Goal: Task Accomplishment & Management: Manage account settings

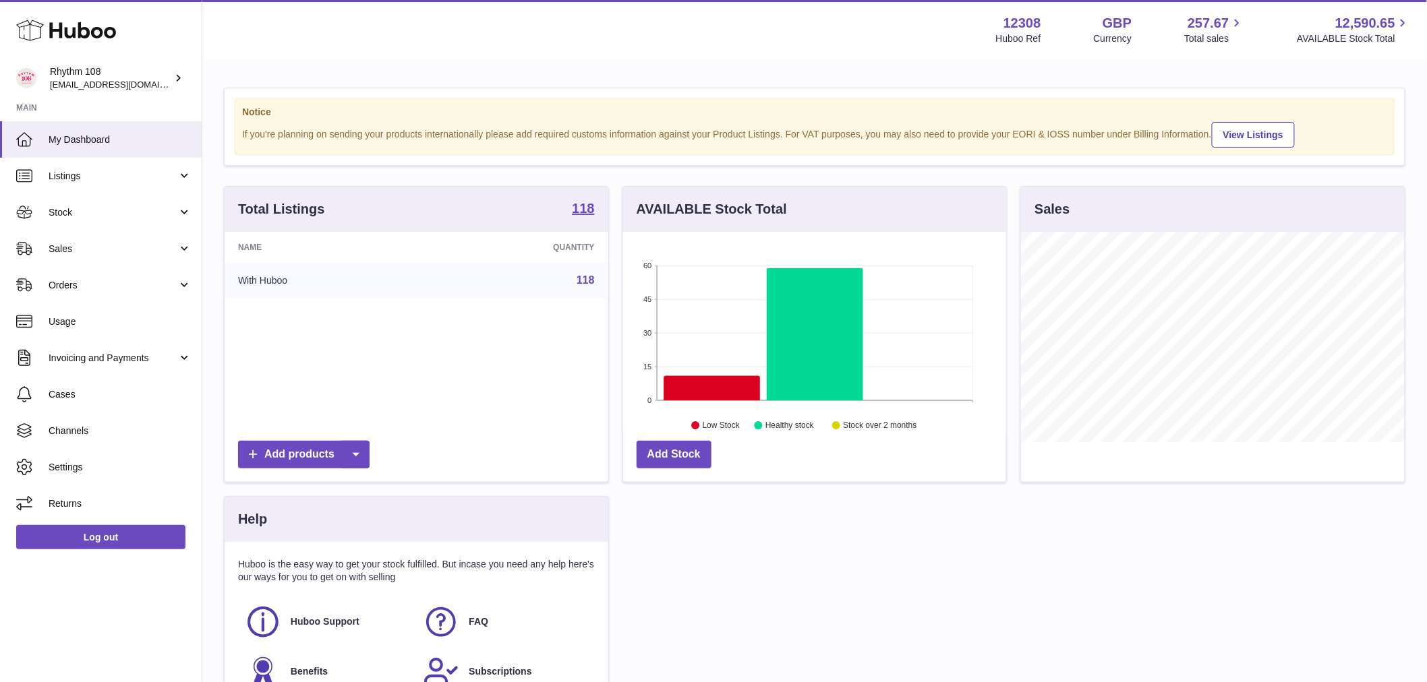
scroll to position [210, 383]
drag, startPoint x: 1037, startPoint y: 18, endPoint x: 947, endPoint y: 15, distance: 89.7
click at [947, 15] on div "Menu Huboo 12308 Huboo Ref GBP Currency 257.67 Total sales 12,590.65 AVAILABLE …" at bounding box center [814, 29] width 1192 height 31
click at [1067, 32] on div "12308 Huboo Ref GBP Currency 257.67 Total sales 12,590.65 AVAILABLE Stock Total" at bounding box center [1203, 29] width 415 height 31
click at [911, 395] on rect at bounding box center [815, 333] width 316 height 135
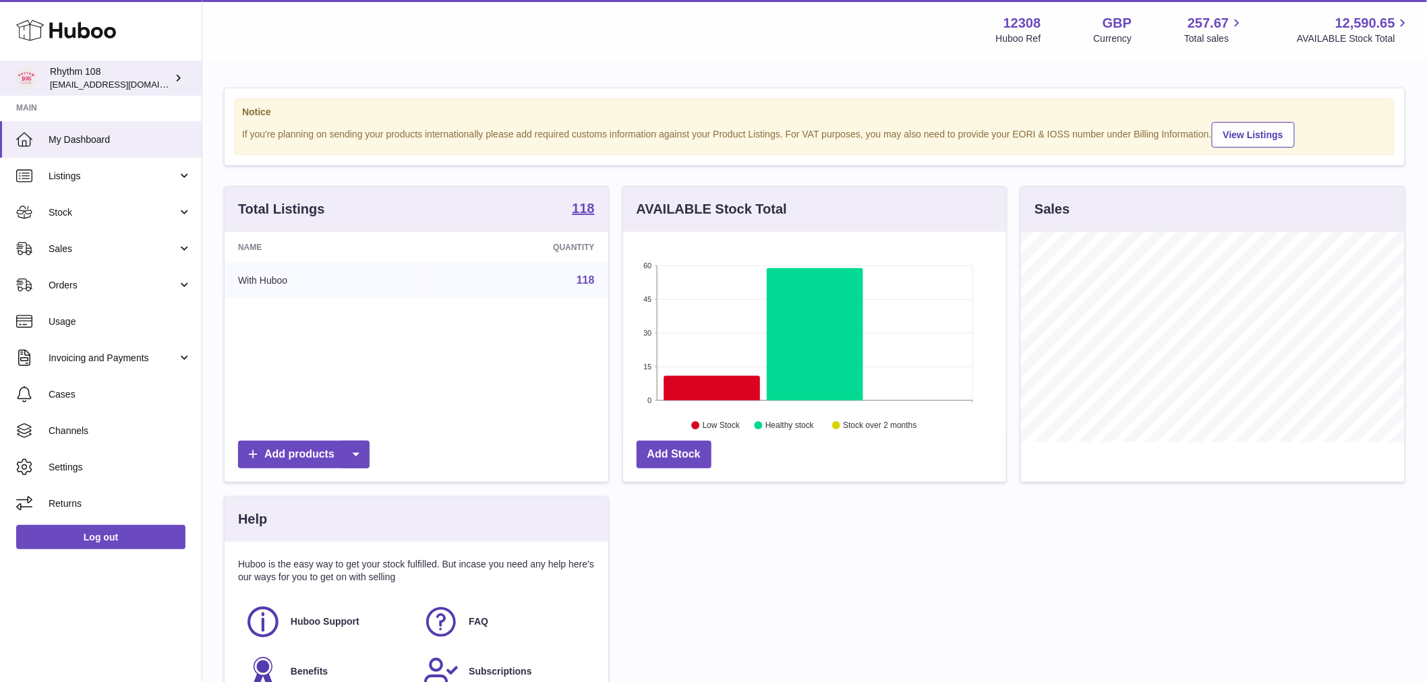
click at [102, 79] on span "[EMAIL_ADDRESS][DOMAIN_NAME]" at bounding box center [124, 84] width 148 height 11
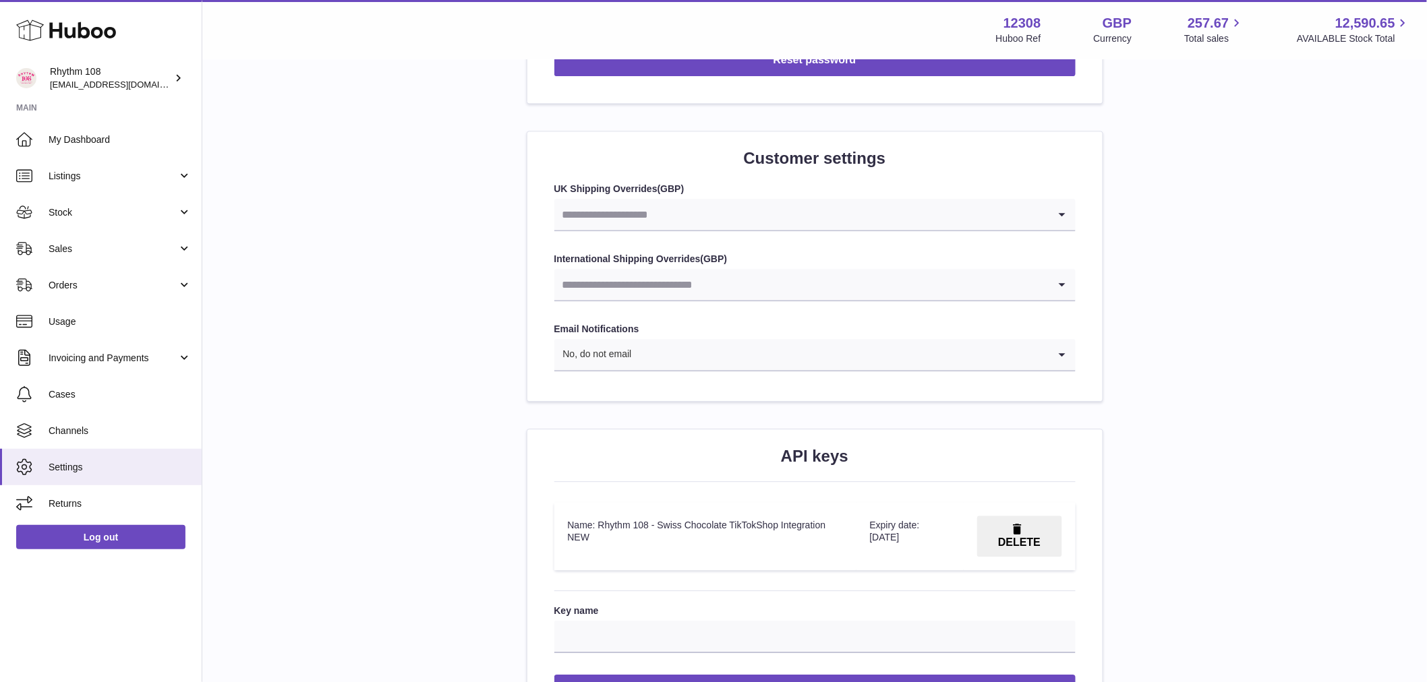
scroll to position [1273, 0]
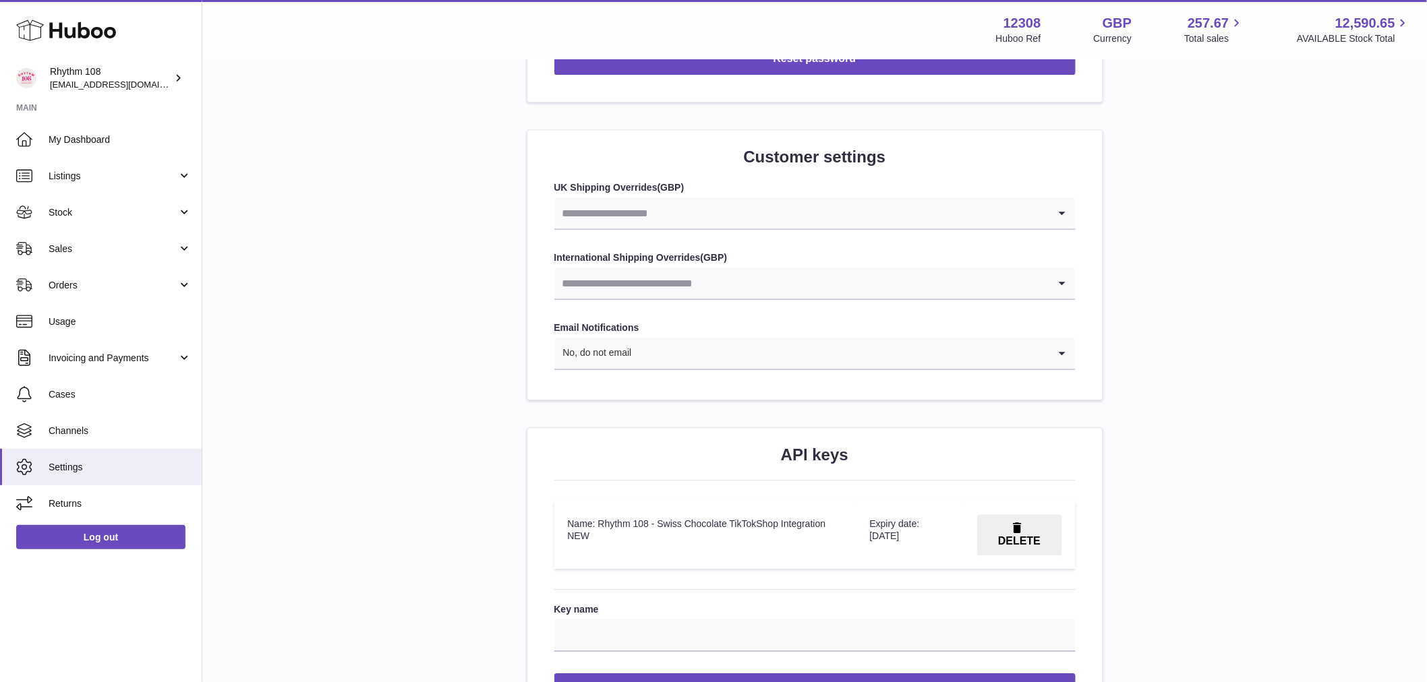
click at [728, 212] on input "Search for option" at bounding box center [801, 213] width 494 height 31
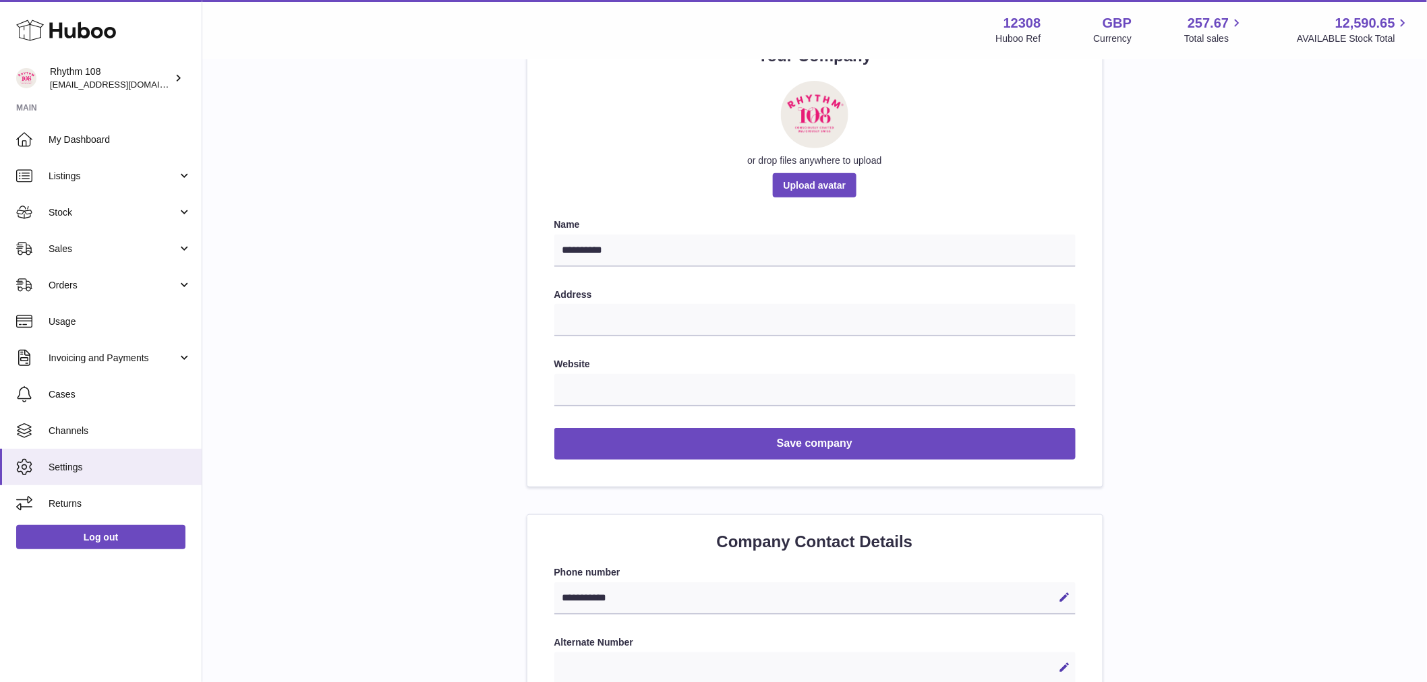
scroll to position [0, 0]
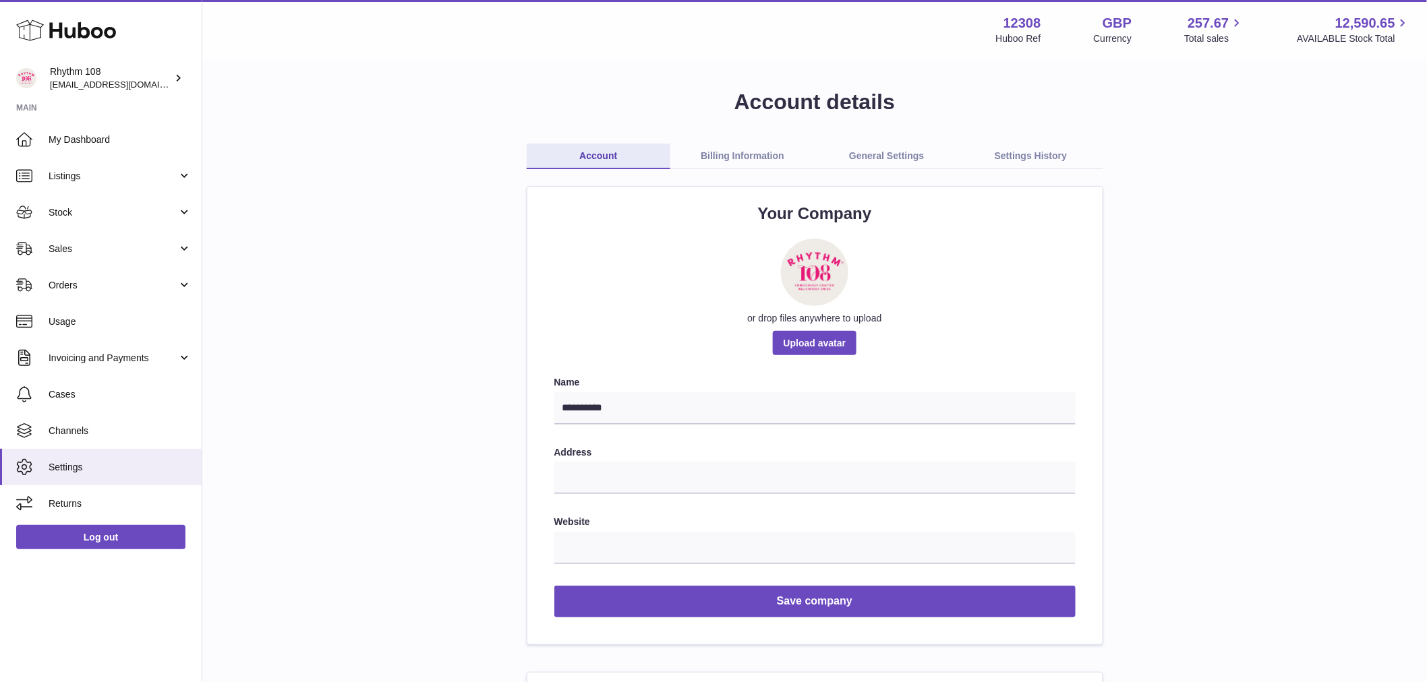
click at [725, 154] on link "Billing Information" at bounding box center [742, 157] width 144 height 26
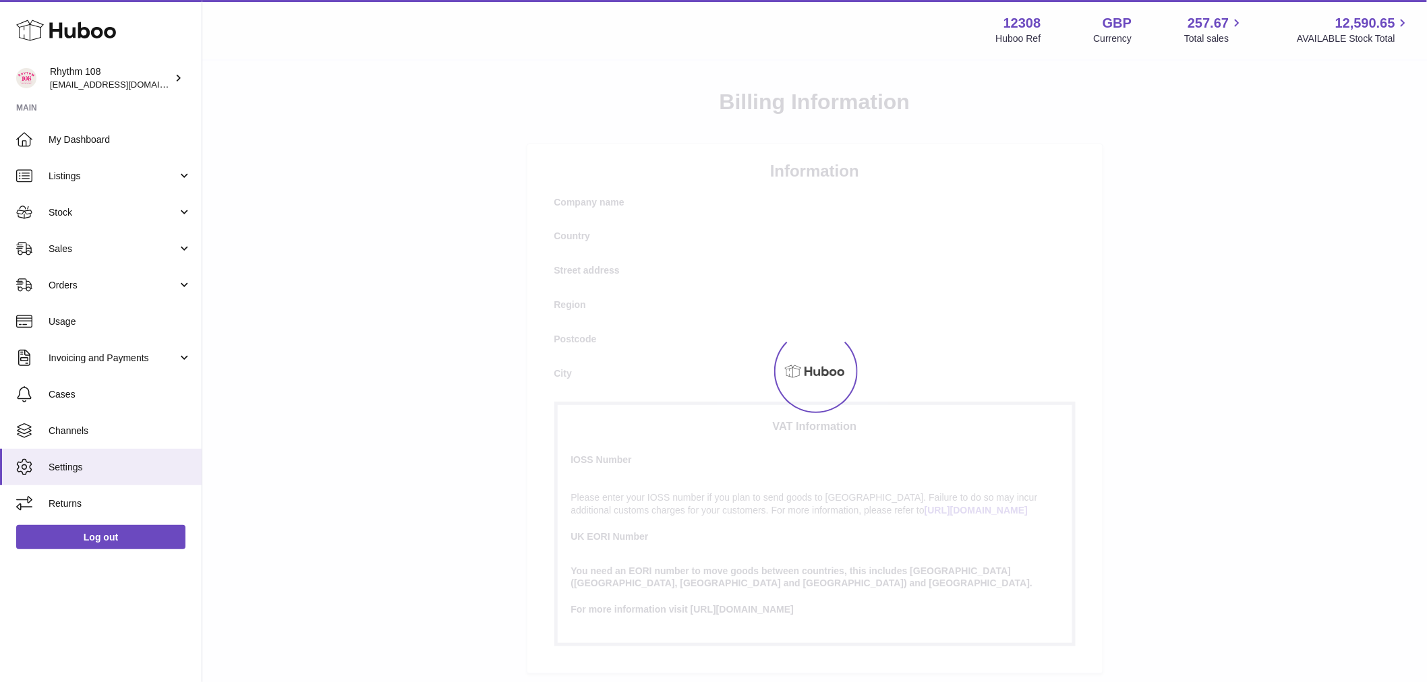
select select "**"
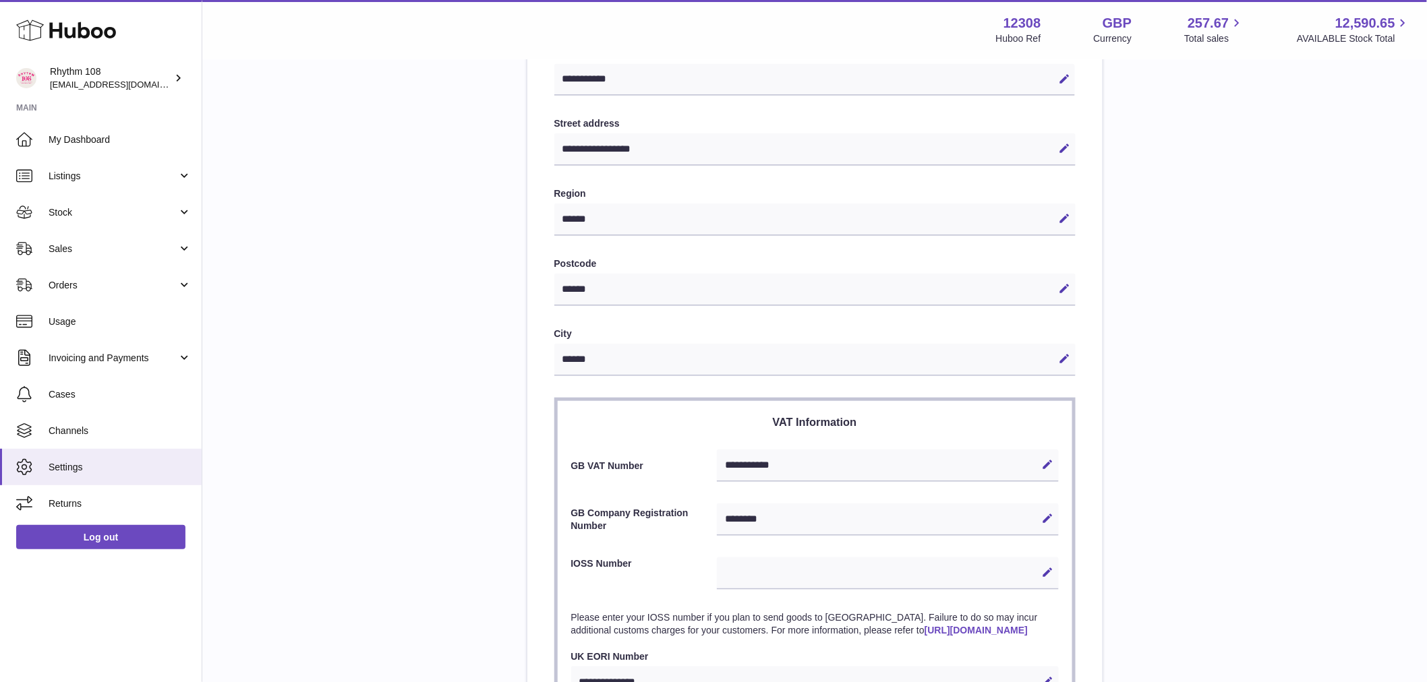
scroll to position [374, 0]
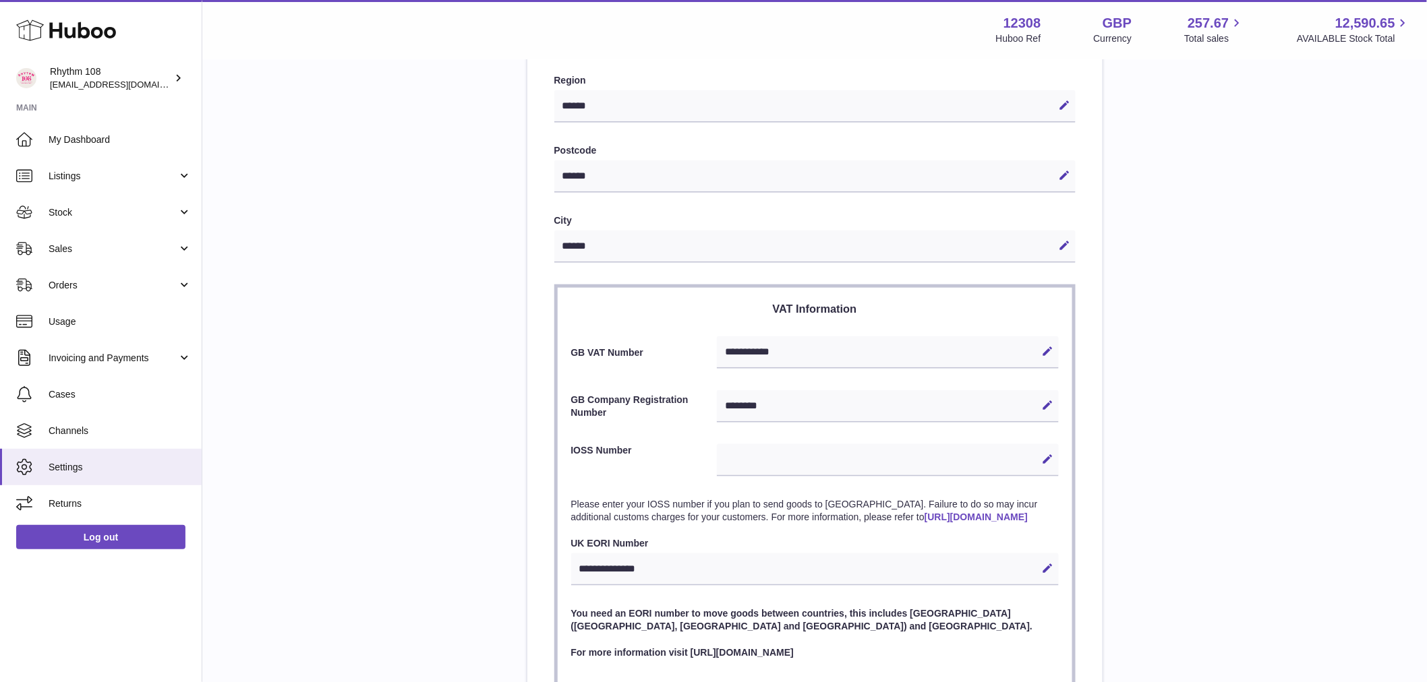
click at [803, 316] on section "**********" at bounding box center [814, 487] width 521 height 405
click at [807, 314] on h3 "VAT Information" at bounding box center [814, 308] width 487 height 15
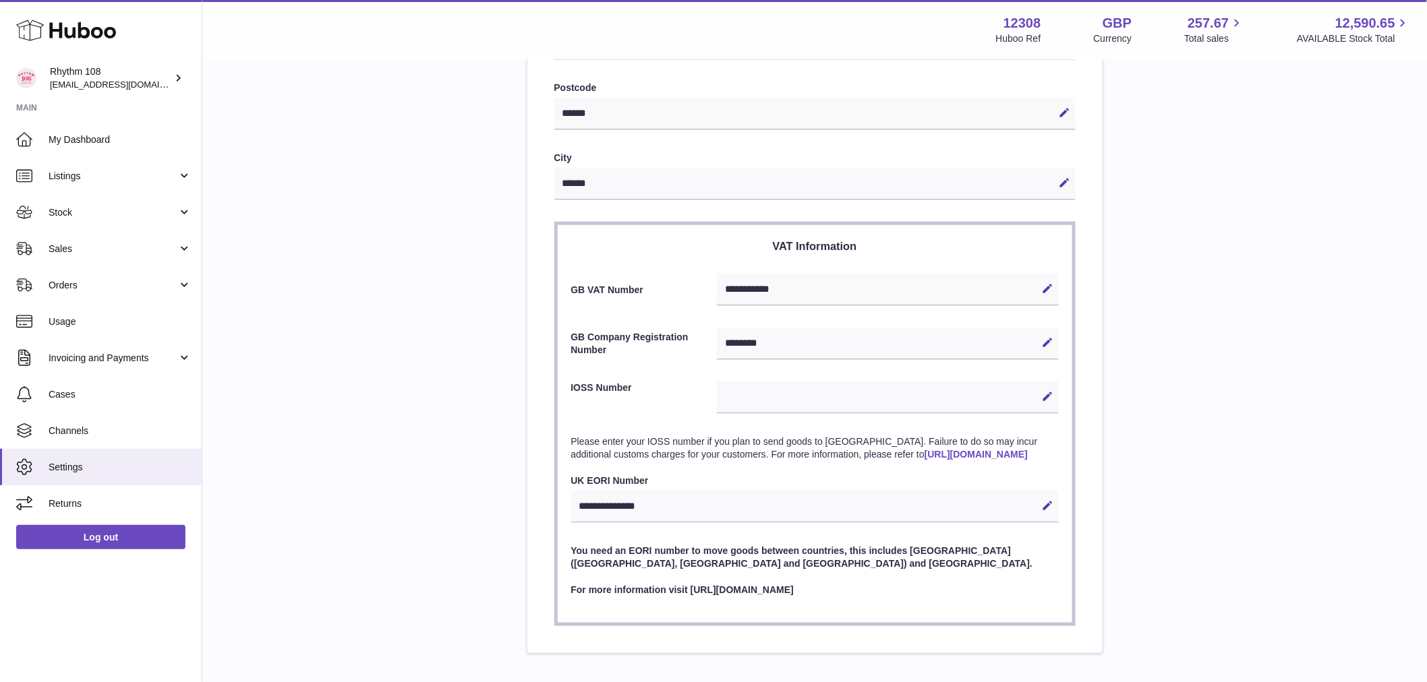
scroll to position [527, 0]
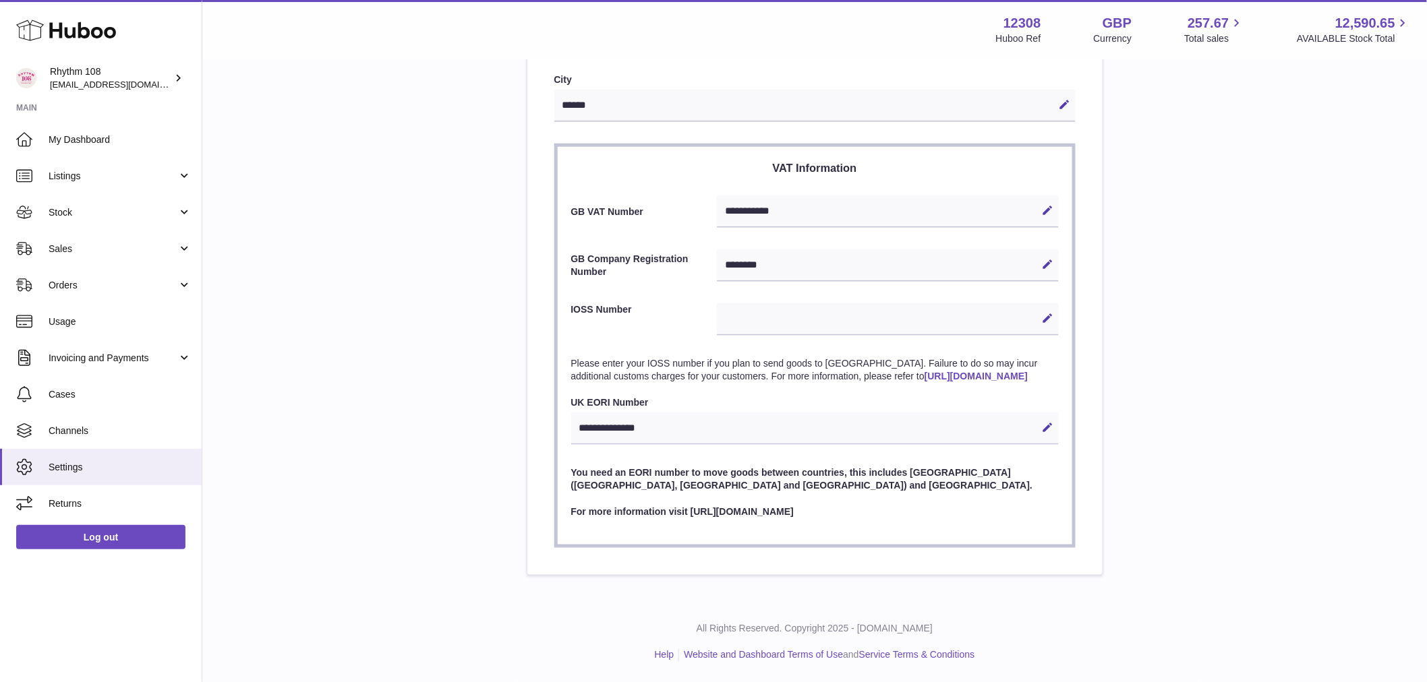
click at [582, 401] on label "UK EORI Number" at bounding box center [814, 402] width 487 height 13
click at [589, 303] on label "IOSS Number" at bounding box center [644, 317] width 146 height 29
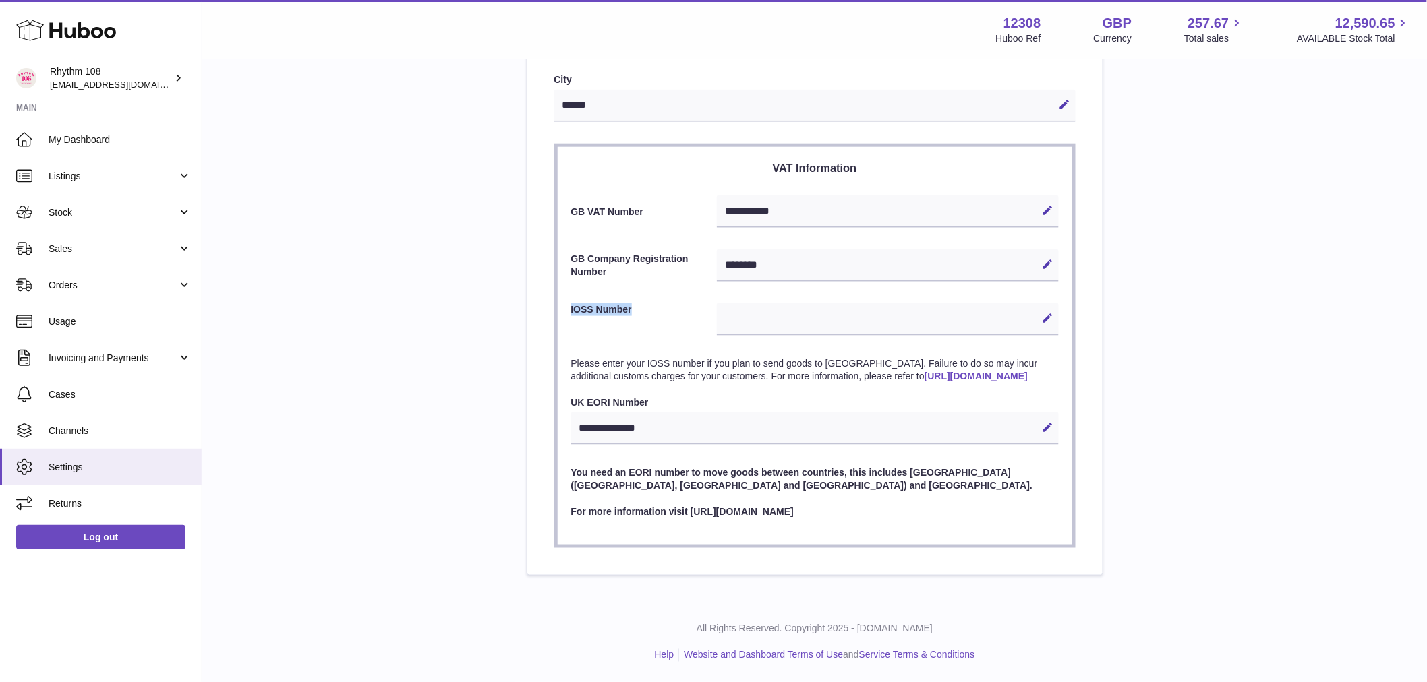
click at [589, 303] on label "IOSS Number" at bounding box center [644, 317] width 146 height 29
drag, startPoint x: 642, startPoint y: 200, endPoint x: 558, endPoint y: 190, distance: 84.1
click at [558, 190] on section "**********" at bounding box center [814, 346] width 521 height 405
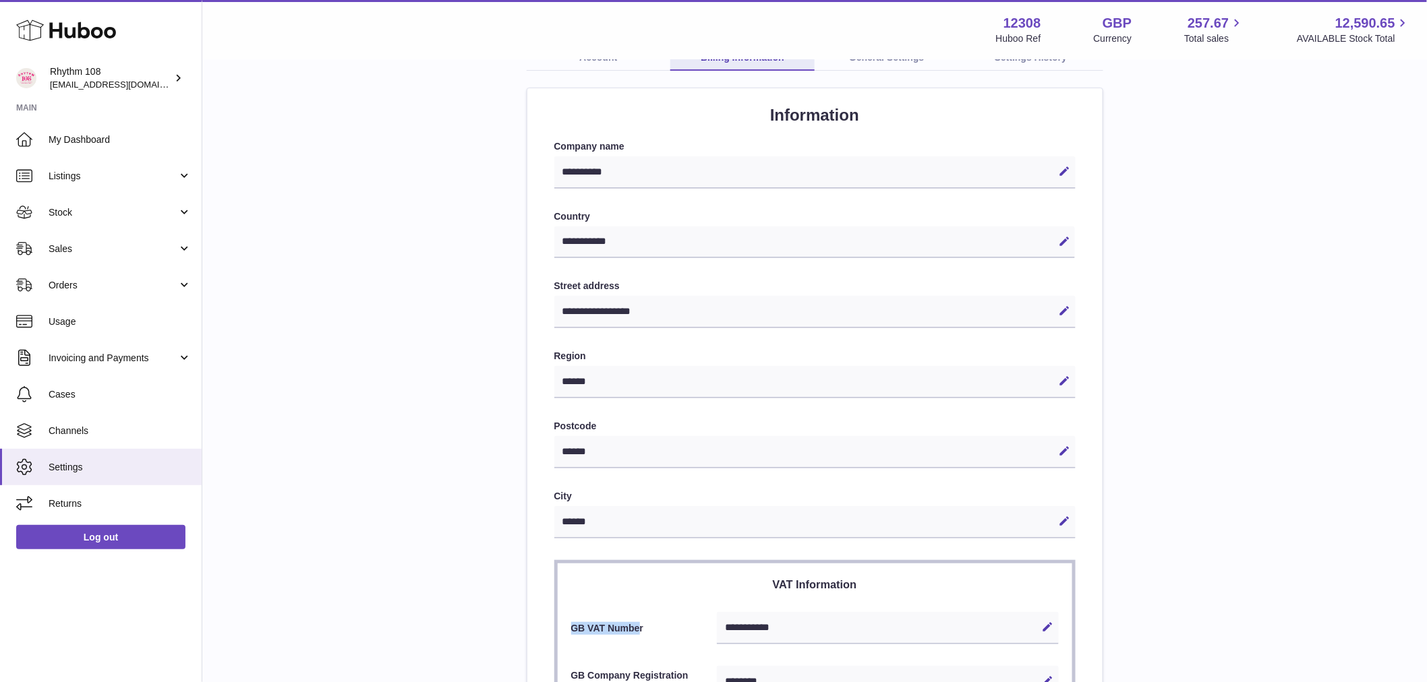
scroll to position [0, 0]
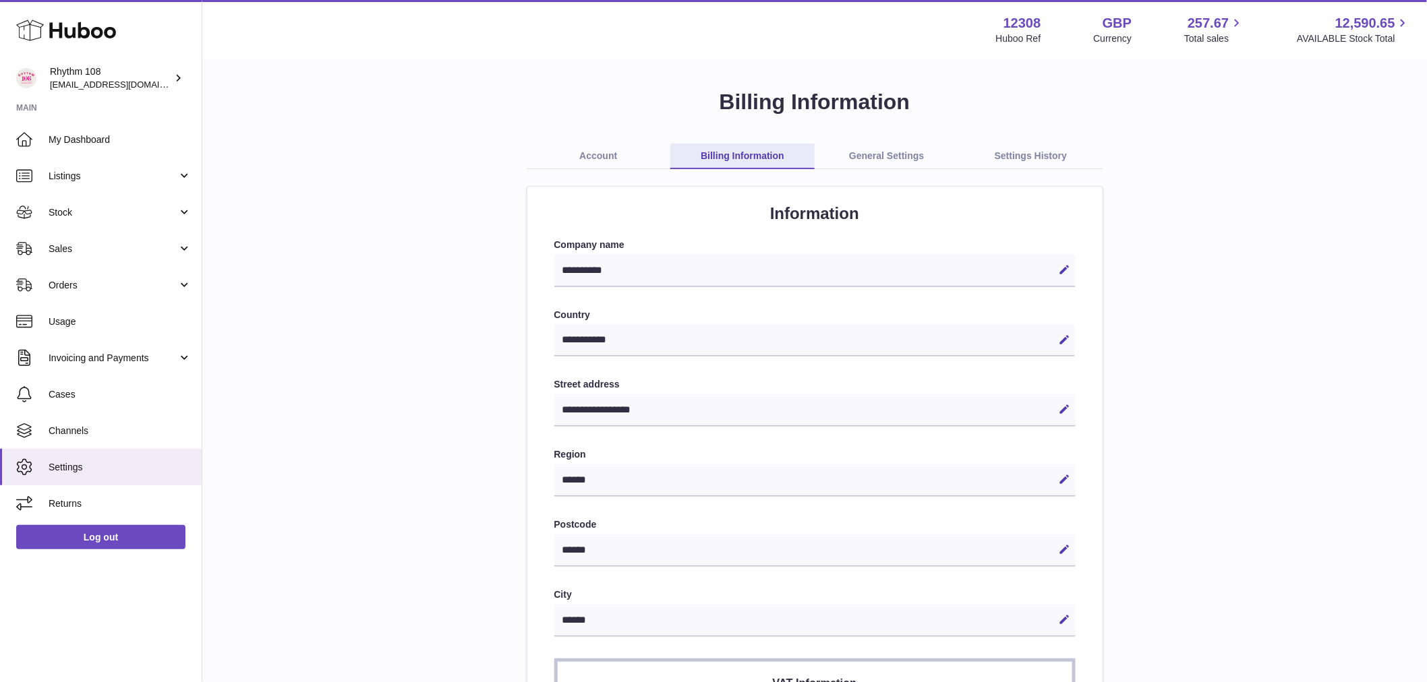
click at [899, 152] on link "General Settings" at bounding box center [886, 157] width 144 height 26
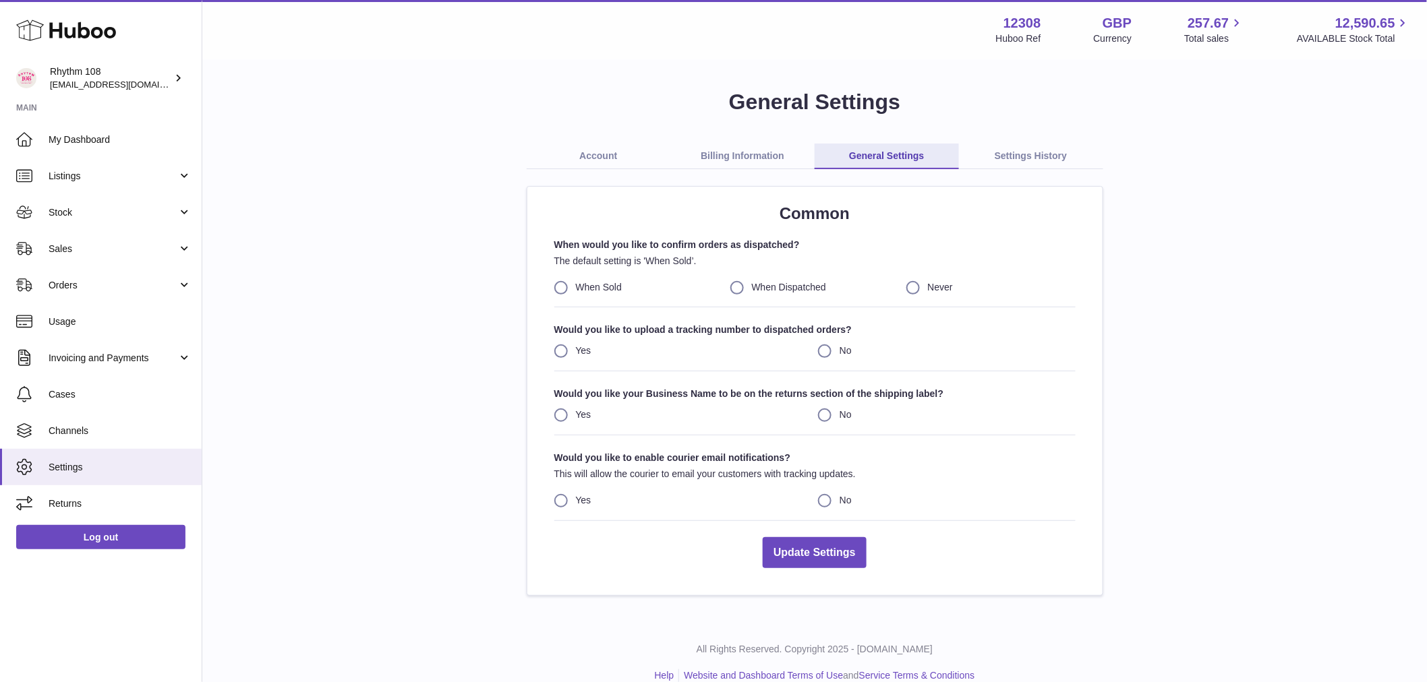
click at [1037, 156] on link "Settings History" at bounding box center [1031, 157] width 144 height 26
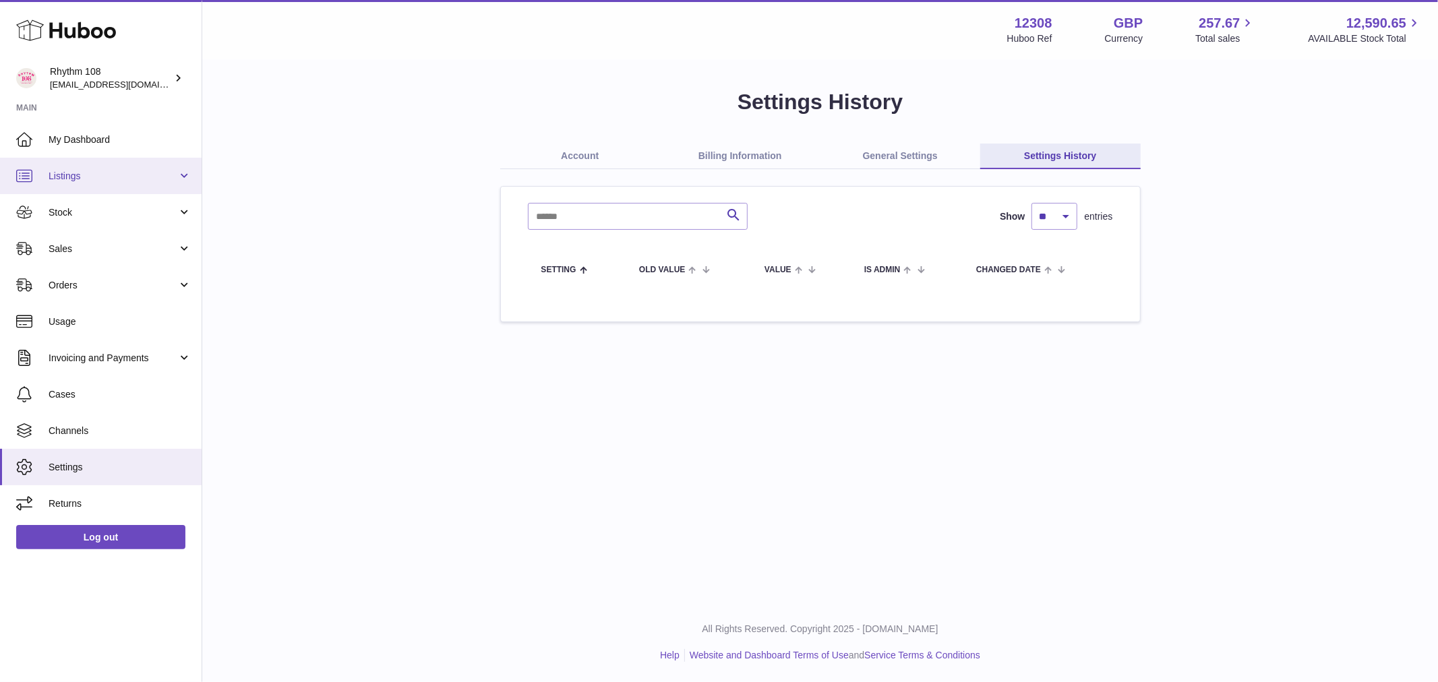
click at [90, 178] on span "Listings" at bounding box center [113, 176] width 129 height 13
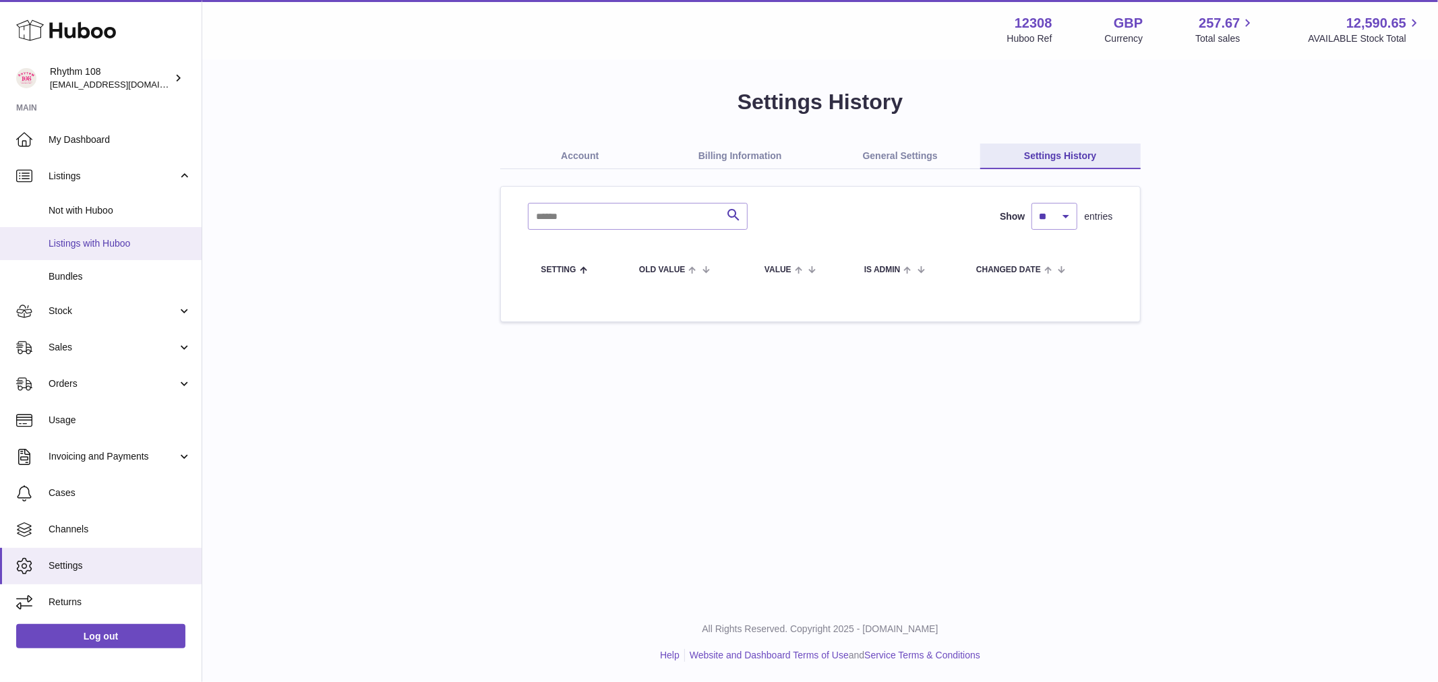
click at [111, 249] on span "Listings with Huboo" at bounding box center [120, 243] width 143 height 13
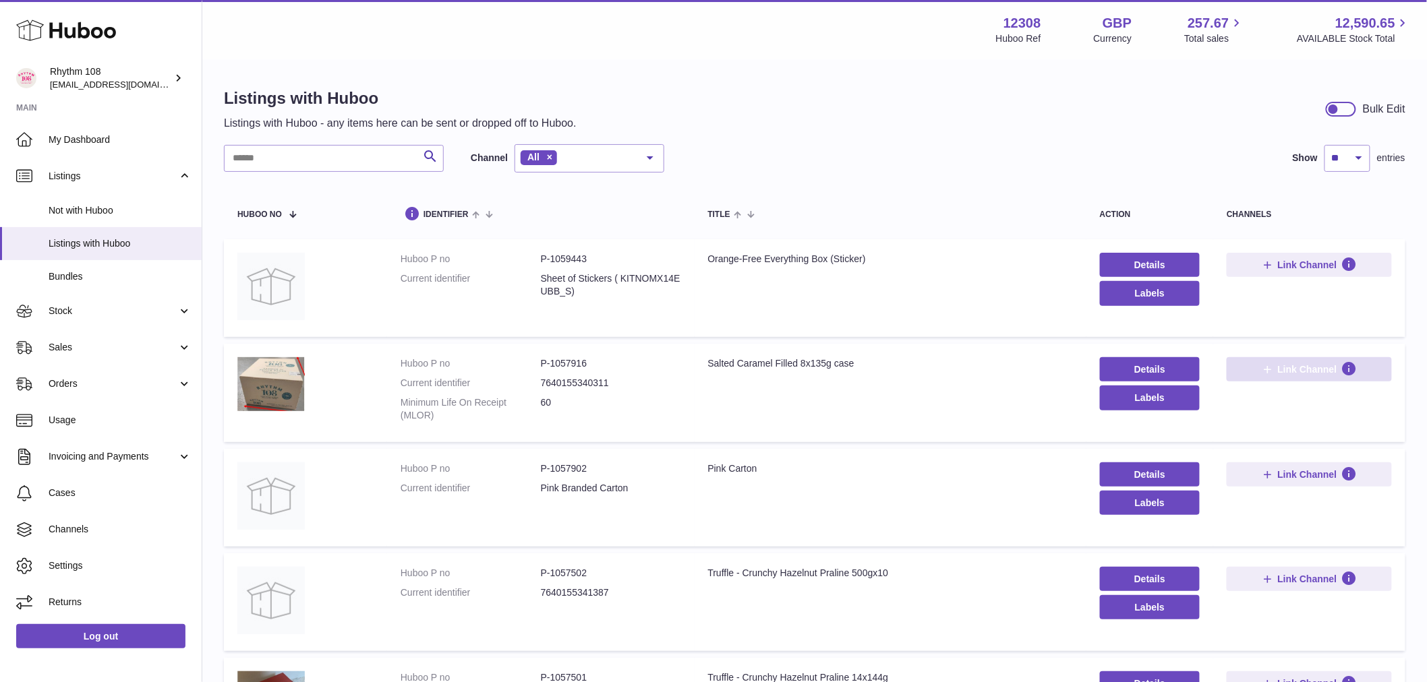
click at [1315, 369] on span "Link Channel" at bounding box center [1307, 369] width 59 height 12
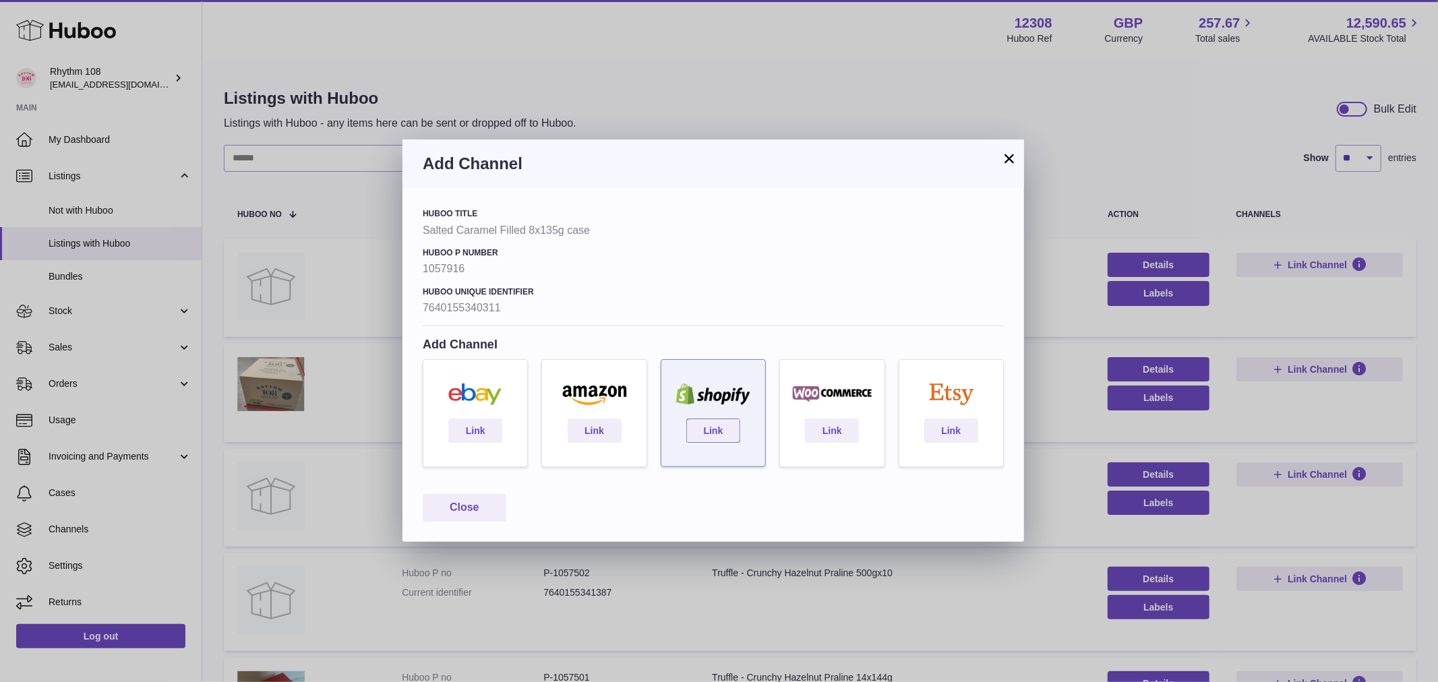
click at [720, 405] on img at bounding box center [713, 395] width 90 height 22
click at [718, 429] on link "Link" at bounding box center [713, 431] width 54 height 24
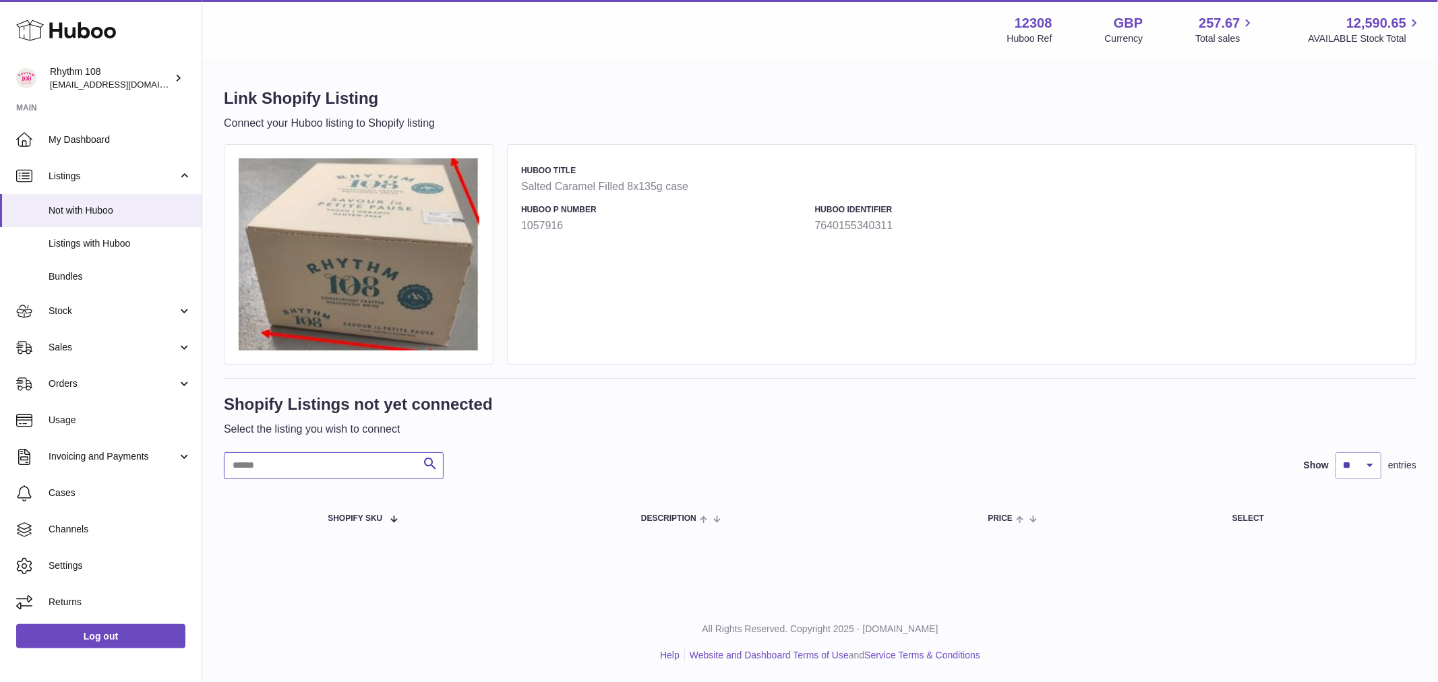
click at [282, 462] on input "text" at bounding box center [334, 465] width 220 height 27
type input "*******"
click at [107, 203] on link "Not with Huboo" at bounding box center [101, 210] width 202 height 33
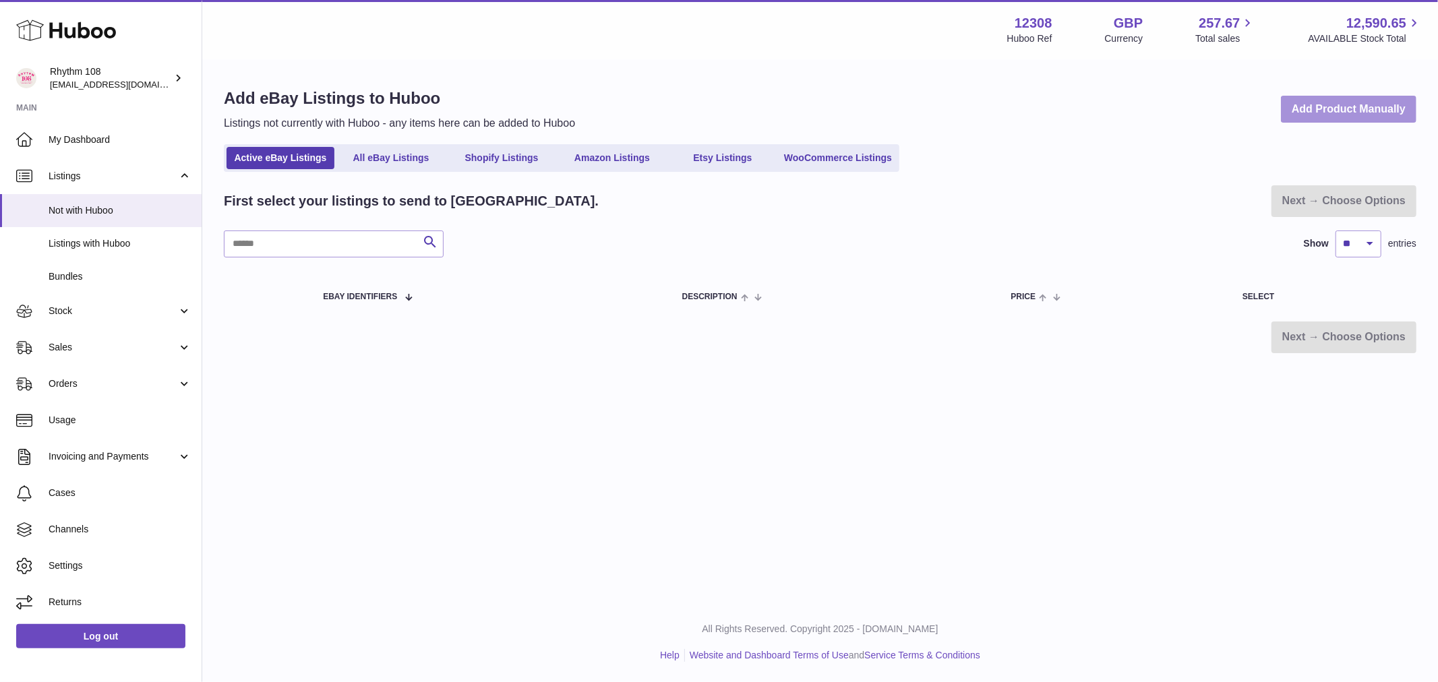
click at [1347, 97] on link "Add Product Manually" at bounding box center [1349, 110] width 136 height 28
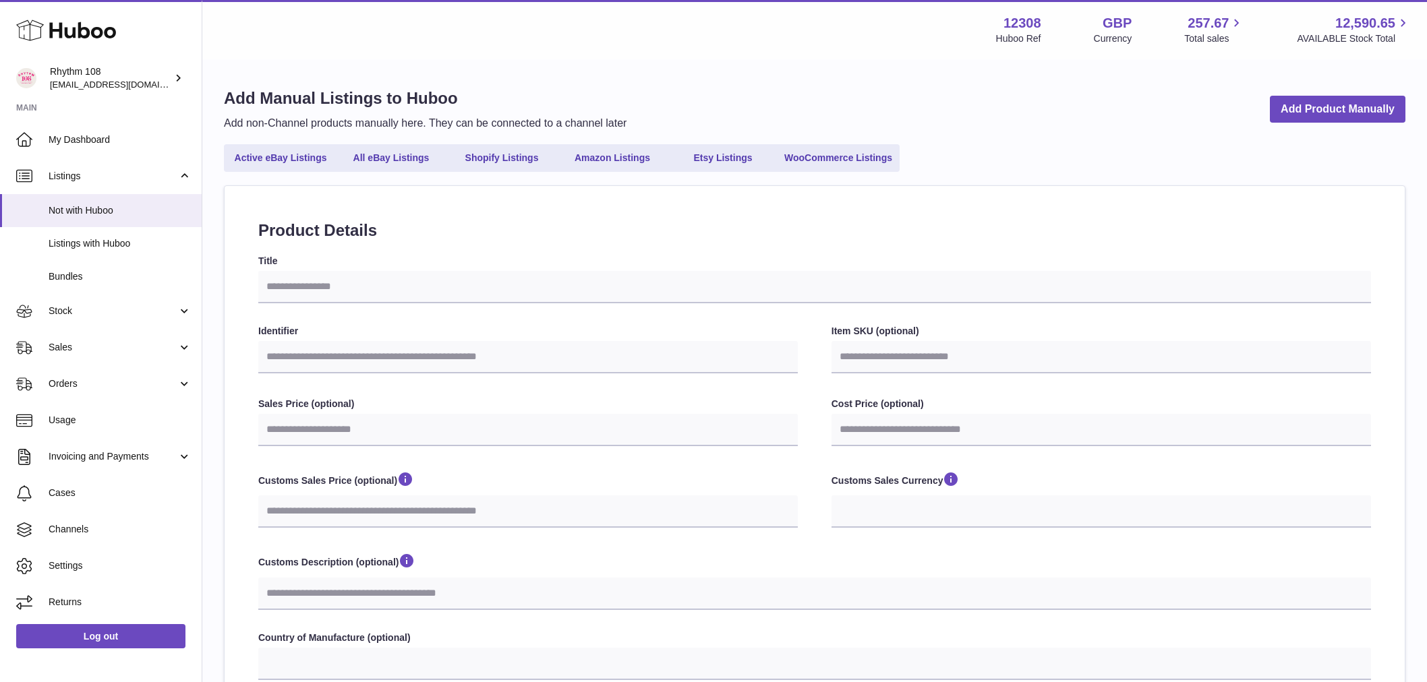
select select
click at [97, 253] on link "Listings with Huboo" at bounding box center [101, 243] width 202 height 33
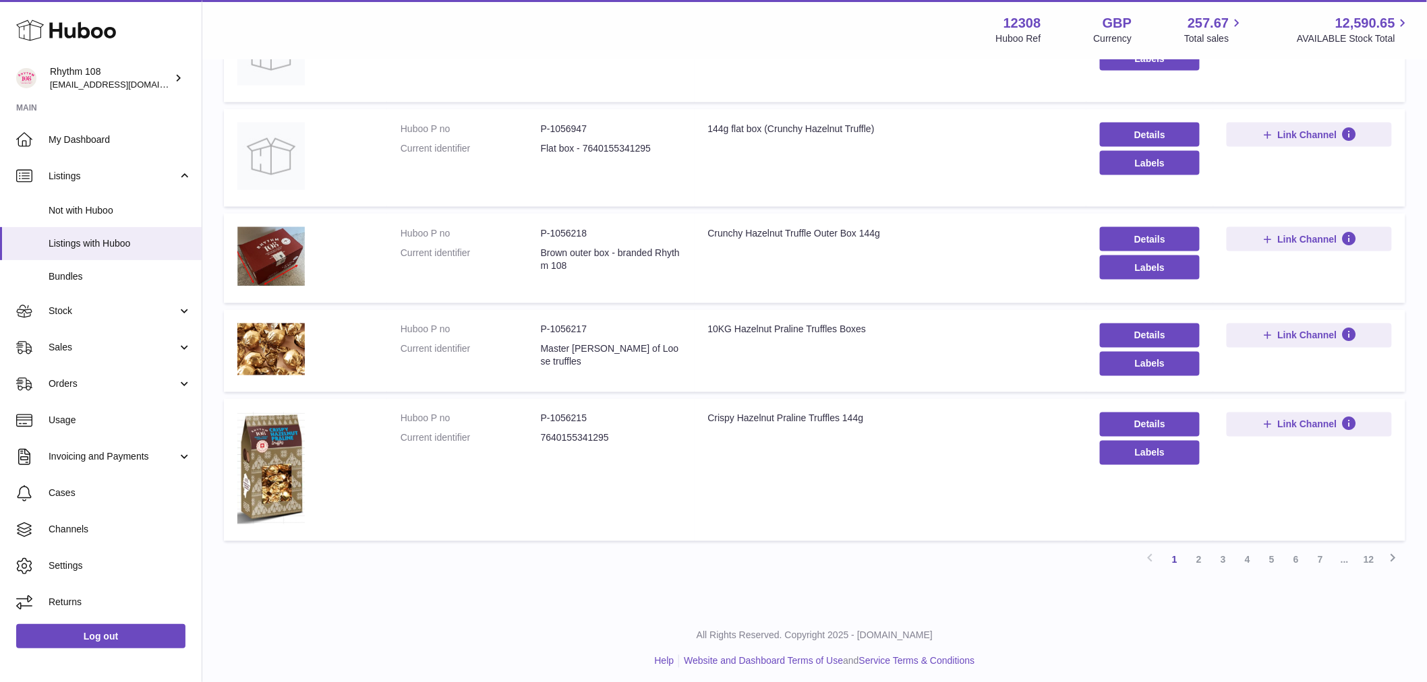
scroll to position [760, 0]
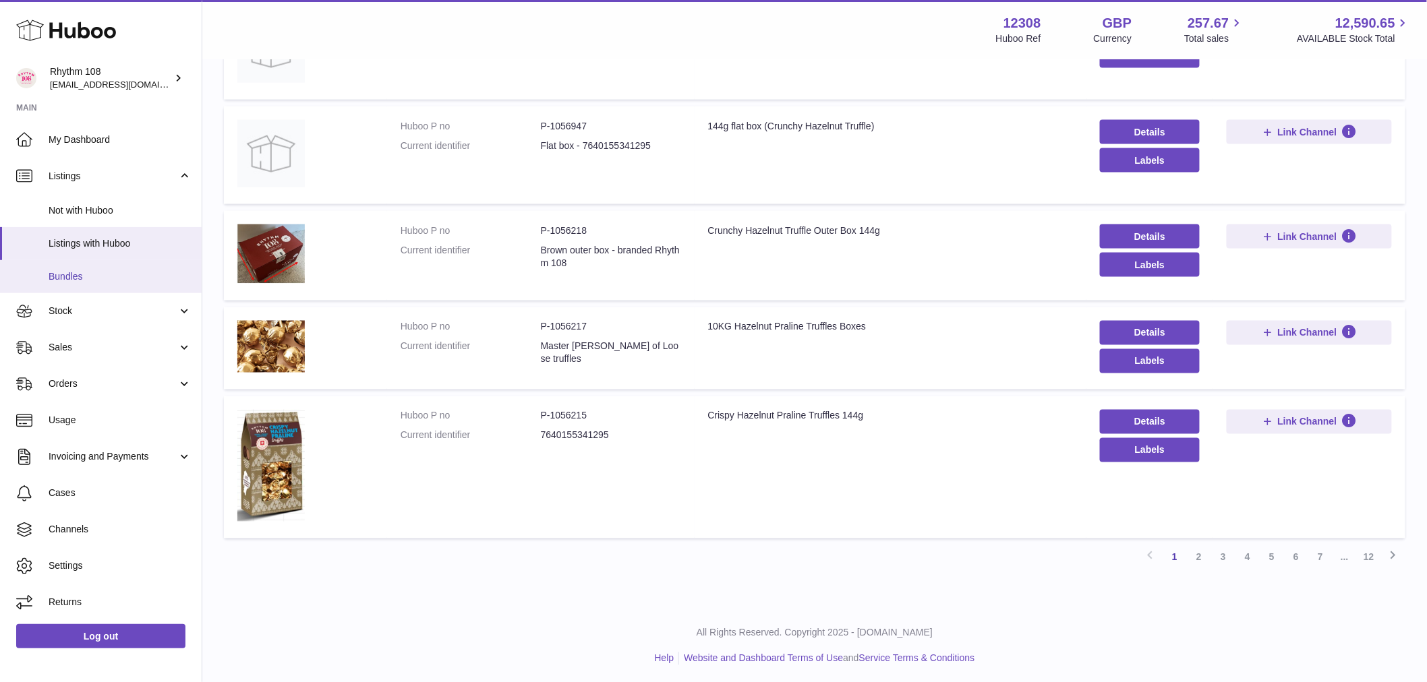
click at [124, 282] on span "Bundles" at bounding box center [120, 276] width 143 height 13
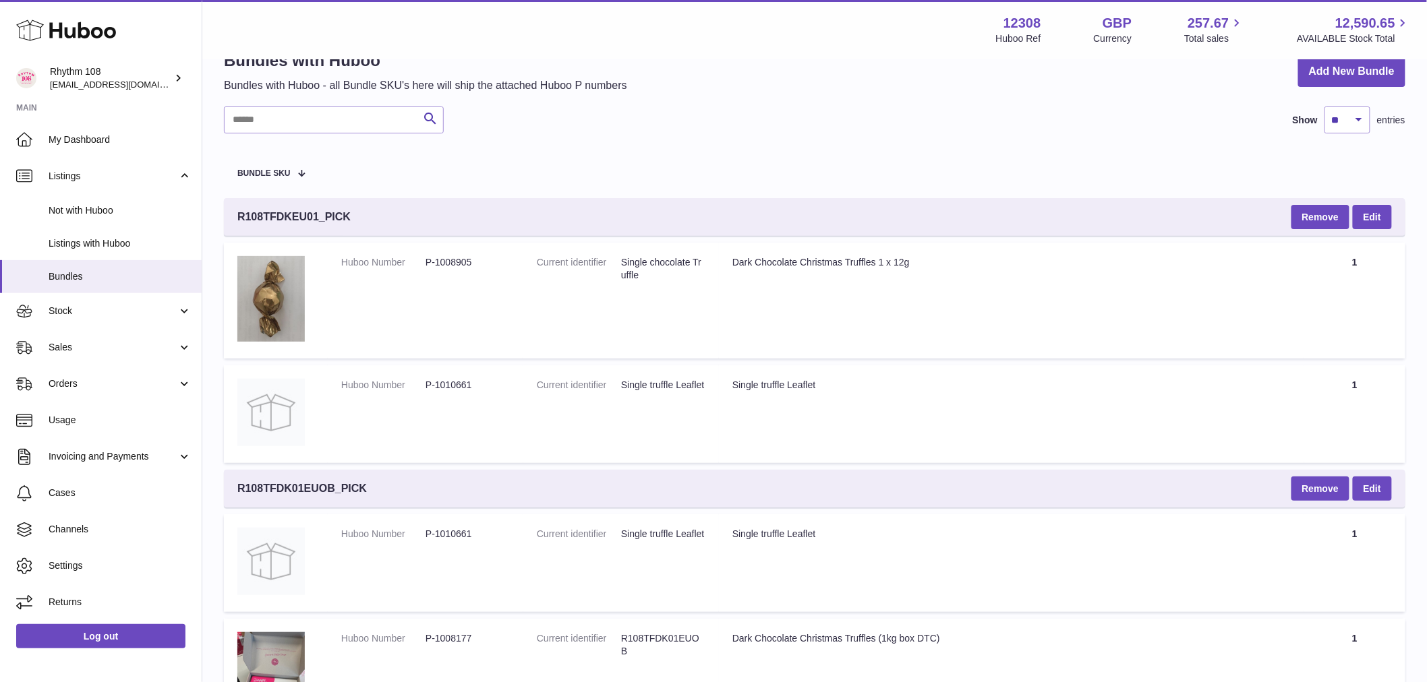
scroll to position [75, 0]
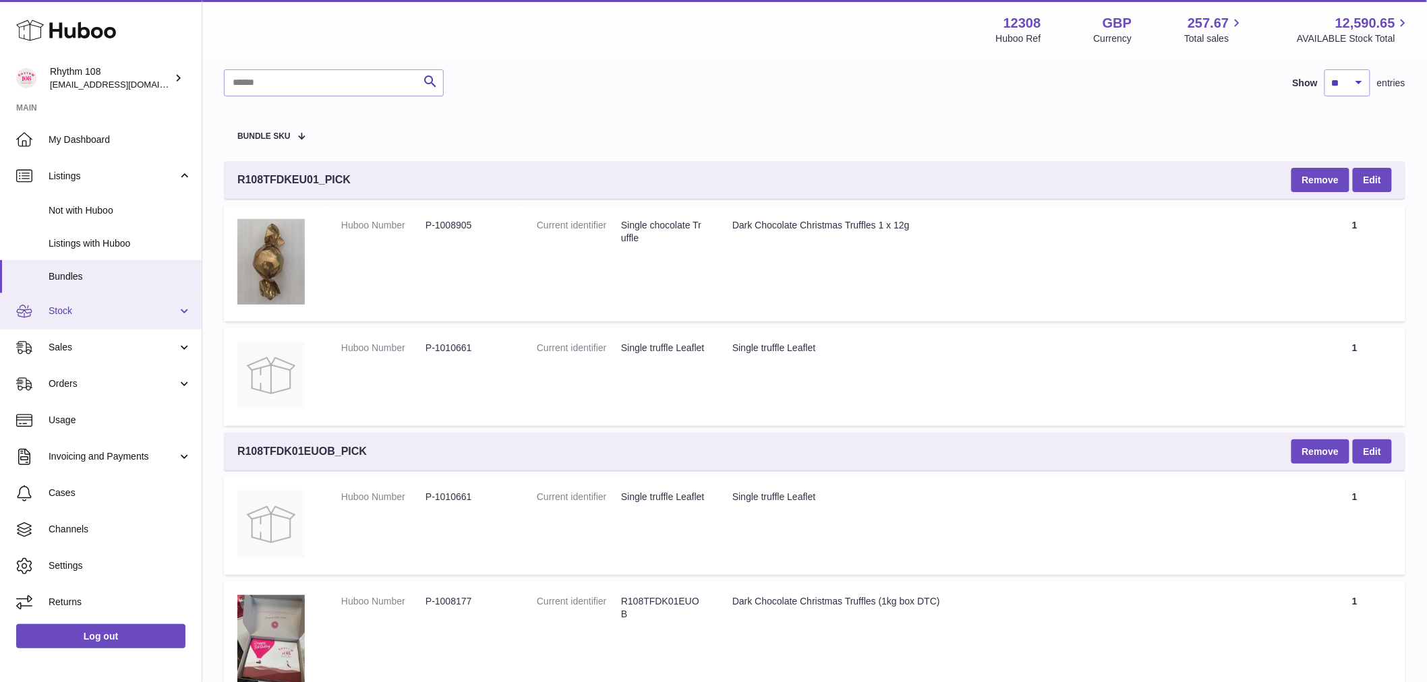
click at [117, 312] on span "Stock" at bounding box center [113, 311] width 129 height 13
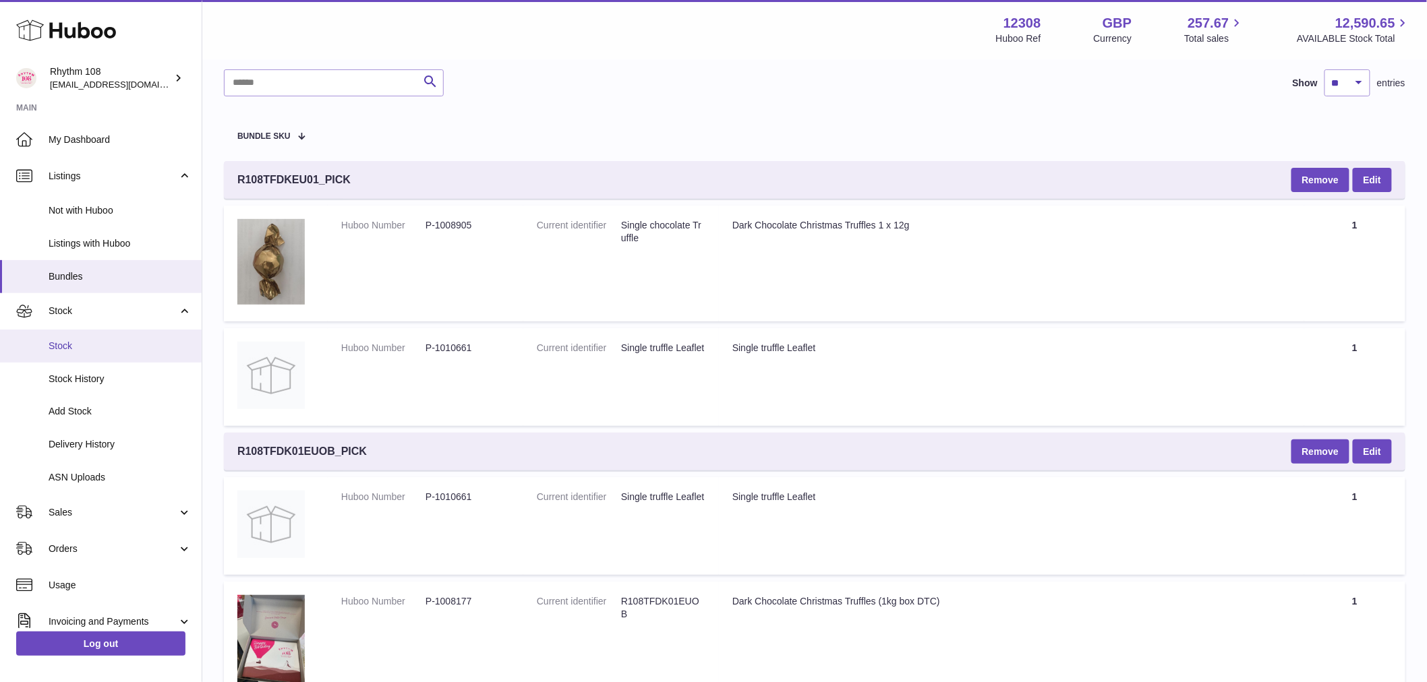
click at [99, 347] on span "Stock" at bounding box center [120, 346] width 143 height 13
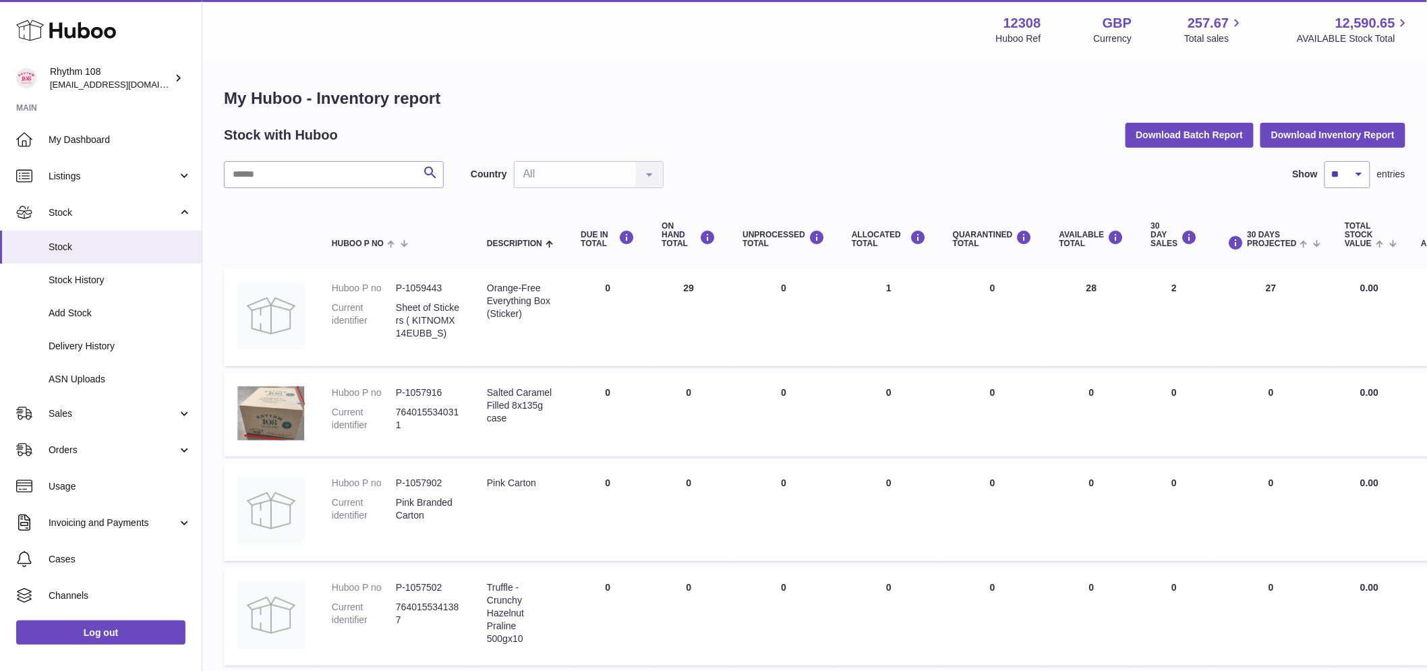
drag, startPoint x: 717, startPoint y: 297, endPoint x: 732, endPoint y: 289, distance: 17.5
click at [664, 282] on td "ON HAND Total 29" at bounding box center [688, 317] width 81 height 98
drag, startPoint x: 891, startPoint y: 278, endPoint x: 848, endPoint y: 280, distance: 43.2
click at [848, 280] on td "ALLOCATED Total 1" at bounding box center [888, 317] width 101 height 98
drag, startPoint x: 1181, startPoint y: 288, endPoint x: 1107, endPoint y: 285, distance: 74.2
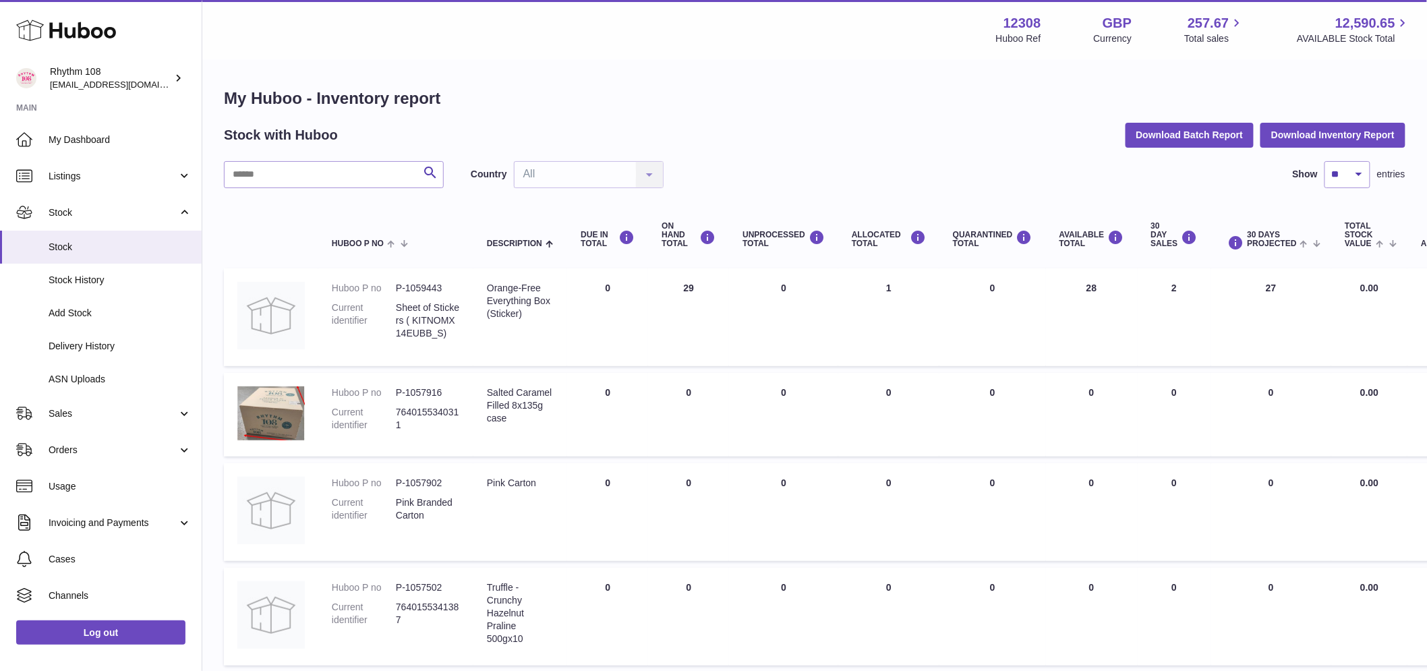
click at [1114, 285] on tr "Huboo P no P-1059443 Current identifier Sheet of Stickers ( KITNOMX14EUBB_S) De…" at bounding box center [844, 317] width 1241 height 98
click at [1160, 301] on td "30 DAY SALES 2" at bounding box center [1173, 317] width 73 height 98
drag, startPoint x: 117, startPoint y: 286, endPoint x: 150, endPoint y: 253, distance: 45.8
click at [119, 285] on span "Stock History" at bounding box center [120, 280] width 143 height 13
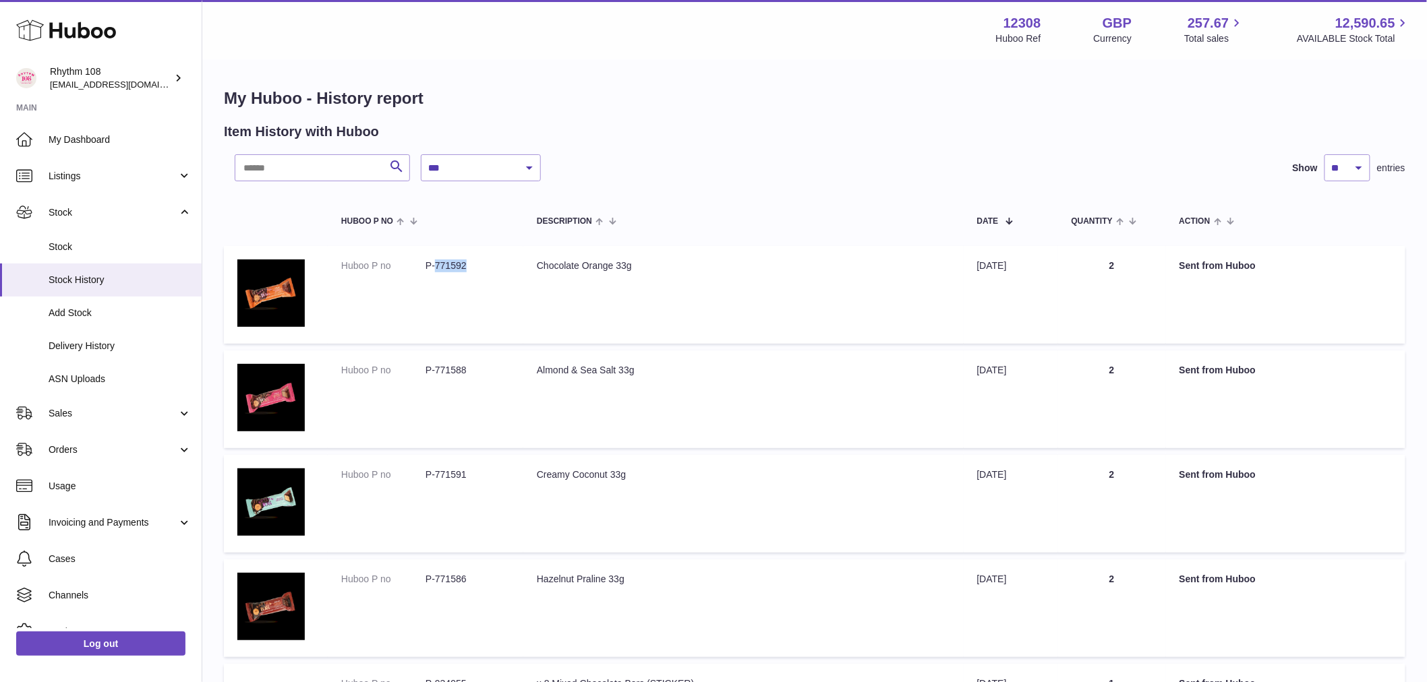
drag, startPoint x: 470, startPoint y: 266, endPoint x: 435, endPoint y: 266, distance: 35.1
click at [435, 266] on dd "P-771592" at bounding box center [467, 266] width 84 height 13
copy dd "771592"
click at [306, 156] on input "text" at bounding box center [322, 167] width 175 height 27
paste input "******"
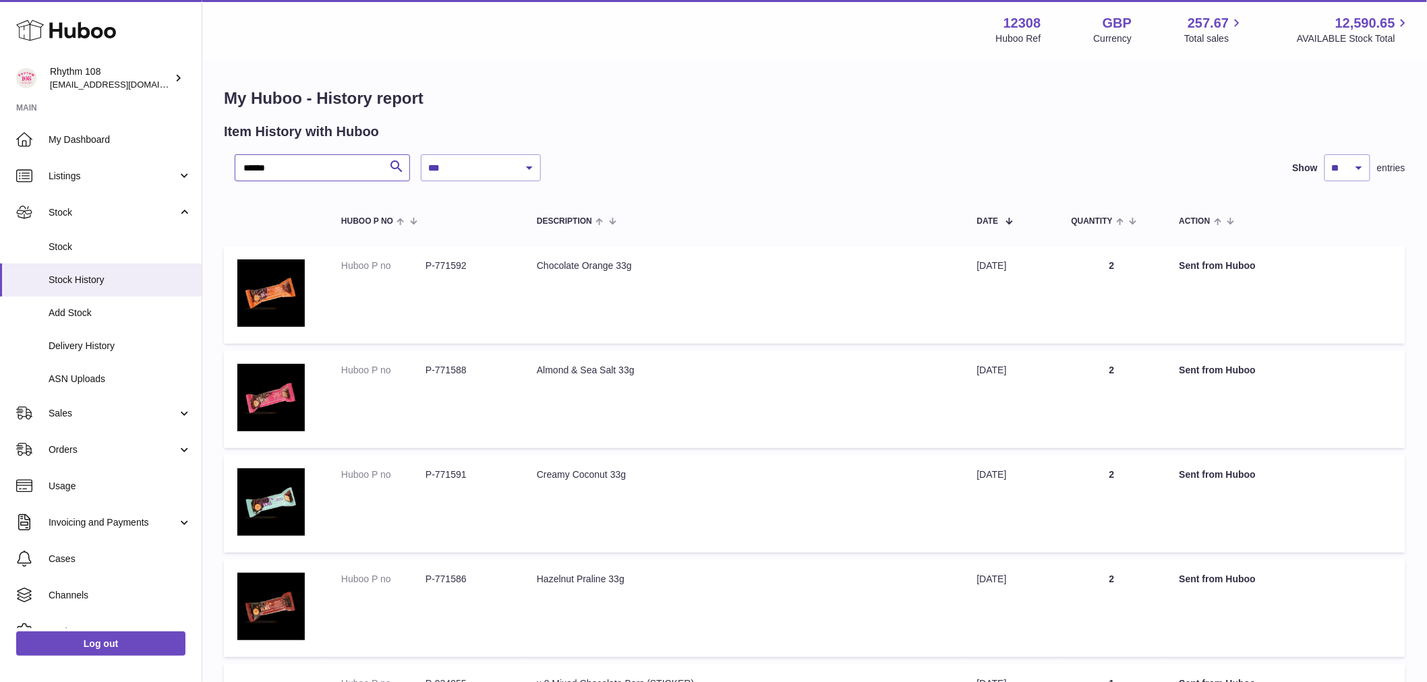
type input "******"
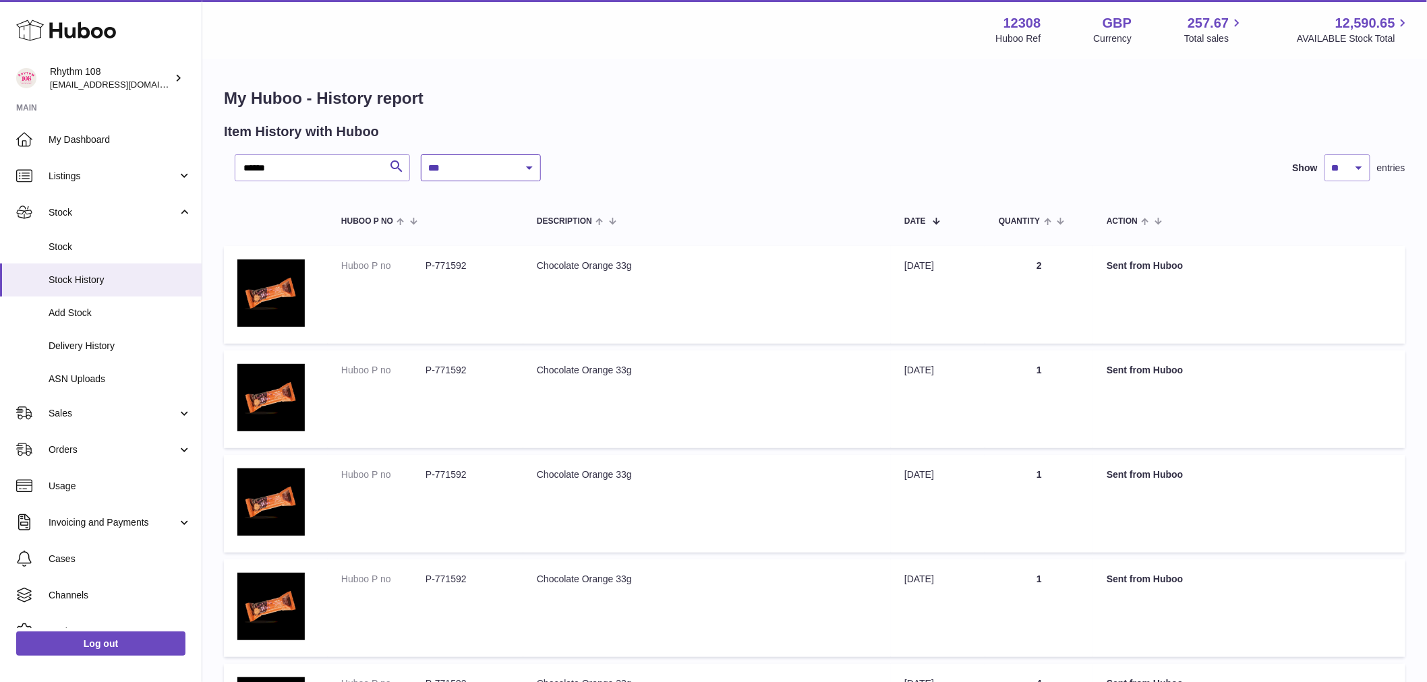
click at [475, 167] on select "**********" at bounding box center [481, 167] width 120 height 27
click at [421, 154] on select "**********" at bounding box center [481, 167] width 120 height 27
click at [473, 159] on select "**********" at bounding box center [481, 167] width 120 height 27
click at [421, 154] on select "**********" at bounding box center [481, 167] width 120 height 27
drag, startPoint x: 506, startPoint y: 166, endPoint x: 498, endPoint y: 177, distance: 13.9
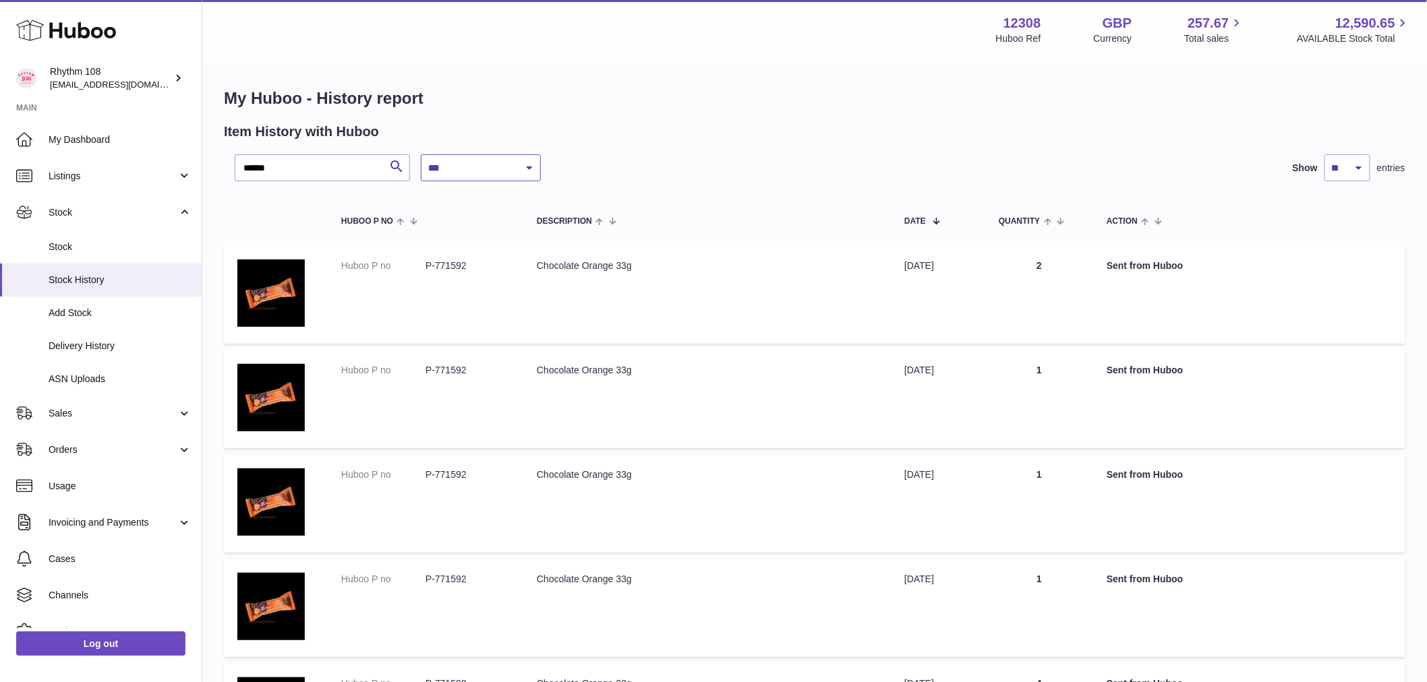
click at [506, 166] on select "**********" at bounding box center [481, 167] width 120 height 27
click at [1102, 280] on td "Action Sent from Huboo" at bounding box center [1249, 295] width 312 height 98
drag, startPoint x: 1040, startPoint y: 264, endPoint x: 865, endPoint y: 270, distance: 174.7
click at [865, 270] on tr "Huboo P no P-771592 Description Chocolate Orange 33g Date 8th Oct 2025 Quantity…" at bounding box center [814, 295] width 1181 height 98
click at [1012, 270] on td "Quantity 2" at bounding box center [1039, 295] width 108 height 98
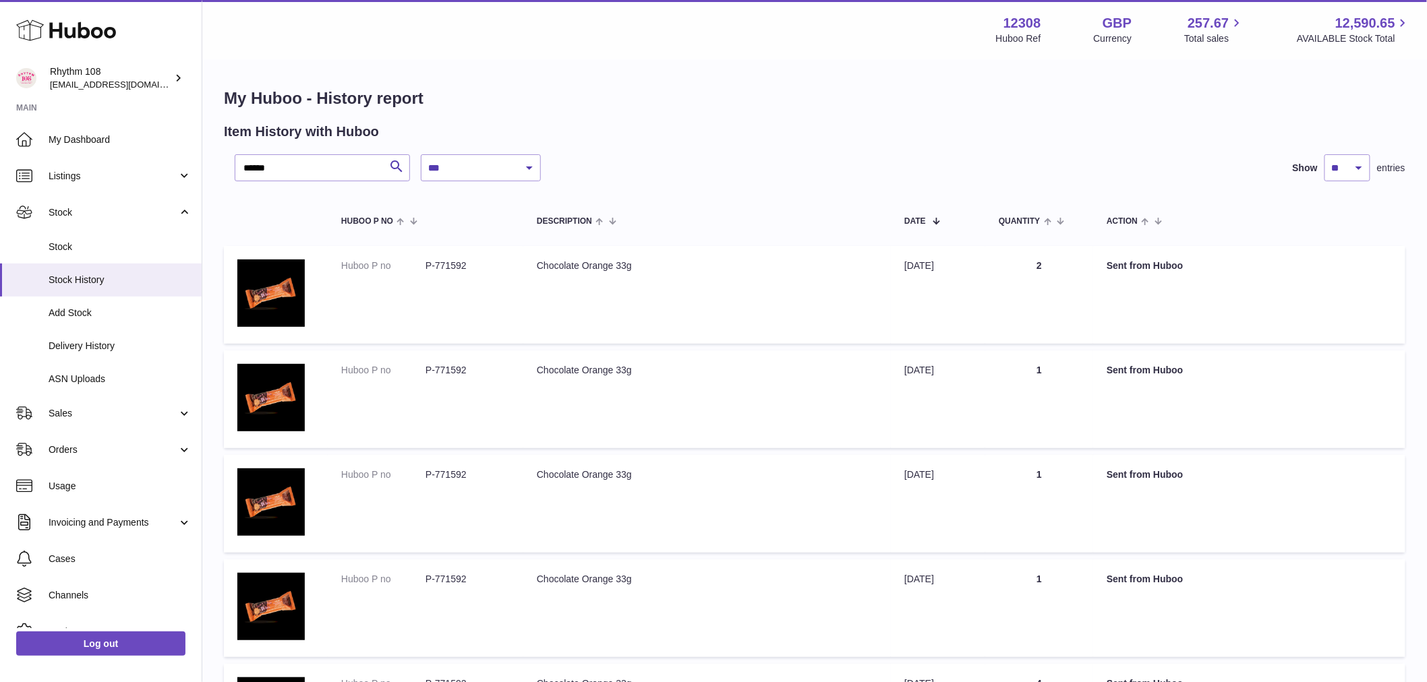
click at [953, 270] on td "Date 8th Oct 2025" at bounding box center [938, 295] width 94 height 98
click at [511, 169] on select "**********" at bounding box center [481, 167] width 120 height 27
select select "*"
click at [421, 154] on select "**********" at bounding box center [481, 167] width 120 height 27
drag, startPoint x: 1048, startPoint y: 268, endPoint x: 864, endPoint y: 267, distance: 184.1
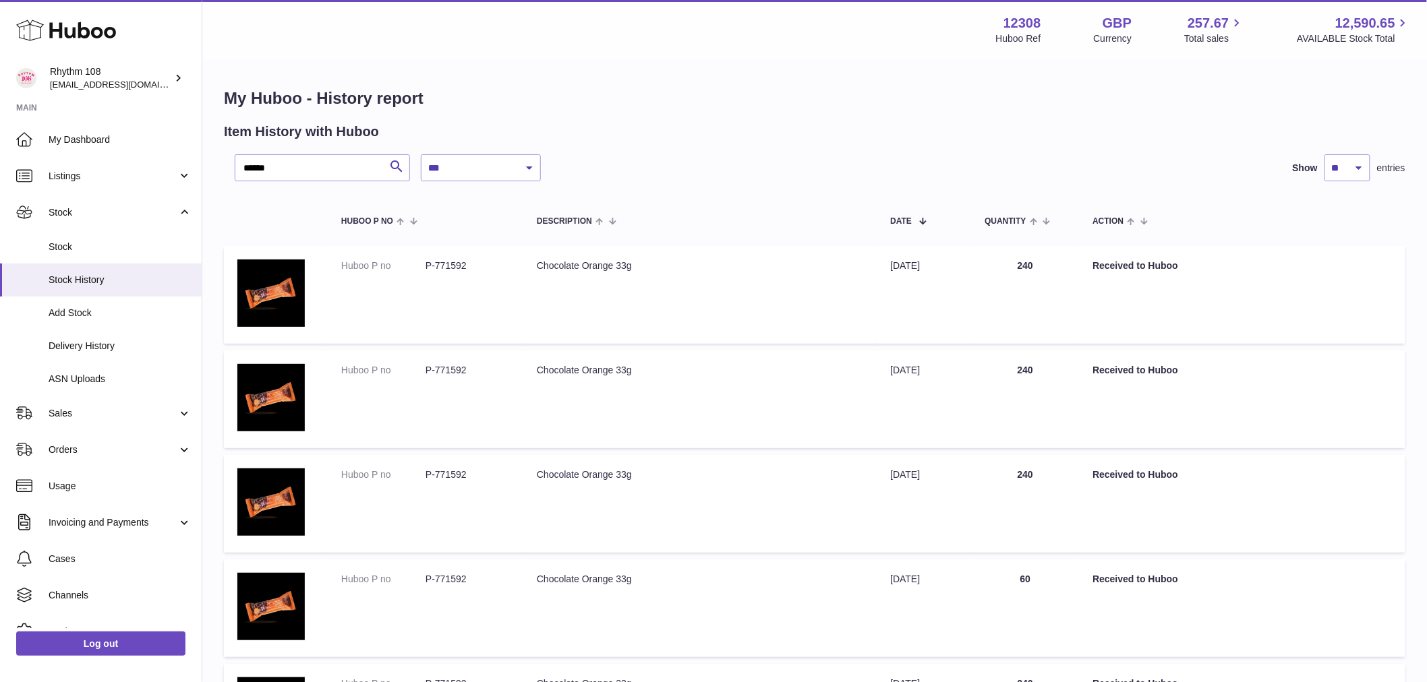
click at [864, 267] on tr "Huboo P no P-771592 Description Chocolate Orange 33g Date 4th Sep 2025 Quantity…" at bounding box center [814, 295] width 1181 height 98
click at [1290, 101] on h1 "My Huboo - History report" at bounding box center [814, 99] width 1181 height 22
click at [1294, 103] on h1 "My Huboo - History report" at bounding box center [814, 99] width 1181 height 22
click at [83, 312] on span "Add Stock" at bounding box center [120, 313] width 143 height 13
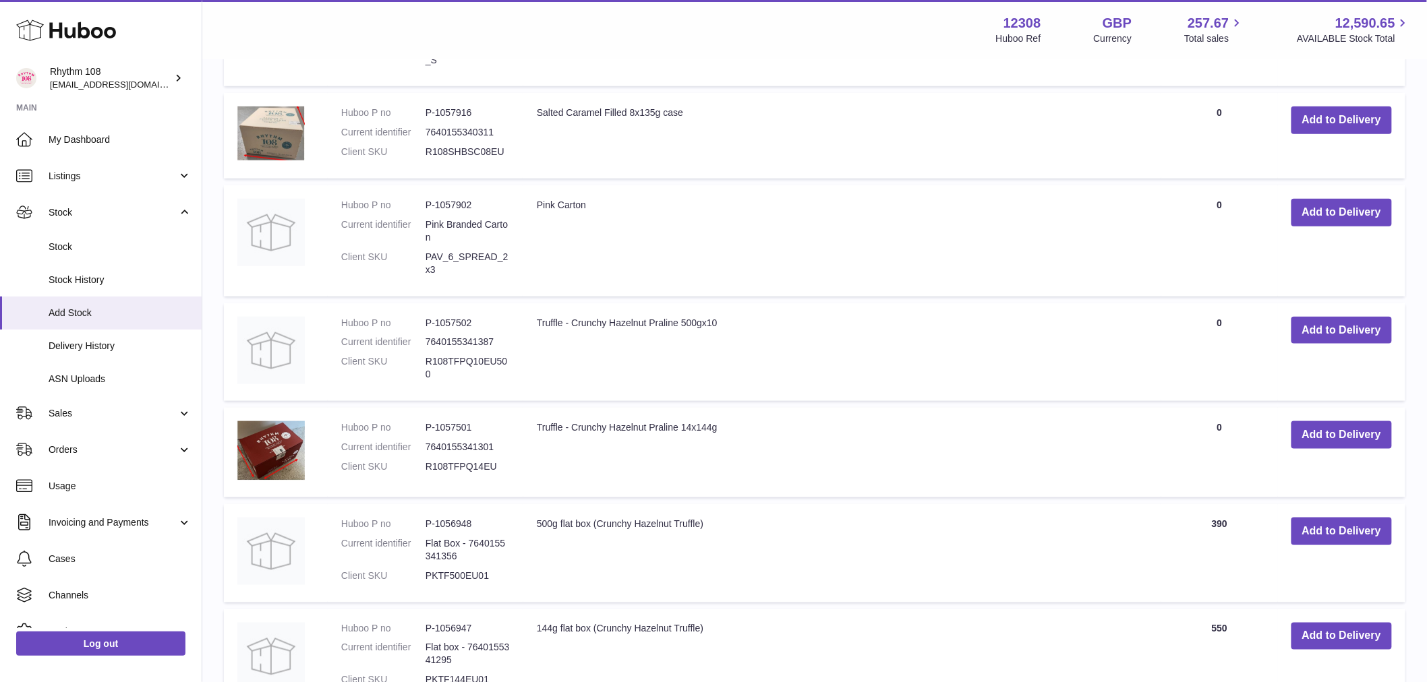
scroll to position [524, 0]
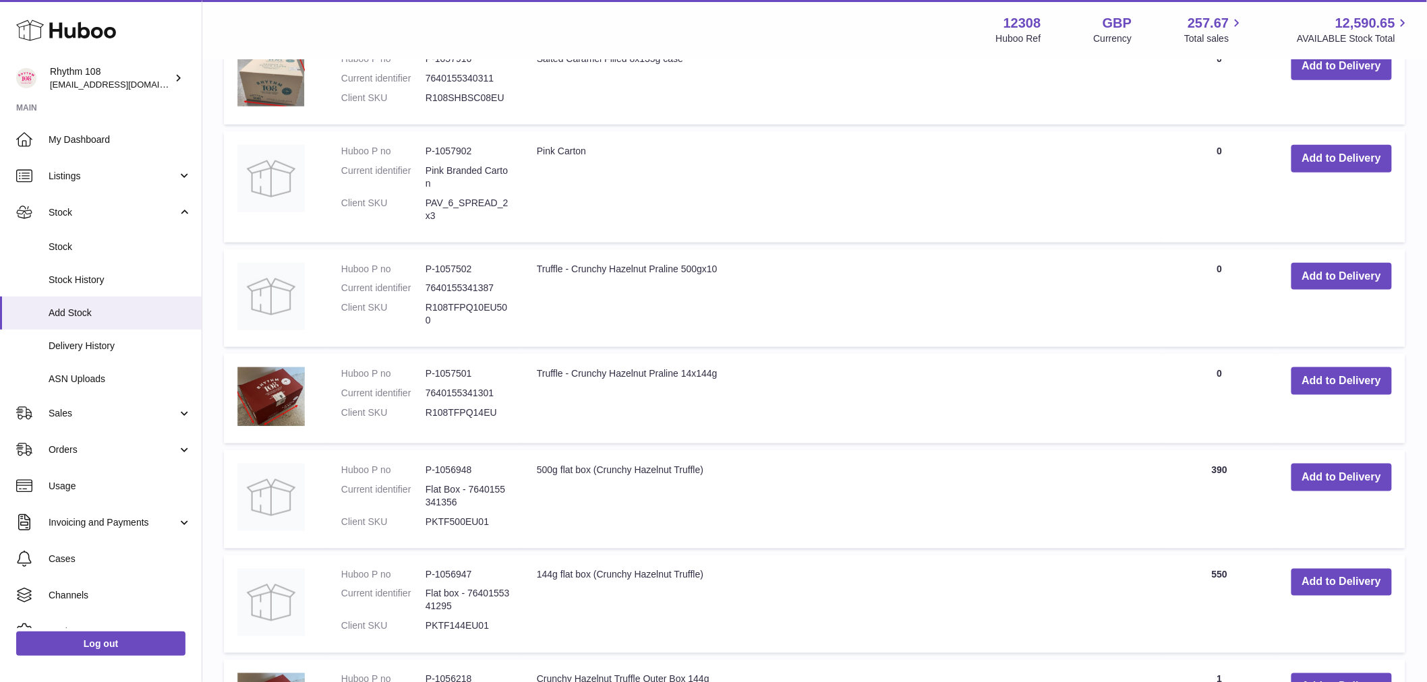
click at [1353, 462] on td "Add to Delivery" at bounding box center [1341, 499] width 127 height 98
click at [1347, 483] on button "Add to Delivery" at bounding box center [1341, 478] width 100 height 28
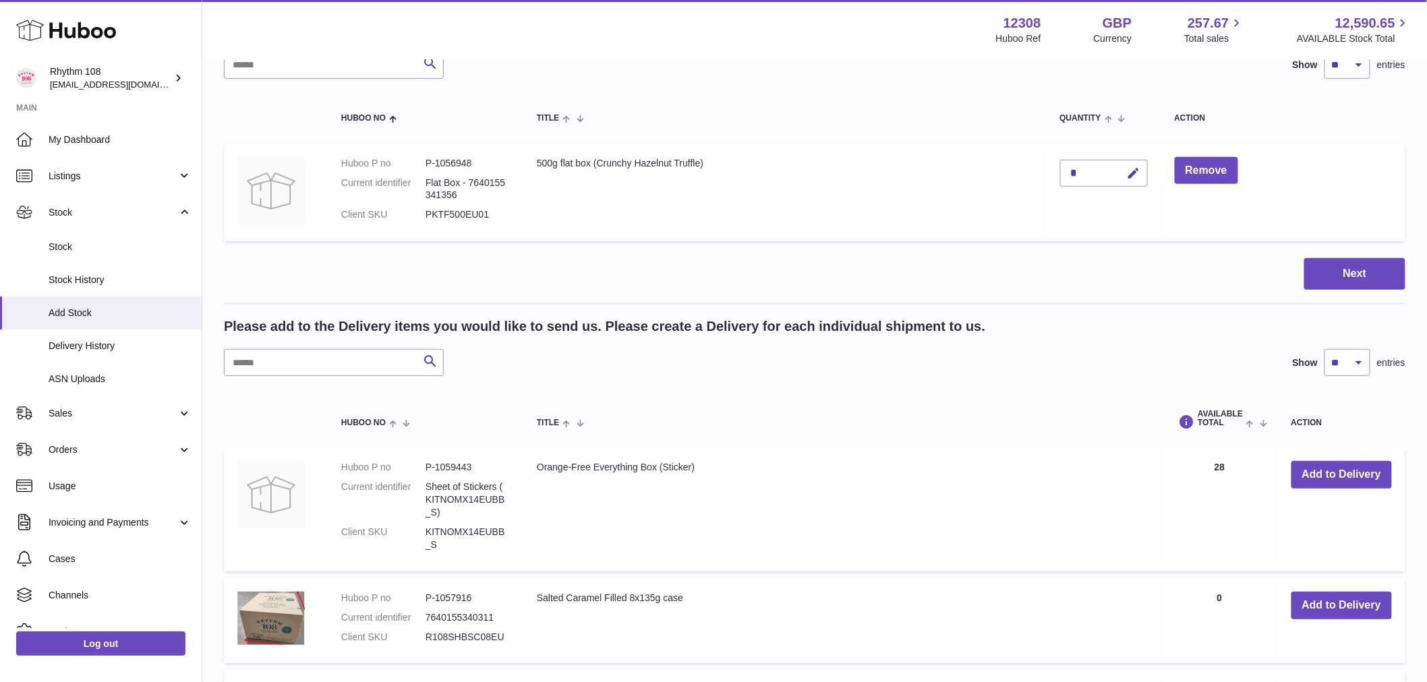
scroll to position [0, 0]
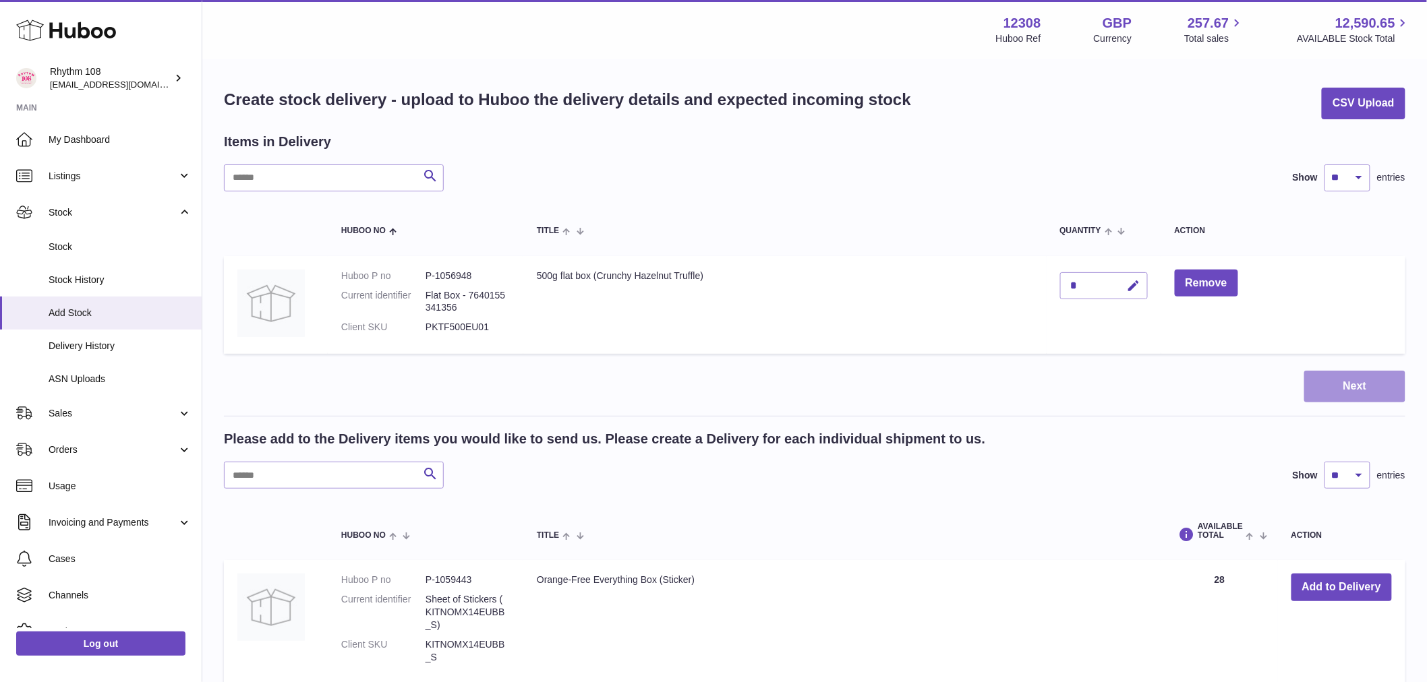
click at [1371, 385] on button "Next" at bounding box center [1354, 387] width 101 height 32
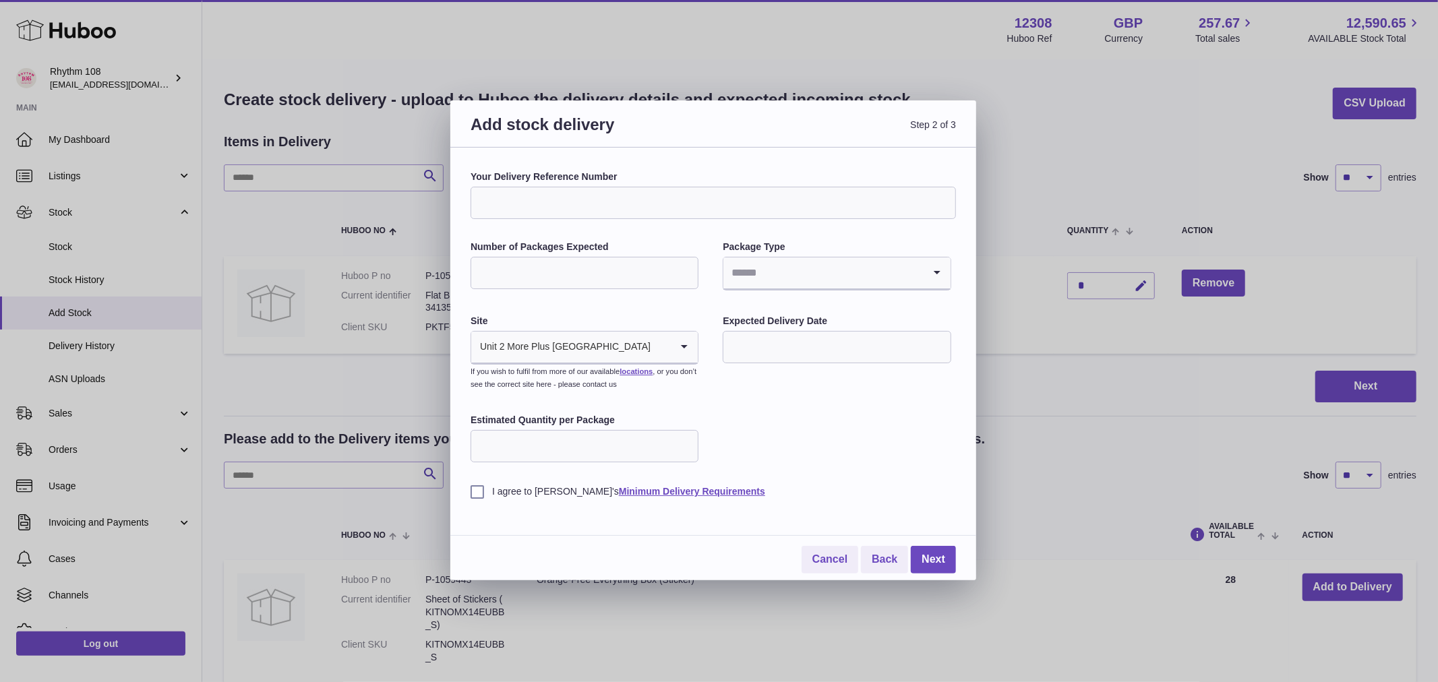
click at [567, 223] on div "Your Delivery Reference Number Number of Packages Expected Package Type Loading…" at bounding box center [713, 335] width 485 height 328
click at [570, 201] on input "Your Delivery Reference Number" at bounding box center [713, 203] width 485 height 32
click at [514, 280] on input "Number of Packages Expected" at bounding box center [585, 273] width 228 height 32
click at [825, 273] on input "Search for option" at bounding box center [823, 273] width 200 height 31
drag, startPoint x: 764, startPoint y: 480, endPoint x: 739, endPoint y: 462, distance: 30.5
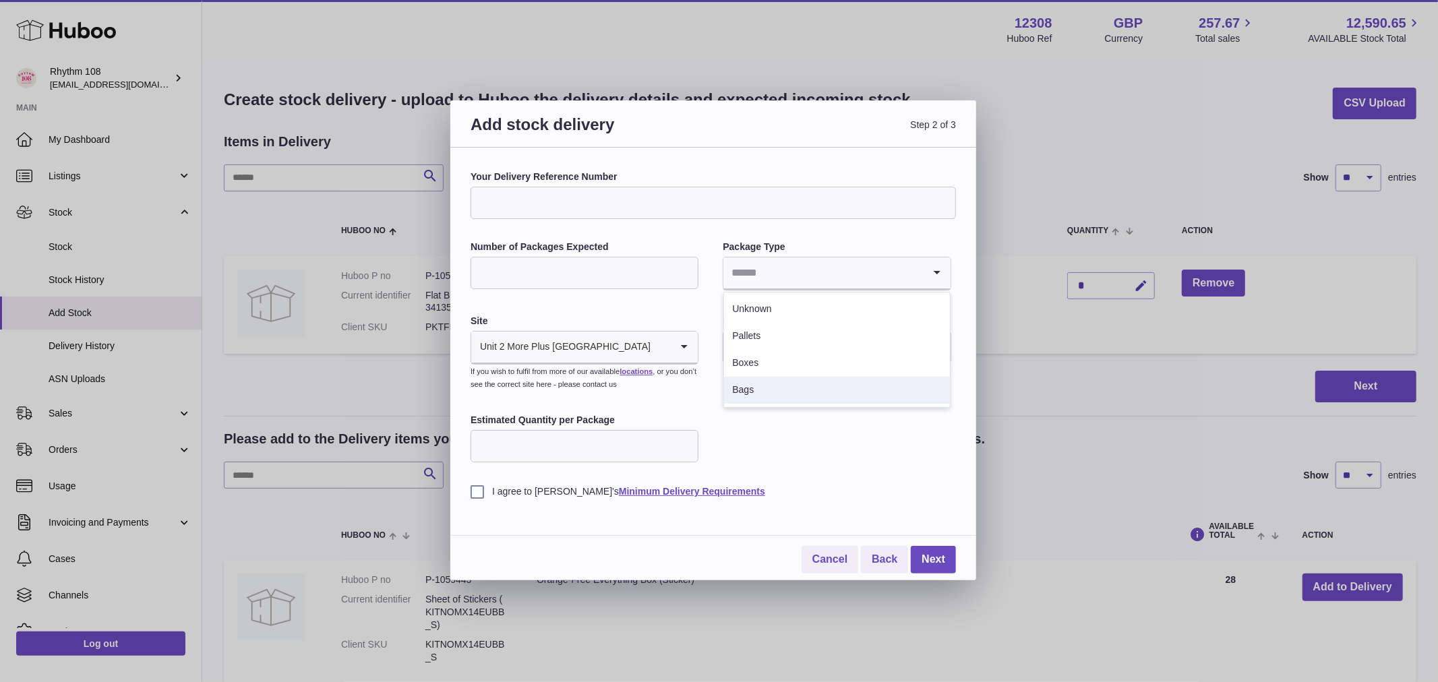
click at [765, 480] on div "I agree to Huboo's Minimum Delivery Requirements" at bounding box center [713, 481] width 485 height 33
click at [611, 331] on div "Site Unit 2 More Plus Central Park Loading... If you wish to fulfil from more o…" at bounding box center [585, 354] width 228 height 78
click at [651, 362] on input "Search for option" at bounding box center [661, 347] width 20 height 31
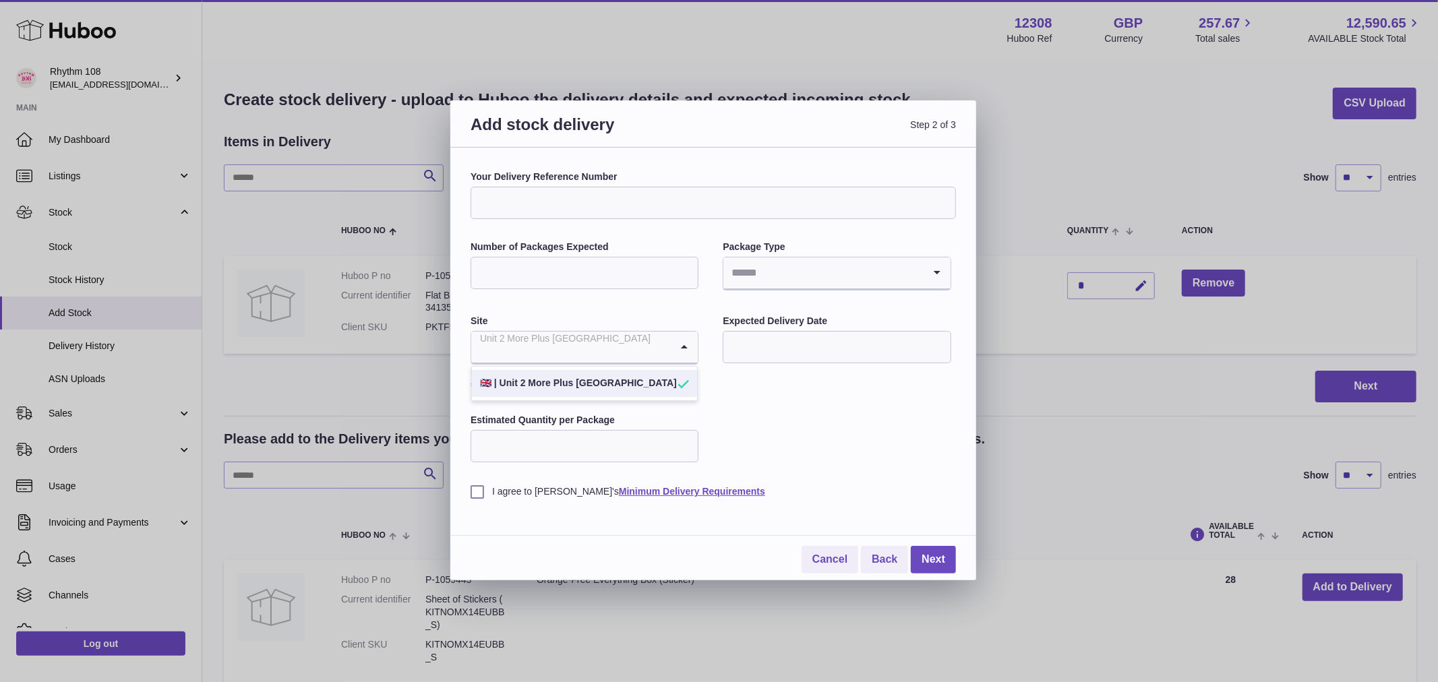
drag, startPoint x: 858, startPoint y: 453, endPoint x: 848, endPoint y: 365, distance: 88.2
click at [855, 450] on div "Your Delivery Reference Number Number of Packages Expected Package Type Loading…" at bounding box center [713, 335] width 485 height 328
click at [834, 371] on div "Your Delivery Reference Number Number of Packages Expected Package Type Loading…" at bounding box center [713, 335] width 485 height 328
click at [814, 338] on input "text" at bounding box center [837, 347] width 228 height 32
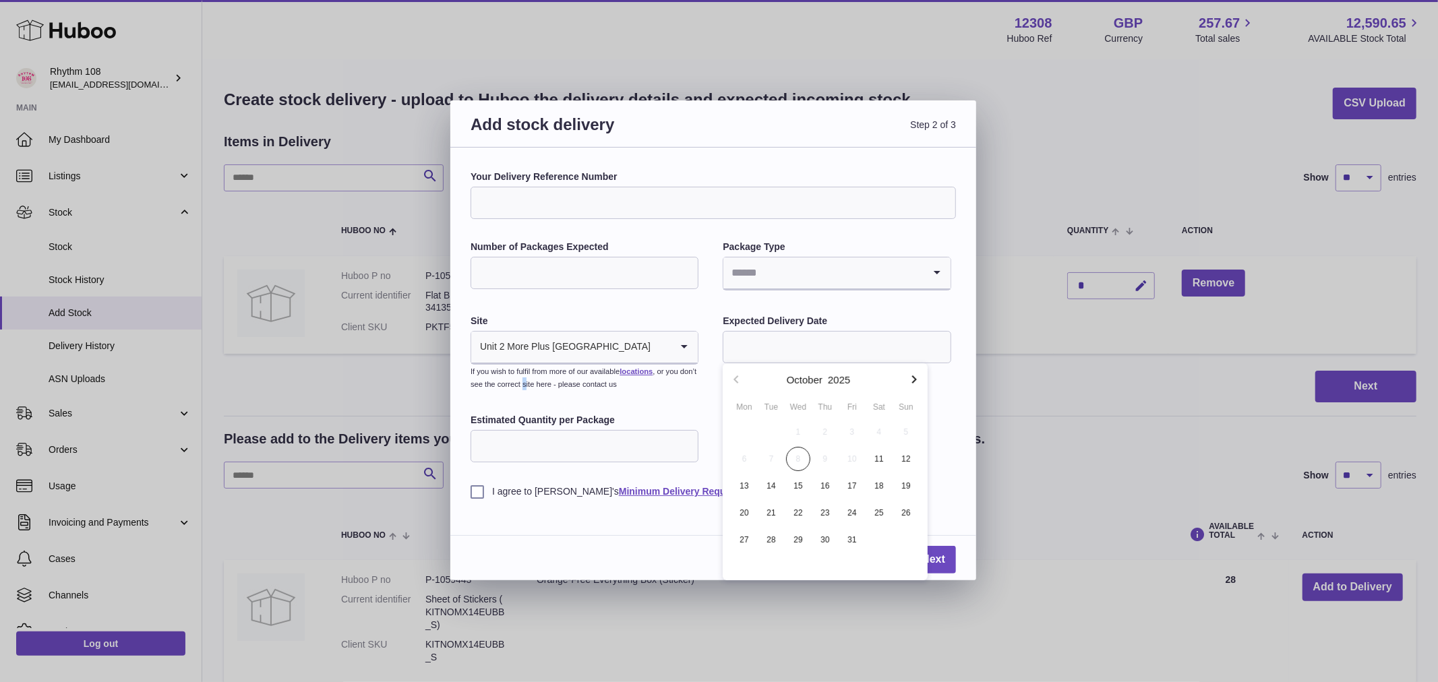
drag, startPoint x: 569, startPoint y: 385, endPoint x: 587, endPoint y: 399, distance: 23.1
click at [571, 385] on small "If you wish to fulfil from more of our available locations , or you don’t see t…" at bounding box center [584, 377] width 226 height 21
click at [663, 449] on input "Estimated Quantity per Package" at bounding box center [585, 446] width 228 height 32
click at [771, 274] on input "Search for option" at bounding box center [823, 273] width 200 height 31
click at [776, 334] on li "Pallets" at bounding box center [836, 336] width 225 height 27
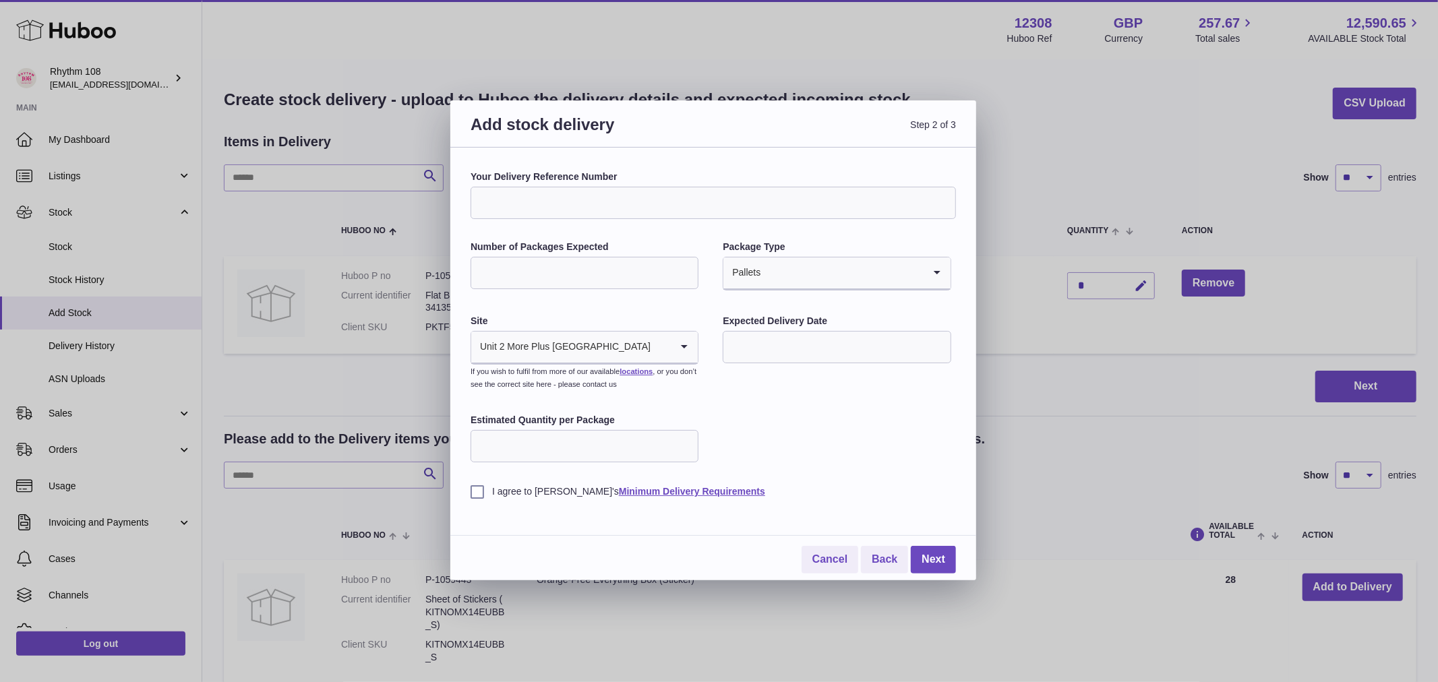
click at [659, 433] on input "Estimated Quantity per Package" at bounding box center [585, 446] width 228 height 32
type input "*"
click at [675, 492] on link "Minimum Delivery Requirements" at bounding box center [692, 491] width 146 height 11
click at [836, 568] on link "Cancel" at bounding box center [830, 560] width 57 height 28
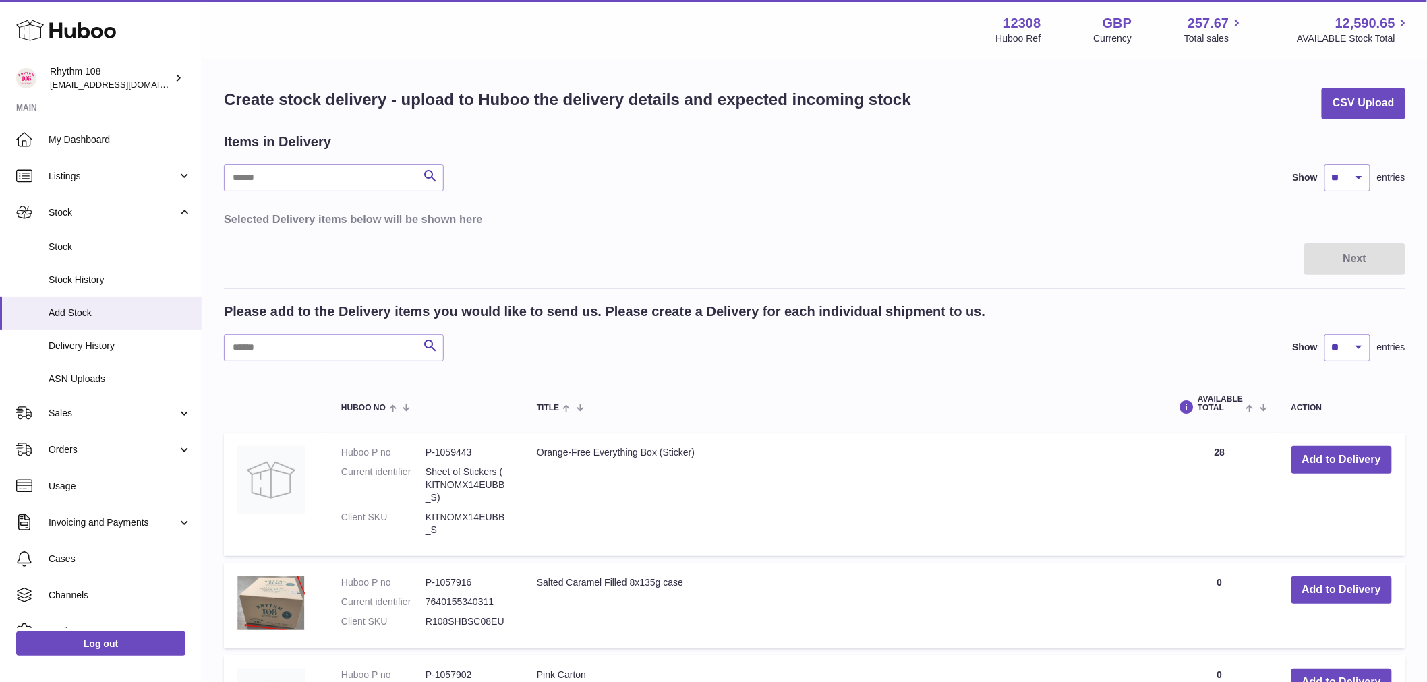
click at [1008, 303] on div "Add stock delivery Step 2 of 3 Your Delivery Reference Number Number of Package…" at bounding box center [713, 341] width 1427 height 682
click at [96, 346] on span "Delivery History" at bounding box center [120, 346] width 143 height 13
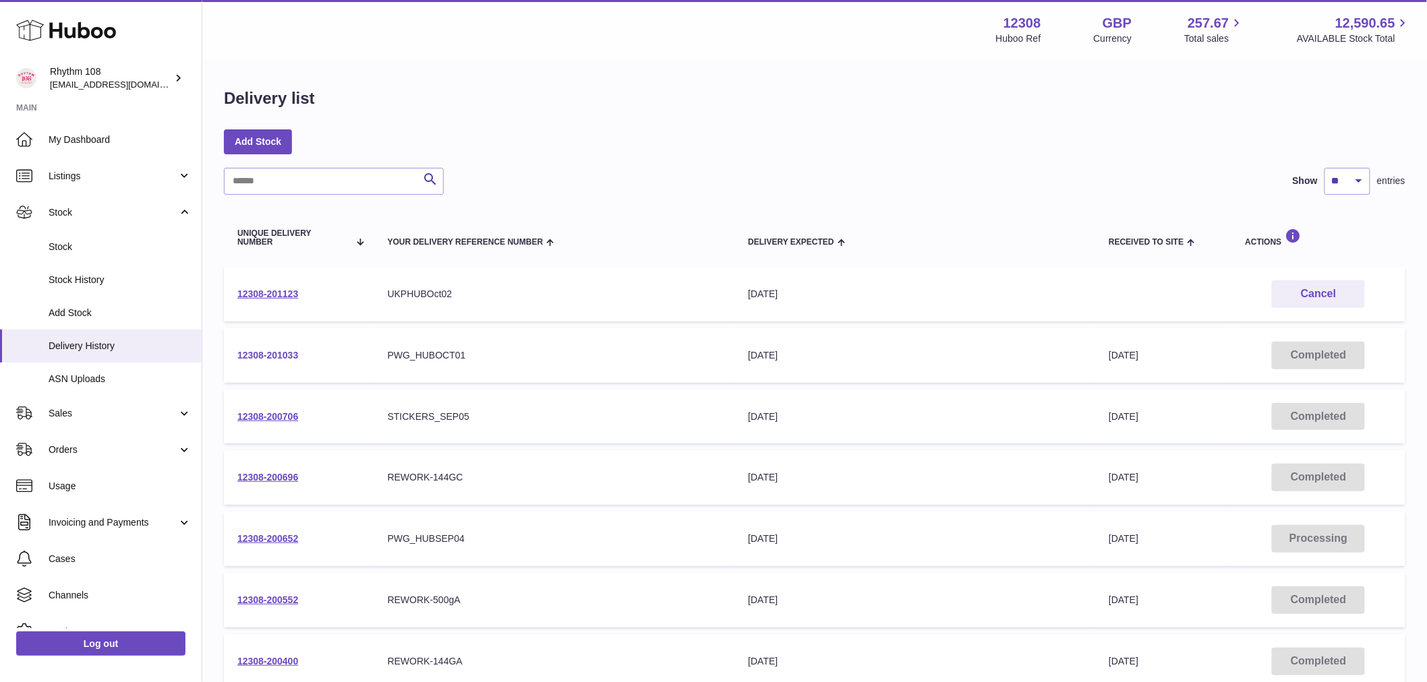
click at [277, 351] on td "12308-201033" at bounding box center [299, 355] width 150 height 55
click at [277, 351] on link "12308-201033" at bounding box center [267, 355] width 61 height 11
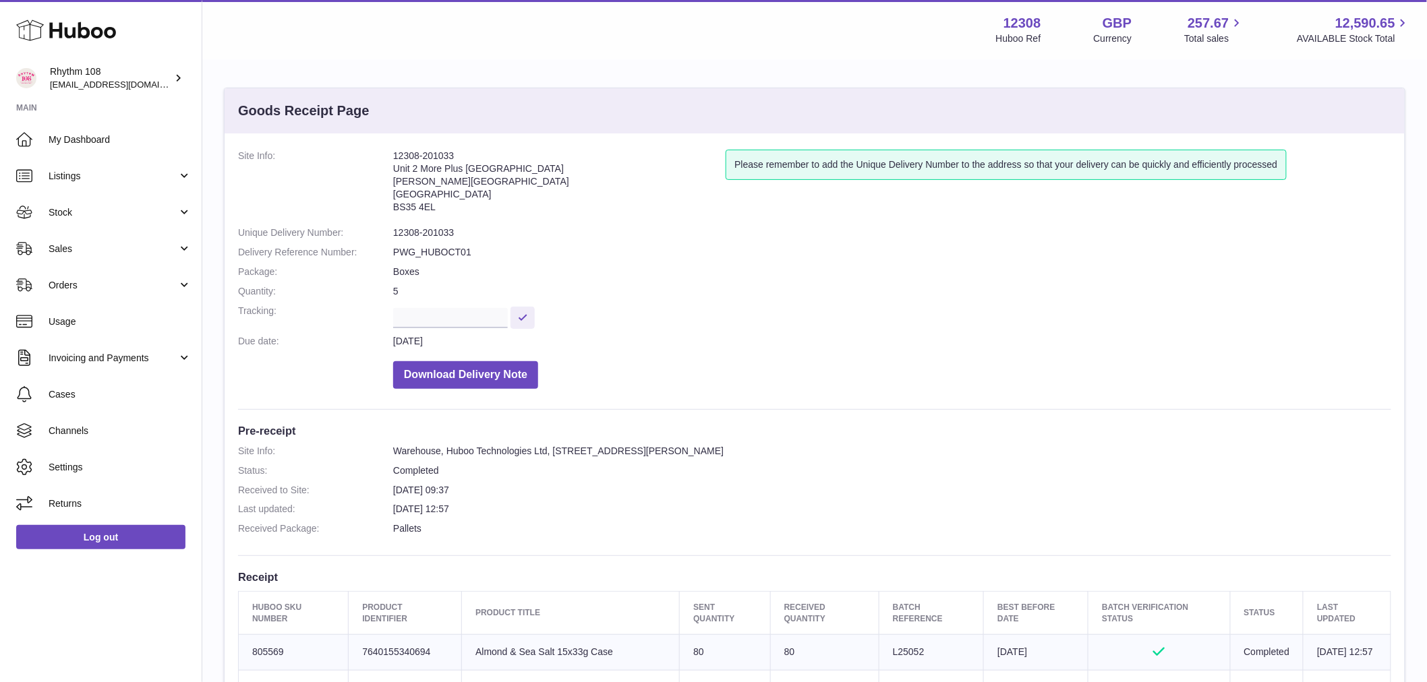
drag, startPoint x: 463, startPoint y: 153, endPoint x: 375, endPoint y: 160, distance: 88.6
click at [376, 160] on dl "Site Info: 12308-201033 [STREET_ADDRESS][PERSON_NAME] Please remember to add th…" at bounding box center [814, 273] width 1153 height 246
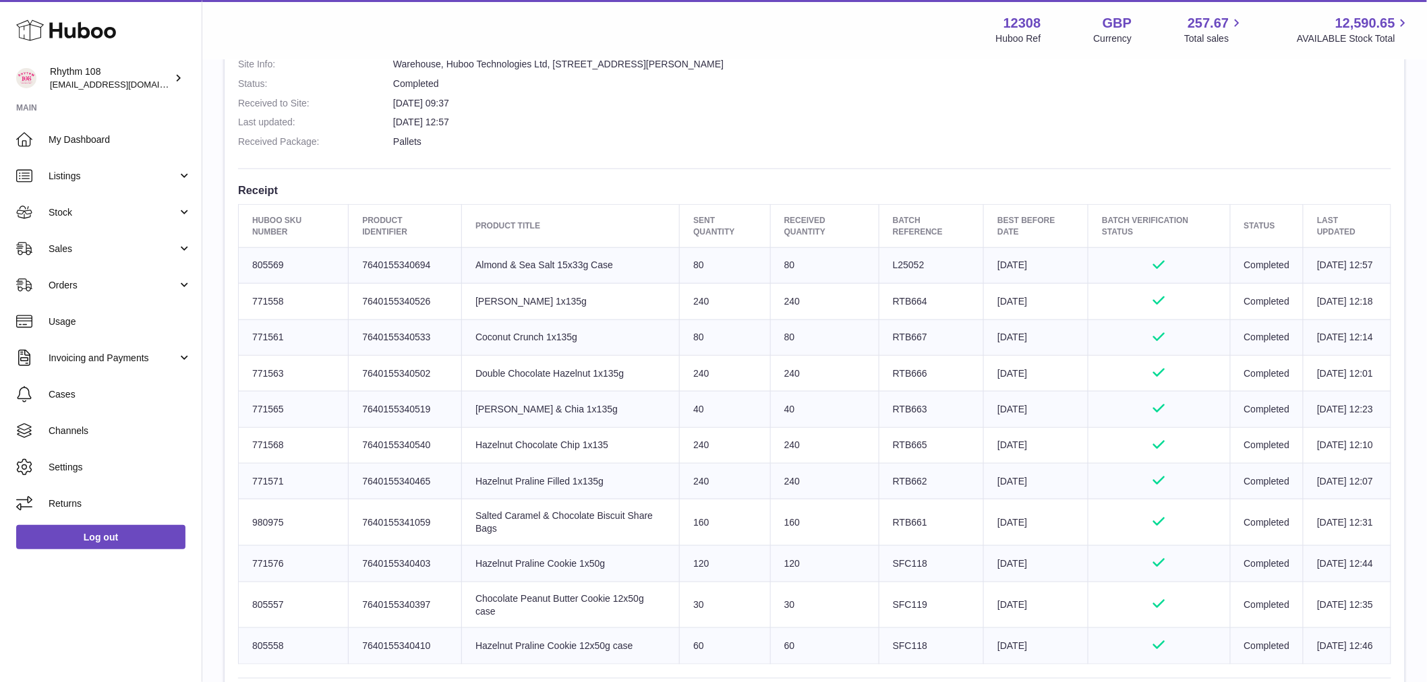
scroll to position [524, 0]
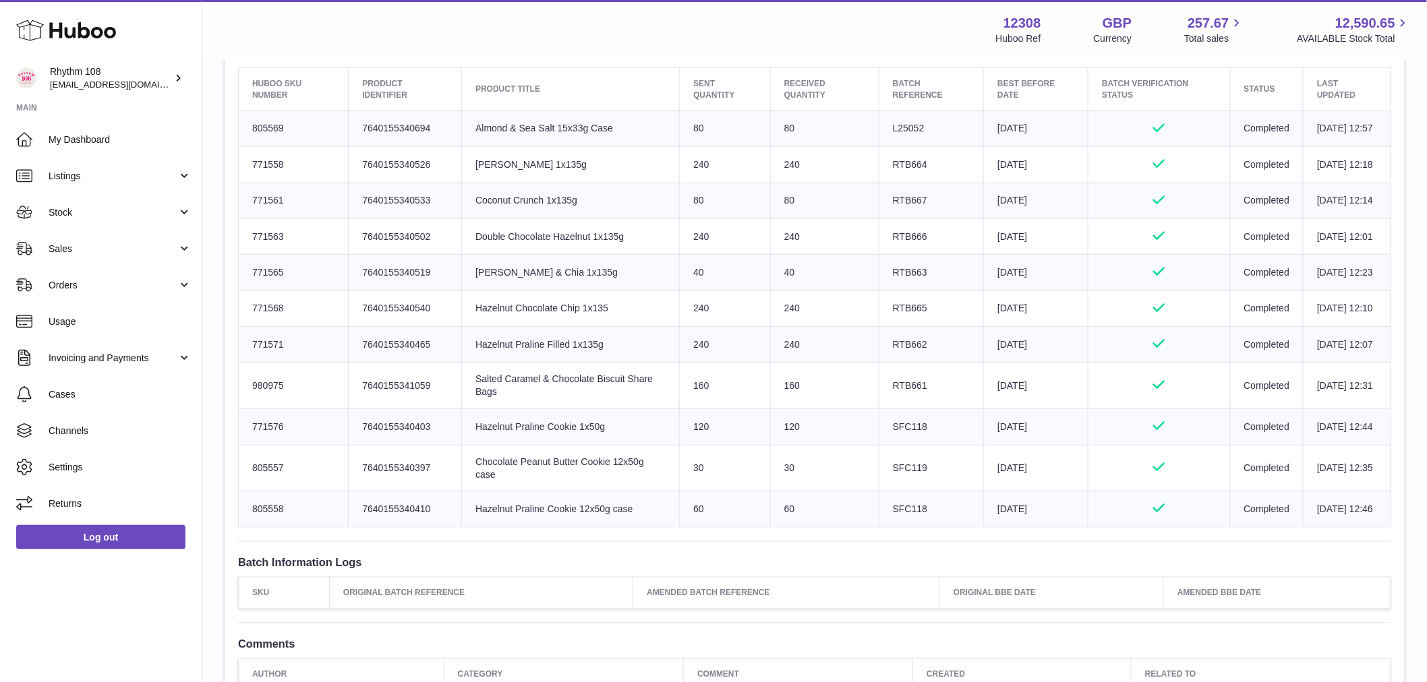
drag, startPoint x: 295, startPoint y: 106, endPoint x: 386, endPoint y: 571, distance: 474.0
click at [386, 527] on table "Huboo SKU Number Product Identifier Product title Sent Quantity Received Quanti…" at bounding box center [814, 297] width 1153 height 460
click at [422, 326] on td "Client Identifier 7640155340540" at bounding box center [405, 309] width 113 height 36
drag, startPoint x: 726, startPoint y: 162, endPoint x: 746, endPoint y: 588, distance: 425.9
click at [746, 527] on table "Huboo SKU Number Product Identifier Product title Sent Quantity Received Quanti…" at bounding box center [814, 297] width 1153 height 460
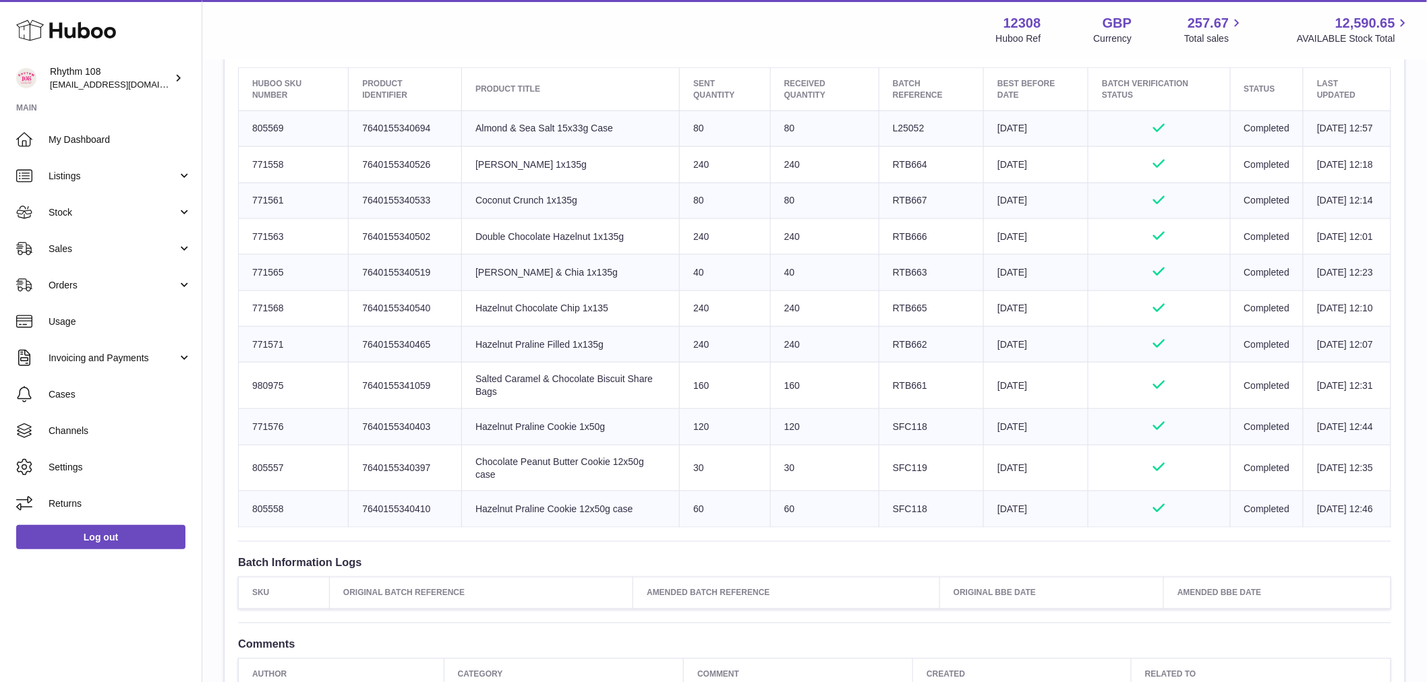
click at [732, 491] on td "Sent Quantity 30" at bounding box center [725, 468] width 90 height 47
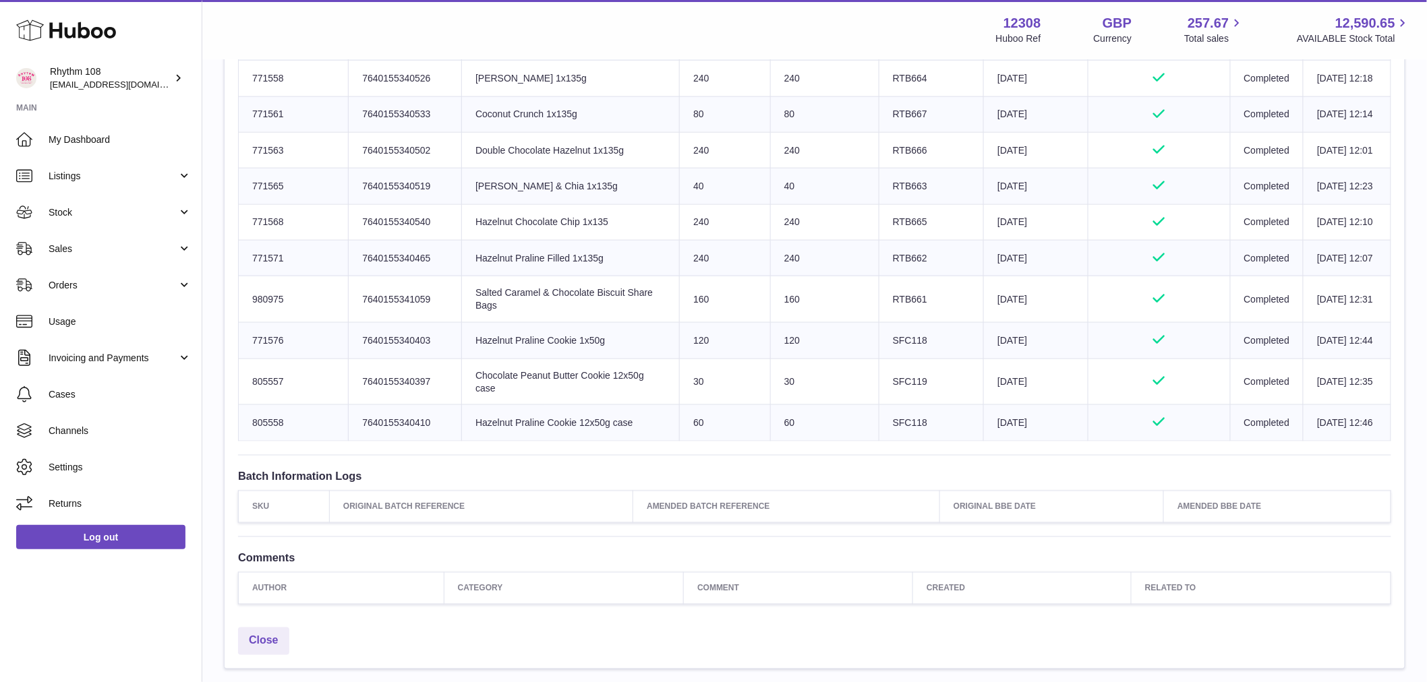
drag, startPoint x: 820, startPoint y: 101, endPoint x: 877, endPoint y: 565, distance: 467.3
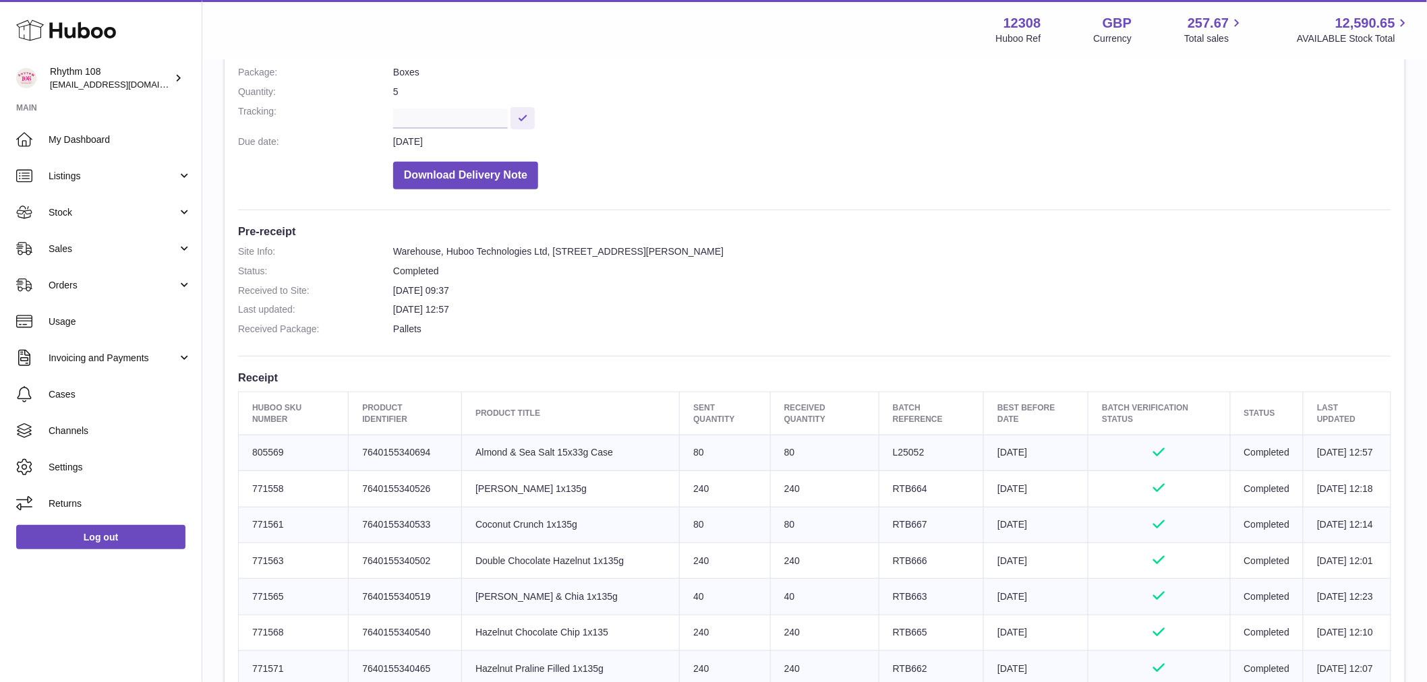
drag, startPoint x: 848, startPoint y: 472, endPoint x: 929, endPoint y: 427, distance: 92.3
click at [850, 471] on td "80" at bounding box center [824, 453] width 109 height 36
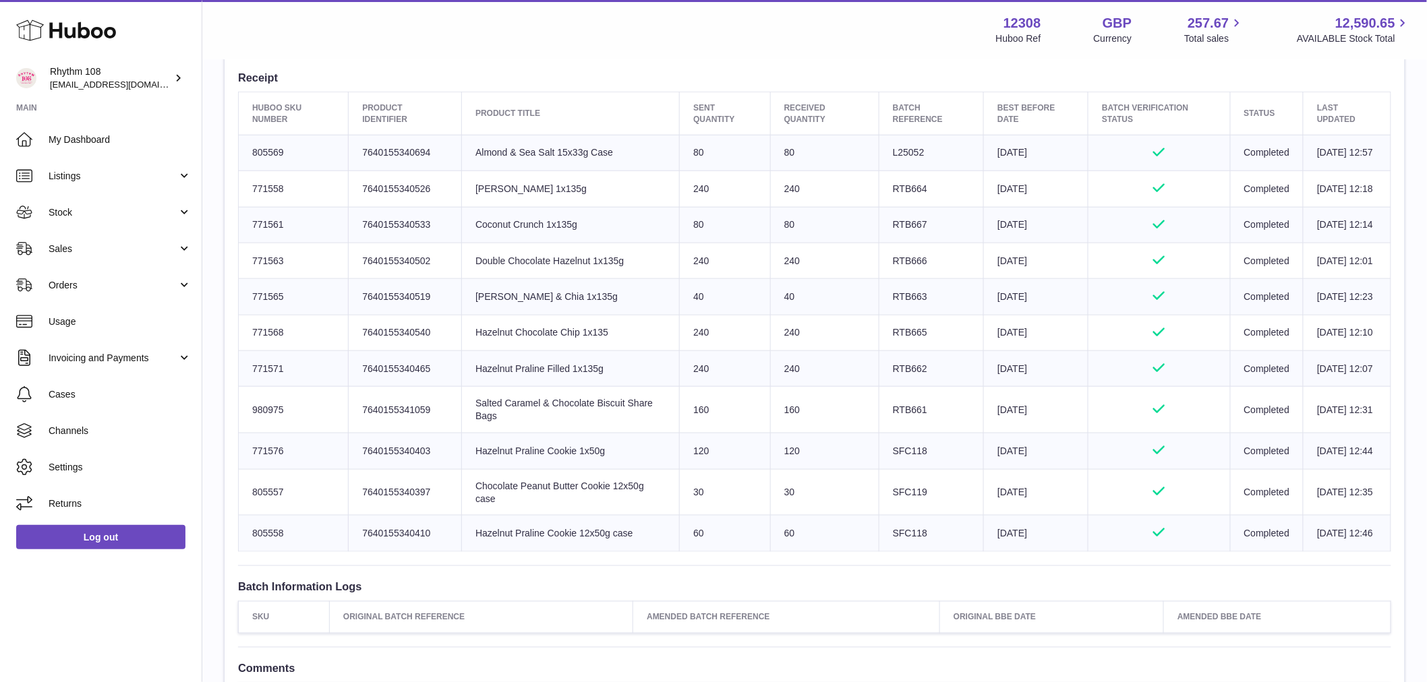
drag, startPoint x: 1147, startPoint y: 272, endPoint x: 1148, endPoint y: 217, distance: 54.6
click at [1146, 243] on td "Approved" at bounding box center [1159, 225] width 142 height 36
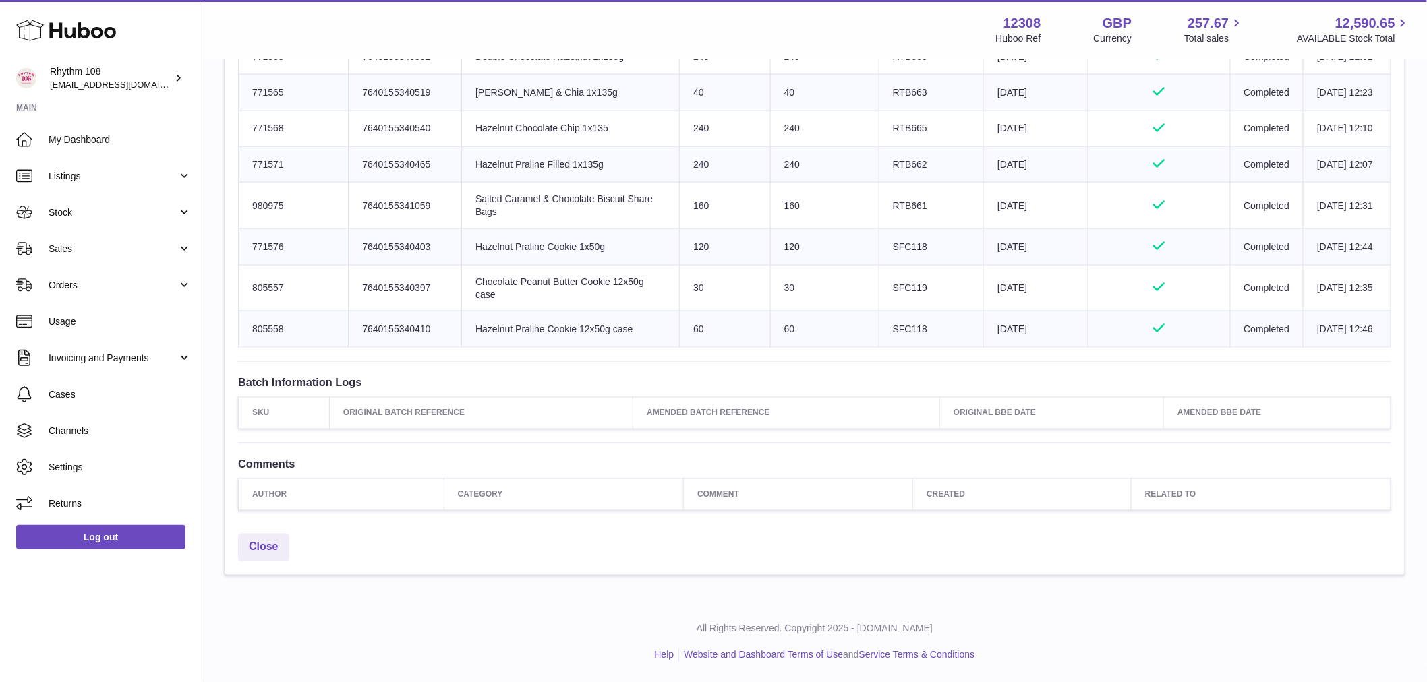
scroll to position [798, 0]
click at [752, 573] on div "Close" at bounding box center [815, 551] width 1180 height 48
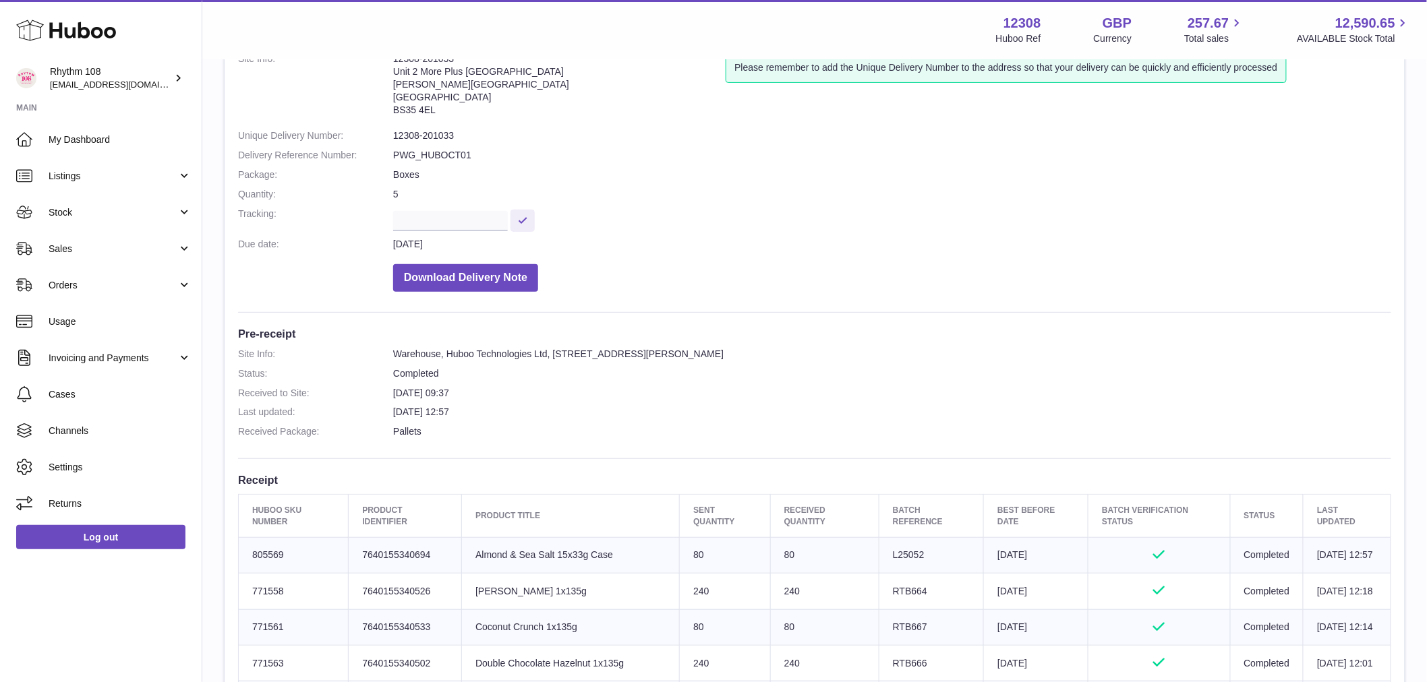
scroll to position [123, 0]
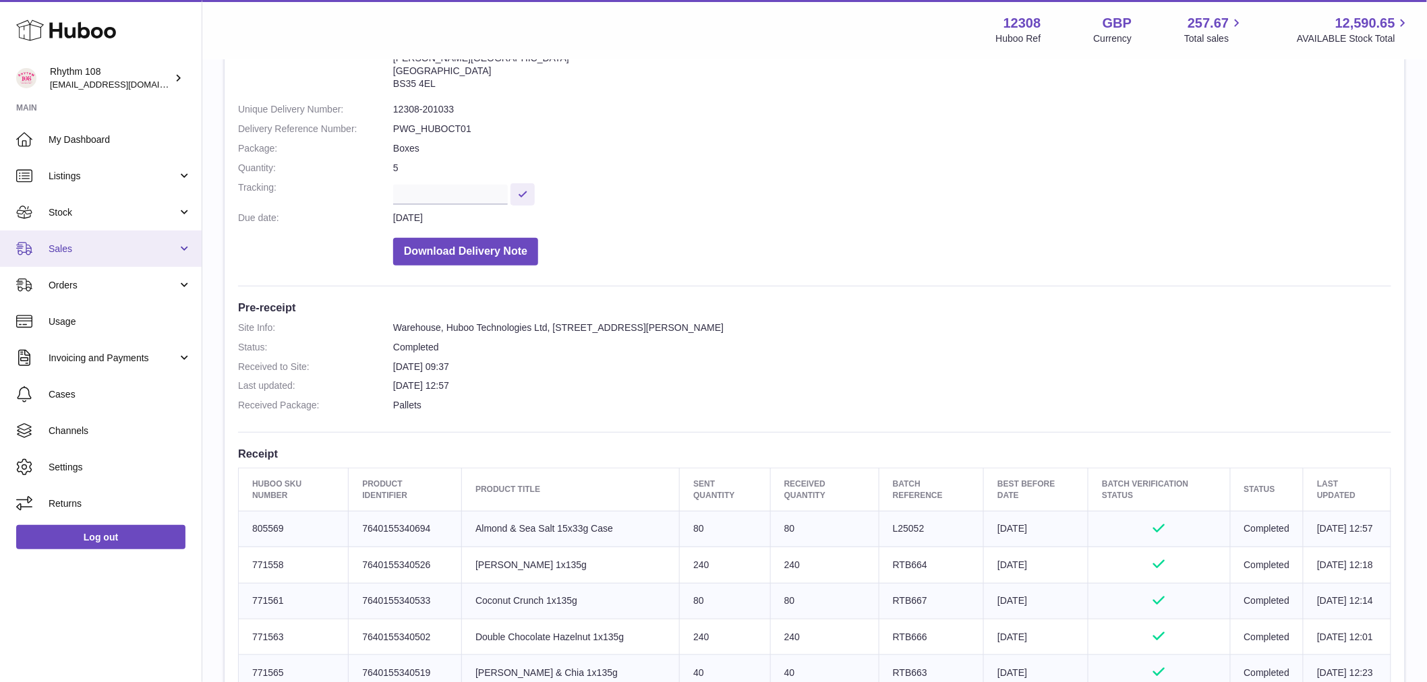
click at [131, 233] on link "Sales" at bounding box center [101, 249] width 202 height 36
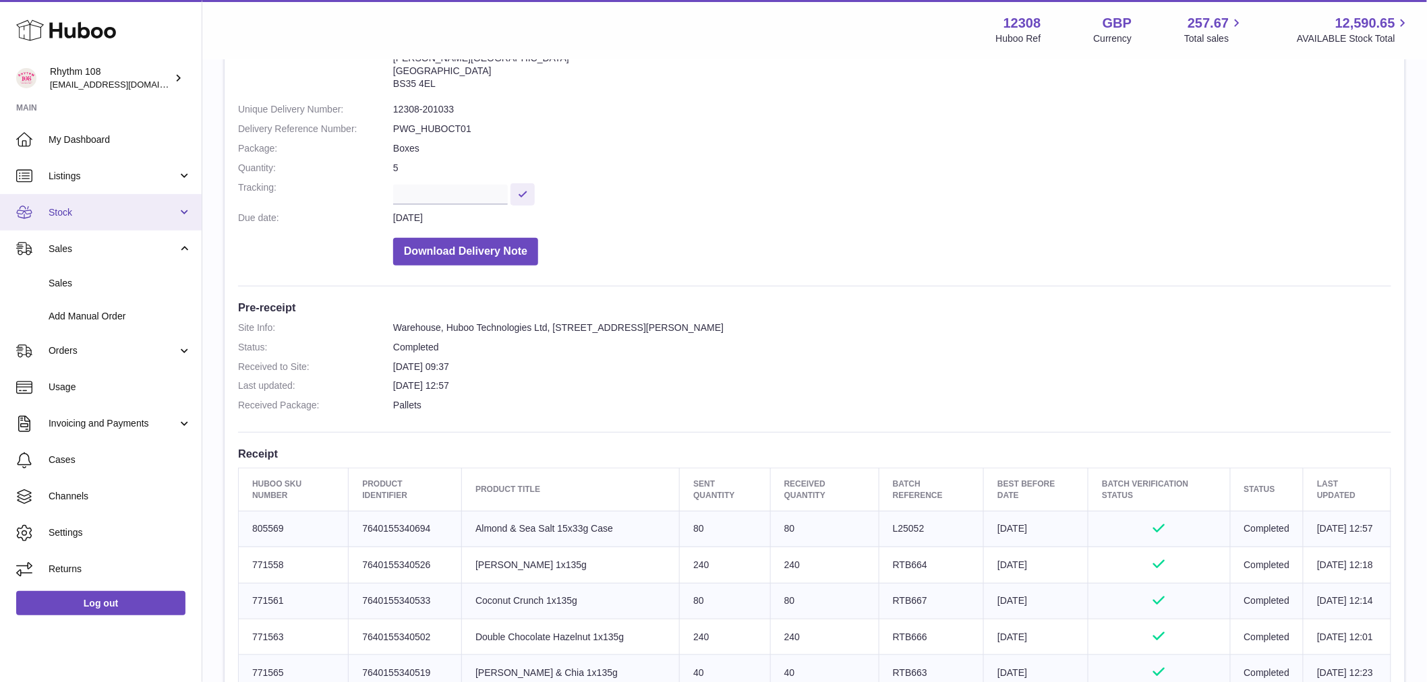
click at [113, 213] on span "Stock" at bounding box center [113, 212] width 129 height 13
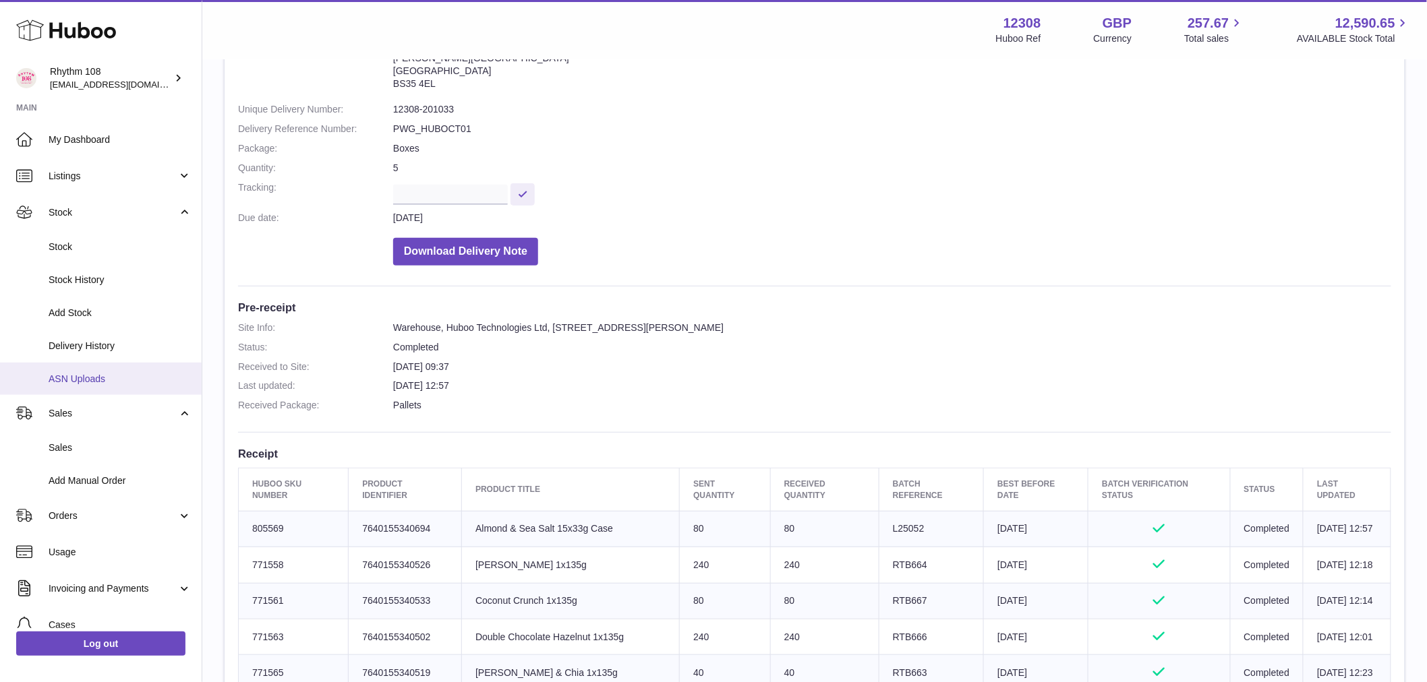
click at [101, 378] on span "ASN Uploads" at bounding box center [120, 379] width 143 height 13
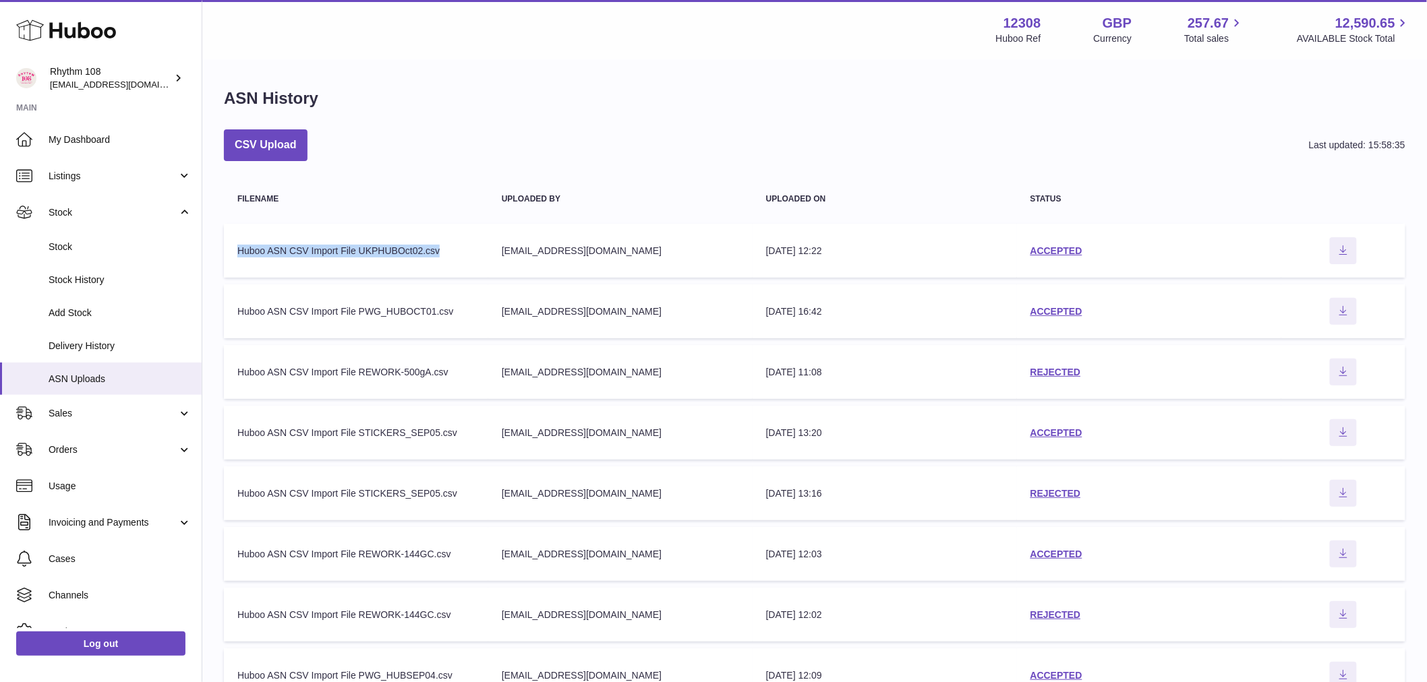
drag, startPoint x: 445, startPoint y: 251, endPoint x: 227, endPoint y: 228, distance: 219.0
click at [227, 228] on td "Filename [PERSON_NAME] ASN CSV Import File UKPHUBOct02.csv" at bounding box center [356, 251] width 264 height 54
click at [1052, 251] on link "ACCEPTED" at bounding box center [1056, 250] width 52 height 11
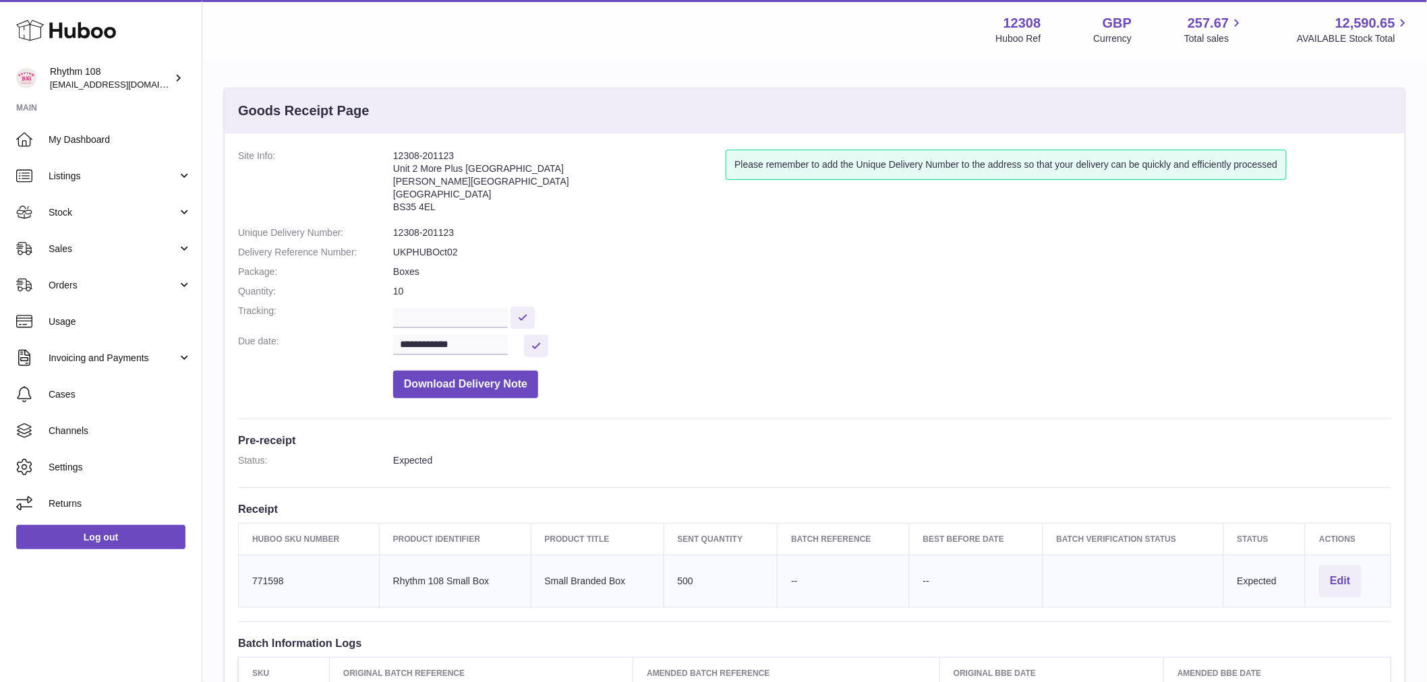
scroll to position [260, 0]
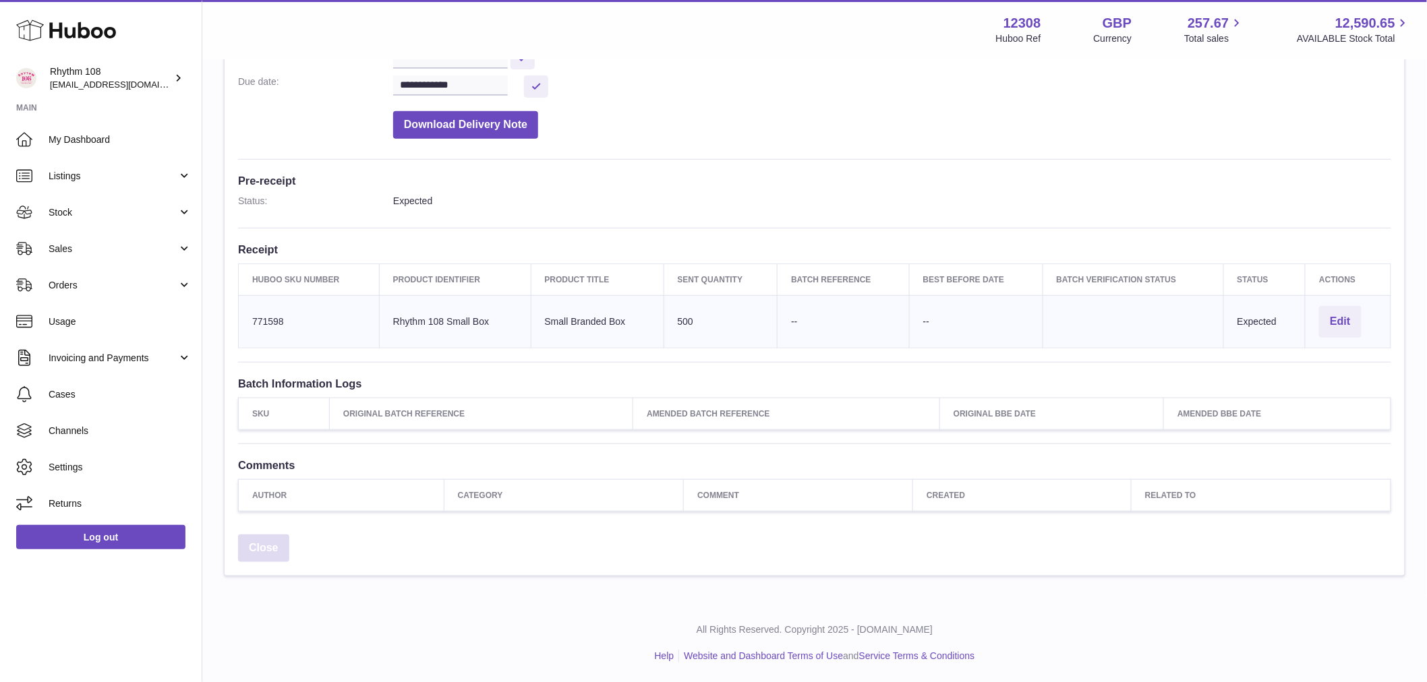
click at [262, 551] on link "Close" at bounding box center [263, 549] width 51 height 28
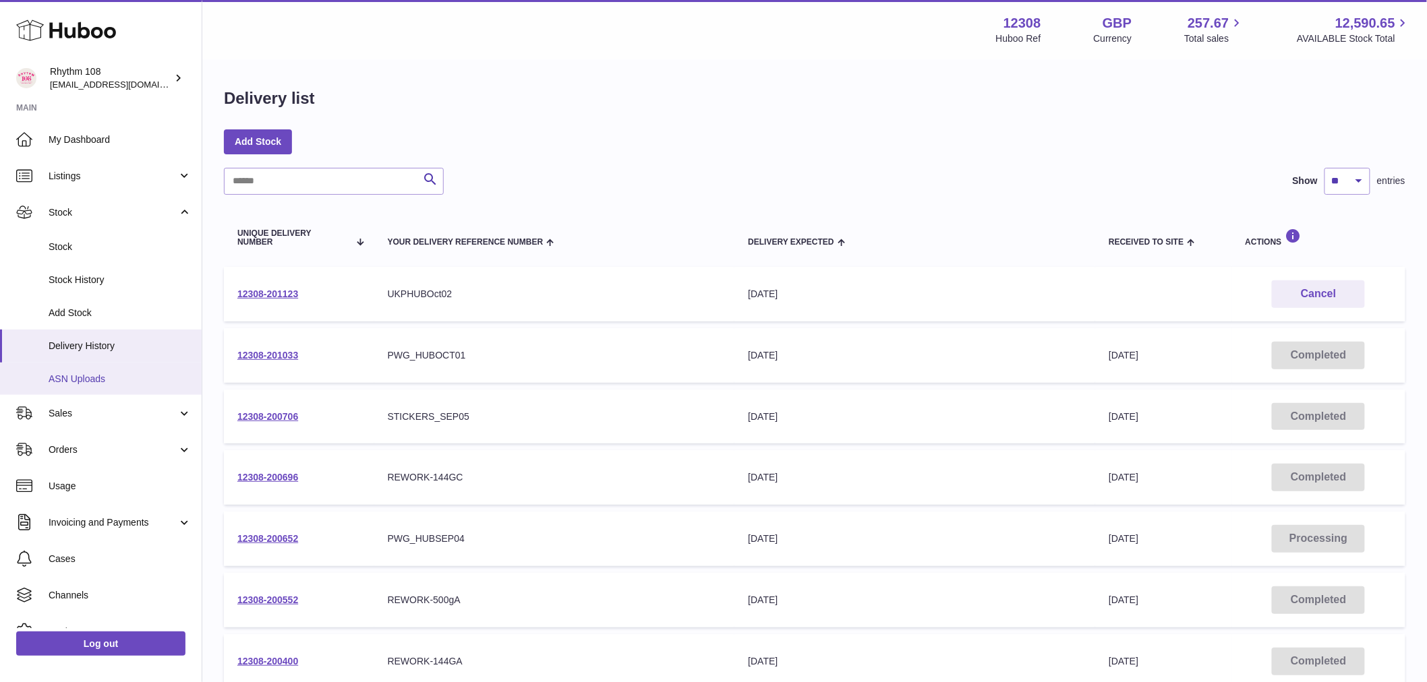
click at [102, 378] on span "ASN Uploads" at bounding box center [120, 379] width 143 height 13
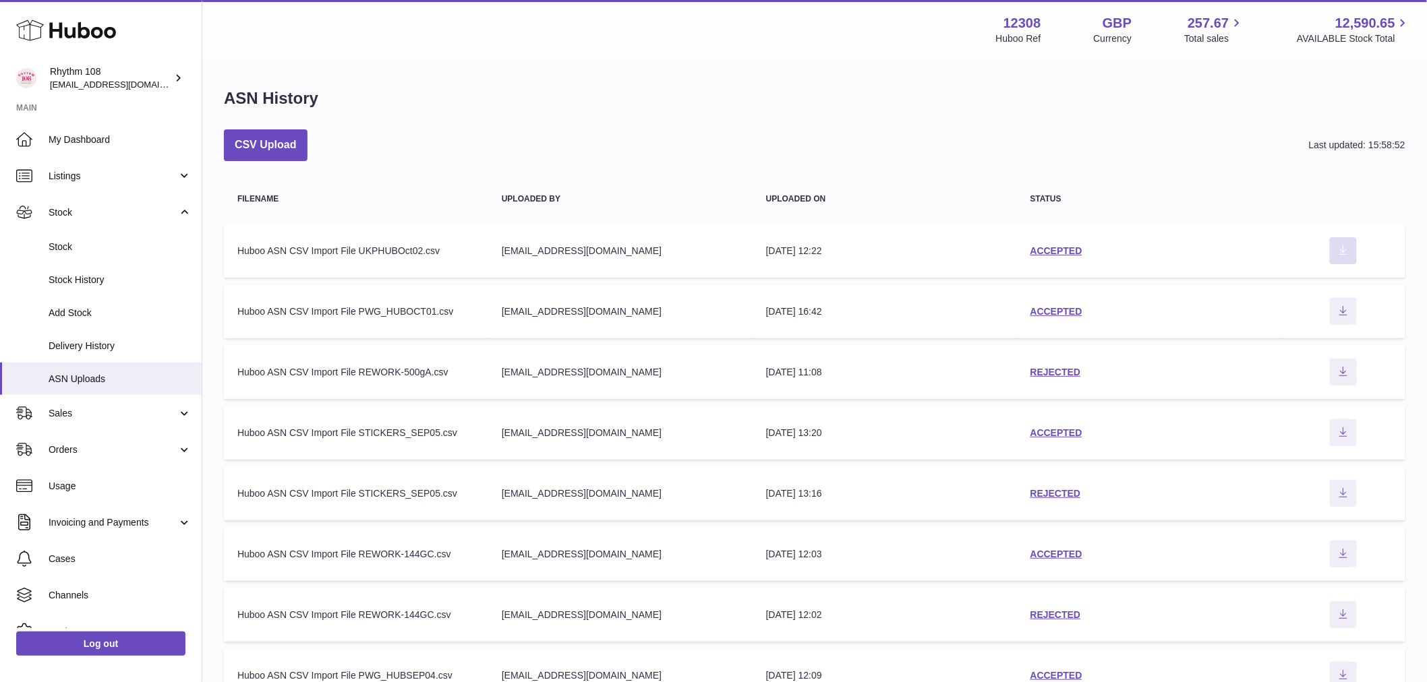
click at [1342, 248] on icon "Download ASN file" at bounding box center [1343, 250] width 22 height 11
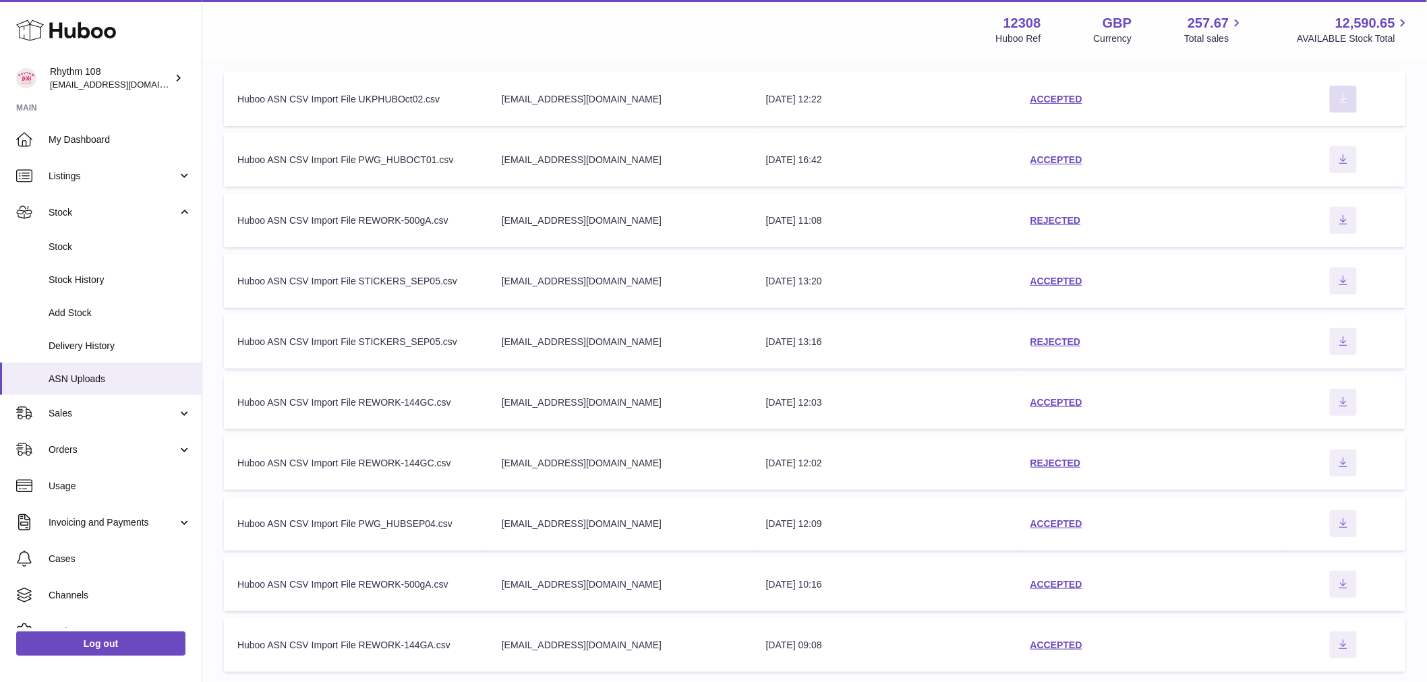
scroll to position [225, 0]
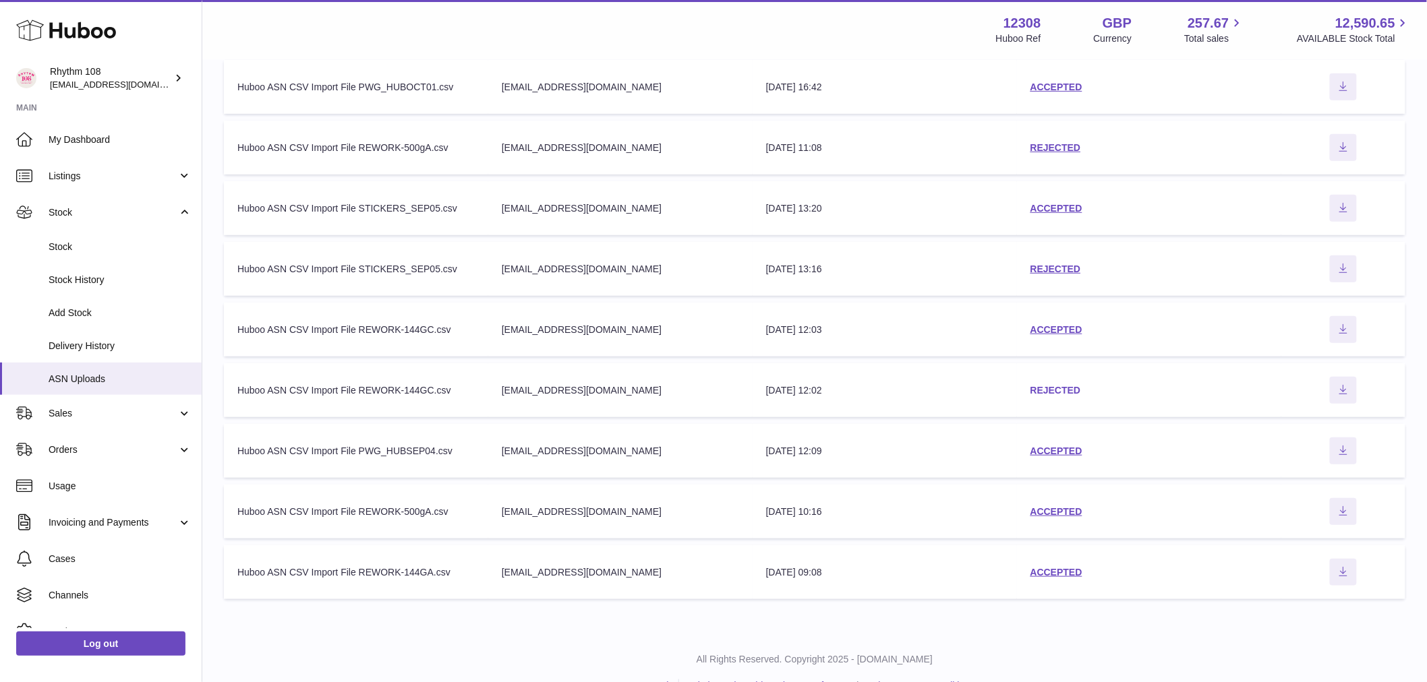
click at [1046, 394] on link "REJECTED" at bounding box center [1055, 390] width 51 height 11
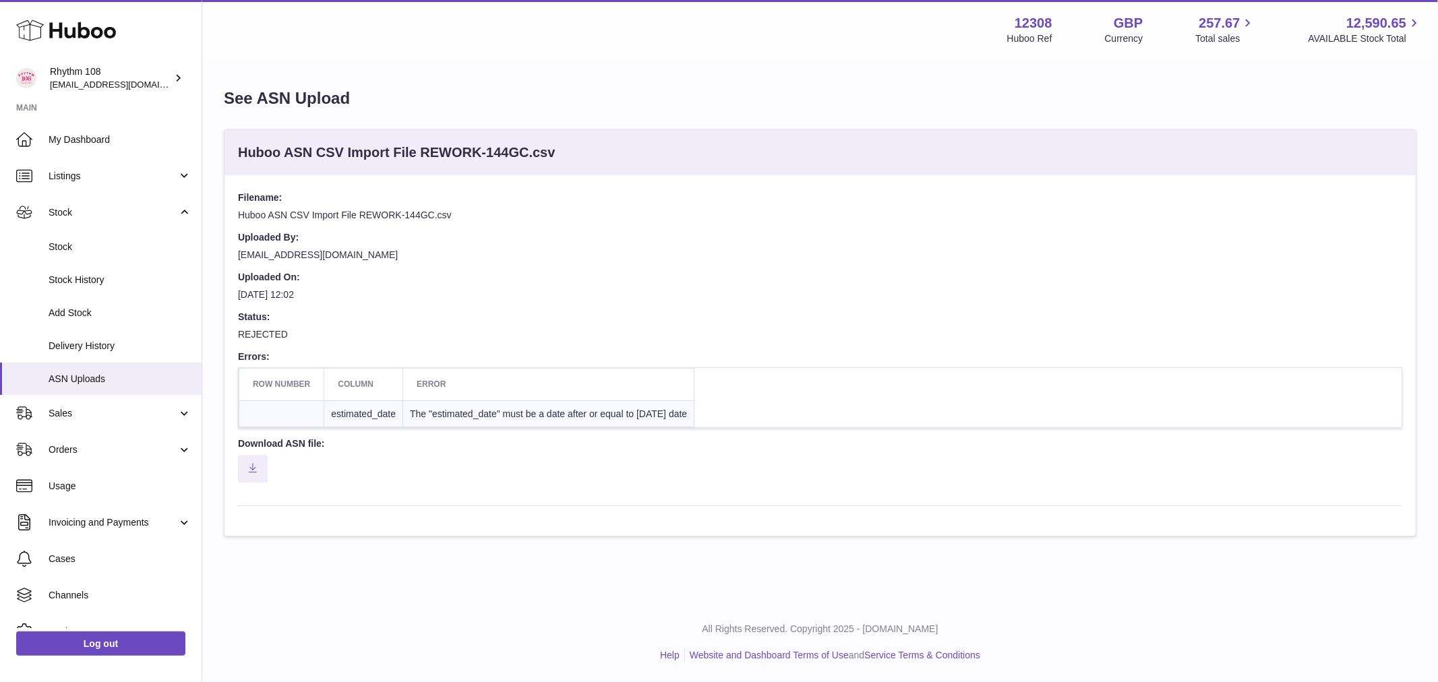
drag, startPoint x: 743, startPoint y: 413, endPoint x: 400, endPoint y: 400, distance: 343.4
click at [407, 410] on tr "estimated_date The "estimated_date" must be a date after or equal to [DATE] date" at bounding box center [466, 413] width 455 height 27
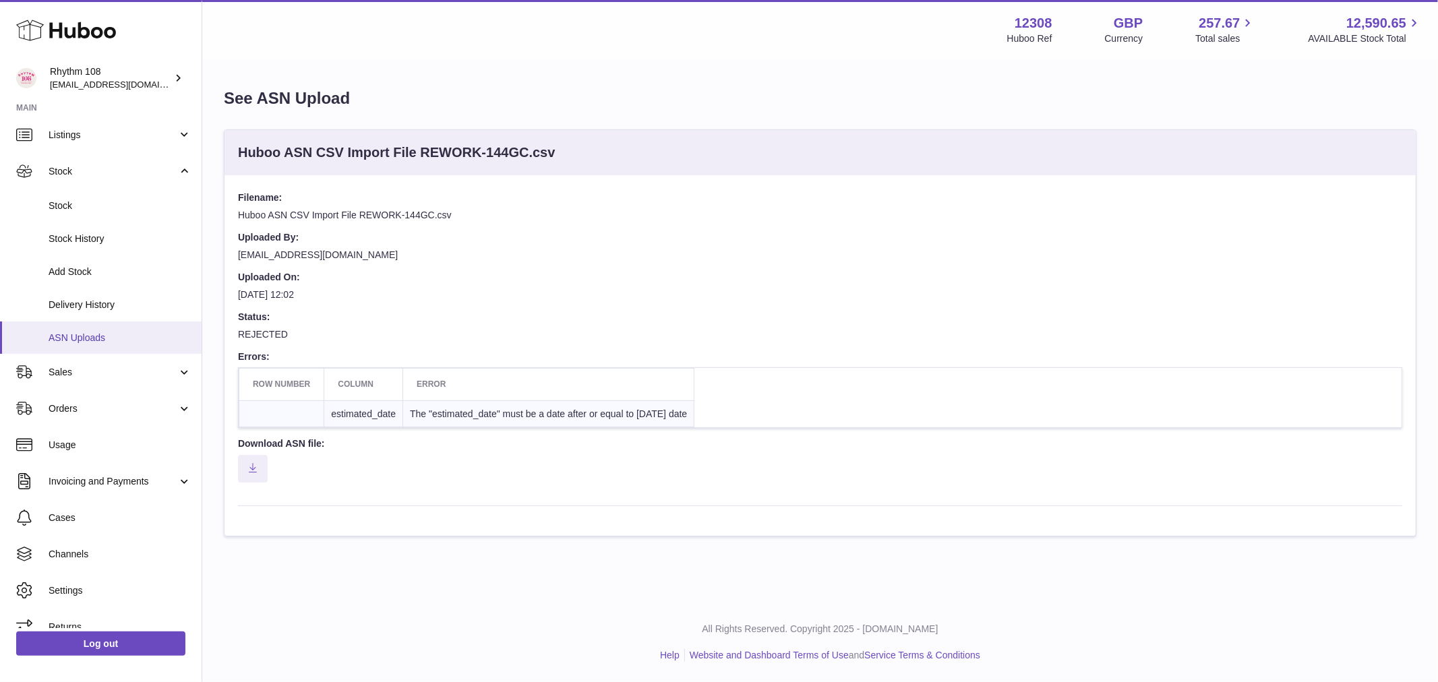
scroll to position [58, 0]
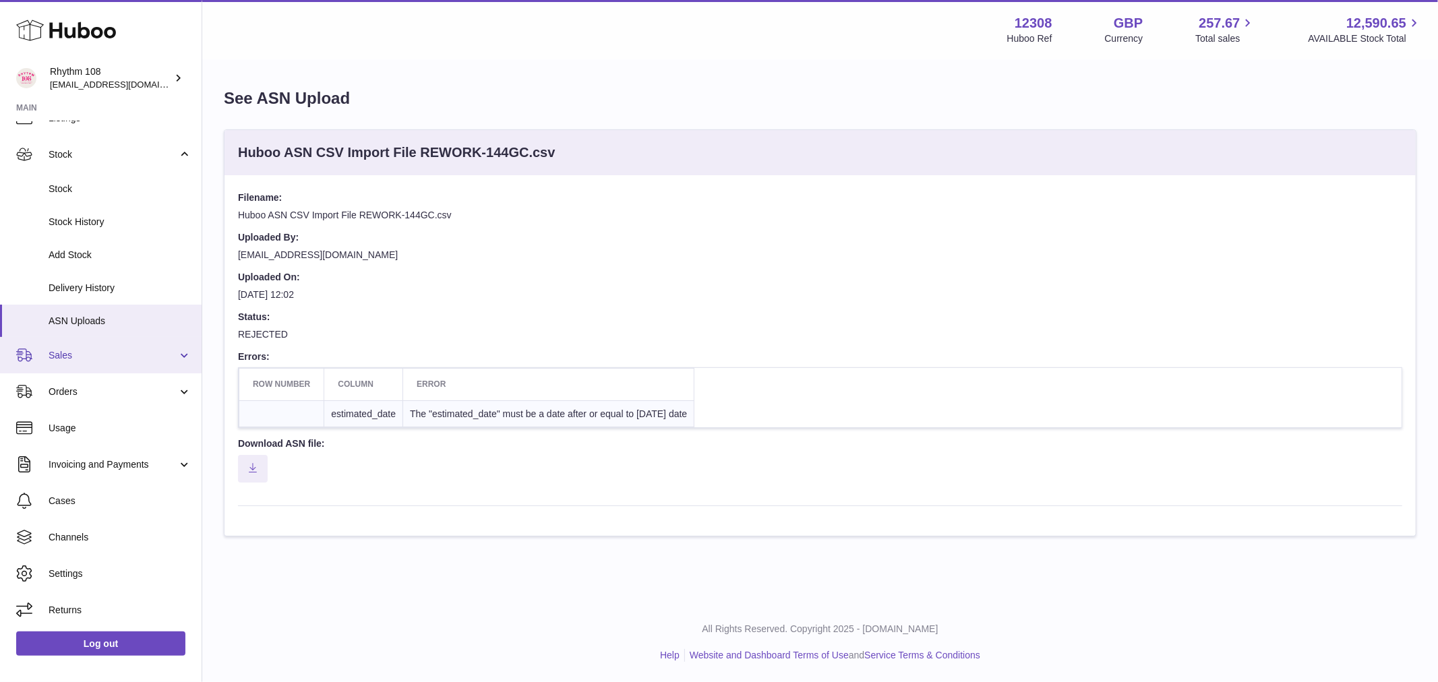
click at [68, 358] on span "Sales" at bounding box center [113, 355] width 129 height 13
click at [81, 355] on span "Sales" at bounding box center [113, 355] width 129 height 13
click at [88, 368] on link "Sales" at bounding box center [101, 355] width 202 height 36
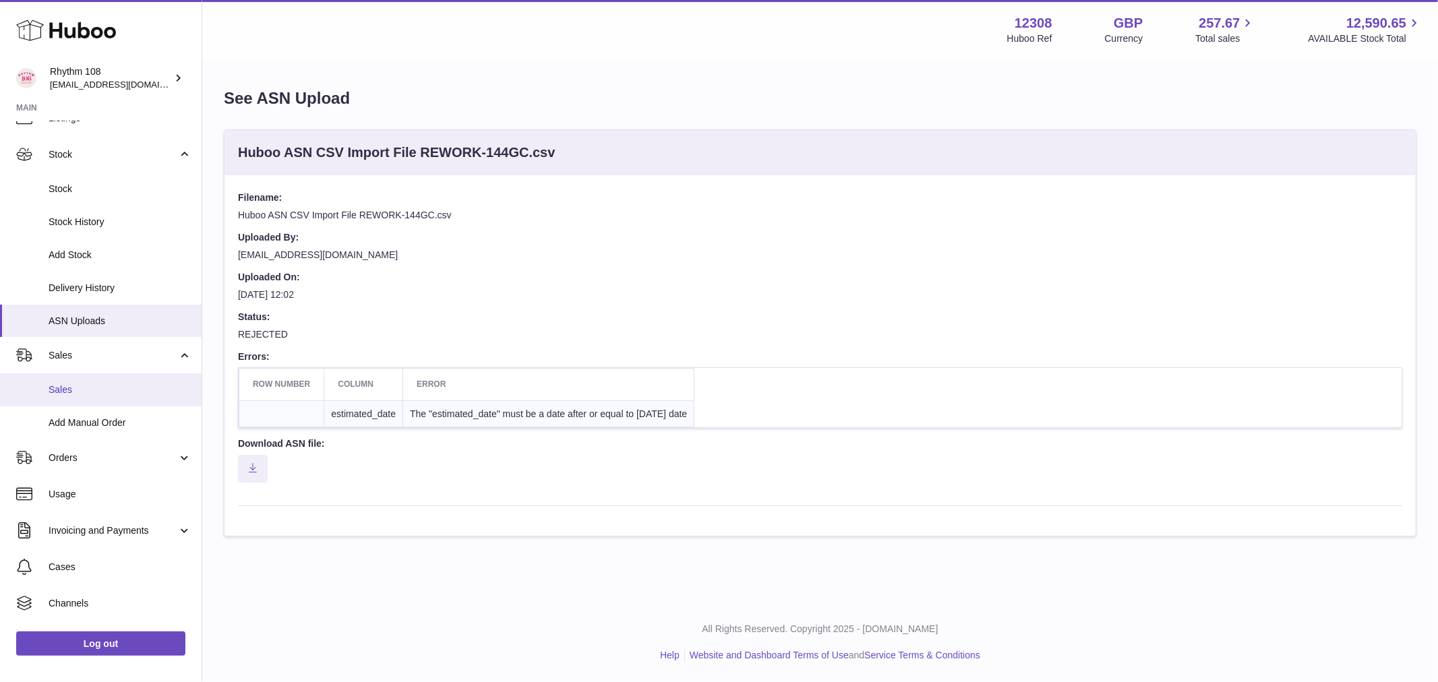
click at [82, 389] on span "Sales" at bounding box center [120, 390] width 143 height 13
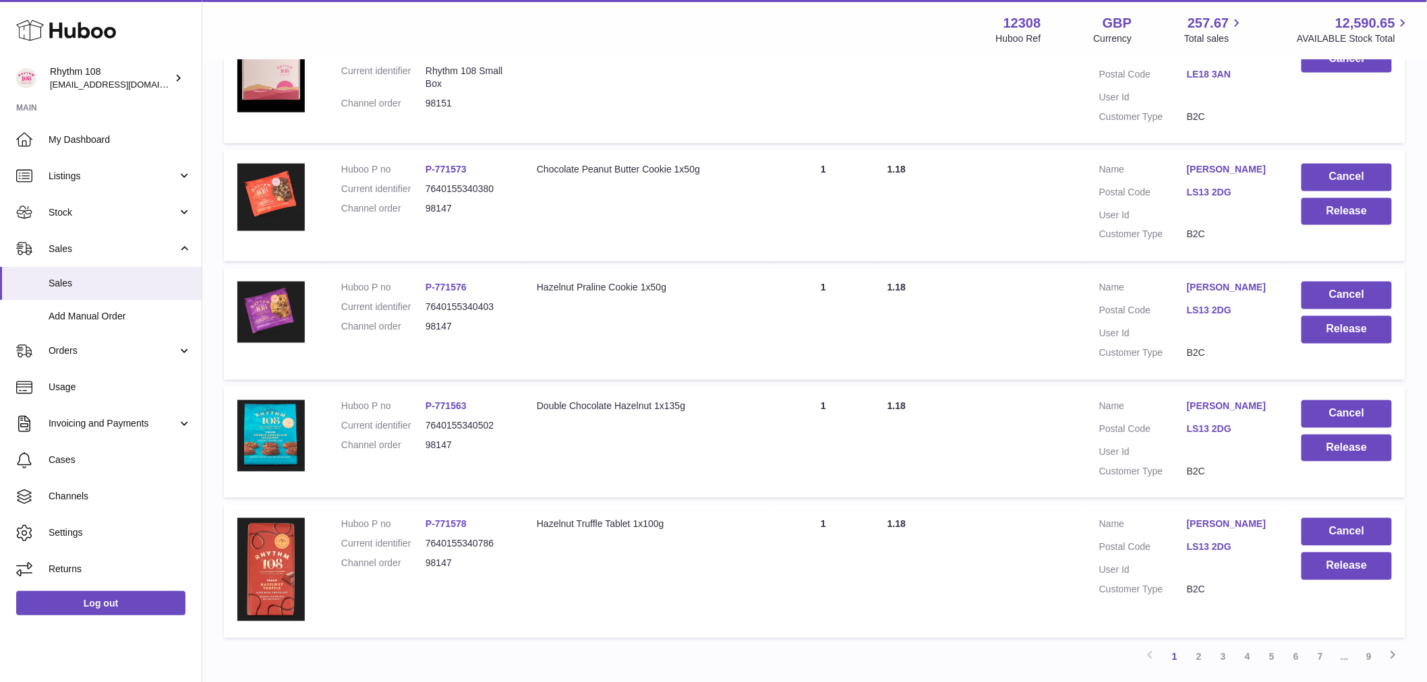
scroll to position [1001, 0]
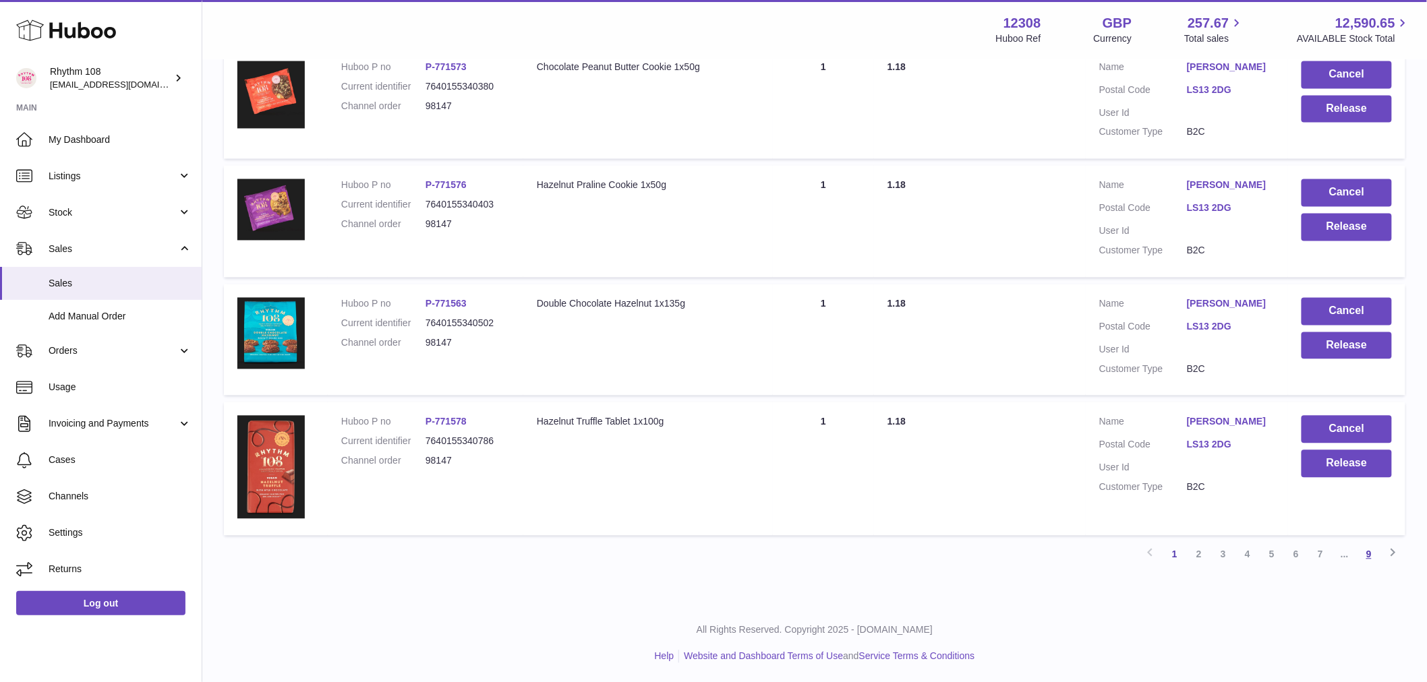
click at [1377, 556] on link "9" at bounding box center [1368, 555] width 24 height 24
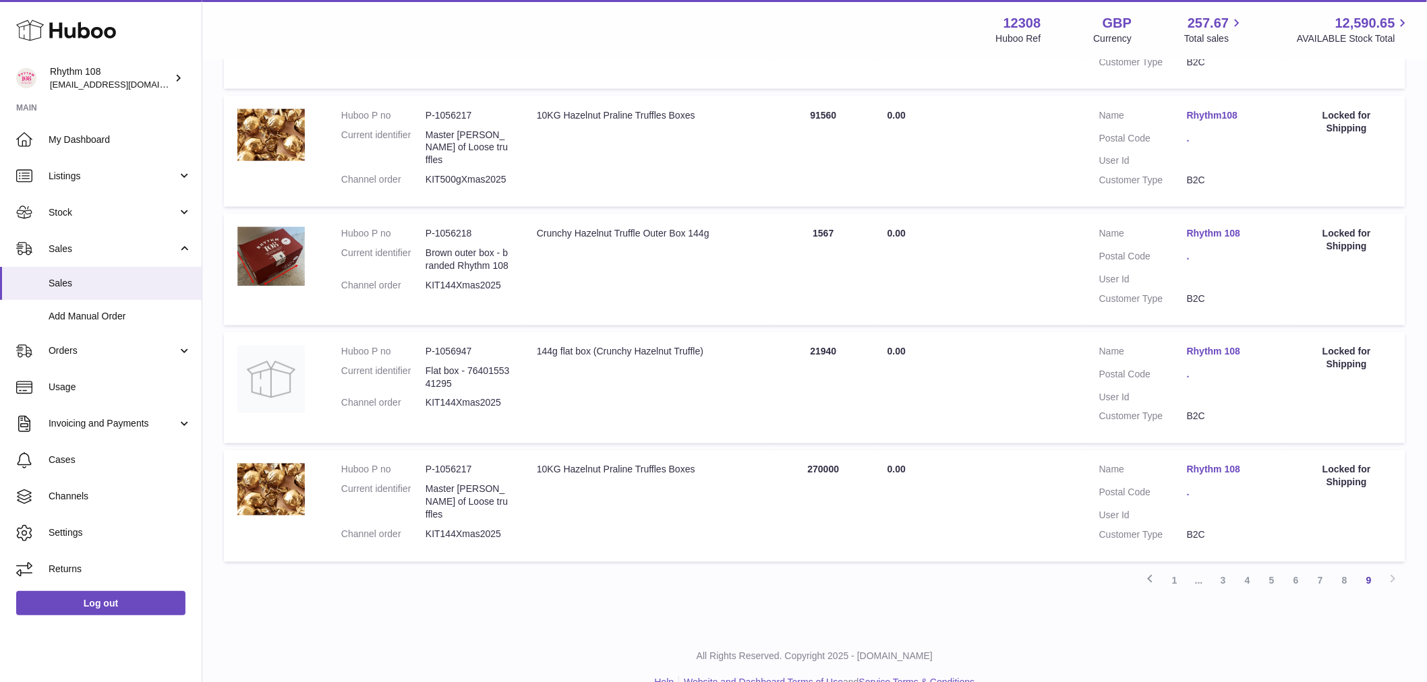
scroll to position [744, 0]
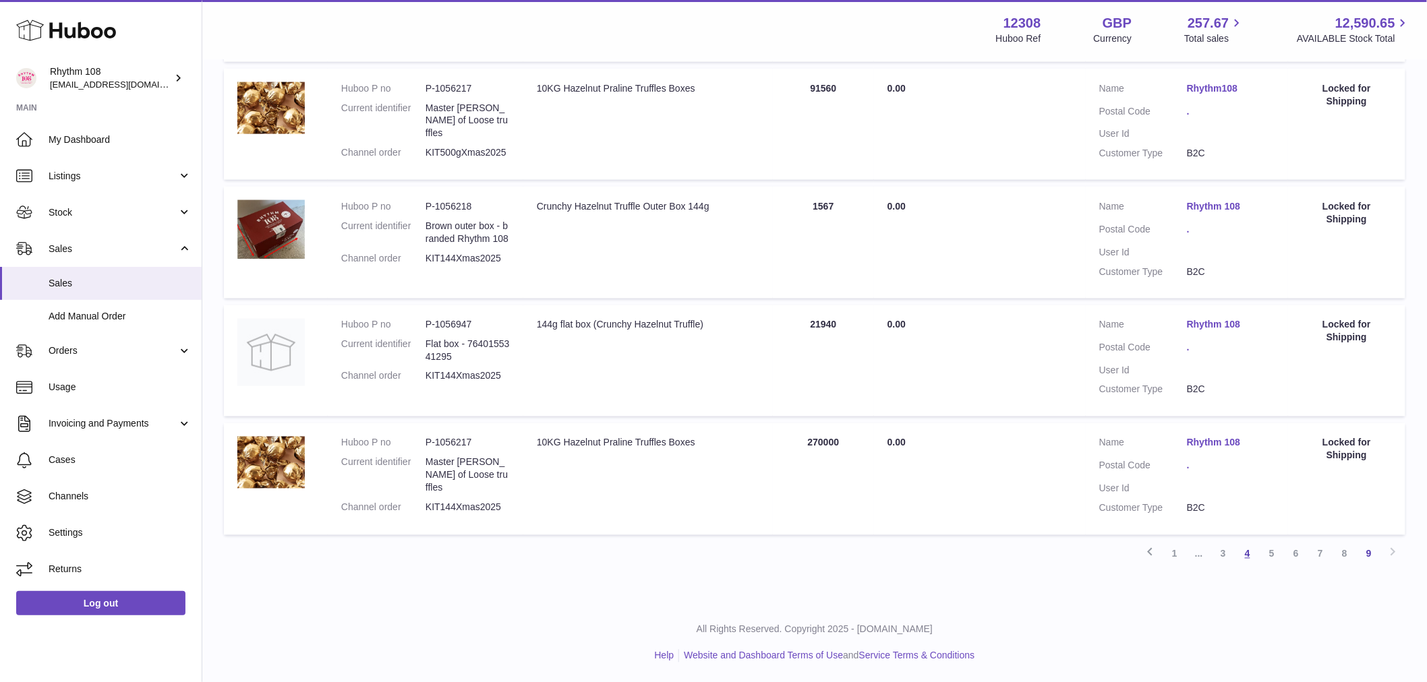
click at [1235, 557] on link "4" at bounding box center [1247, 554] width 24 height 24
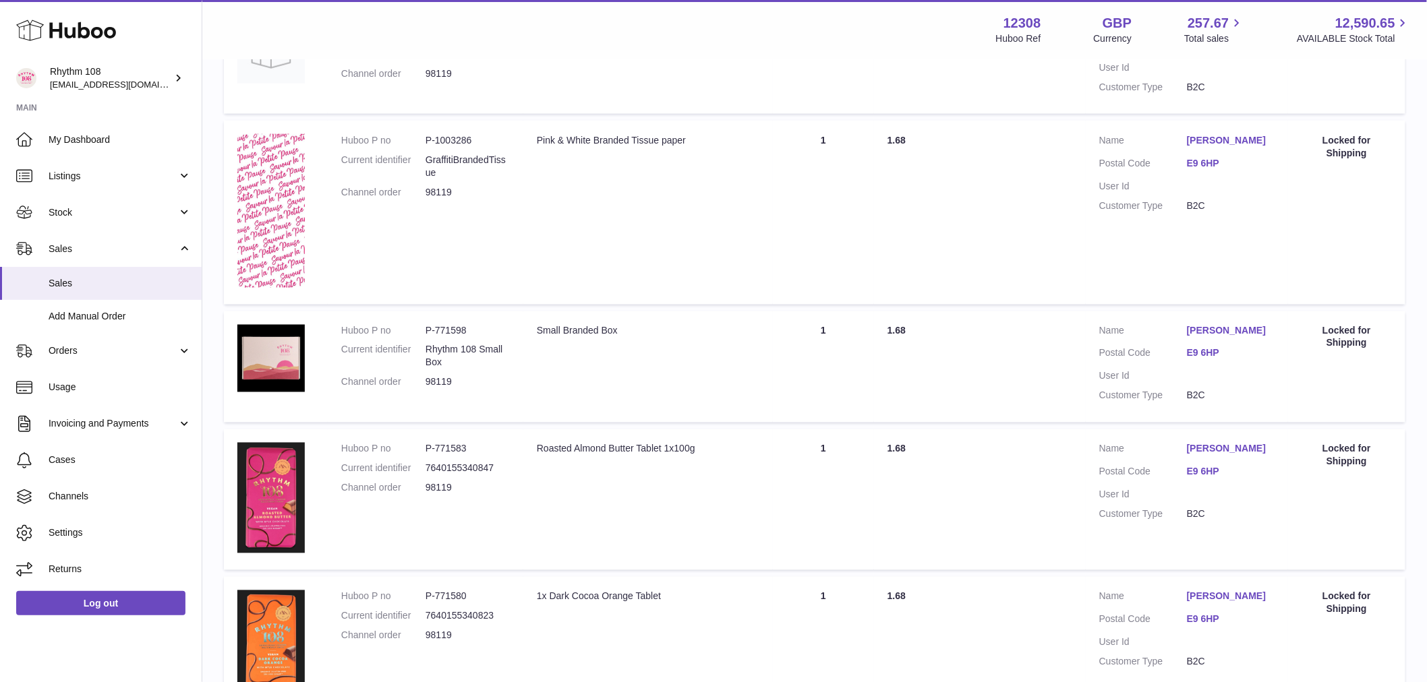
scroll to position [1129, 0]
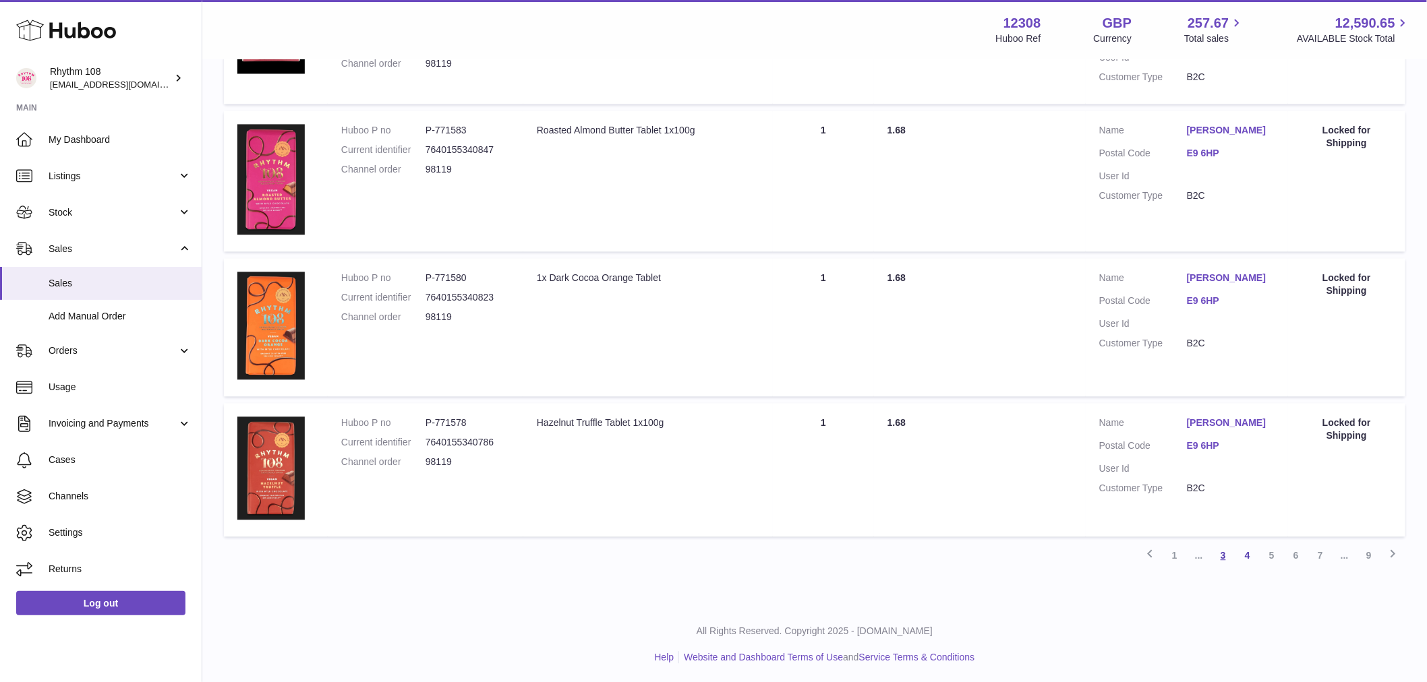
click at [1222, 557] on link "3" at bounding box center [1223, 555] width 24 height 24
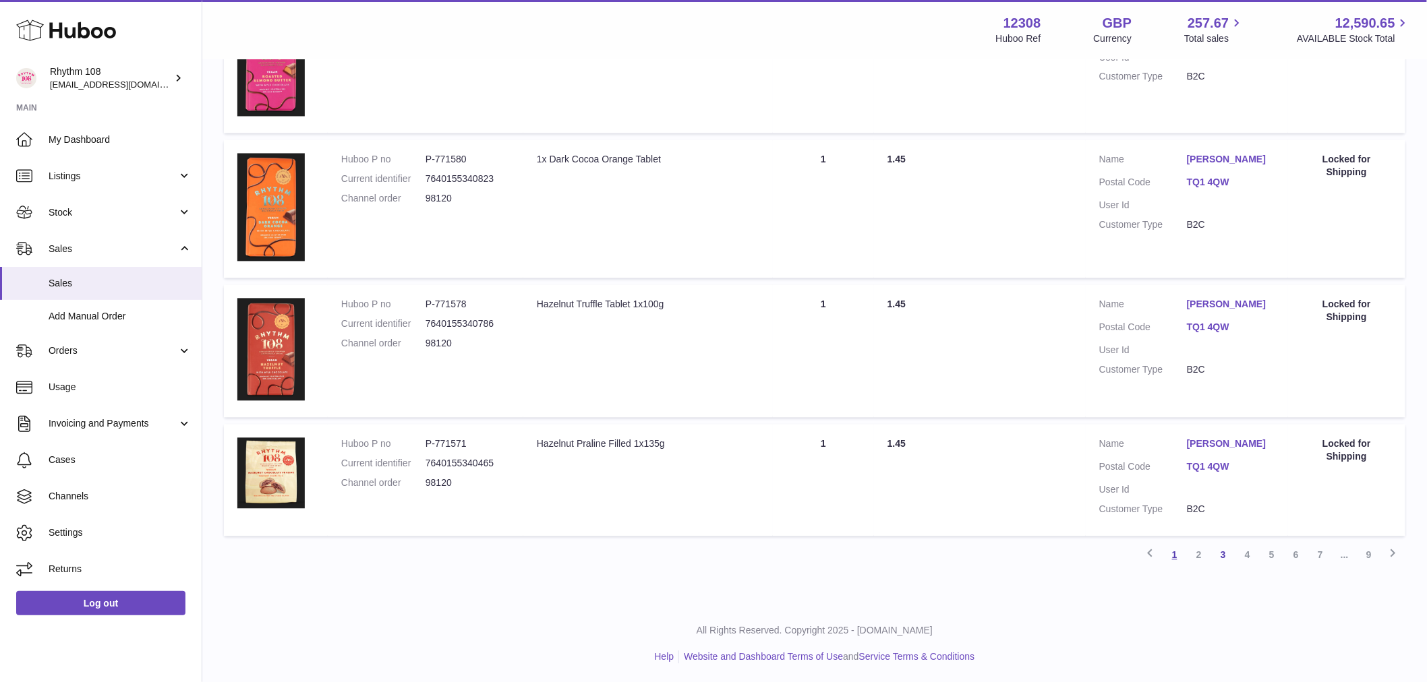
click at [1177, 551] on link "1" at bounding box center [1174, 555] width 24 height 24
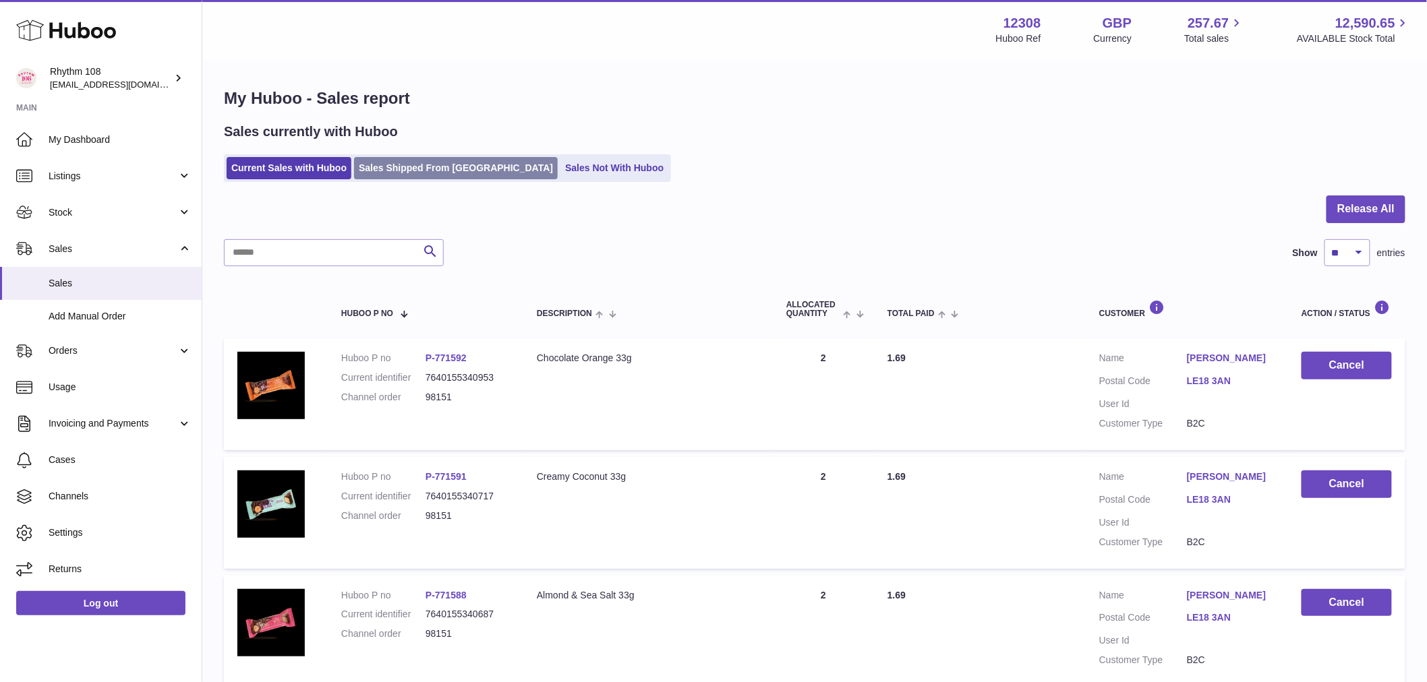
click at [415, 163] on link "Sales Shipped From [GEOGRAPHIC_DATA]" at bounding box center [456, 168] width 204 height 22
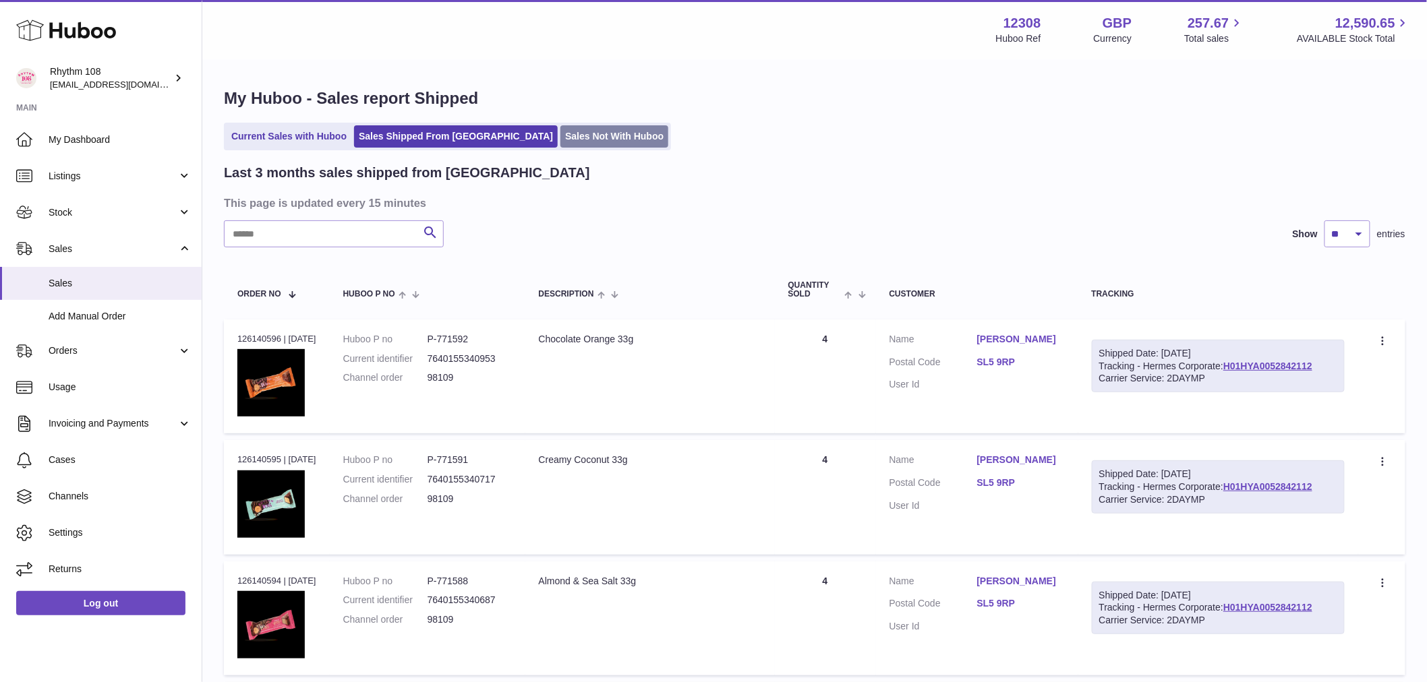
click at [560, 132] on link "Sales Not With Huboo" at bounding box center [614, 136] width 108 height 22
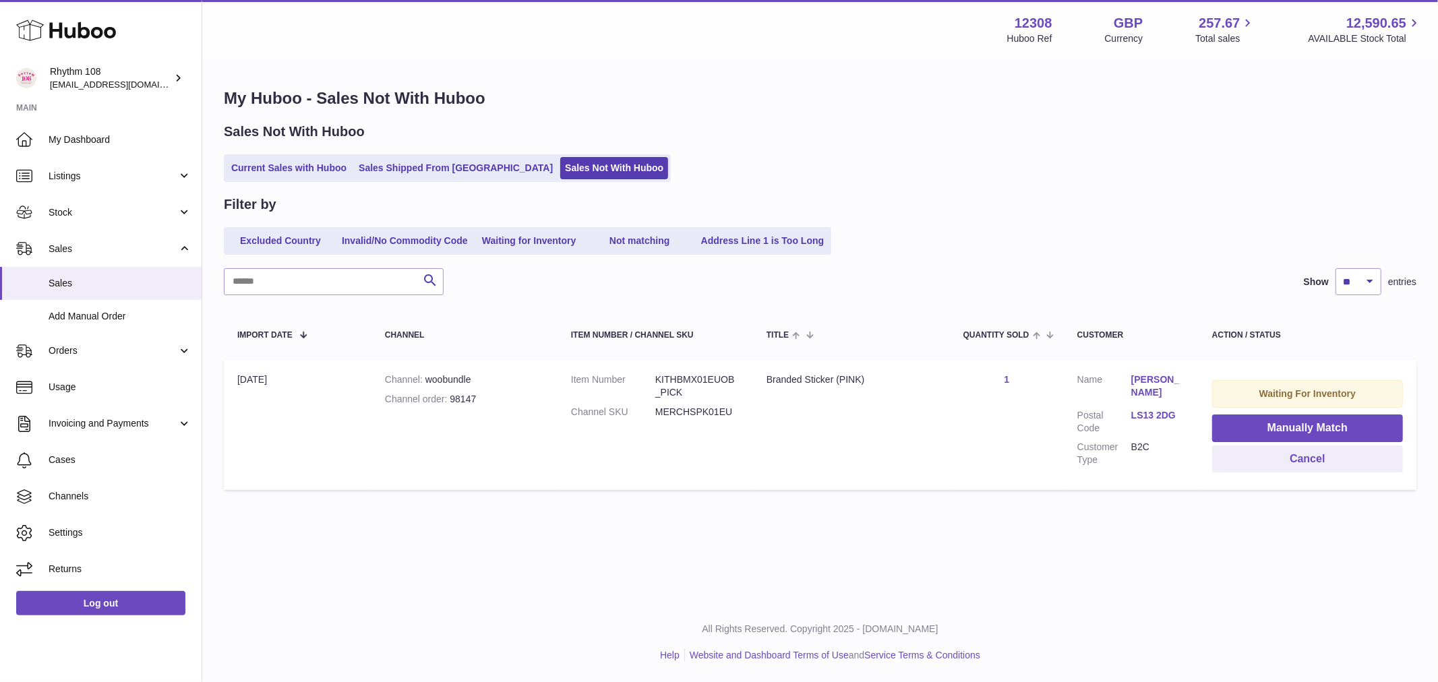
click at [1245, 413] on td "Waiting For Inventory Manually Match Cancel" at bounding box center [1308, 425] width 218 height 130
click at [1245, 418] on button "Manually Match" at bounding box center [1307, 429] width 191 height 28
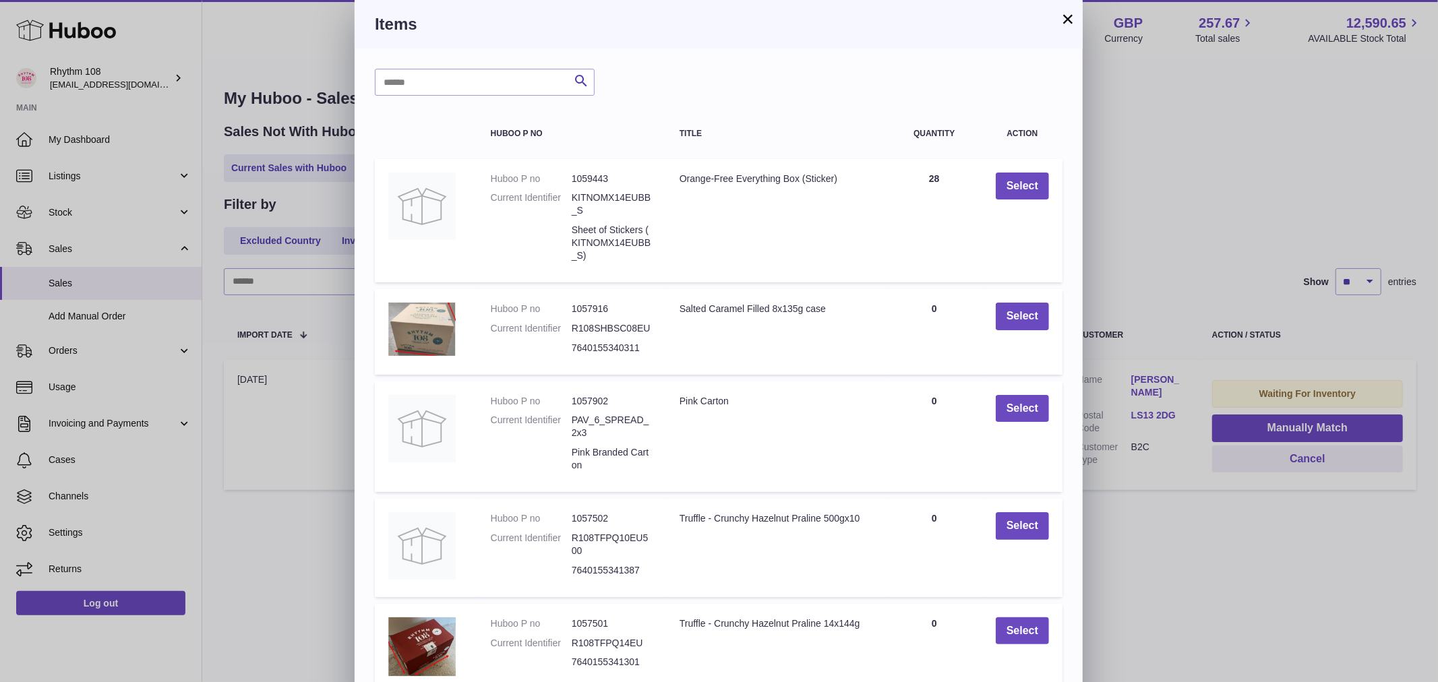
click at [1064, 11] on button "×" at bounding box center [1068, 19] width 16 height 16
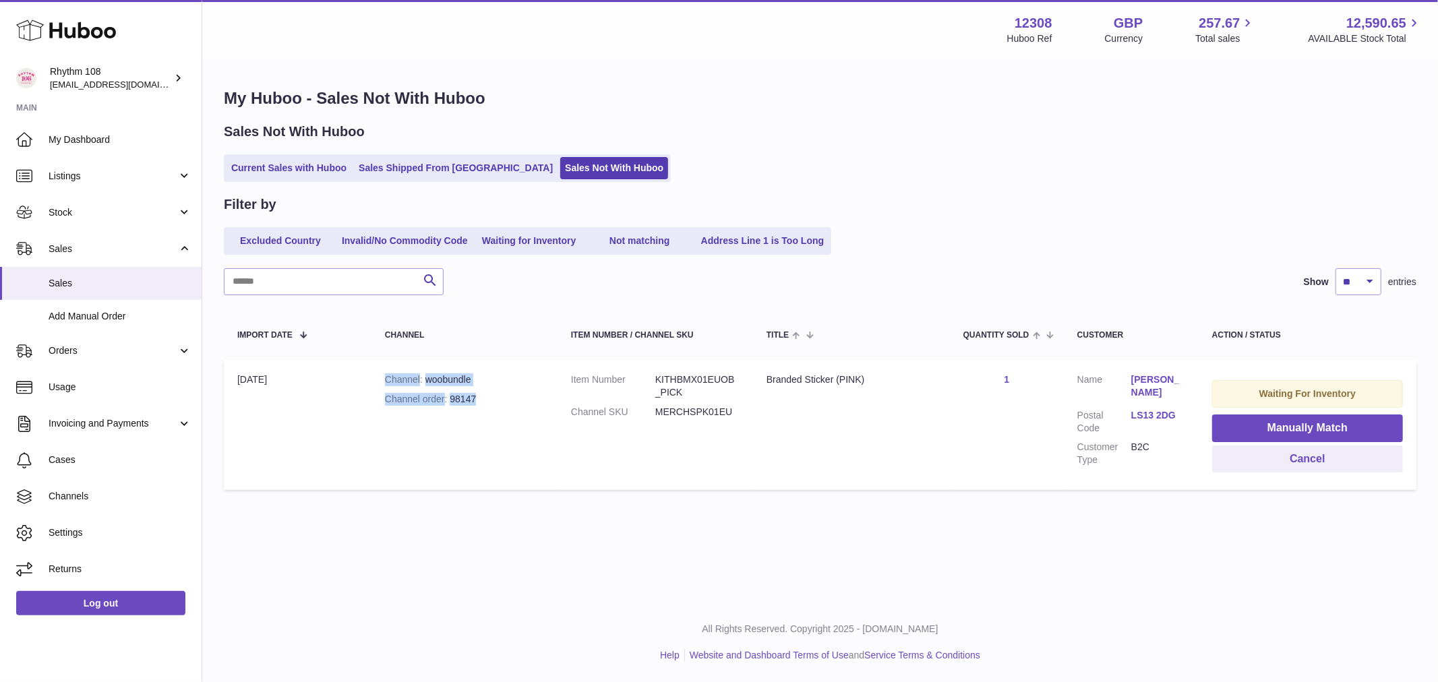
drag, startPoint x: 490, startPoint y: 400, endPoint x: 375, endPoint y: 366, distance: 120.1
click at [375, 366] on td "Channel woobundle Channel order 98147" at bounding box center [464, 425] width 186 height 130
click at [351, 492] on table "Import date Channel Item Number / Channel SKU Title Quantity Sold Customer Acti…" at bounding box center [820, 403] width 1193 height 188
click at [136, 327] on link "Add Manual Order" at bounding box center [101, 316] width 202 height 33
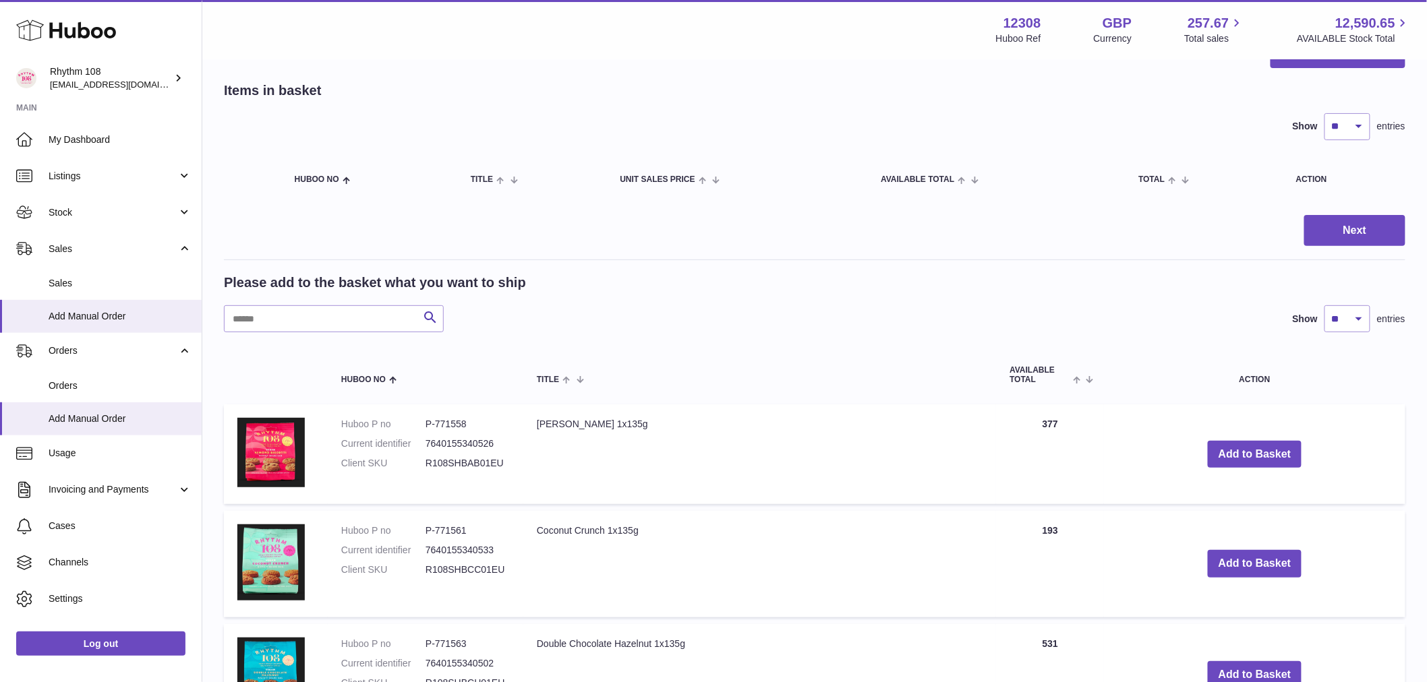
scroll to position [75, 0]
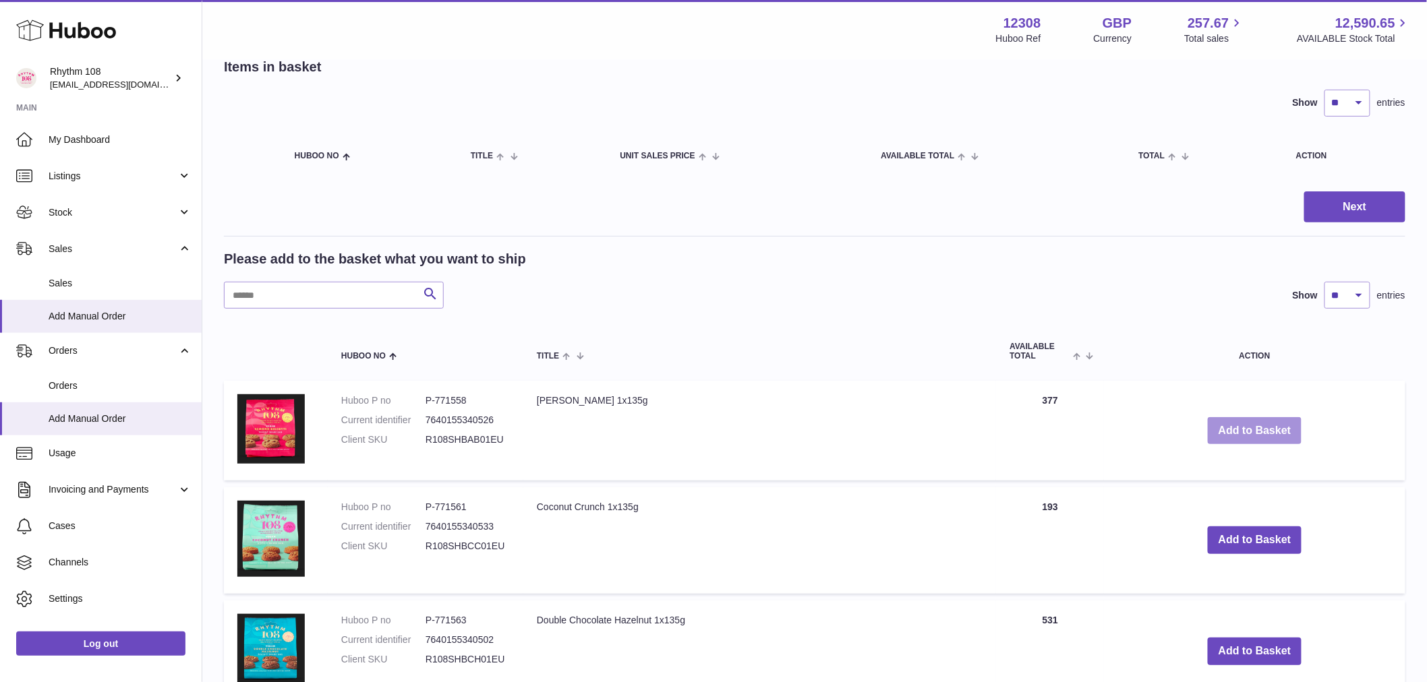
click at [1265, 419] on button "Add to Basket" at bounding box center [1254, 431] width 94 height 28
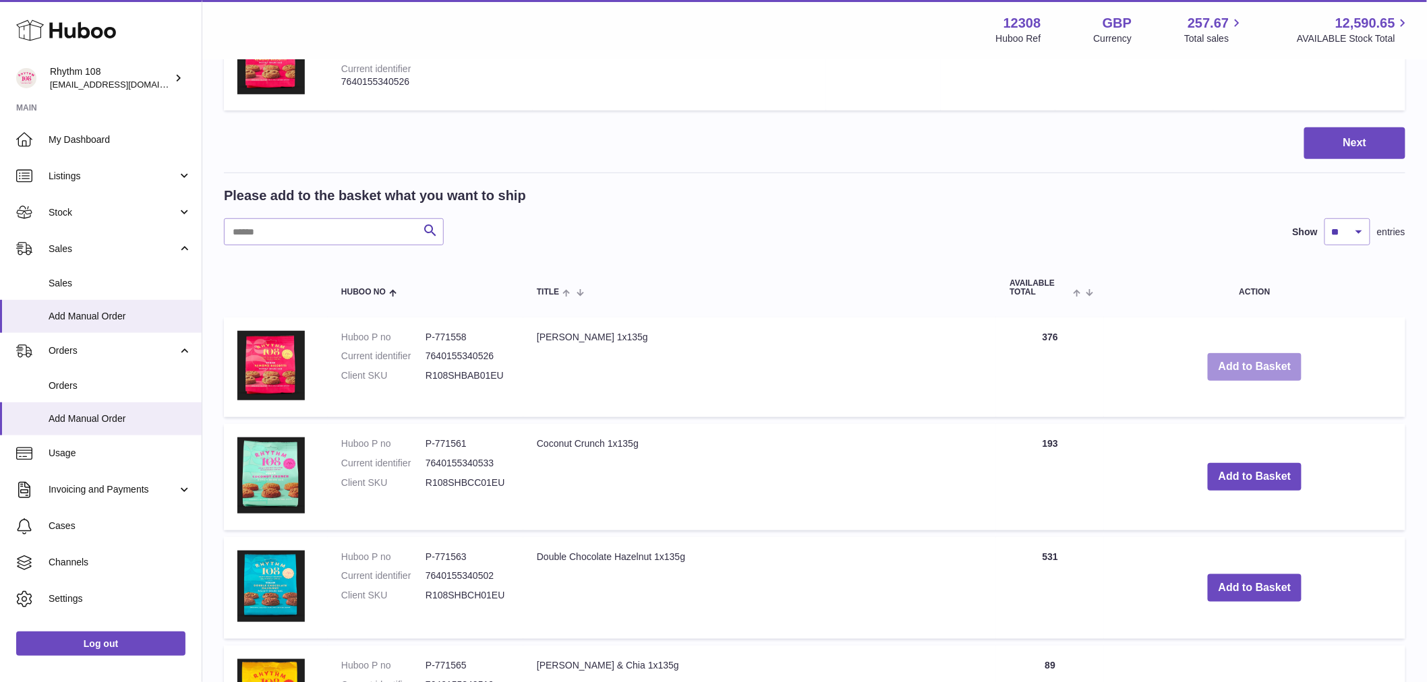
scroll to position [0, 0]
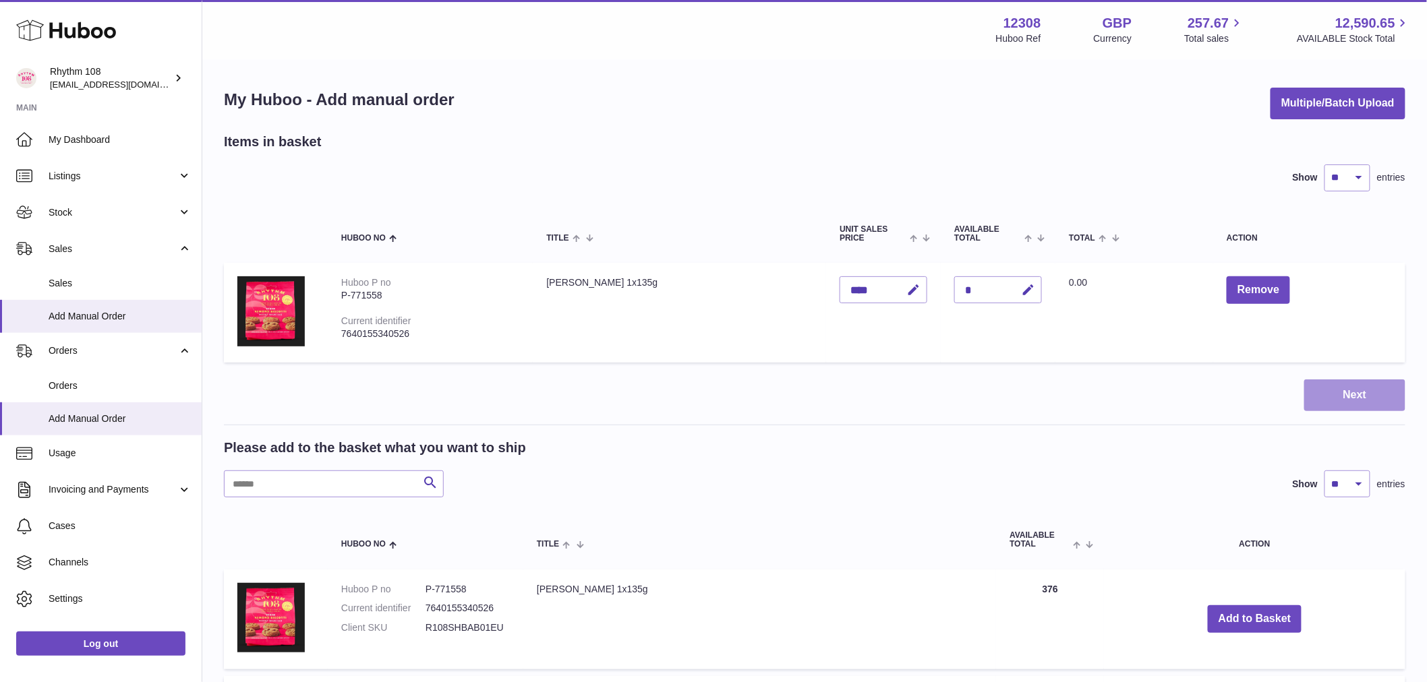
click at [1367, 400] on button "Next" at bounding box center [1354, 396] width 101 height 32
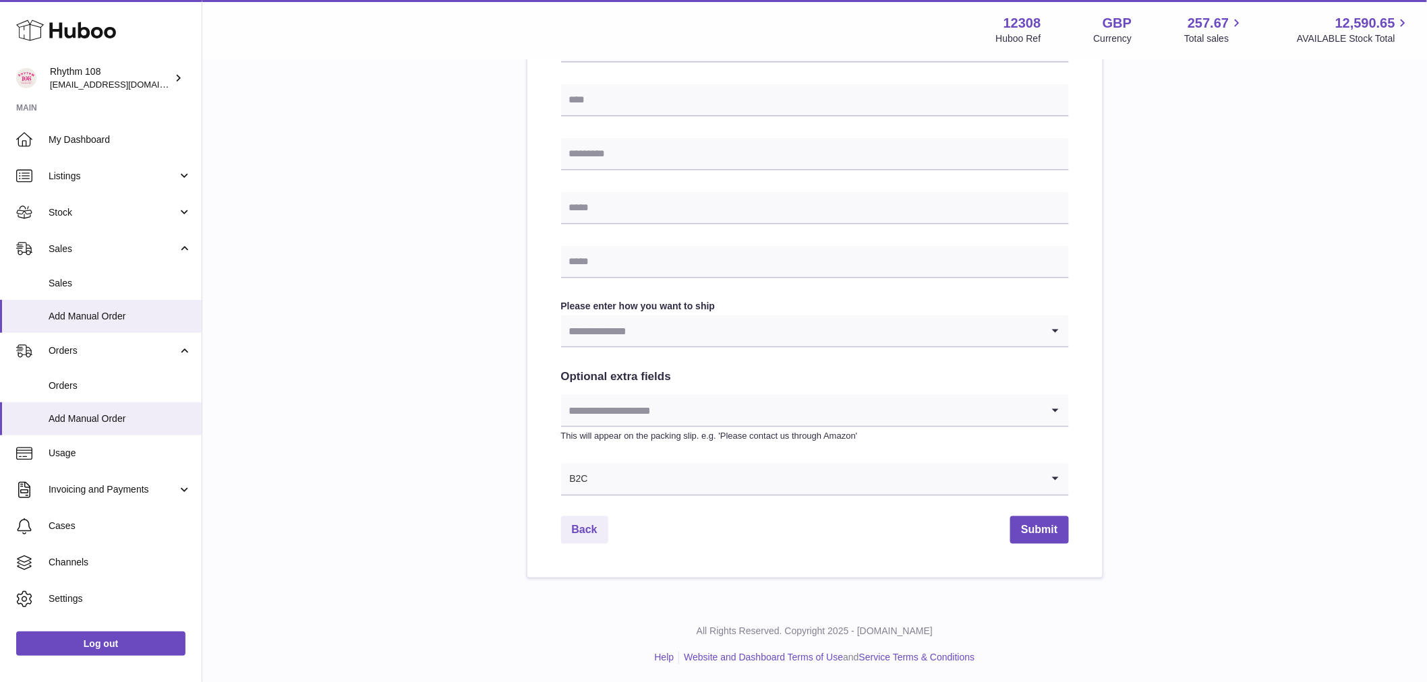
scroll to position [496, 0]
click at [614, 313] on input "Search for option" at bounding box center [801, 328] width 481 height 31
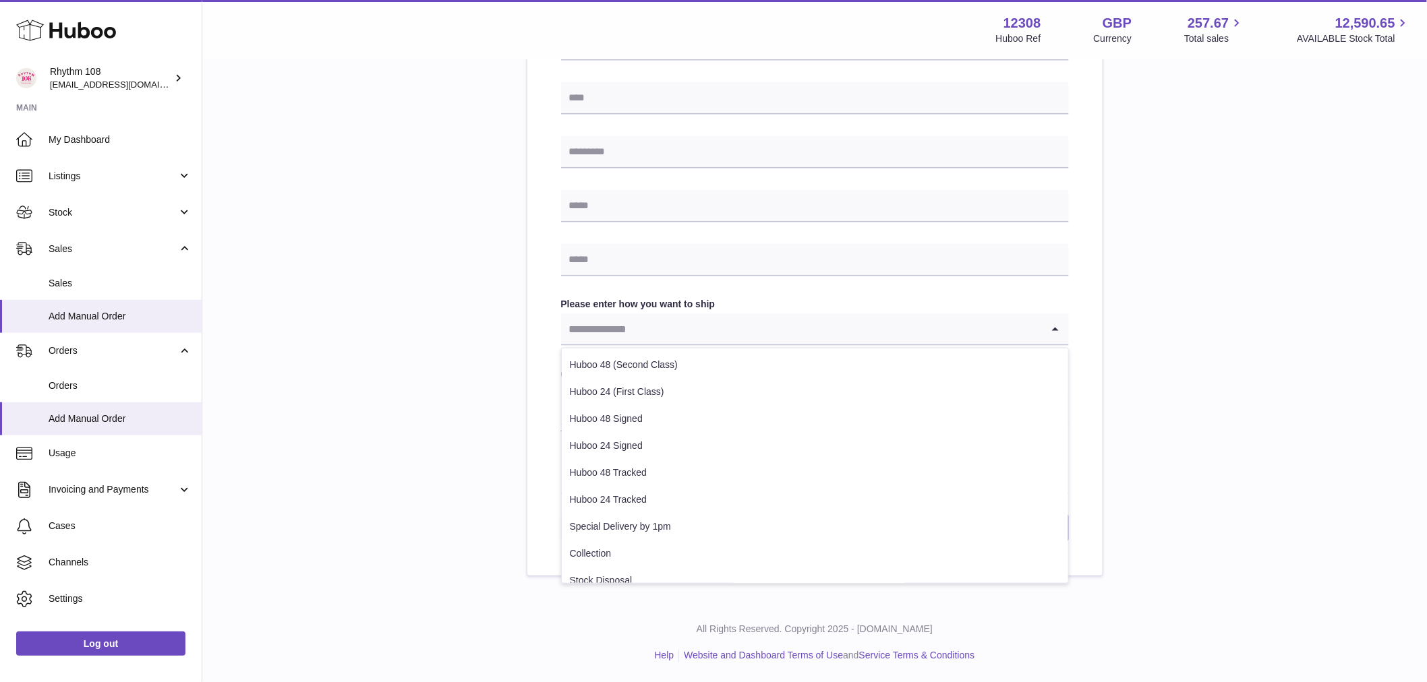
drag, startPoint x: 527, startPoint y: 309, endPoint x: 548, endPoint y: 314, distance: 22.2
click at [525, 309] on div "Please enter where you want to ship the items UK Europe World Find Address Plea…" at bounding box center [814, 106] width 1181 height 939
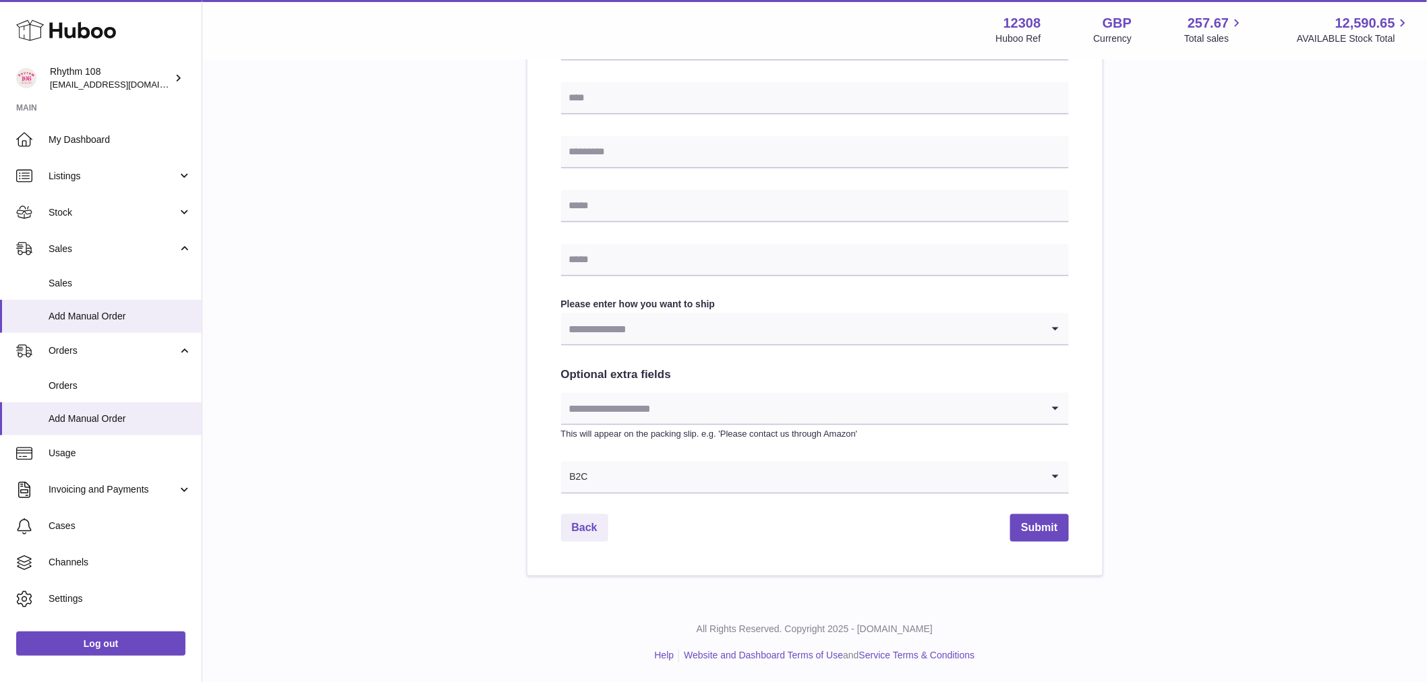
click at [646, 462] on input "Search for option" at bounding box center [815, 477] width 453 height 31
click at [624, 545] on li "B2B" at bounding box center [815, 540] width 506 height 27
click at [667, 410] on input "Search for option" at bounding box center [801, 408] width 481 height 31
click at [473, 328] on div "Please enter where you want to ship the items UK Europe World Find Address Plea…" at bounding box center [814, 106] width 1181 height 939
click at [702, 326] on input "Search for option" at bounding box center [801, 328] width 481 height 31
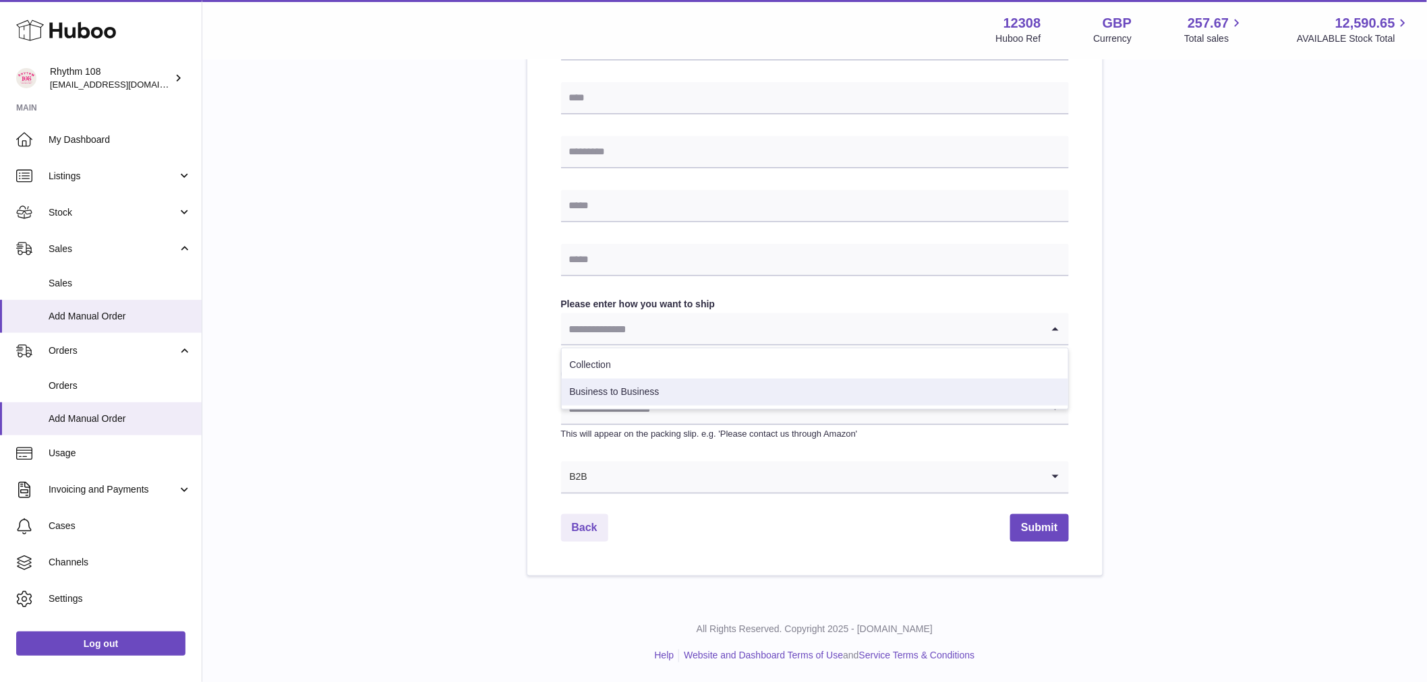
click at [546, 462] on div "Find Address Please enter how you want to ship Loading... Collection Business t…" at bounding box center [814, 150] width 575 height 851
click at [618, 477] on input "Search for option" at bounding box center [815, 477] width 454 height 31
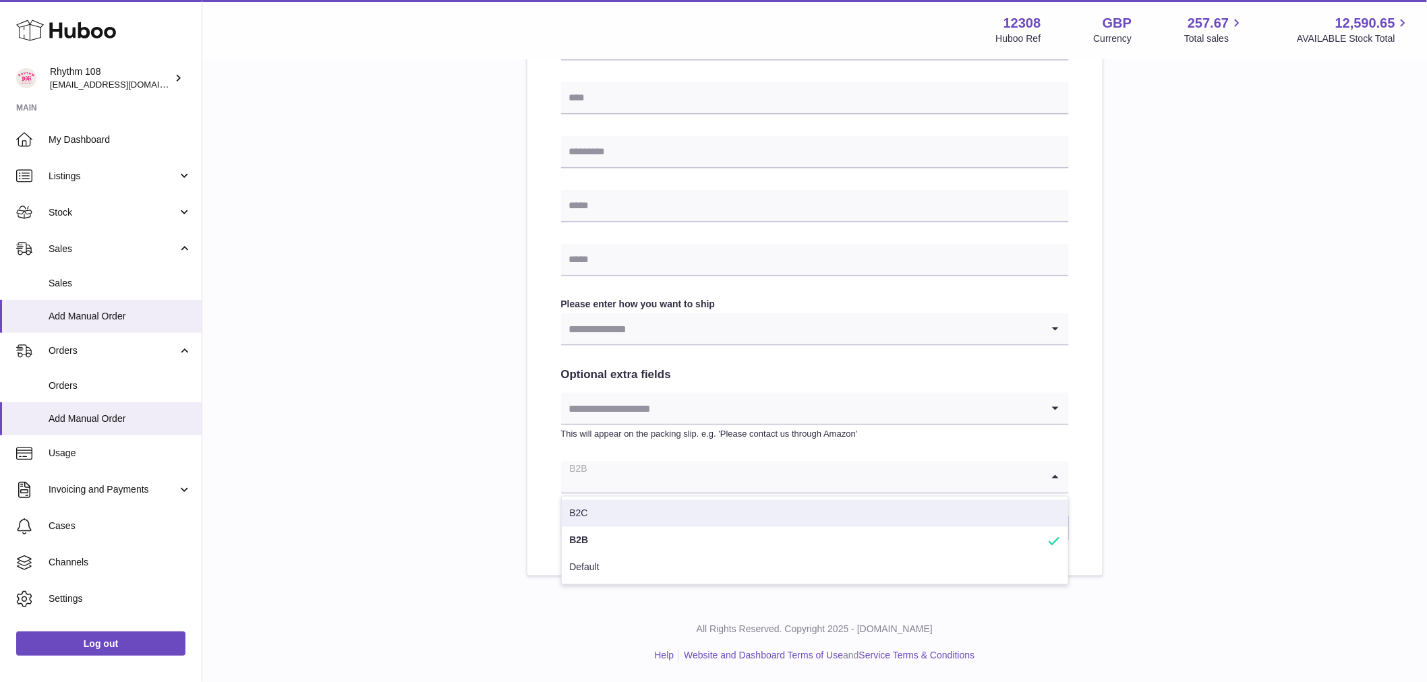
click at [614, 518] on li "B2C" at bounding box center [815, 513] width 506 height 27
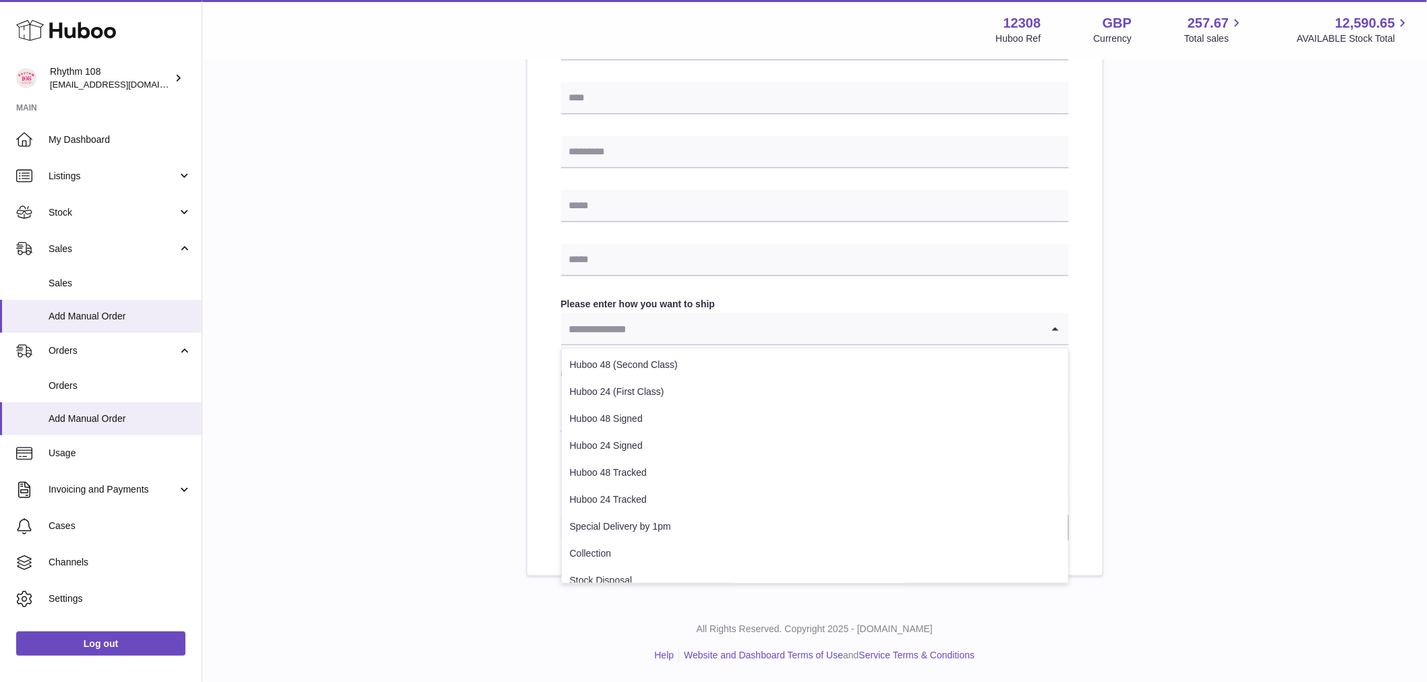
click at [718, 340] on input "Search for option" at bounding box center [801, 328] width 481 height 31
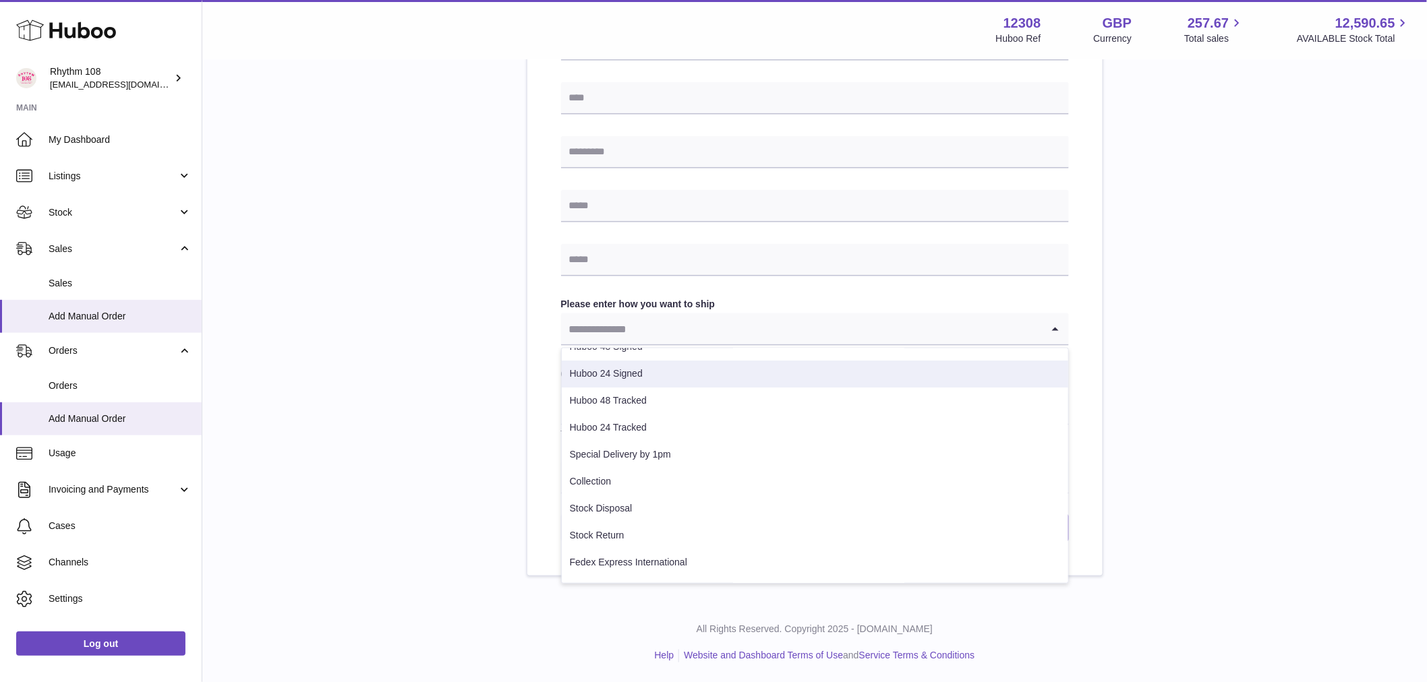
scroll to position [123, 0]
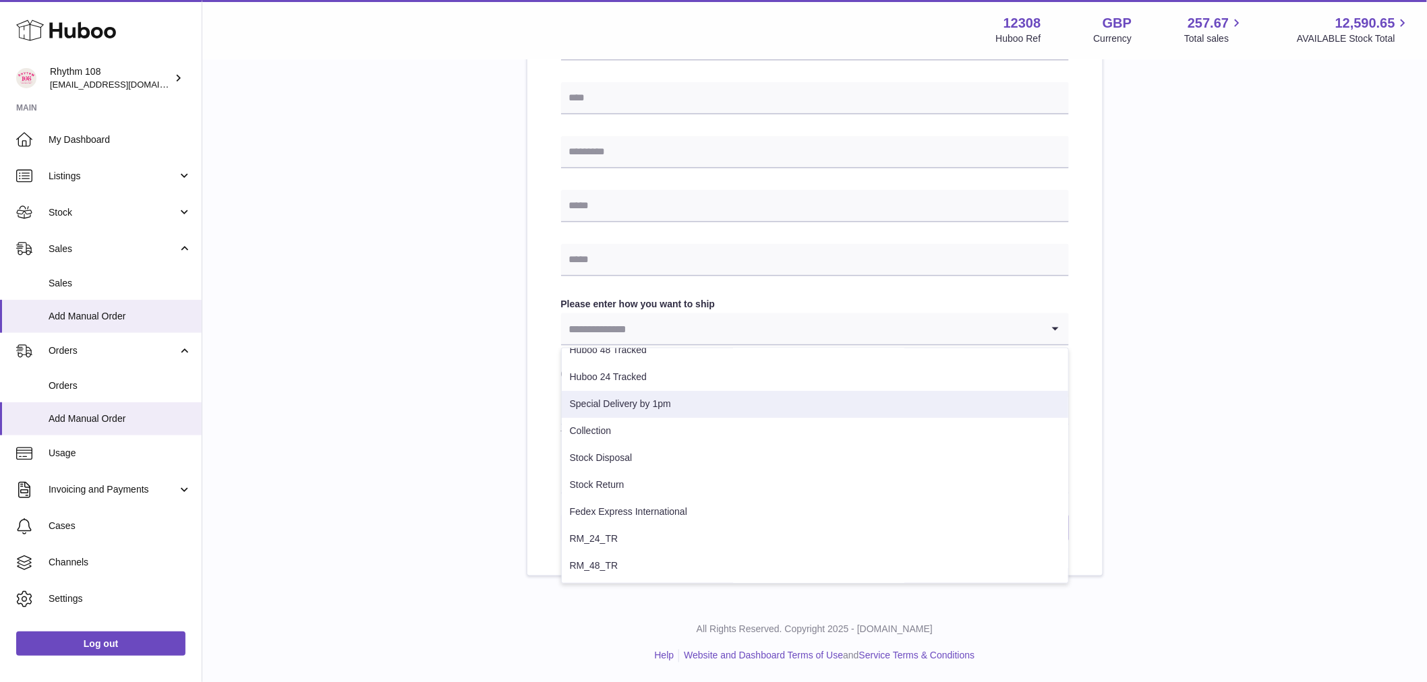
drag, startPoint x: 326, startPoint y: 311, endPoint x: 345, endPoint y: 309, distance: 19.0
click at [339, 310] on div "Please enter where you want to ship the items UK Europe World Find Address Plea…" at bounding box center [814, 106] width 1181 height 939
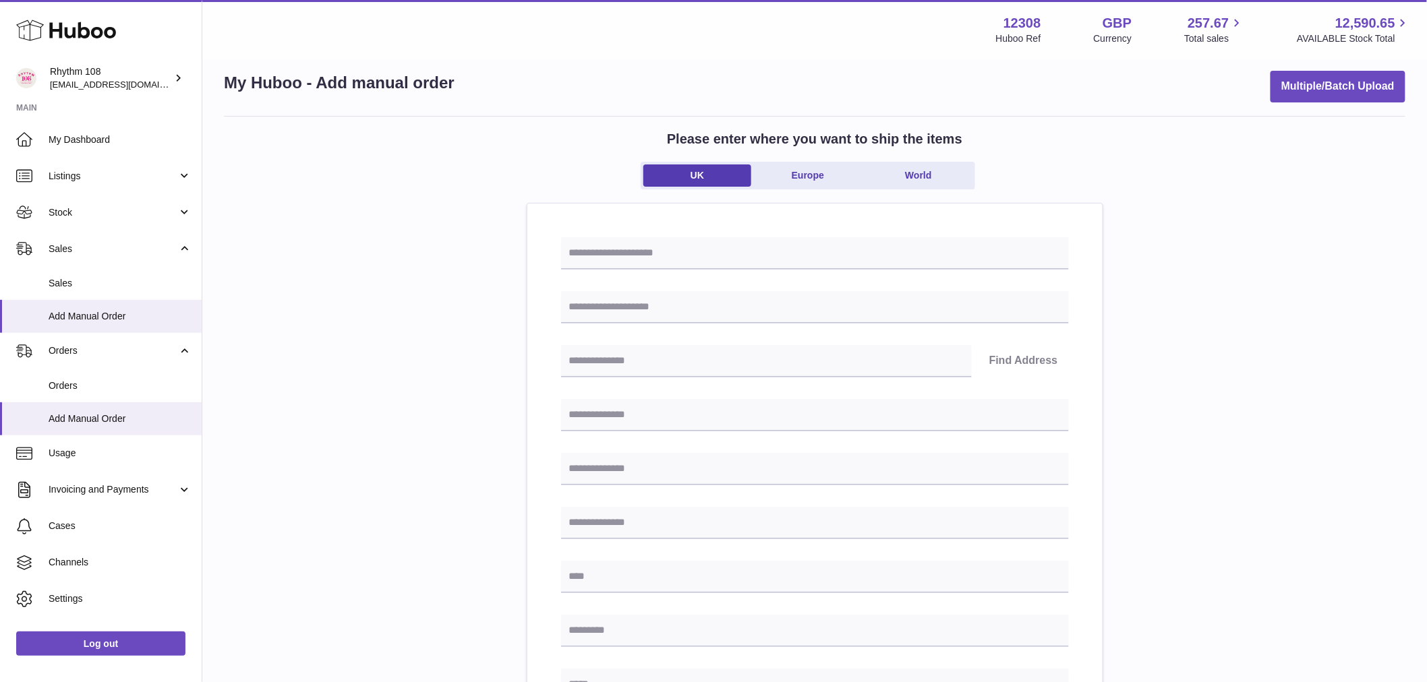
scroll to position [0, 0]
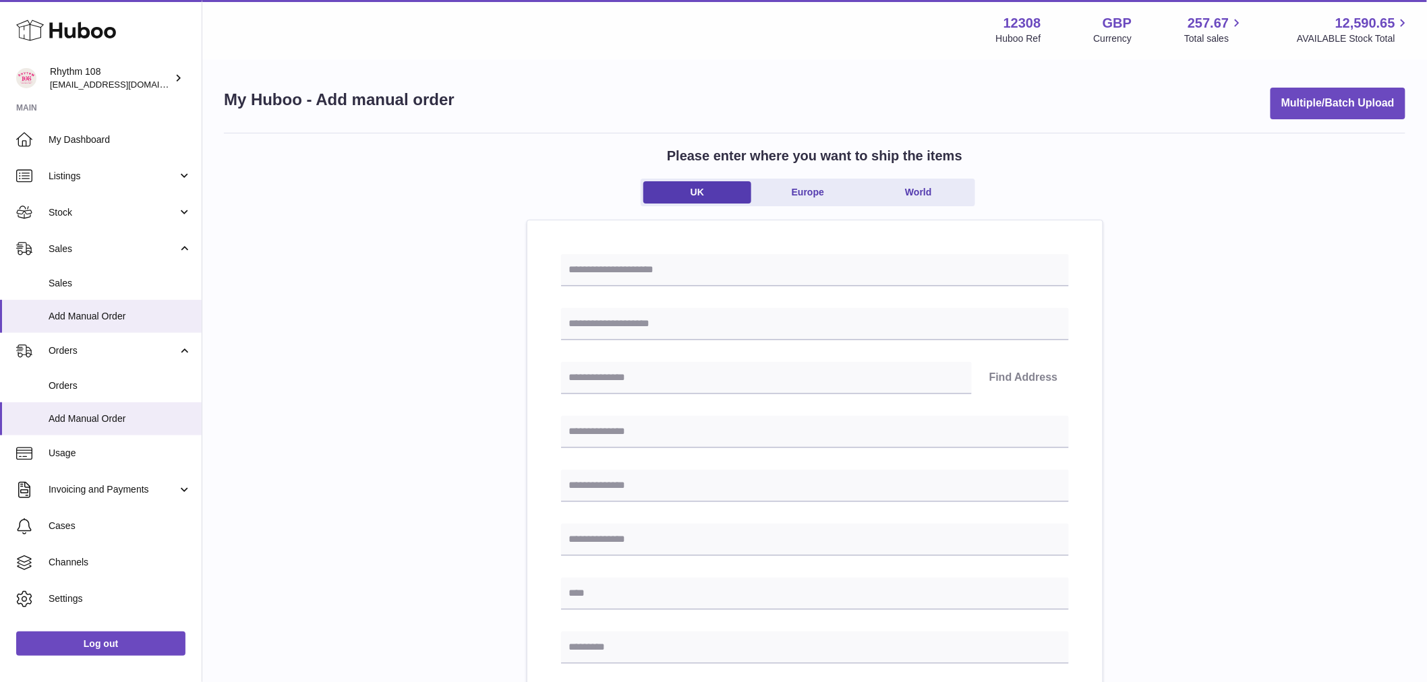
click at [802, 179] on ul "UK Europe World" at bounding box center [807, 193] width 334 height 28
click at [801, 185] on link "Europe" at bounding box center [808, 192] width 108 height 22
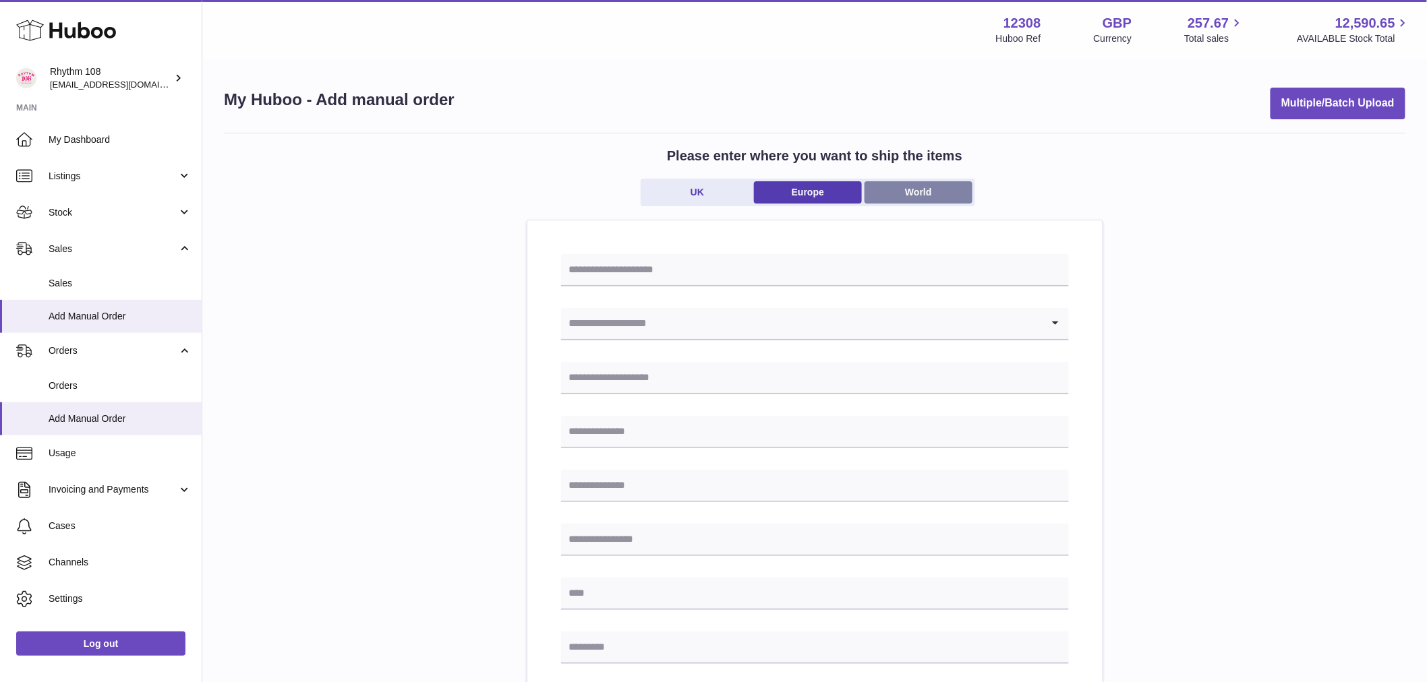
click at [907, 187] on link "World" at bounding box center [918, 192] width 108 height 22
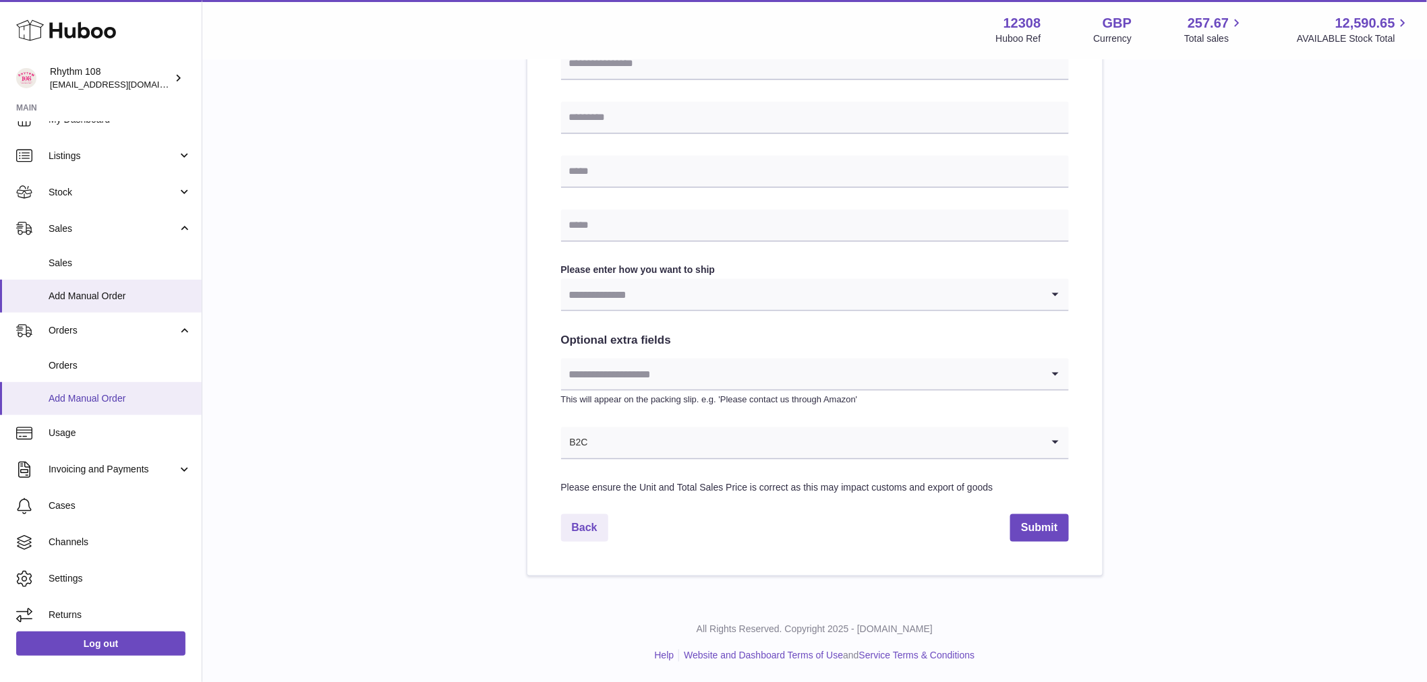
scroll to position [25, 0]
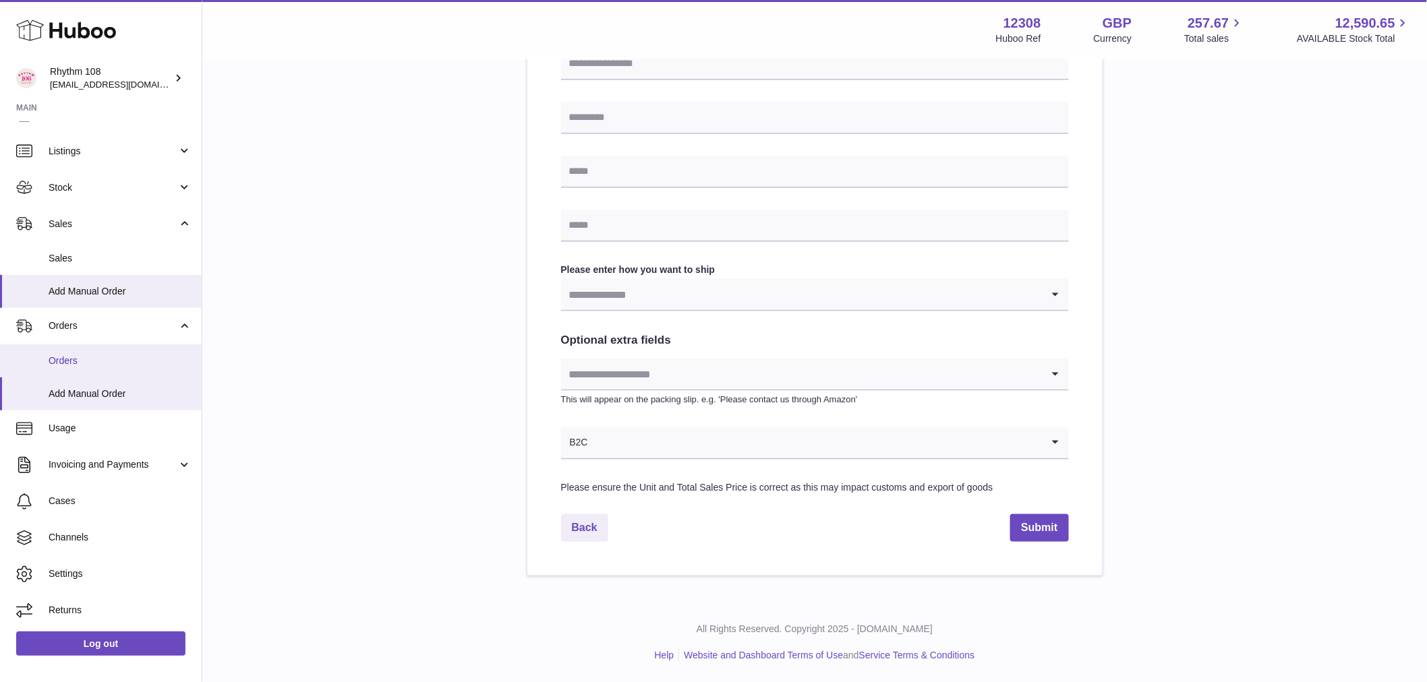
click at [59, 358] on span "Orders" at bounding box center [120, 361] width 143 height 13
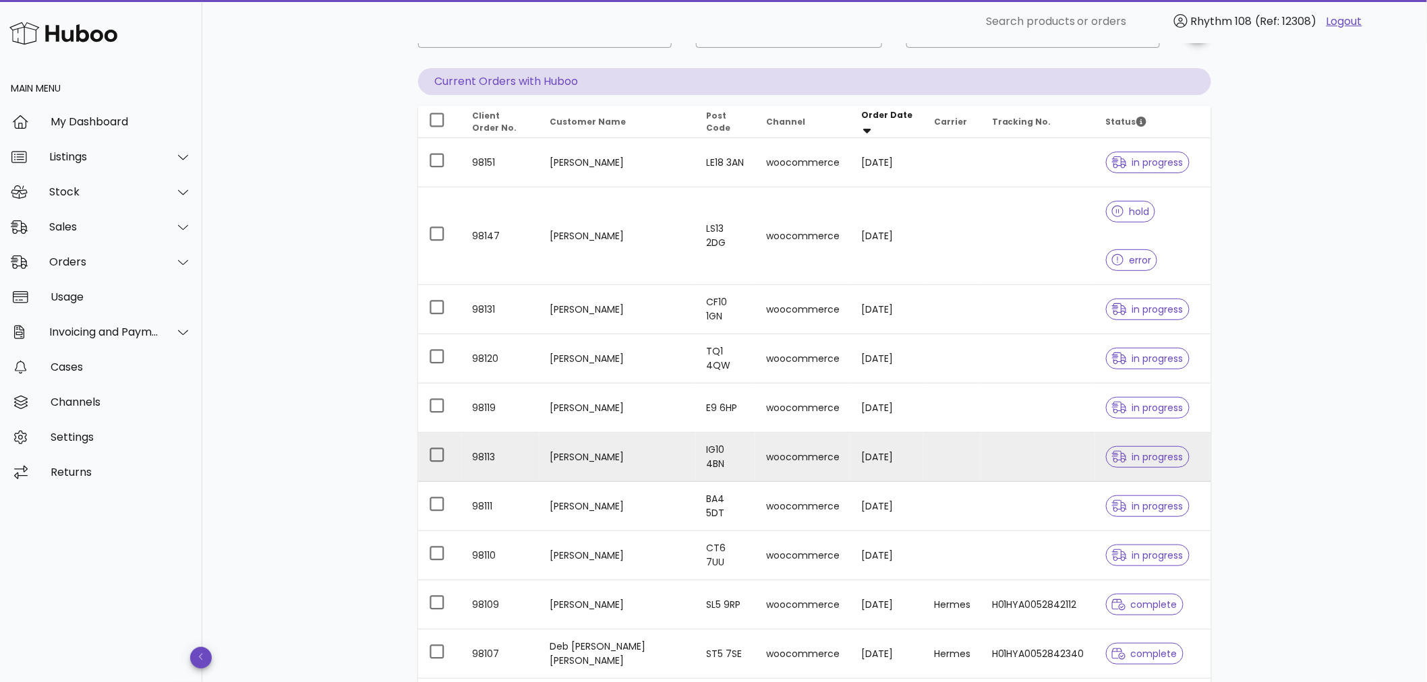
scroll to position [205, 0]
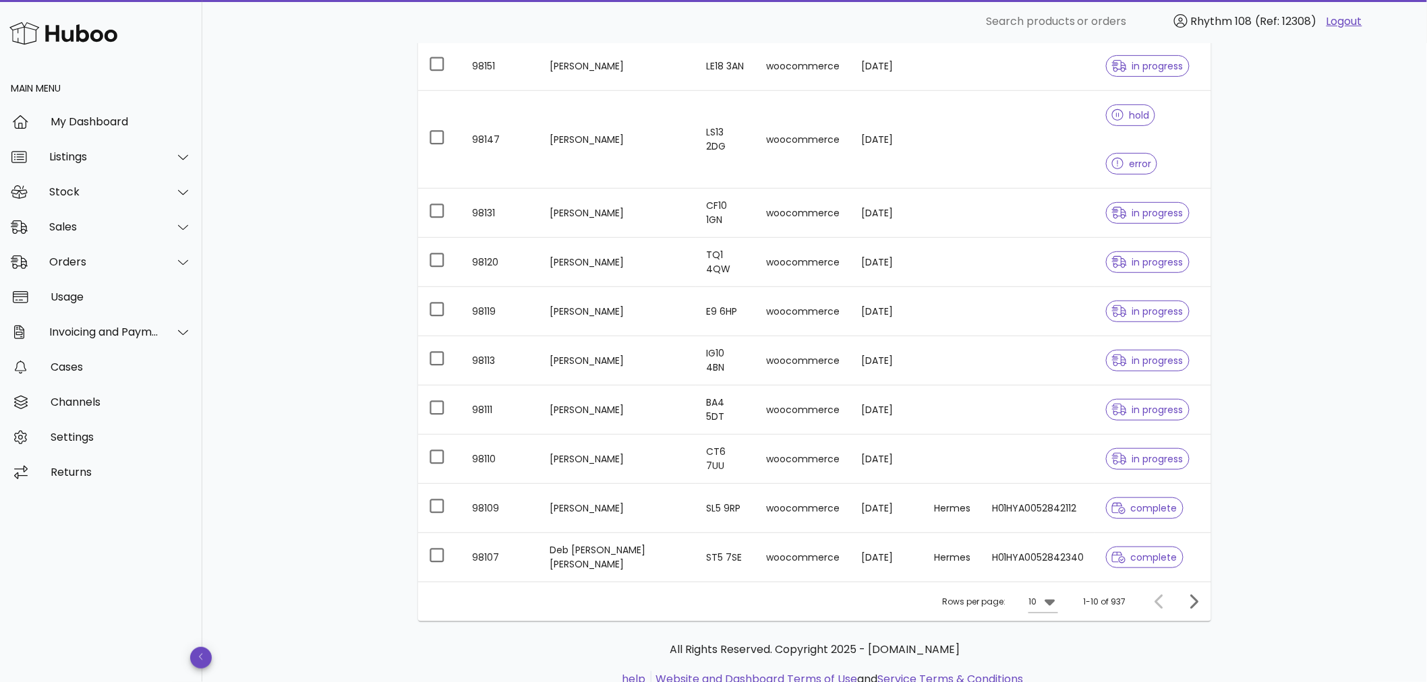
click at [1146, 504] on span "complete" at bounding box center [1144, 508] width 65 height 9
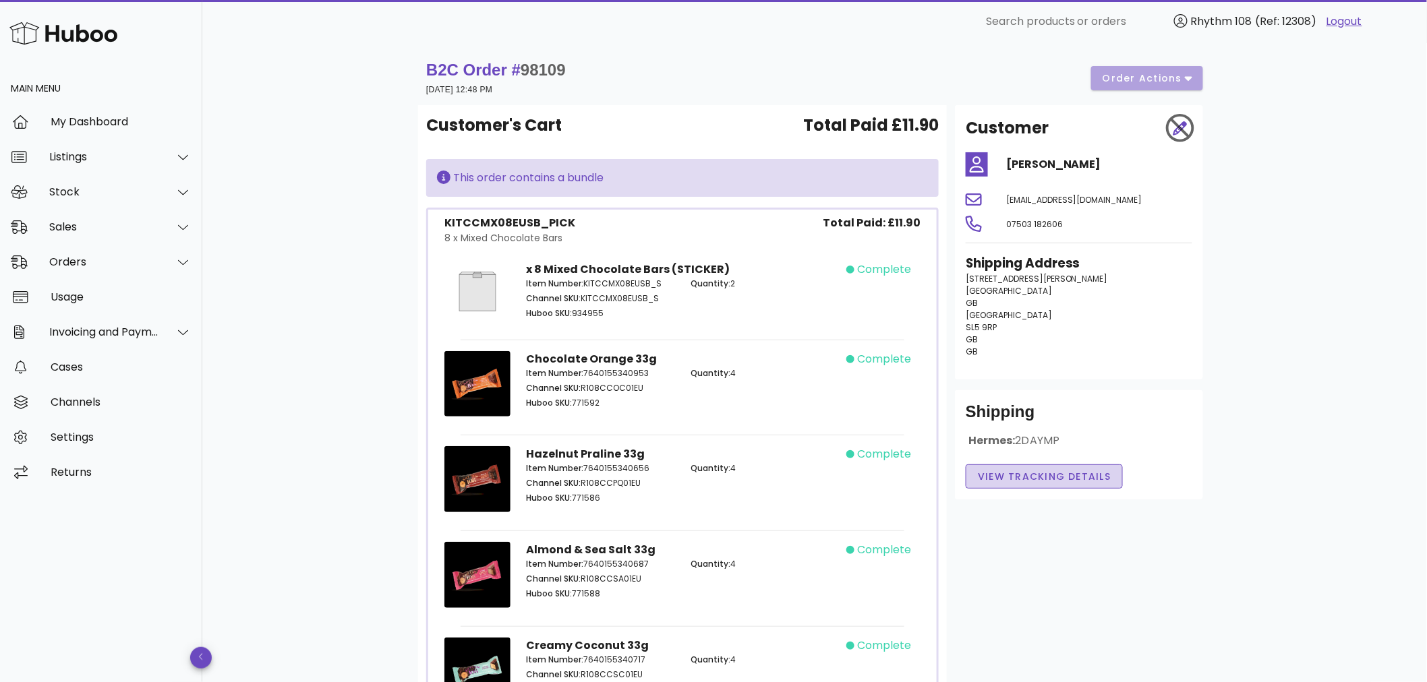
drag, startPoint x: 1046, startPoint y: 465, endPoint x: 1009, endPoint y: 472, distance: 37.7
click at [1016, 472] on button "View Tracking details" at bounding box center [1043, 477] width 157 height 24
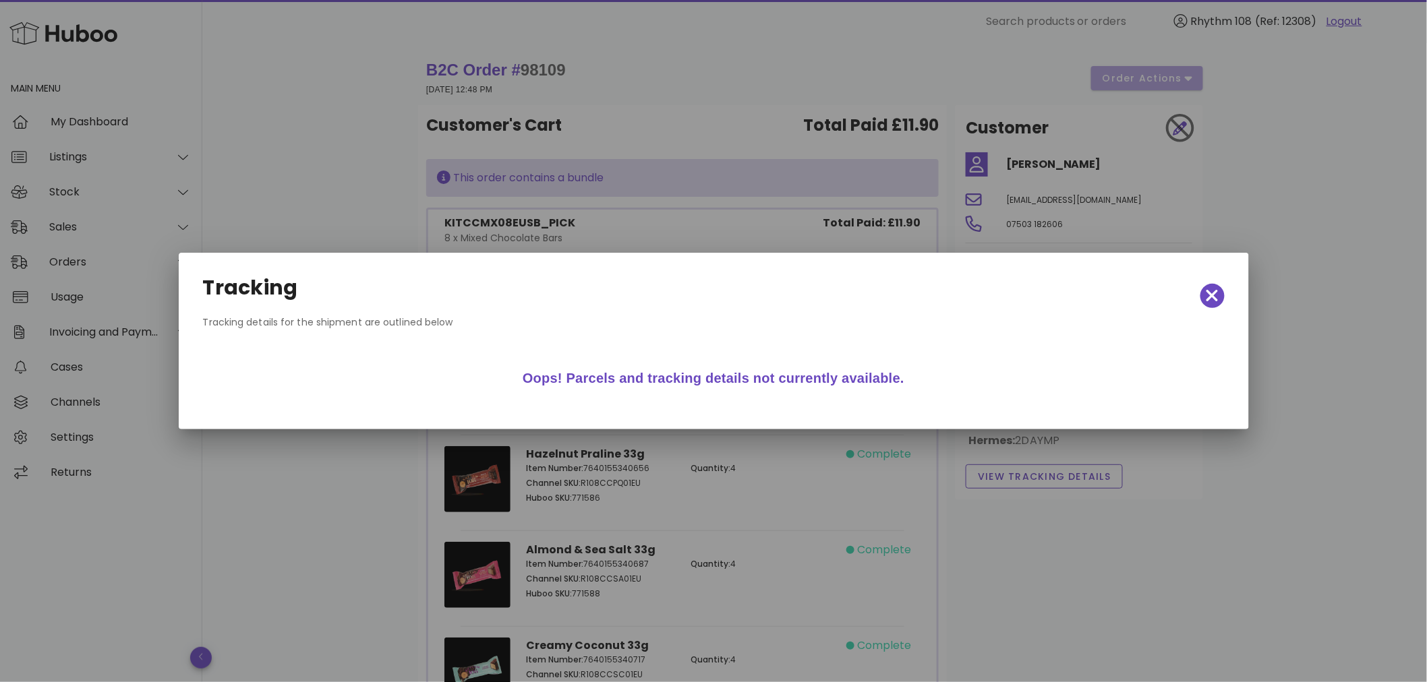
click at [742, 162] on div at bounding box center [713, 341] width 1427 height 682
click at [1209, 292] on icon "button" at bounding box center [1212, 296] width 12 height 12
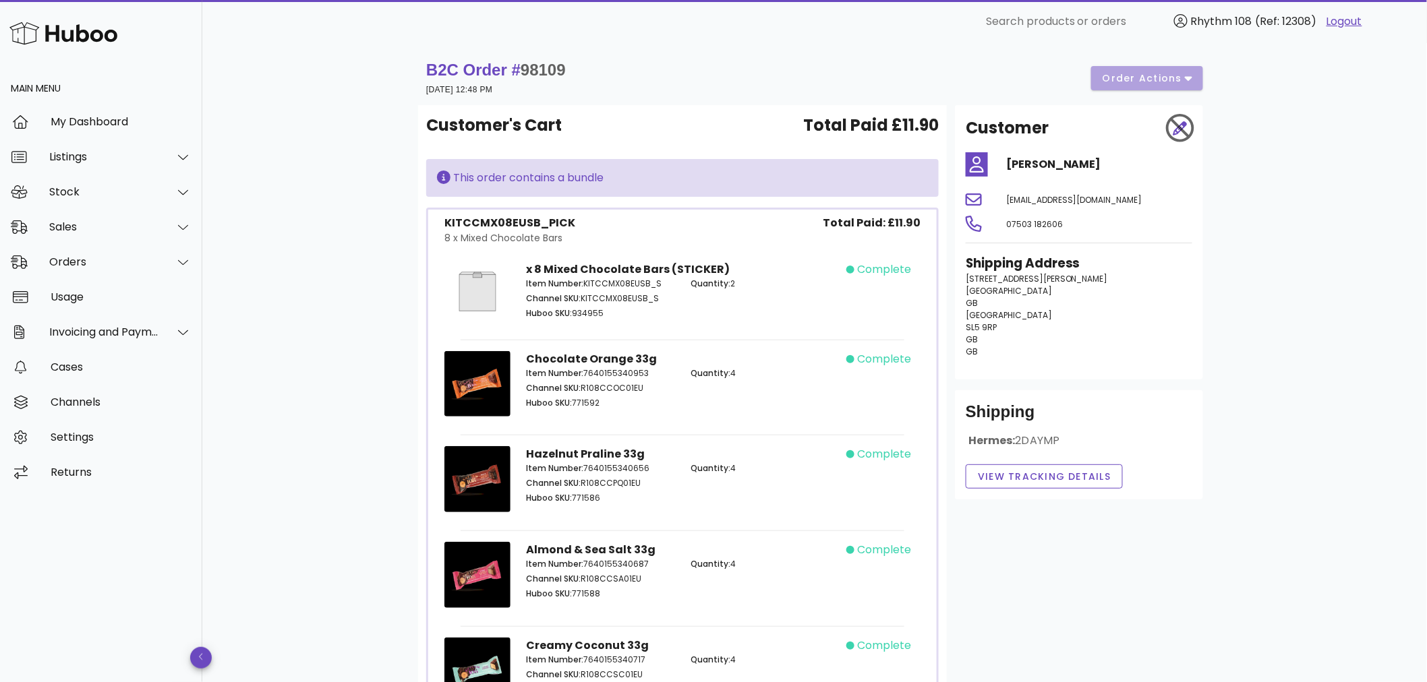
drag, startPoint x: 1001, startPoint y: 351, endPoint x: 978, endPoint y: 280, distance: 75.3
click at [978, 280] on p "Flat 4, Fisher House, Cross Road Sunningdale GB Sunningdale SL5 9RP GB GB" at bounding box center [1078, 315] width 227 height 85
click at [1077, 446] on div "Hermes: 2DAYMP" at bounding box center [1078, 446] width 227 height 26
drag, startPoint x: 1003, startPoint y: 445, endPoint x: 1020, endPoint y: 446, distance: 16.9
click at [1013, 446] on div "Hermes: 2DAYMP" at bounding box center [1078, 446] width 227 height 26
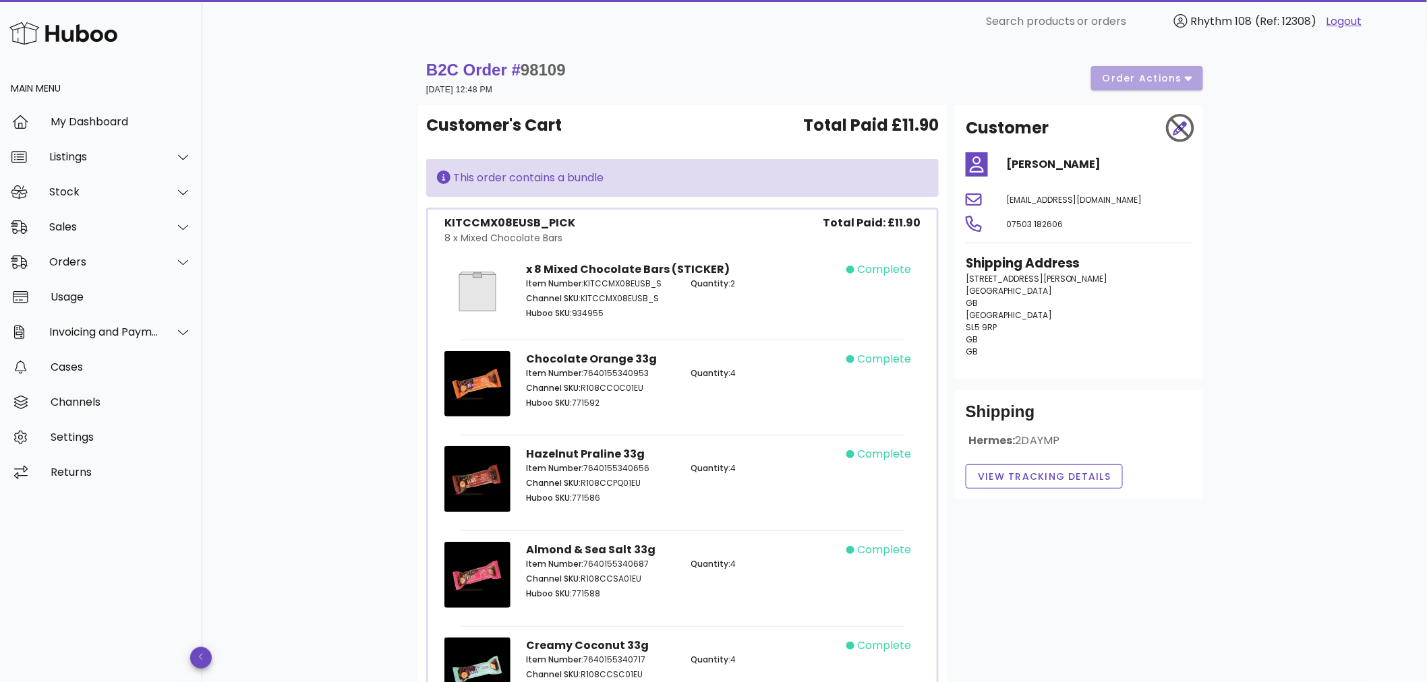
click at [1060, 446] on span "2DAYMP" at bounding box center [1037, 441] width 44 height 16
click at [1041, 435] on span "2DAYMP" at bounding box center [1037, 441] width 44 height 16
click at [1038, 436] on span "2DAYMP" at bounding box center [1037, 441] width 44 height 16
click at [1038, 437] on span "2DAYMP" at bounding box center [1037, 441] width 44 height 16
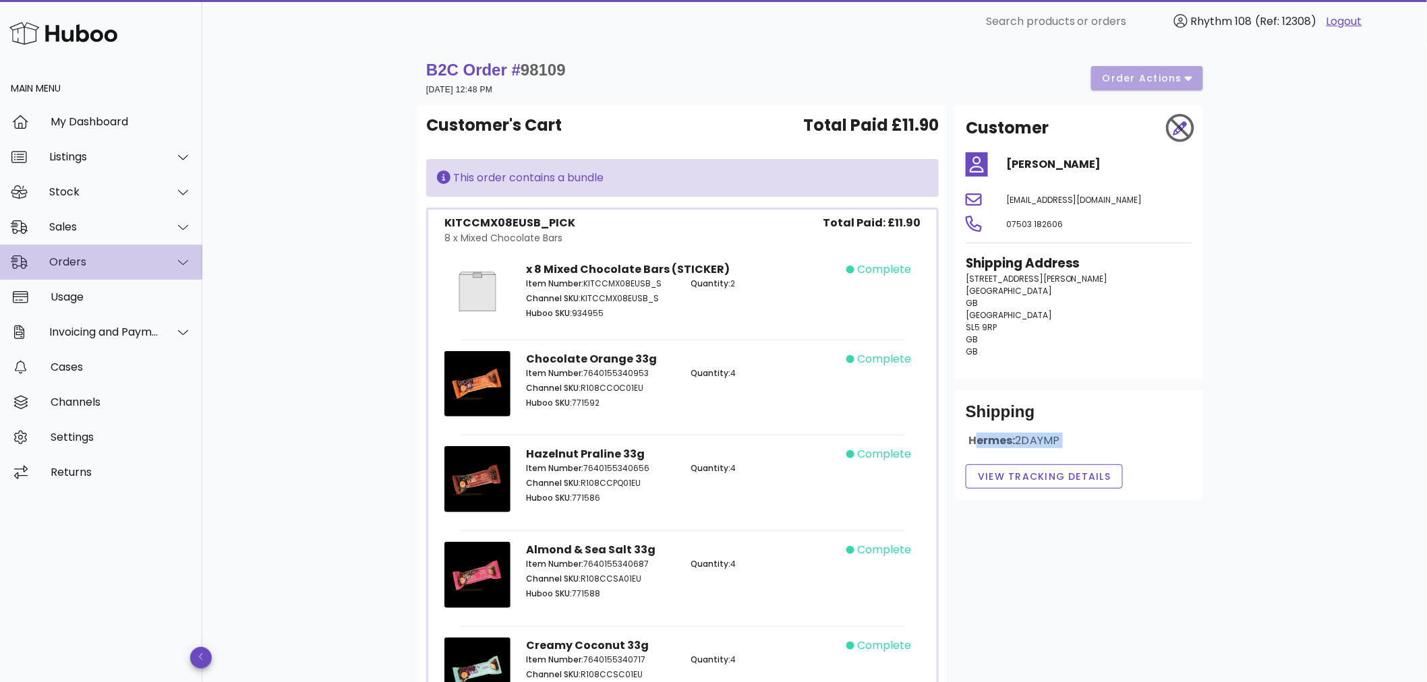
click at [111, 275] on div "Orders" at bounding box center [101, 262] width 202 height 35
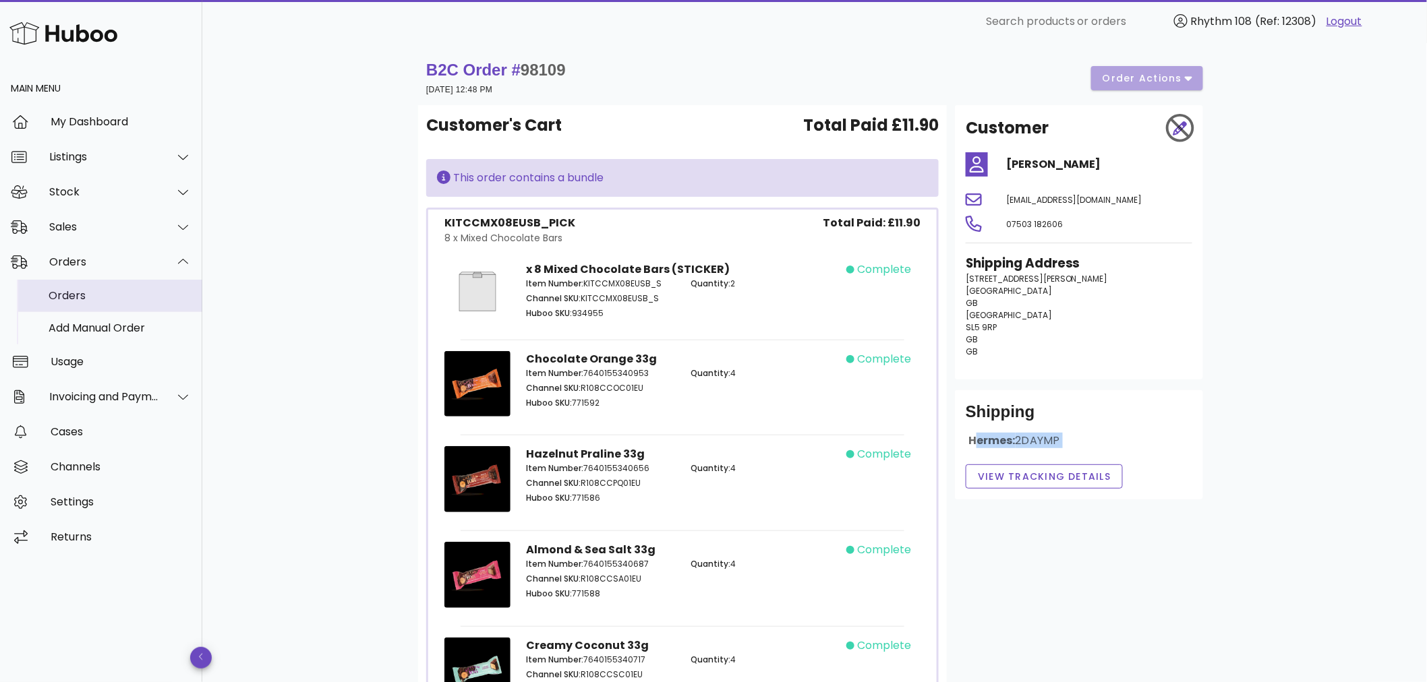
click at [84, 297] on div "Orders" at bounding box center [120, 295] width 143 height 13
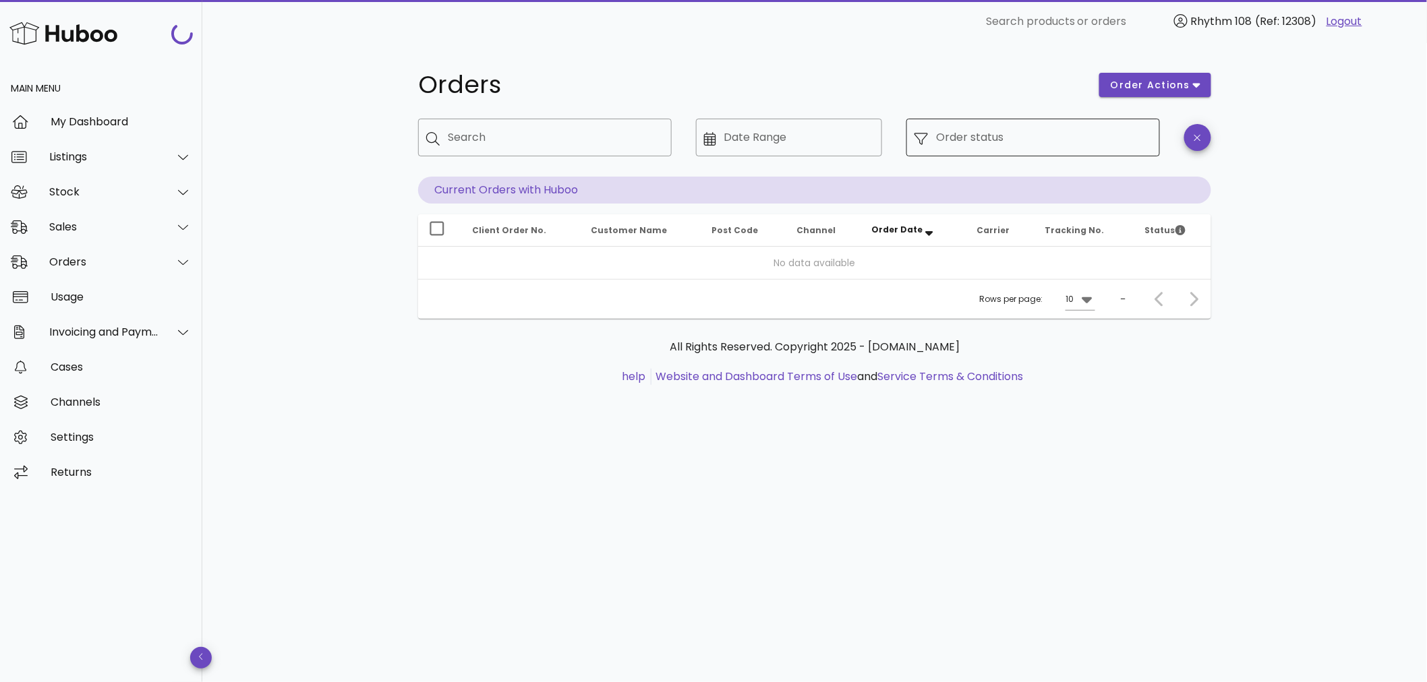
click at [1036, 140] on input "Order status" at bounding box center [1044, 138] width 216 height 22
click at [859, 20] on div "​ Search products or orders Rhythm 108 (Ref: 12308) Logout" at bounding box center [810, 21] width 1195 height 27
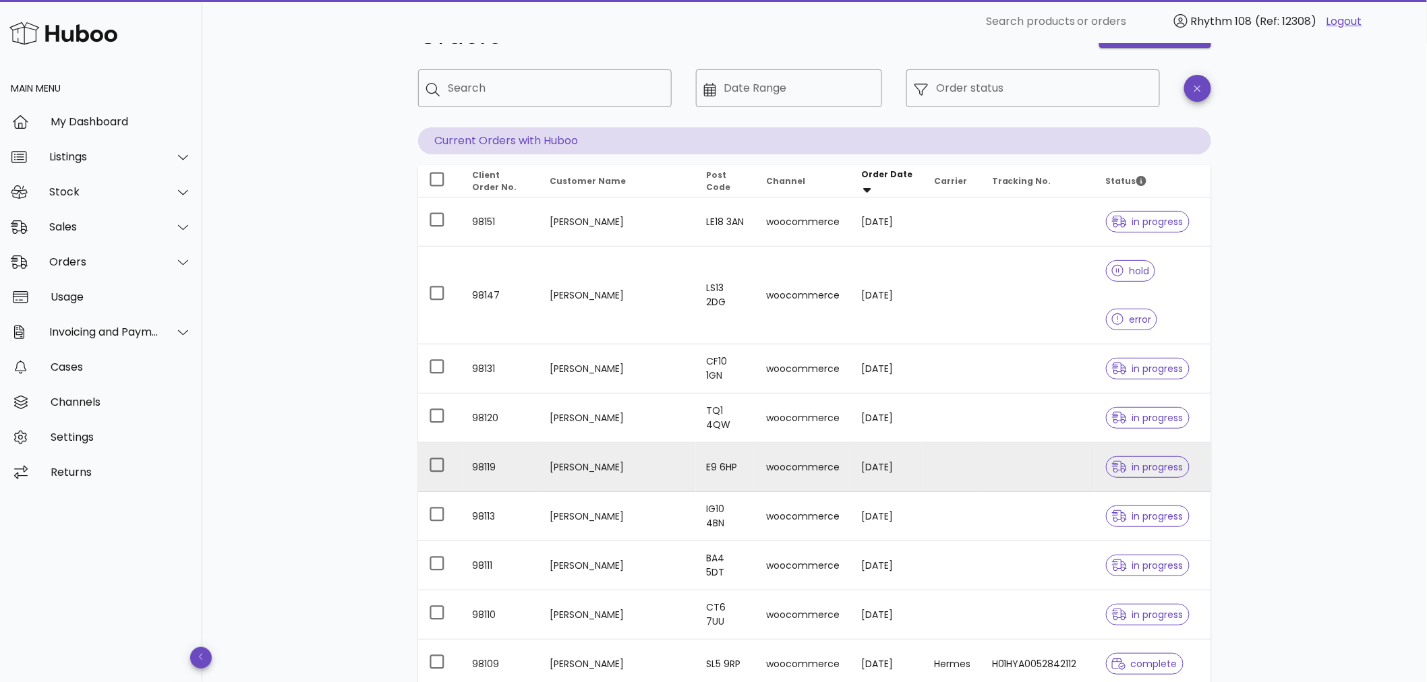
scroll to position [75, 0]
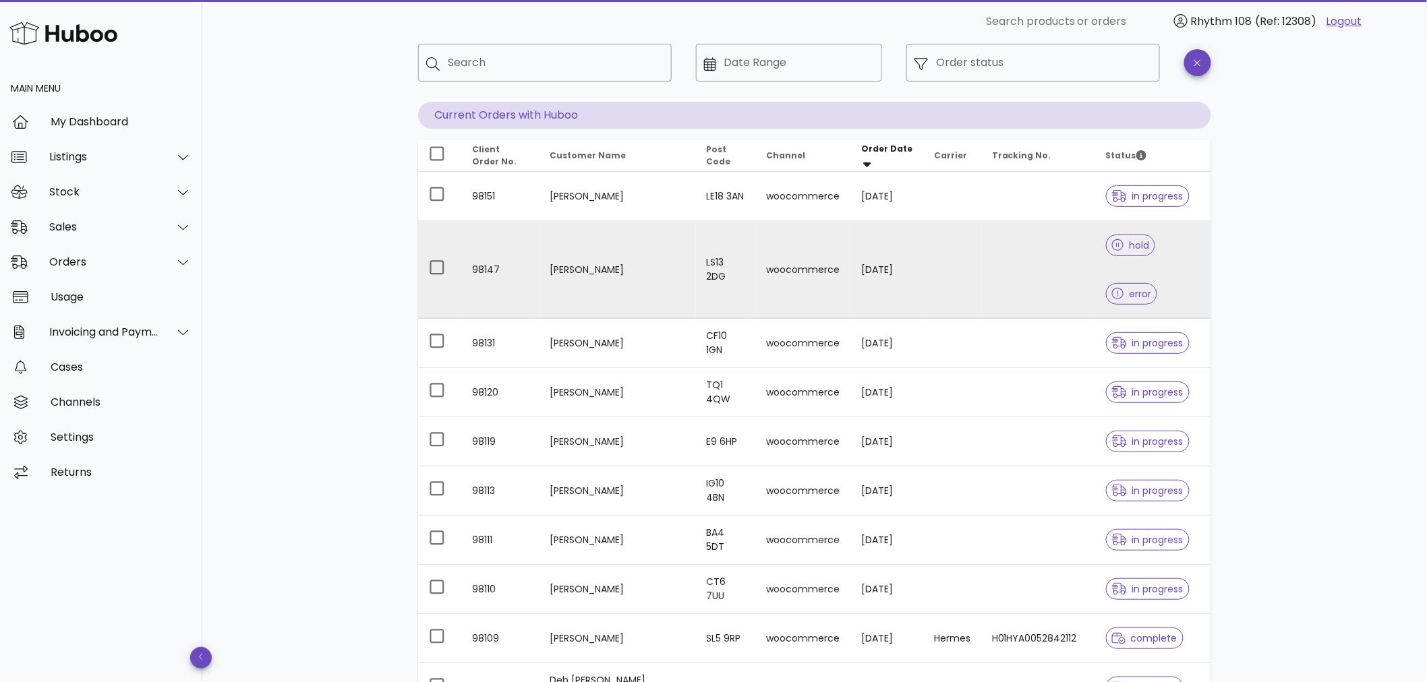
click at [981, 249] on td at bounding box center [1038, 270] width 114 height 98
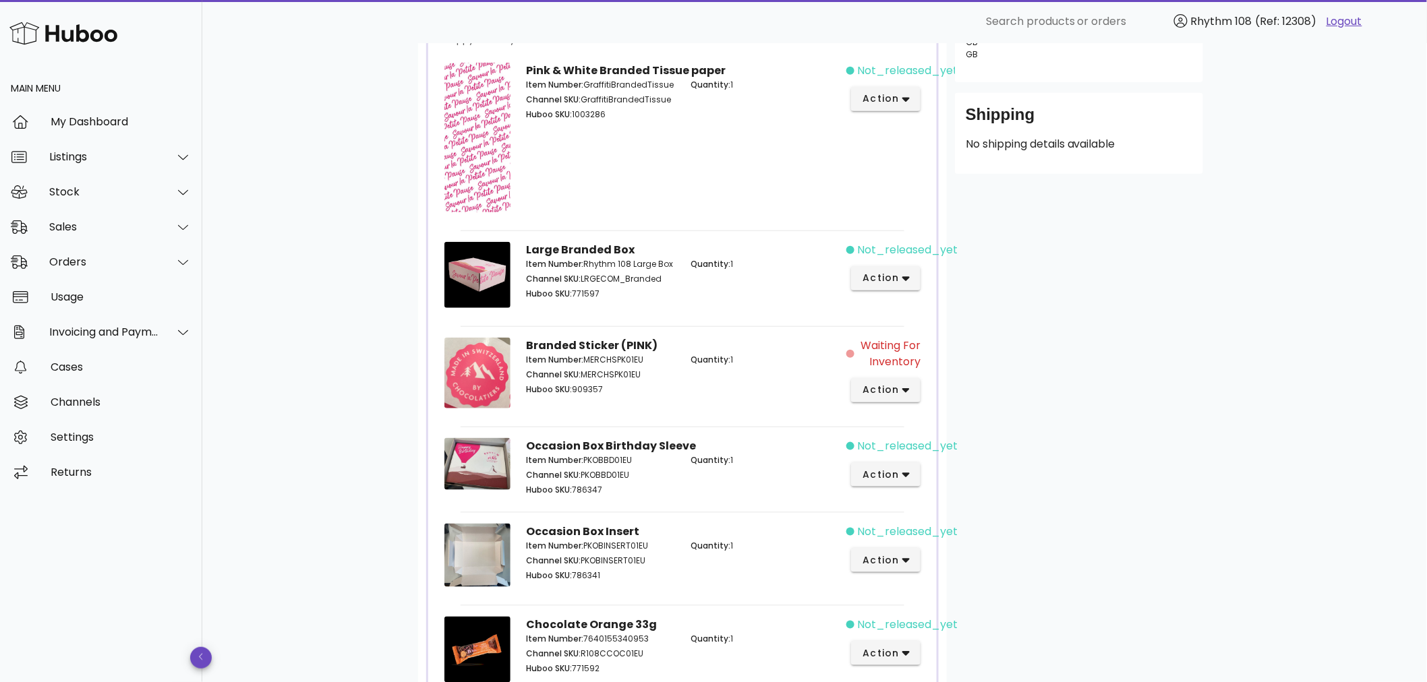
scroll to position [374, 0]
click at [917, 394] on button "action" at bounding box center [885, 390] width 69 height 24
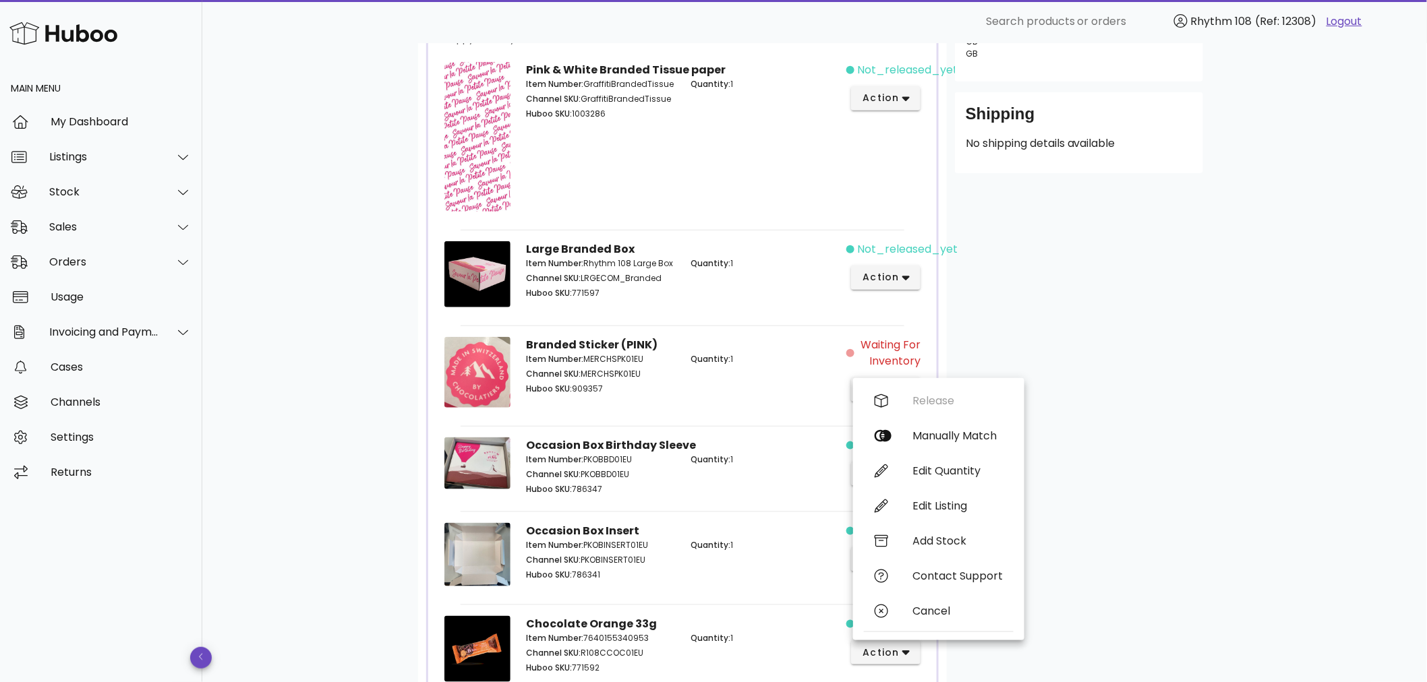
click at [1164, 435] on div "Customer [PERSON_NAME] [EMAIL_ADDRESS][DOMAIN_NAME] 07763431800 Shipping Addres…" at bounding box center [1079, 612] width 264 height 1611
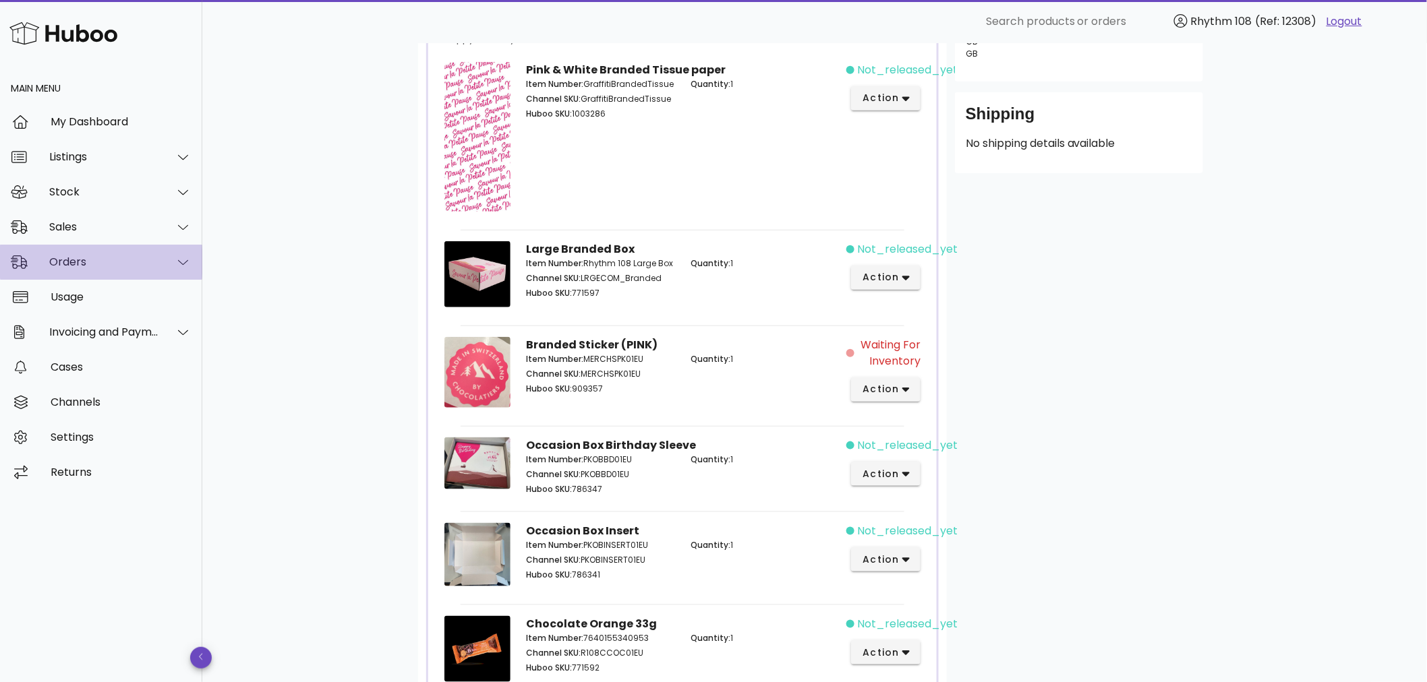
click at [106, 261] on div "Orders" at bounding box center [104, 262] width 110 height 13
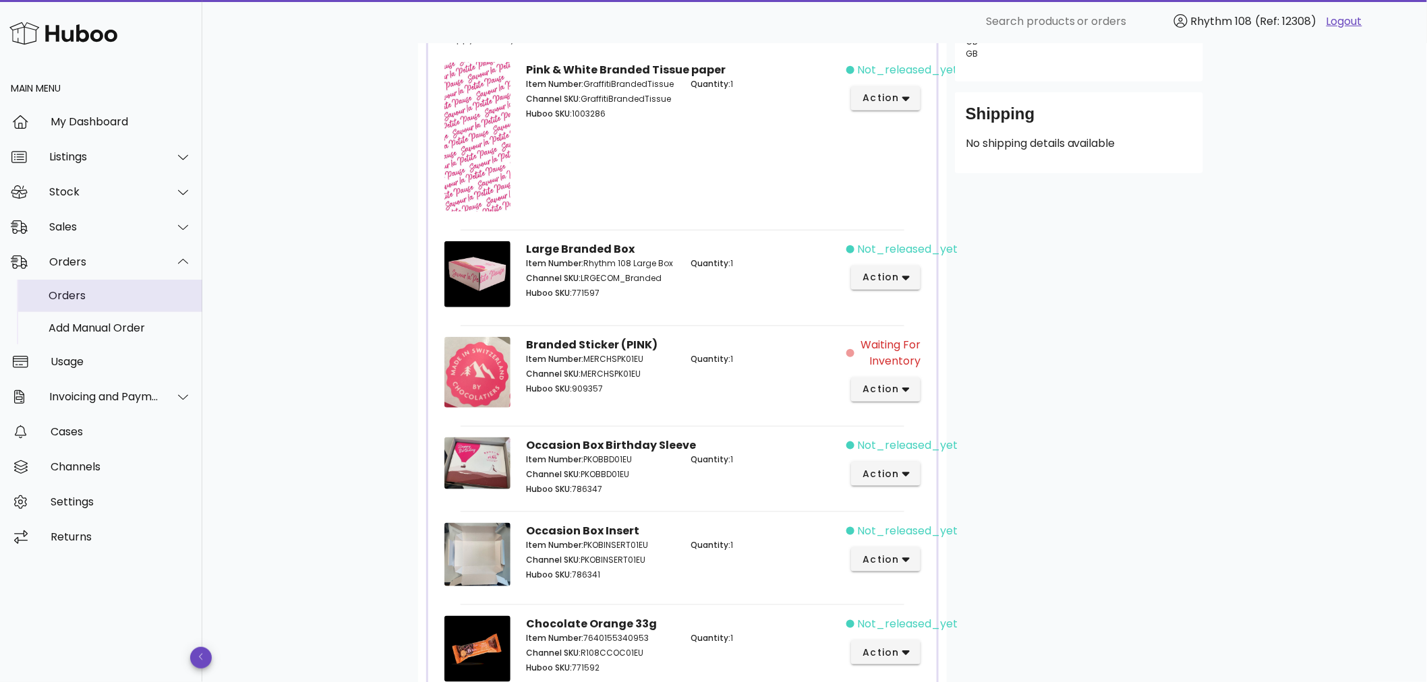
click at [90, 291] on div "Orders" at bounding box center [120, 295] width 143 height 13
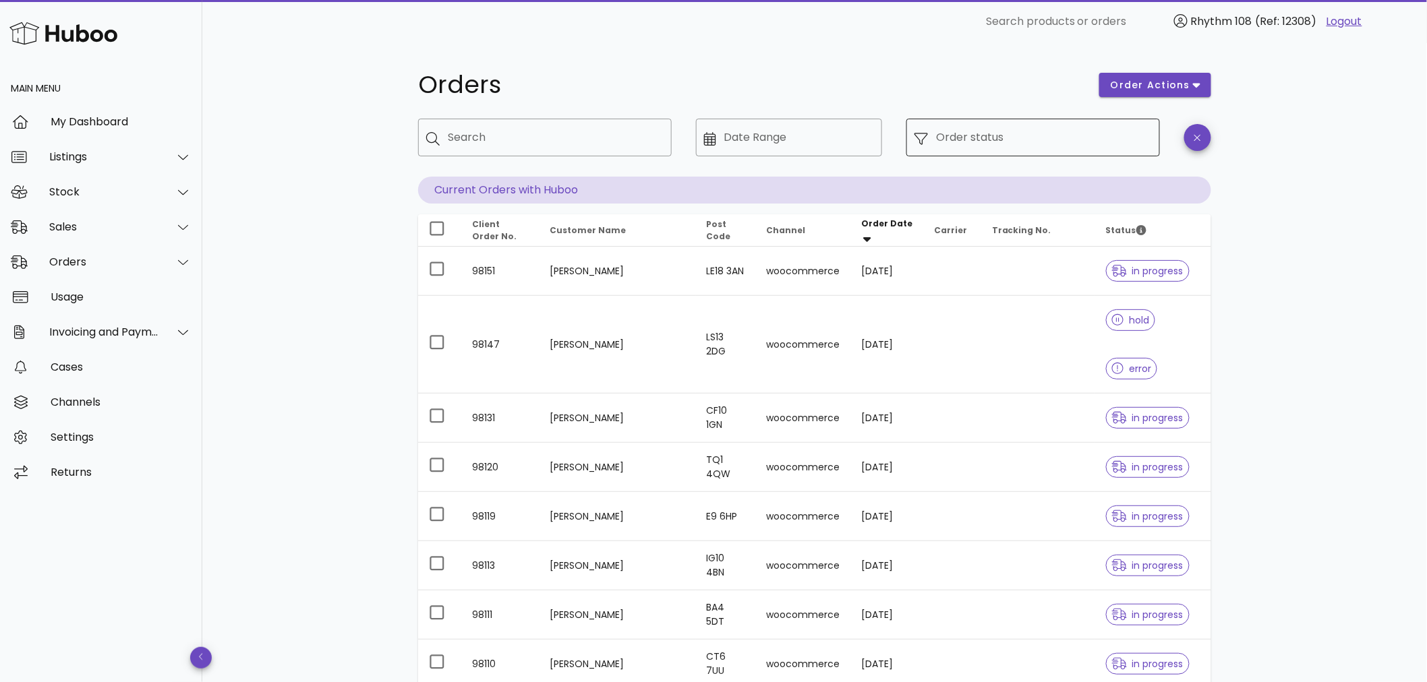
click at [974, 138] on input "Order status" at bounding box center [1044, 138] width 216 height 22
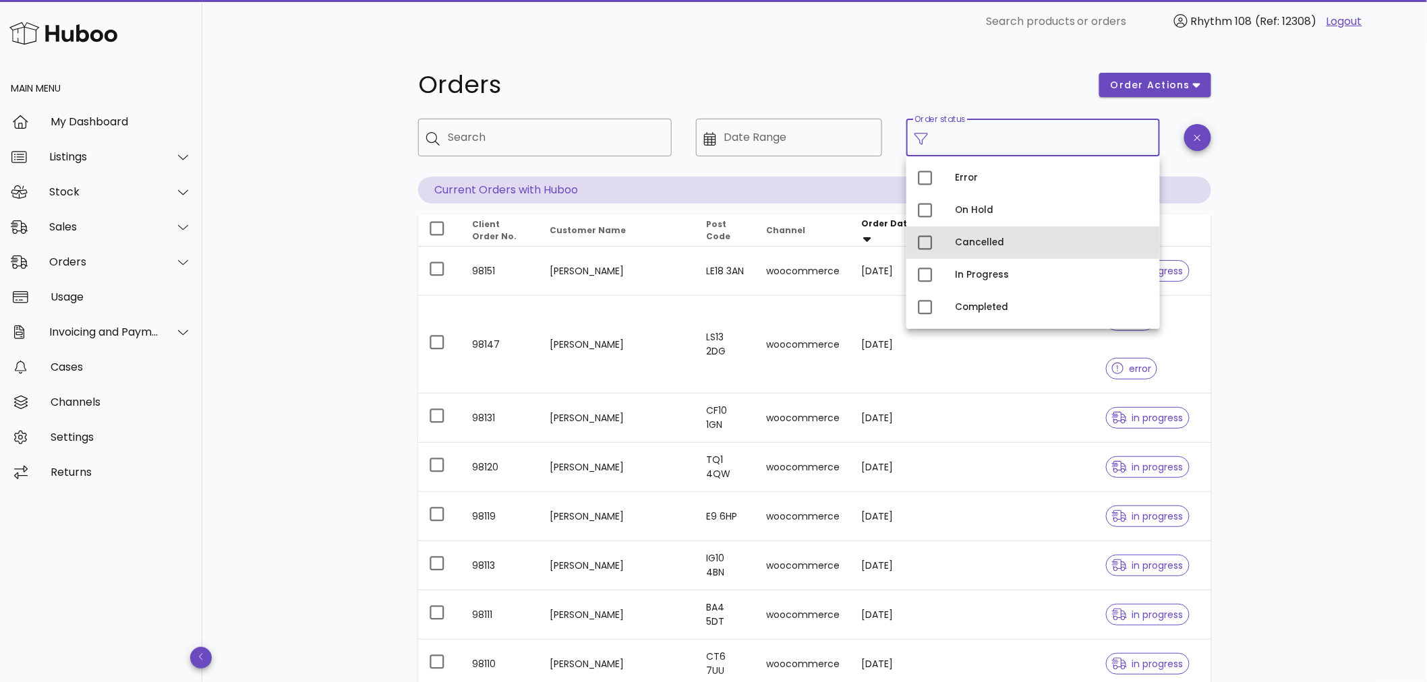
click at [990, 237] on div "Cancelled" at bounding box center [1052, 243] width 194 height 22
type input "**********"
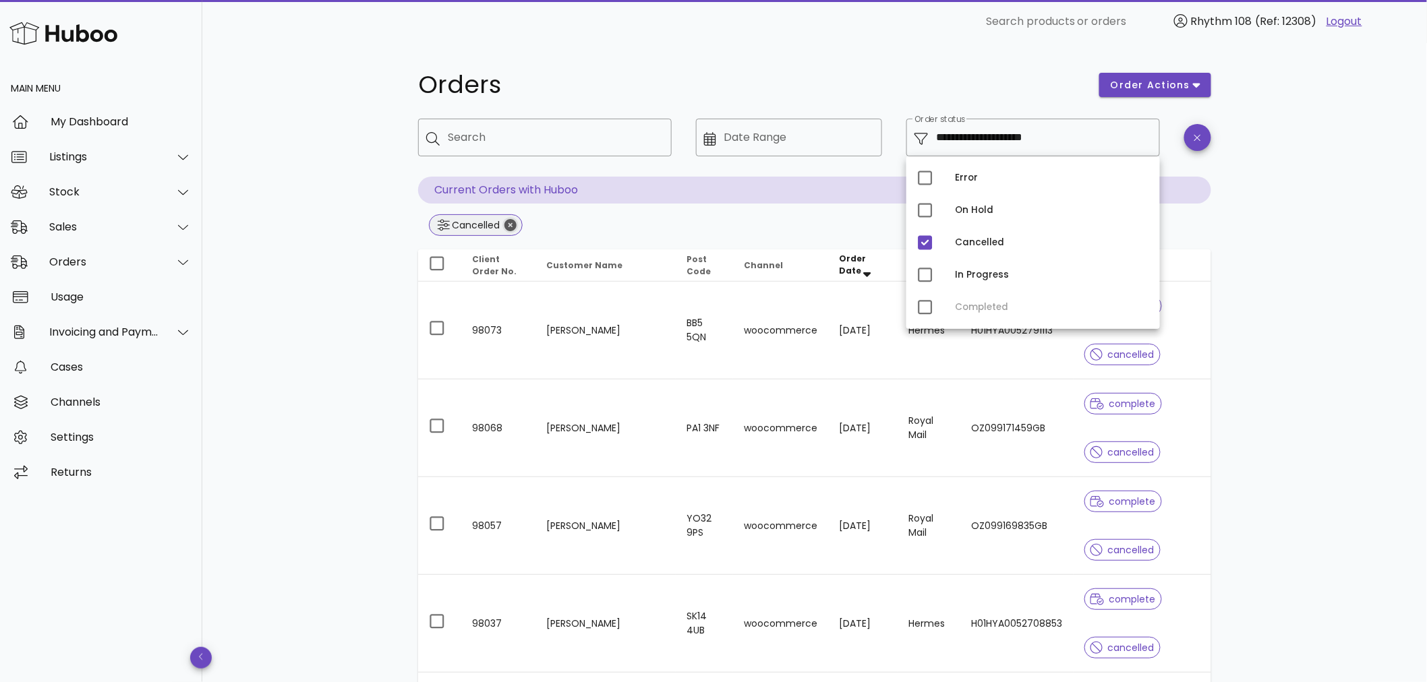
click at [506, 227] on icon "Close" at bounding box center [510, 225] width 12 height 12
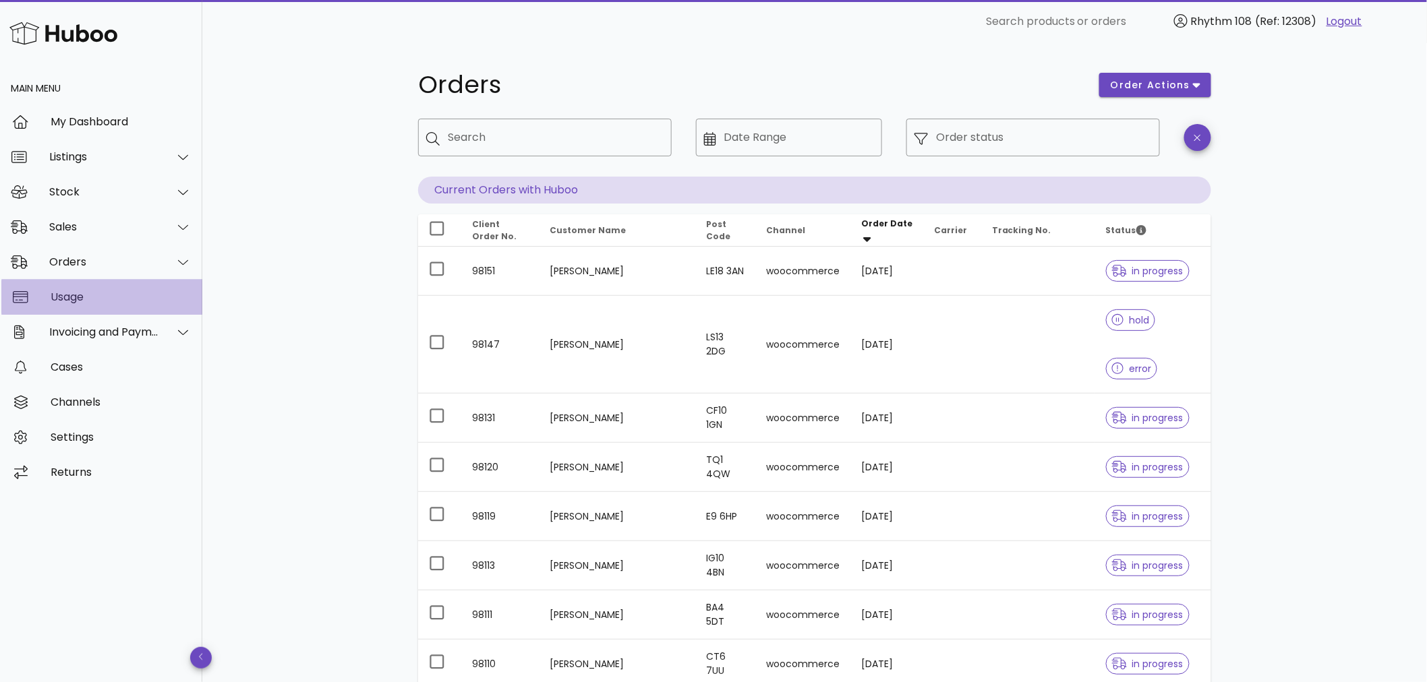
click at [99, 292] on div "Usage" at bounding box center [121, 297] width 141 height 13
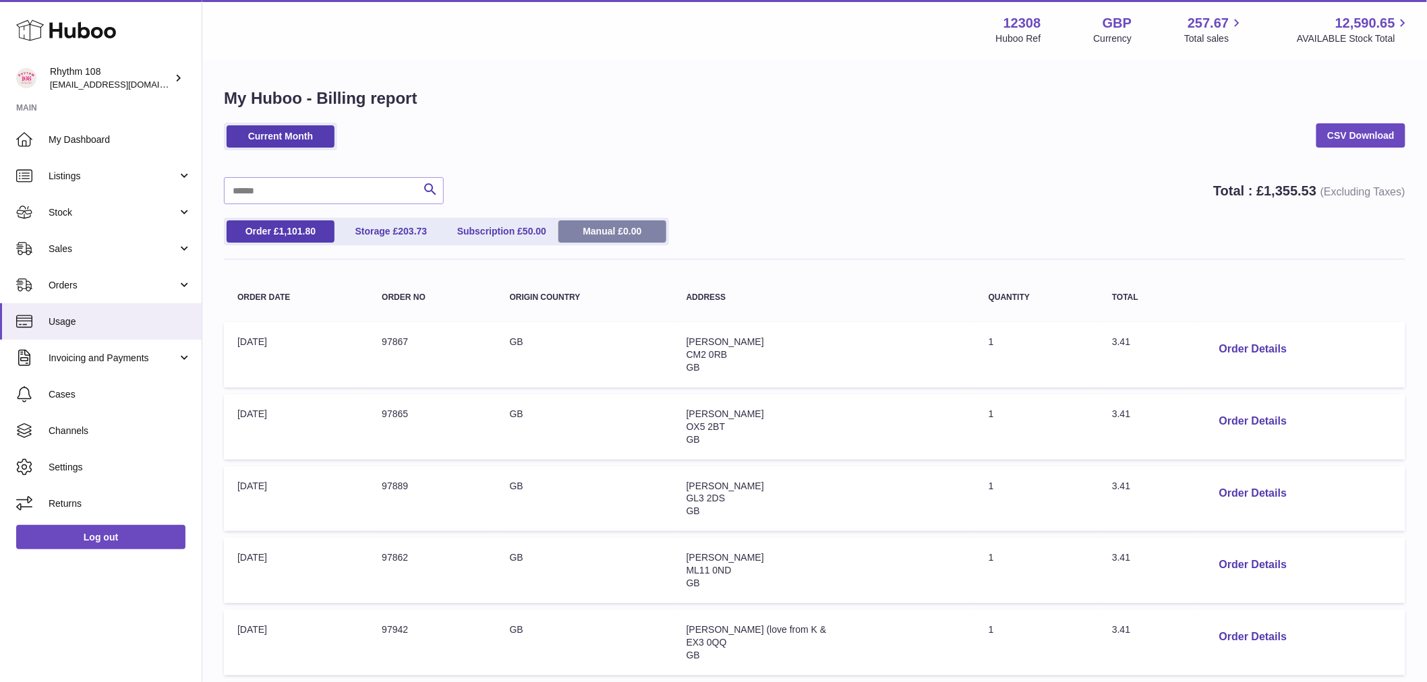
click at [595, 238] on link "Manual £ 0.00" at bounding box center [612, 231] width 108 height 22
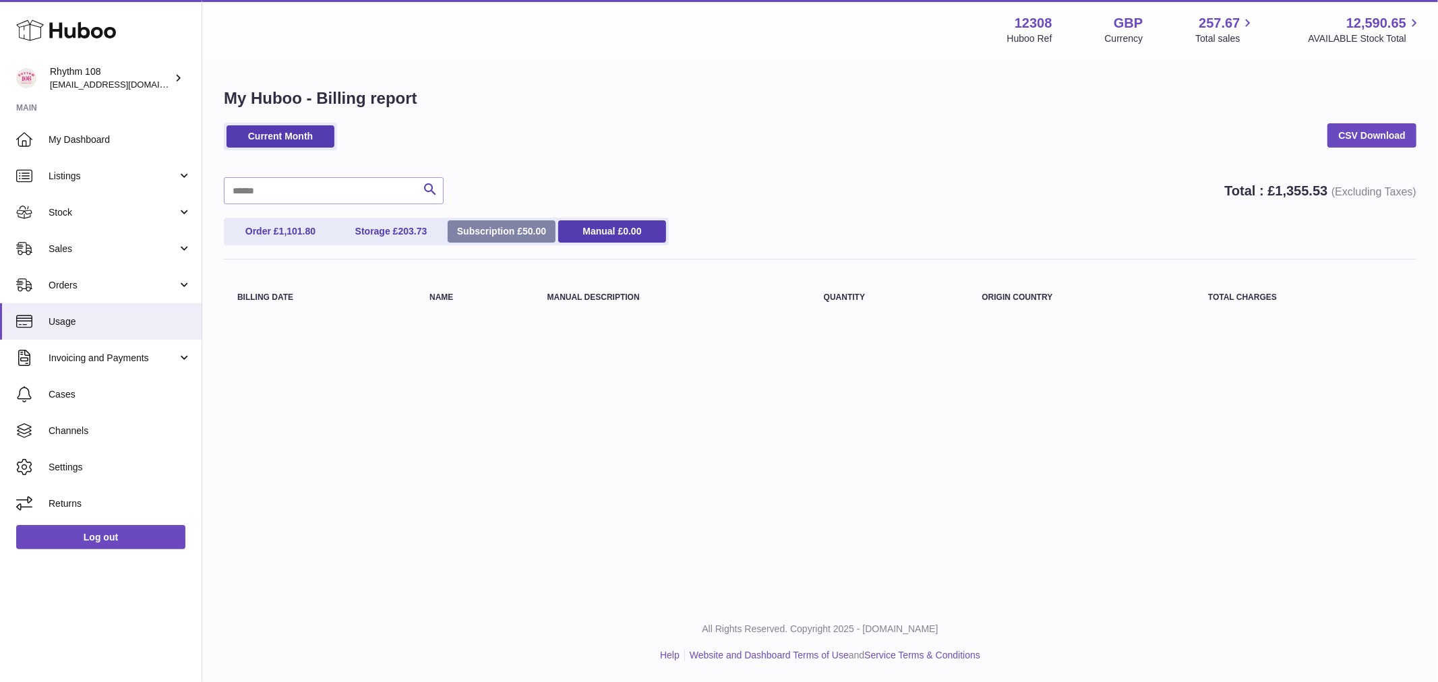
click at [508, 233] on link "Subscription £ 50.00" at bounding box center [502, 231] width 108 height 22
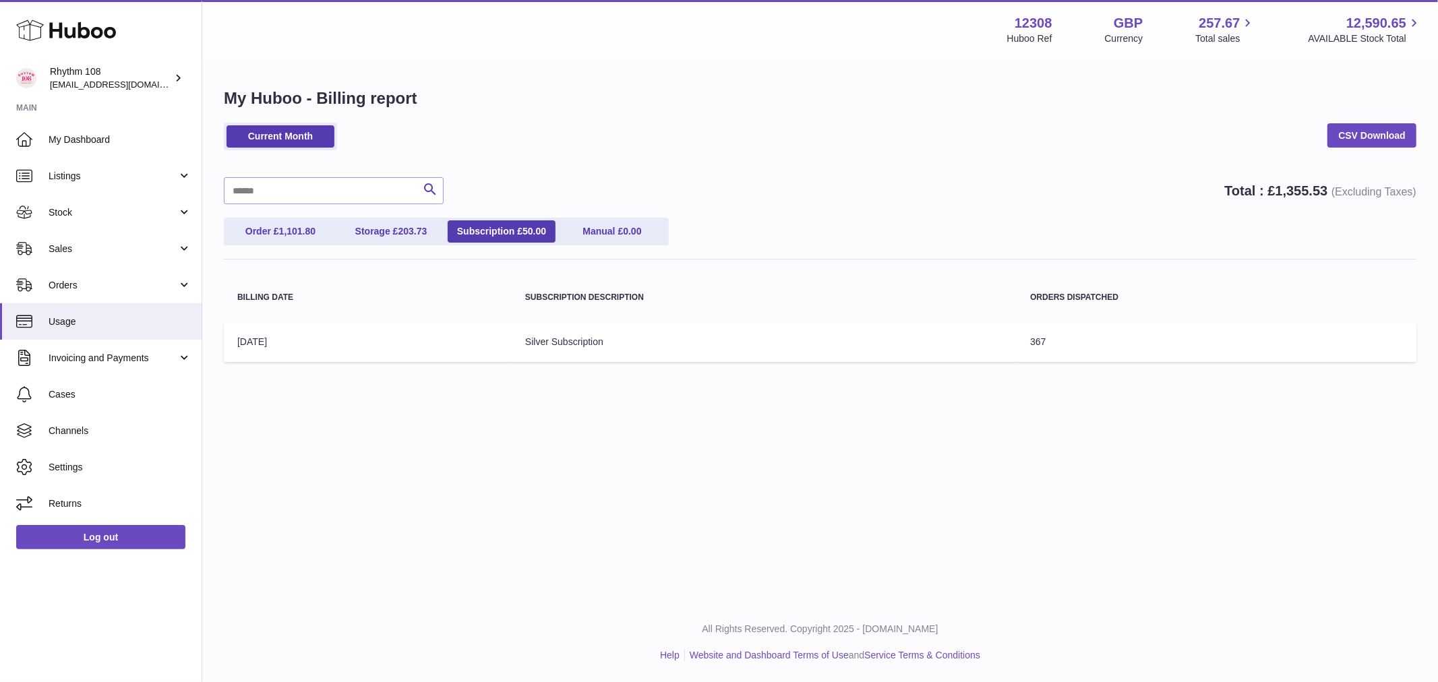
drag, startPoint x: 1127, startPoint y: 342, endPoint x: 214, endPoint y: 349, distance: 912.2
click at [214, 349] on div "My Huboo - Billing report Current Month CSV Download Search Total : £ 1,355.53 …" at bounding box center [820, 228] width 1236 height 335
click at [335, 353] on td "Billing Date: 01-Oct-2025" at bounding box center [368, 342] width 288 height 40
click at [382, 239] on link "Storage £ 203.73" at bounding box center [391, 231] width 108 height 22
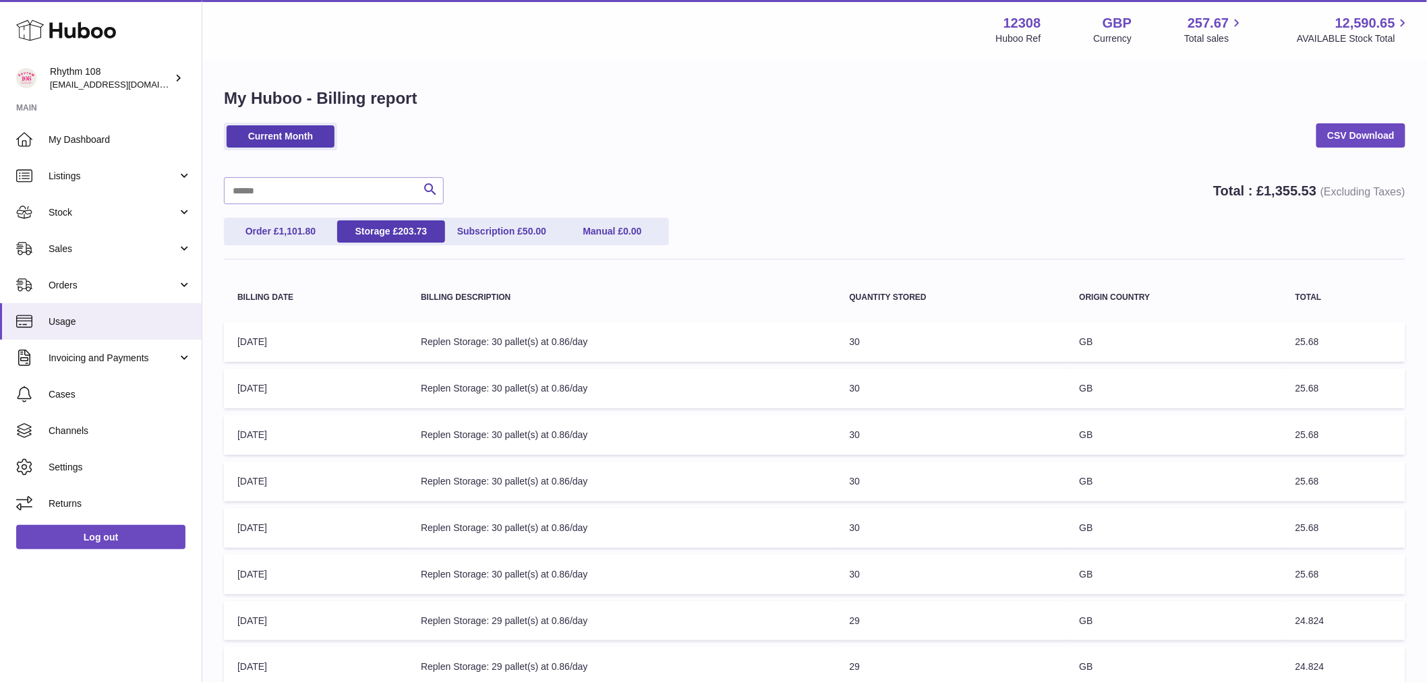
scroll to position [75, 0]
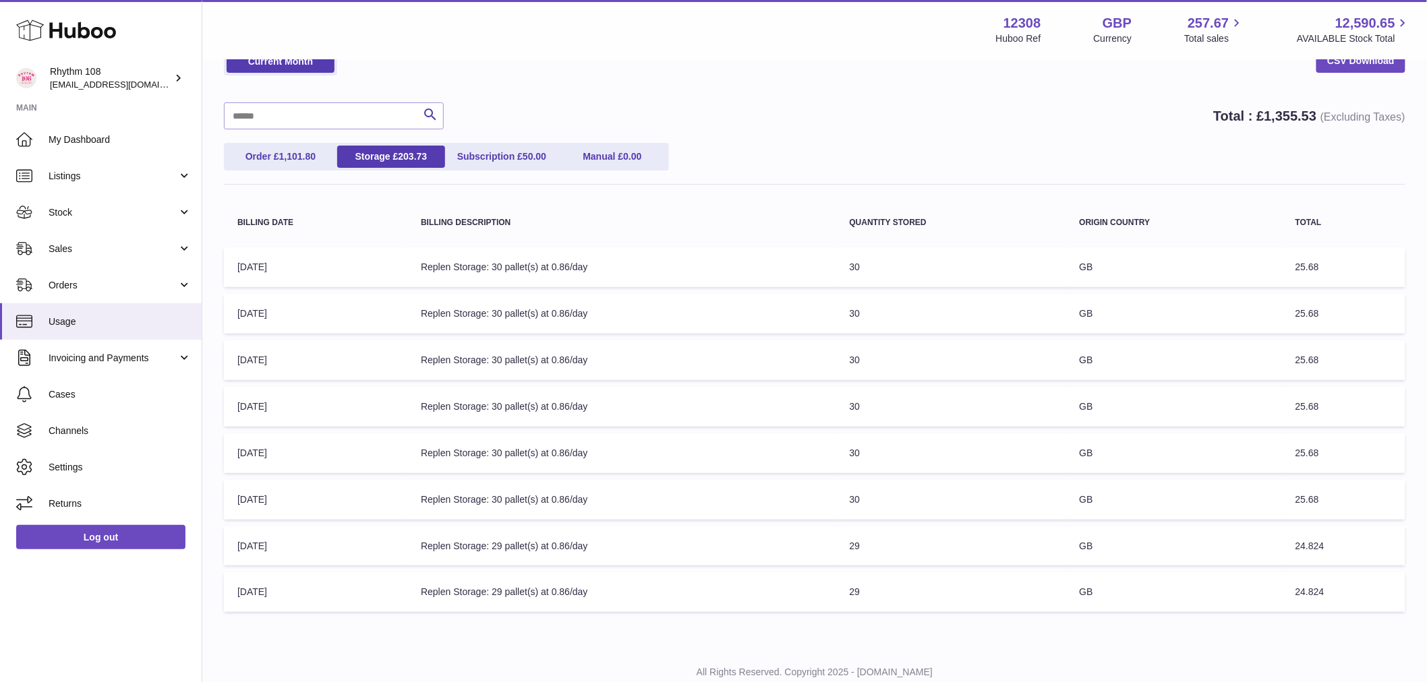
click at [511, 320] on td "Billing Description: Replen Storage: 30 pallet(s) at 0.86/day" at bounding box center [621, 314] width 429 height 40
click at [511, 315] on td "Billing Description: Replen Storage: 30 pallet(s) at 0.86/day" at bounding box center [621, 314] width 429 height 40
click at [618, 318] on td "Billing Description: Replen Storage: 30 pallet(s) at 0.86/day" at bounding box center [621, 314] width 429 height 40
click at [616, 318] on td "Billing Description: Replen Storage: 30 pallet(s) at 0.86/day" at bounding box center [621, 314] width 429 height 40
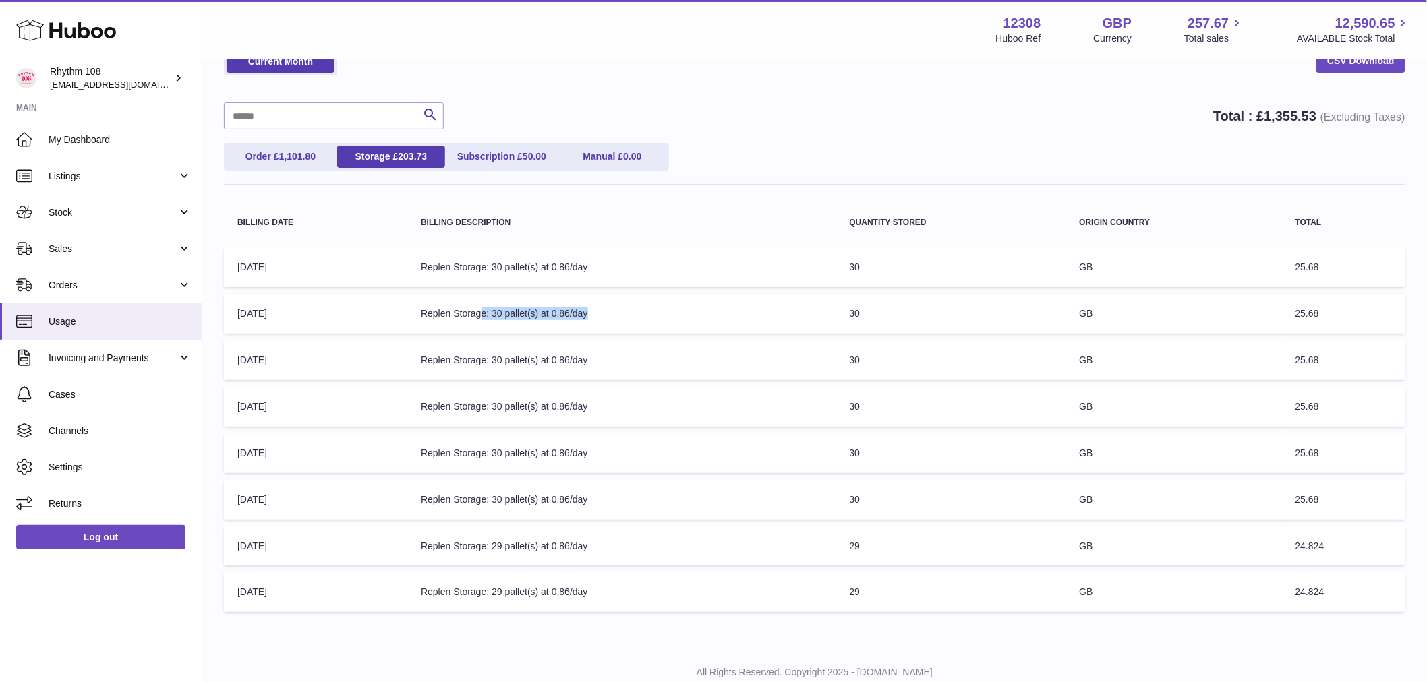
click at [616, 318] on td "Billing Description: Replen Storage: 30 pallet(s) at 0.86/day" at bounding box center [621, 314] width 429 height 40
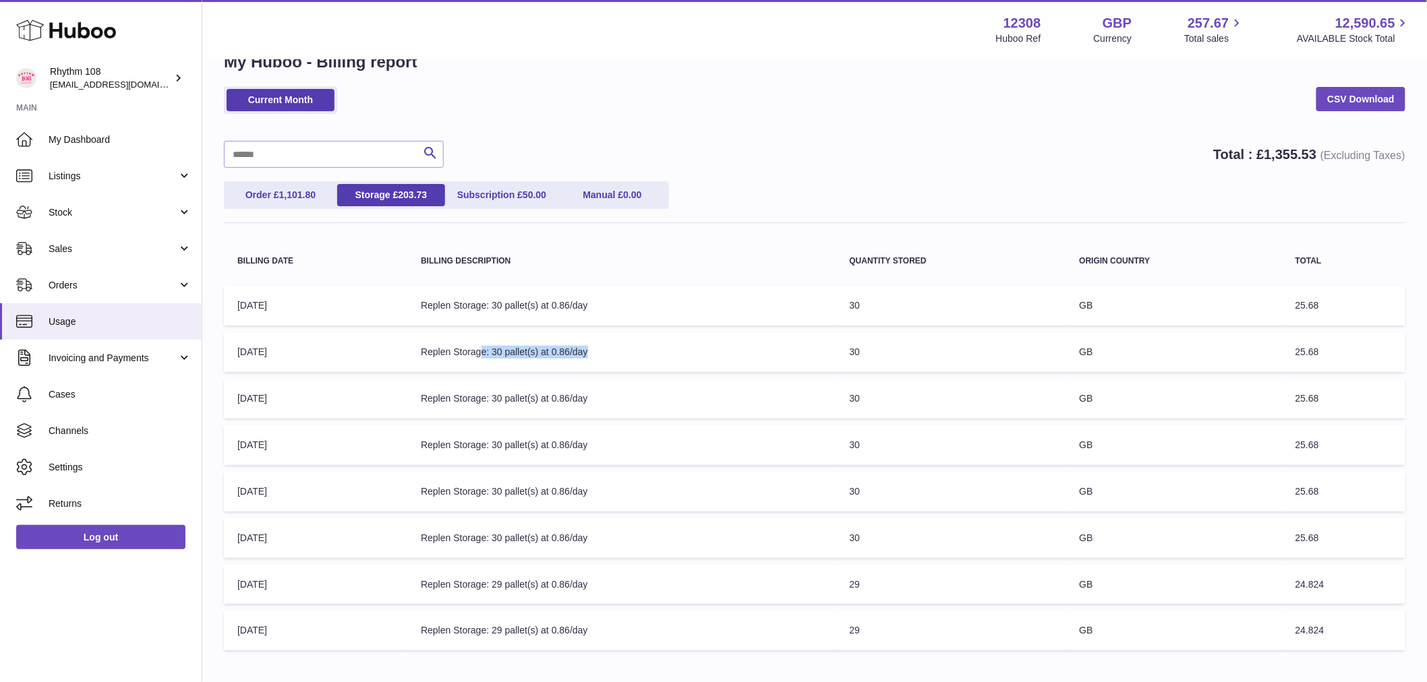
scroll to position [0, 0]
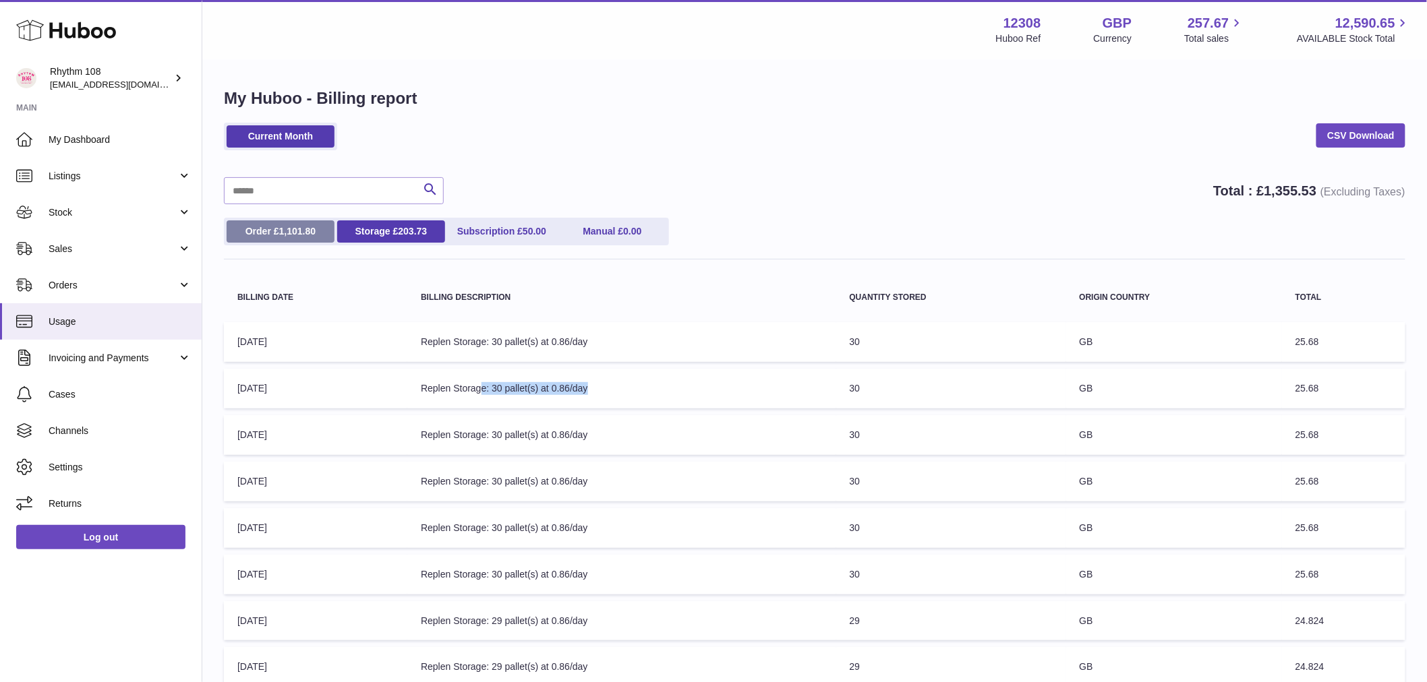
click at [247, 222] on link "Order £ 1,101.80" at bounding box center [281, 231] width 108 height 22
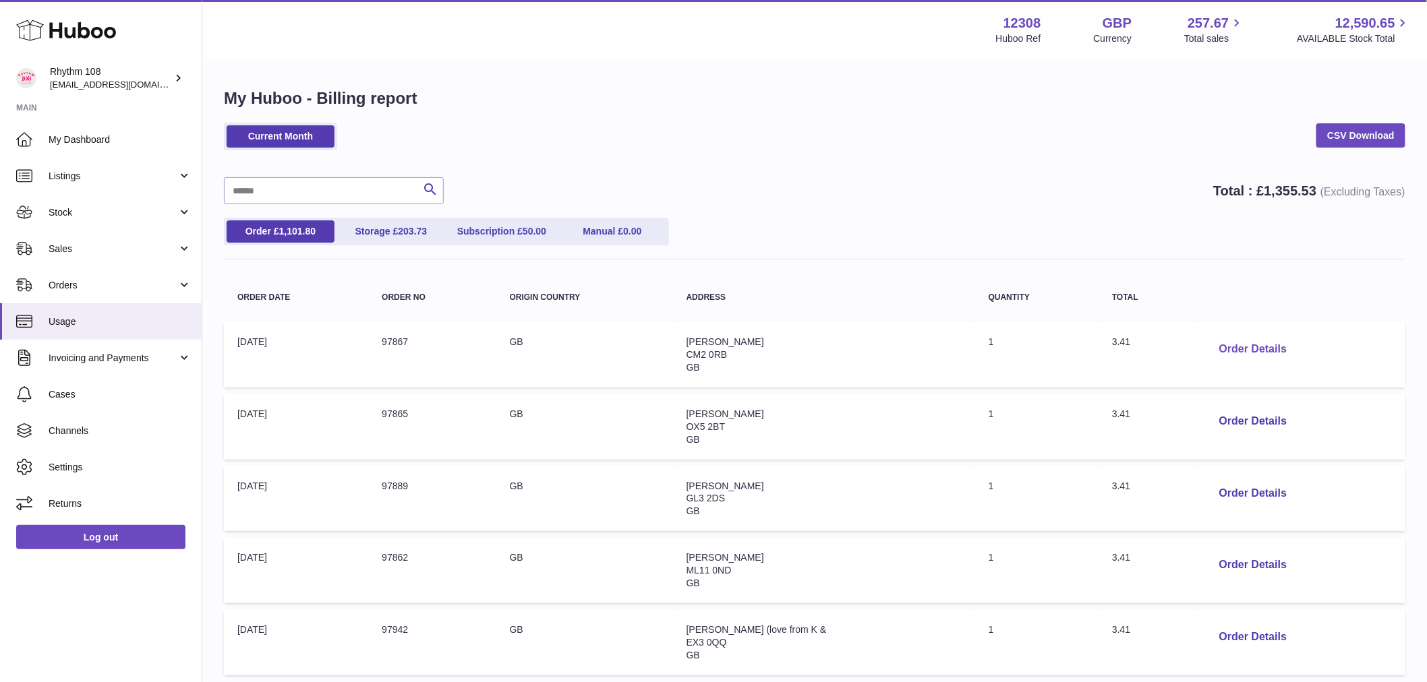
click at [1266, 351] on button "Order Details" at bounding box center [1252, 350] width 89 height 28
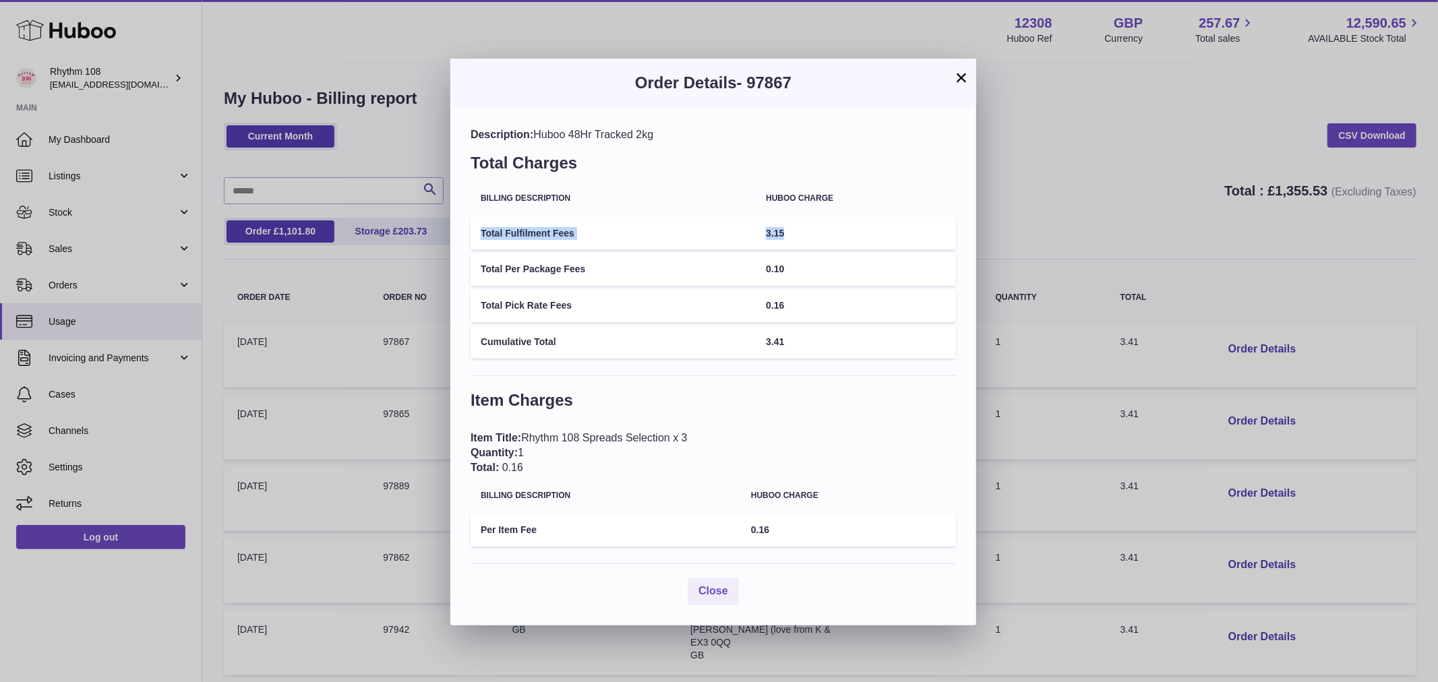
drag, startPoint x: 792, startPoint y: 228, endPoint x: 480, endPoint y: 243, distance: 312.5
click at [480, 243] on tr "Total Fulfilment Fees 3.15" at bounding box center [713, 233] width 485 height 33
drag, startPoint x: 627, startPoint y: 258, endPoint x: 833, endPoint y: 305, distance: 211.5
click at [455, 273] on div "Description: Huboo 48Hr Tracked 2kg Total Charges Billing Description Huboo cha…" at bounding box center [713, 366] width 526 height 518
drag, startPoint x: 806, startPoint y: 298, endPoint x: 528, endPoint y: 298, distance: 278.4
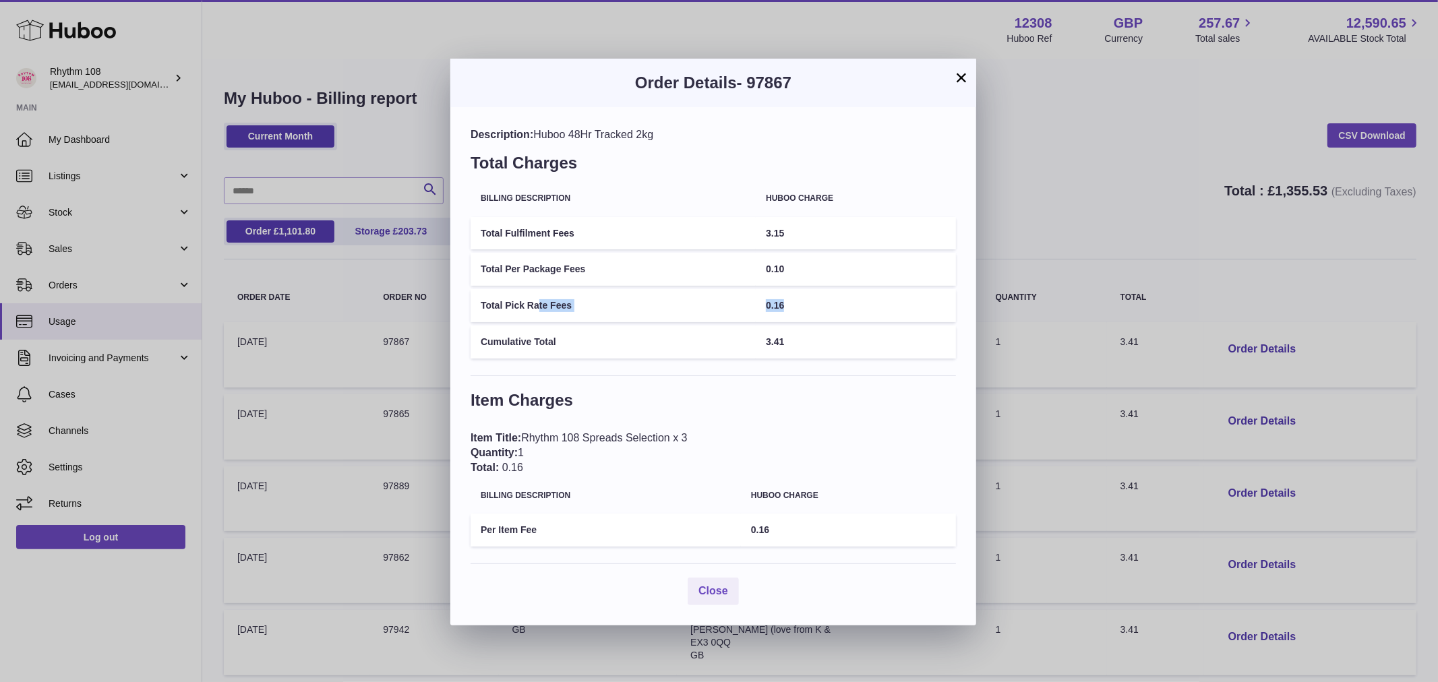
click at [529, 295] on tr "Total Pick Rate Fees 0.16" at bounding box center [713, 305] width 485 height 33
drag, startPoint x: 843, startPoint y: 347, endPoint x: 442, endPoint y: 337, distance: 401.9
click at [511, 333] on tr "Cumulative Total 3.41" at bounding box center [713, 342] width 485 height 33
drag, startPoint x: 793, startPoint y: 530, endPoint x: 546, endPoint y: 481, distance: 251.5
click at [450, 508] on div "Description: Huboo 48Hr Tracked 2kg Total Charges Billing Description Huboo cha…" at bounding box center [713, 366] width 526 height 518
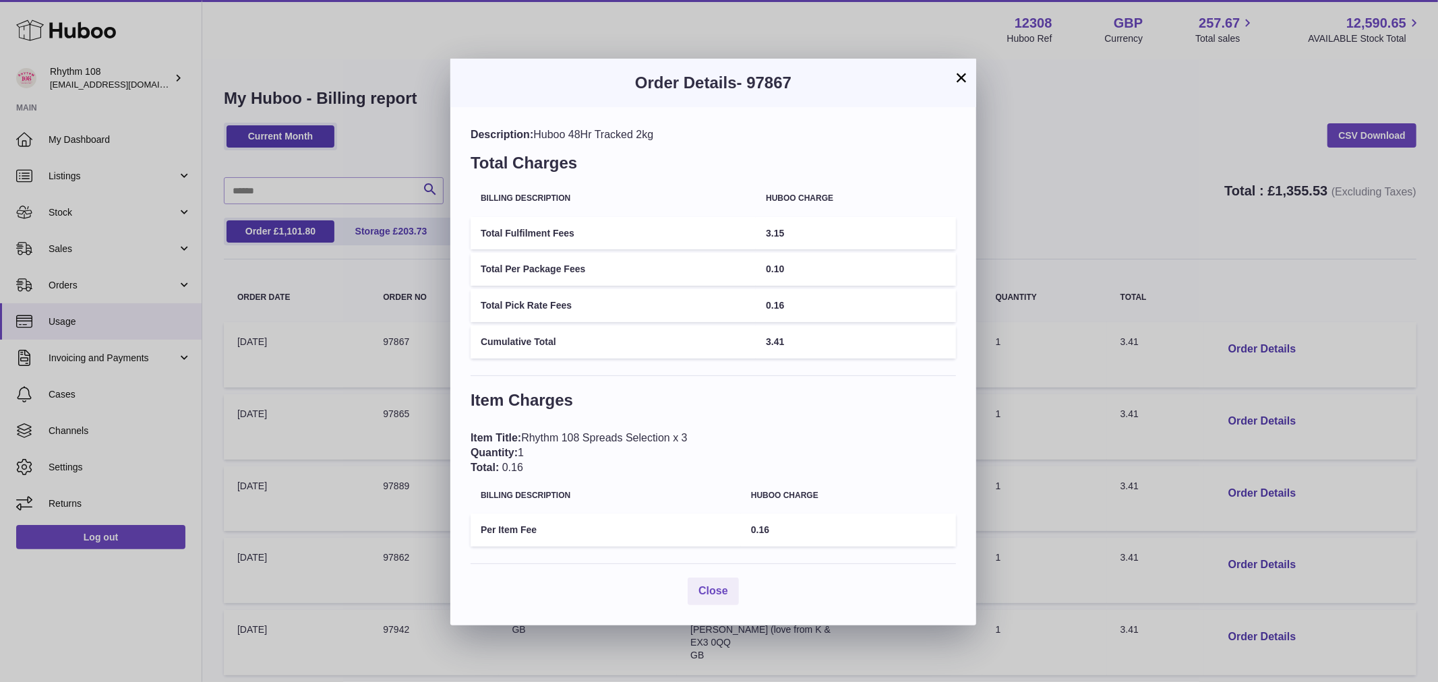
click at [690, 431] on div "Item Title: Rhythm 108 Spreads Selection x 3 Quantity: 1 Total: 0.16" at bounding box center [713, 453] width 485 height 44
click at [961, 76] on button "×" at bounding box center [961, 77] width 16 height 16
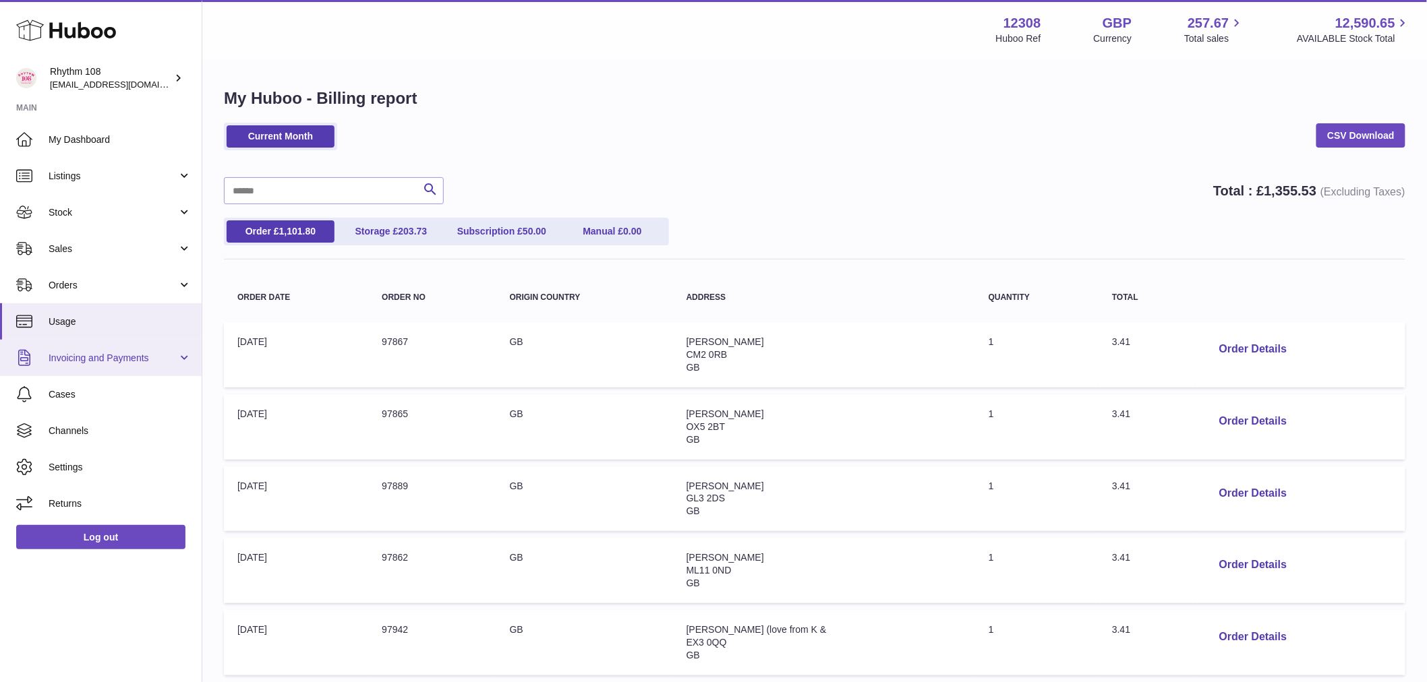
click at [104, 355] on span "Invoicing and Payments" at bounding box center [113, 358] width 129 height 13
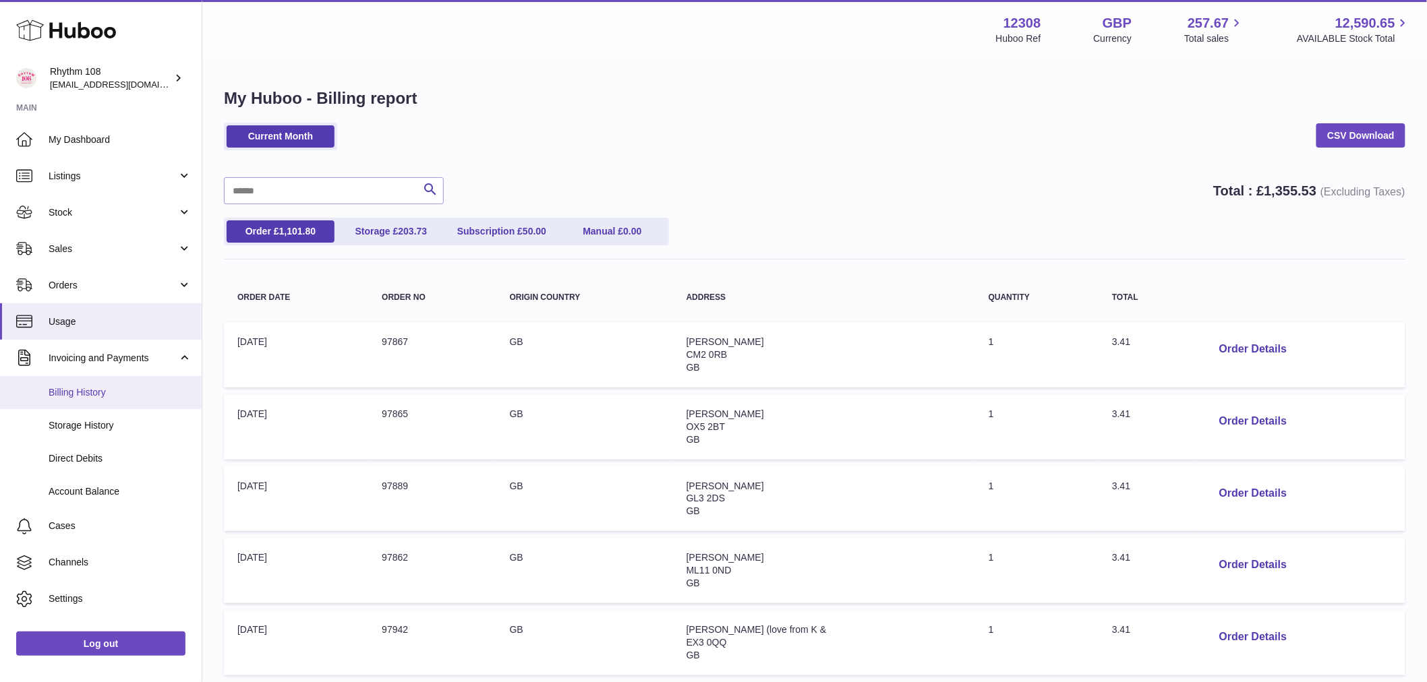
click at [107, 389] on span "Billing History" at bounding box center [120, 392] width 143 height 13
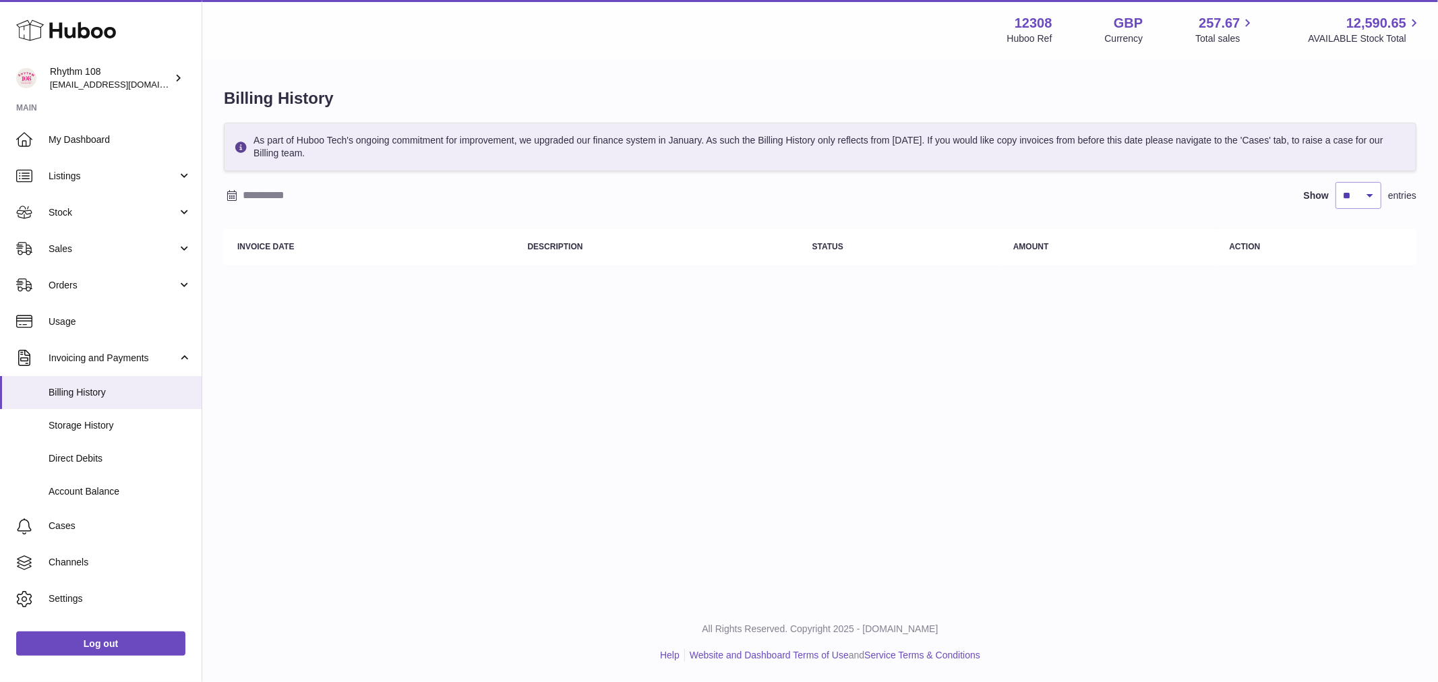
drag, startPoint x: 318, startPoint y: 407, endPoint x: 334, endPoint y: 349, distance: 60.8
click at [334, 378] on div "Menu Huboo 12308 Huboo Ref GBP Currency 257.67 Total sales 12,590.65 AVAILABLE …" at bounding box center [820, 301] width 1236 height 603
drag, startPoint x: 318, startPoint y: 368, endPoint x: 321, endPoint y: 360, distance: 8.5
click at [318, 375] on div "Menu Huboo 12308 Huboo Ref GBP Currency 257.67 Total sales 12,590.65 AVAILABLE …" at bounding box center [820, 301] width 1236 height 603
click at [330, 373] on div "Menu Huboo 12308 Huboo Ref GBP Currency 257.67 Total sales 12,590.65 AVAILABLE …" at bounding box center [820, 301] width 1236 height 603
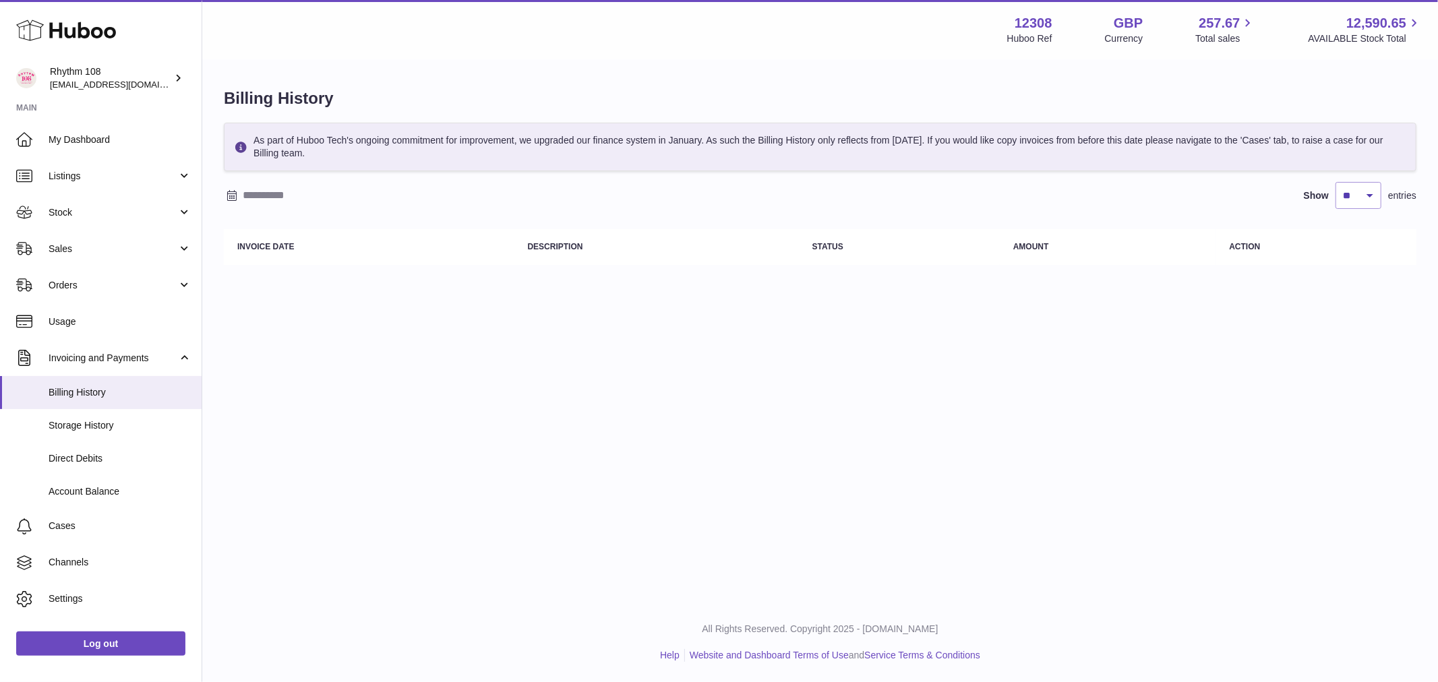
click at [340, 388] on div "Menu Huboo 12308 Huboo Ref GBP Currency 257.67 Total sales 12,590.65 AVAILABLE …" at bounding box center [820, 301] width 1236 height 603
click at [64, 421] on span "Storage History" at bounding box center [120, 425] width 143 height 13
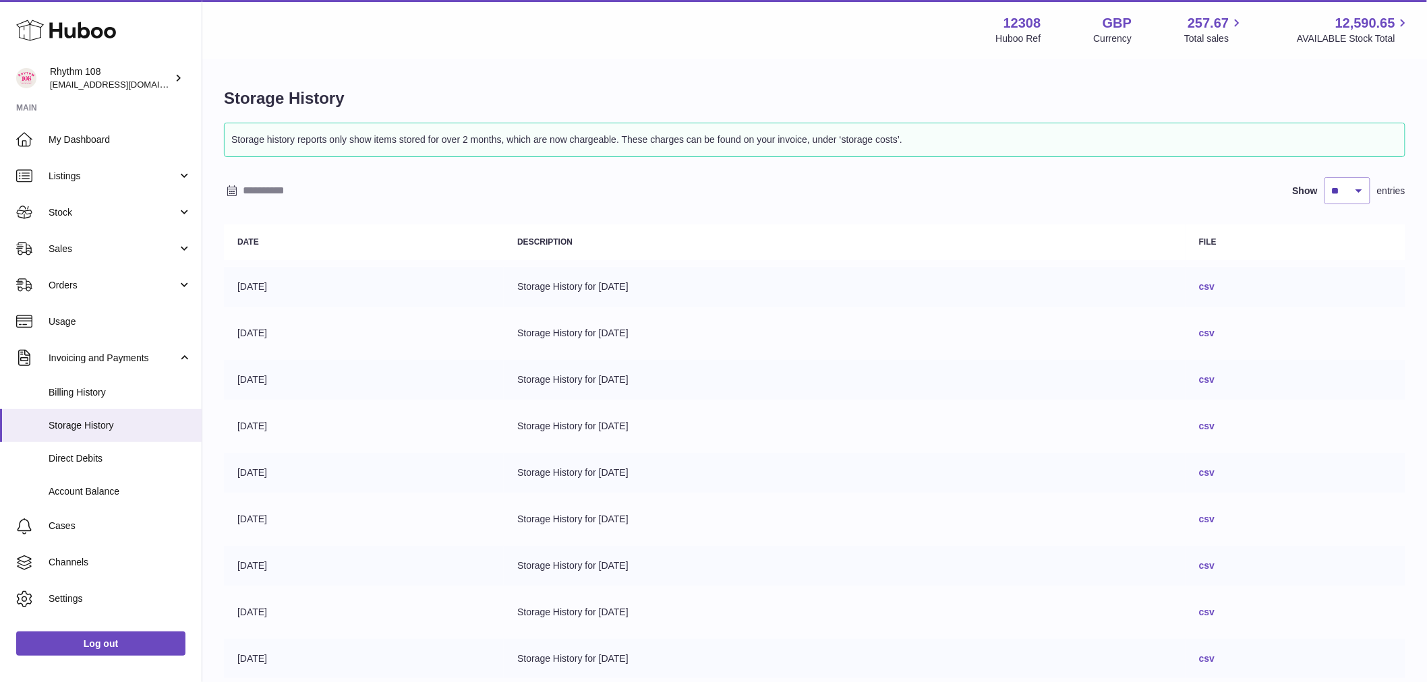
click at [1214, 287] on link "csv" at bounding box center [1207, 286] width 16 height 11
click at [103, 463] on span "Direct Debits" at bounding box center [120, 458] width 143 height 13
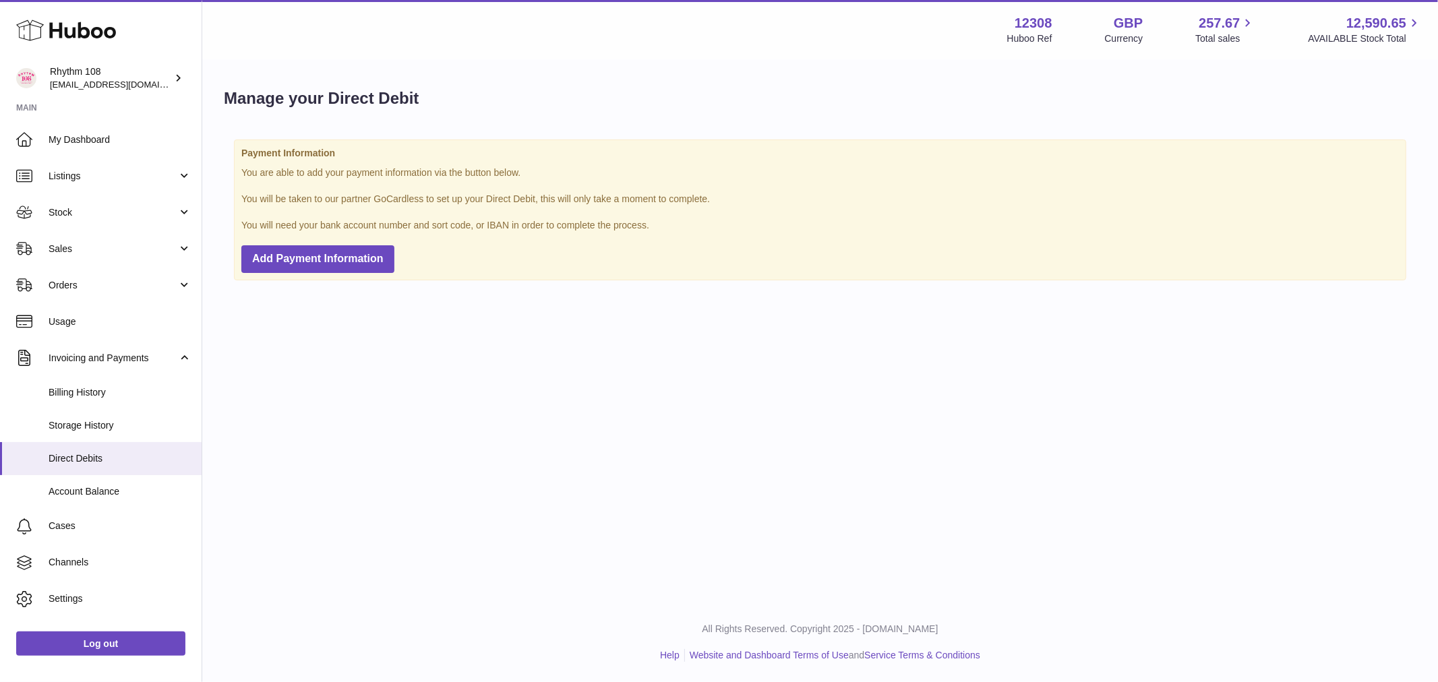
click at [221, 299] on div "Menu Huboo 12308 Huboo Ref GBP Currency 257.67 Total sales 12,590.65 AVAILABLE …" at bounding box center [820, 301] width 1236 height 603
click at [122, 488] on span "Account Balance" at bounding box center [120, 491] width 143 height 13
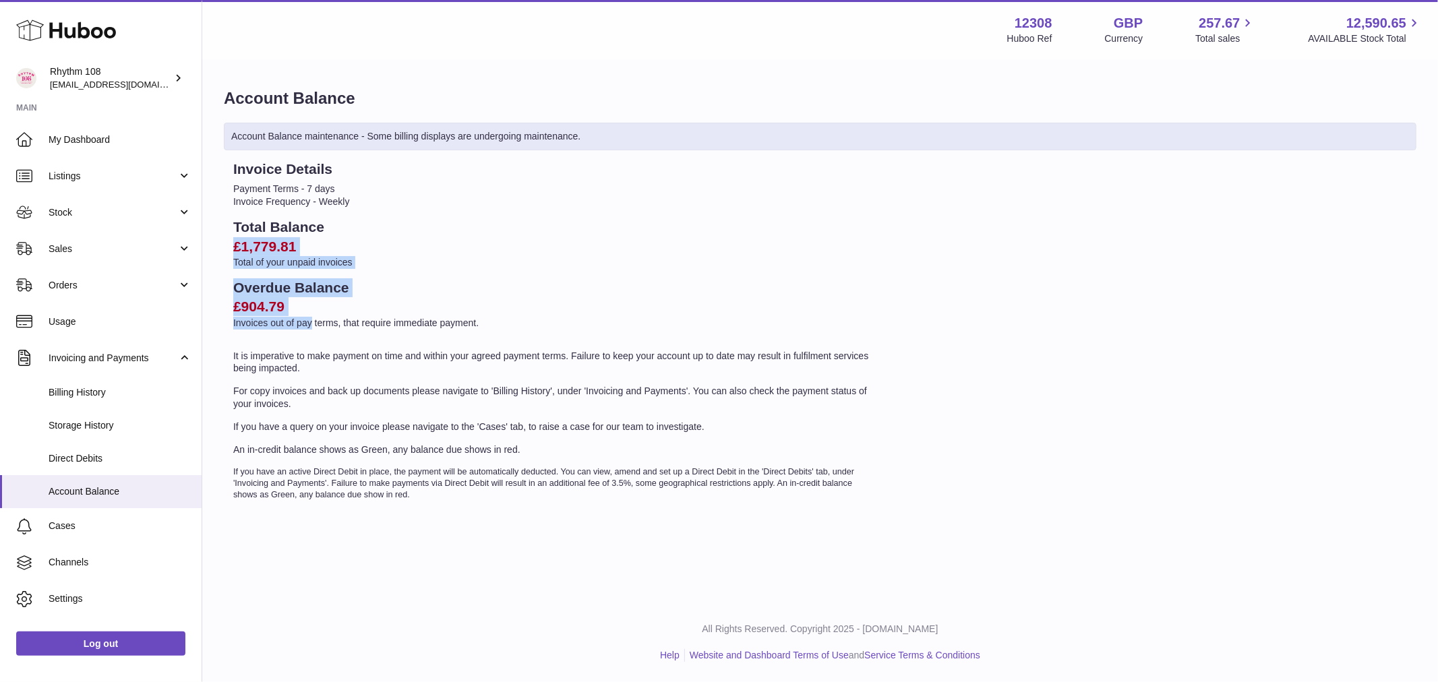
drag, startPoint x: 322, startPoint y: 316, endPoint x: 225, endPoint y: 243, distance: 120.4
click at [225, 243] on div "Invoice Details Payment Terms - 7 days Invoice Frequency - Weekly Total Balance…" at bounding box center [554, 330] width 661 height 341
click at [115, 562] on span "Channels" at bounding box center [120, 562] width 143 height 13
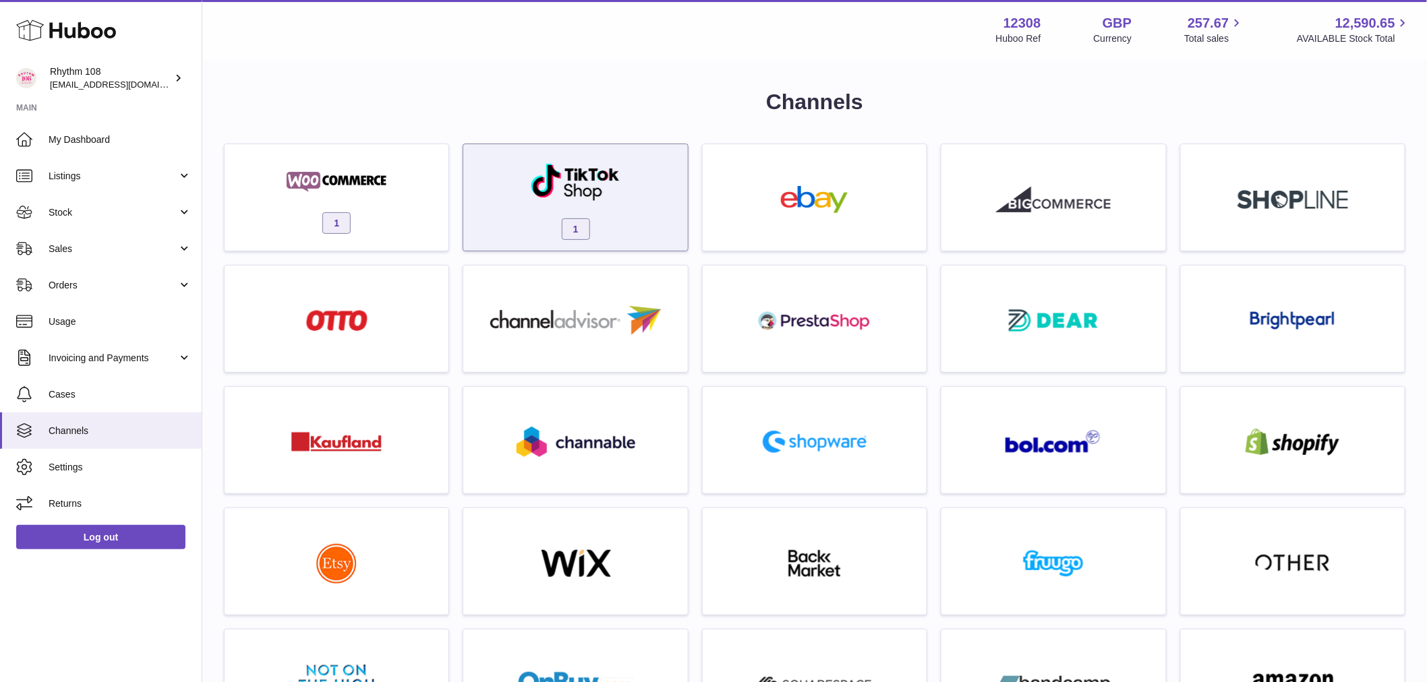
click at [646, 170] on div "1" at bounding box center [575, 201] width 210 height 86
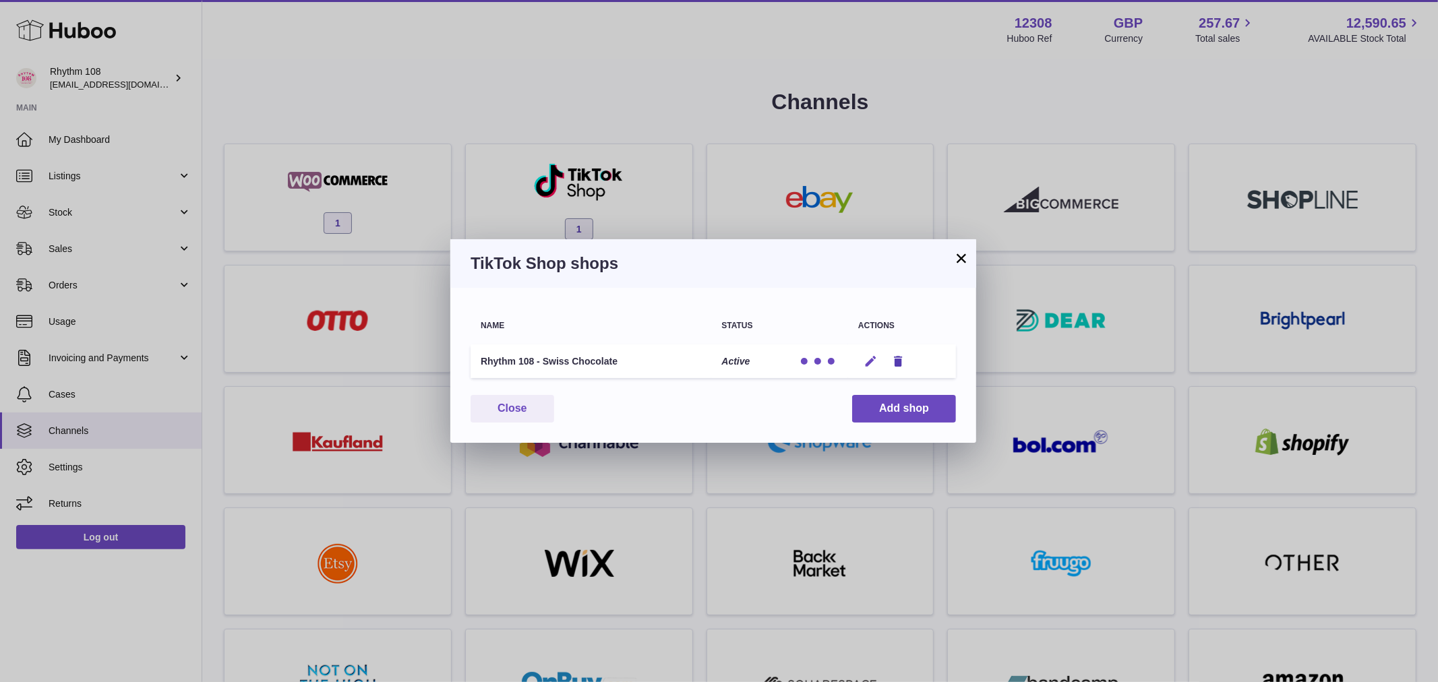
click at [871, 355] on icon "button" at bounding box center [871, 362] width 14 height 14
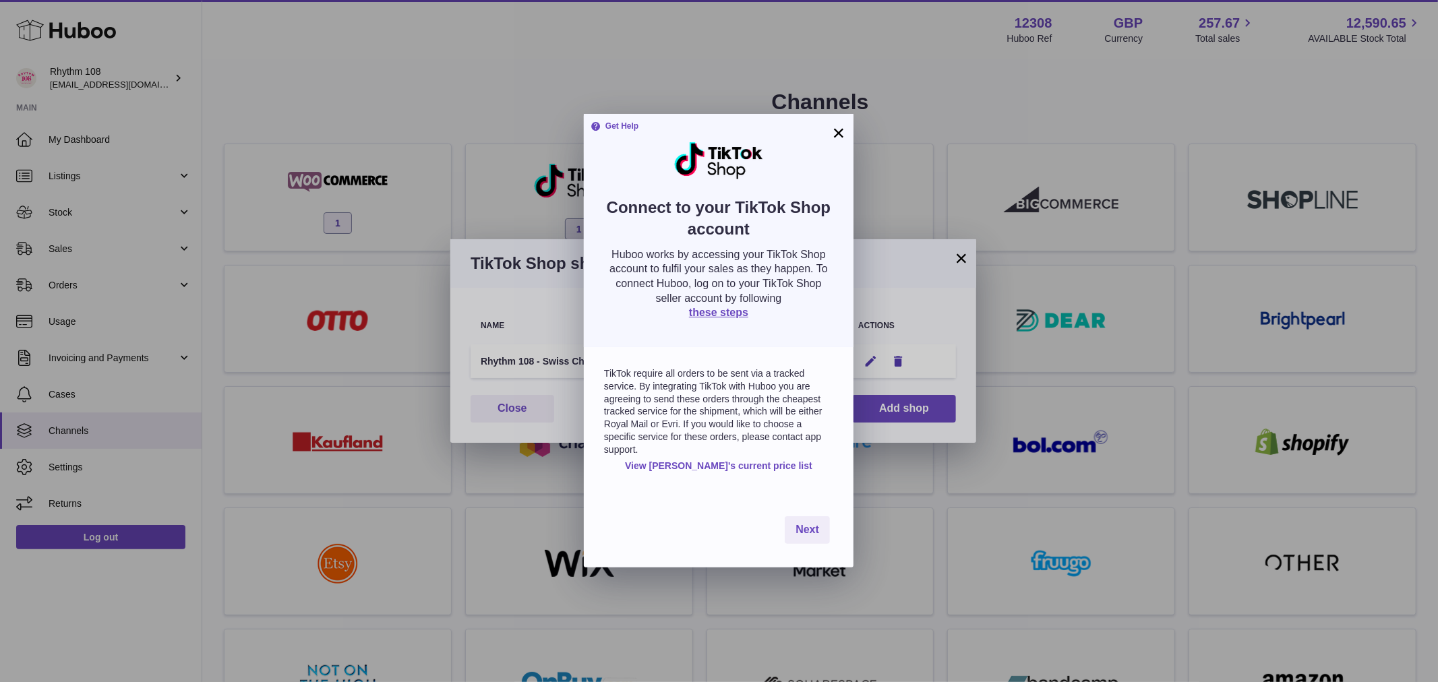
click at [515, 162] on div "× Get Help Connect to your TikTok Shop account Huboo works by accessing your Ti…" at bounding box center [719, 341] width 1438 height 682
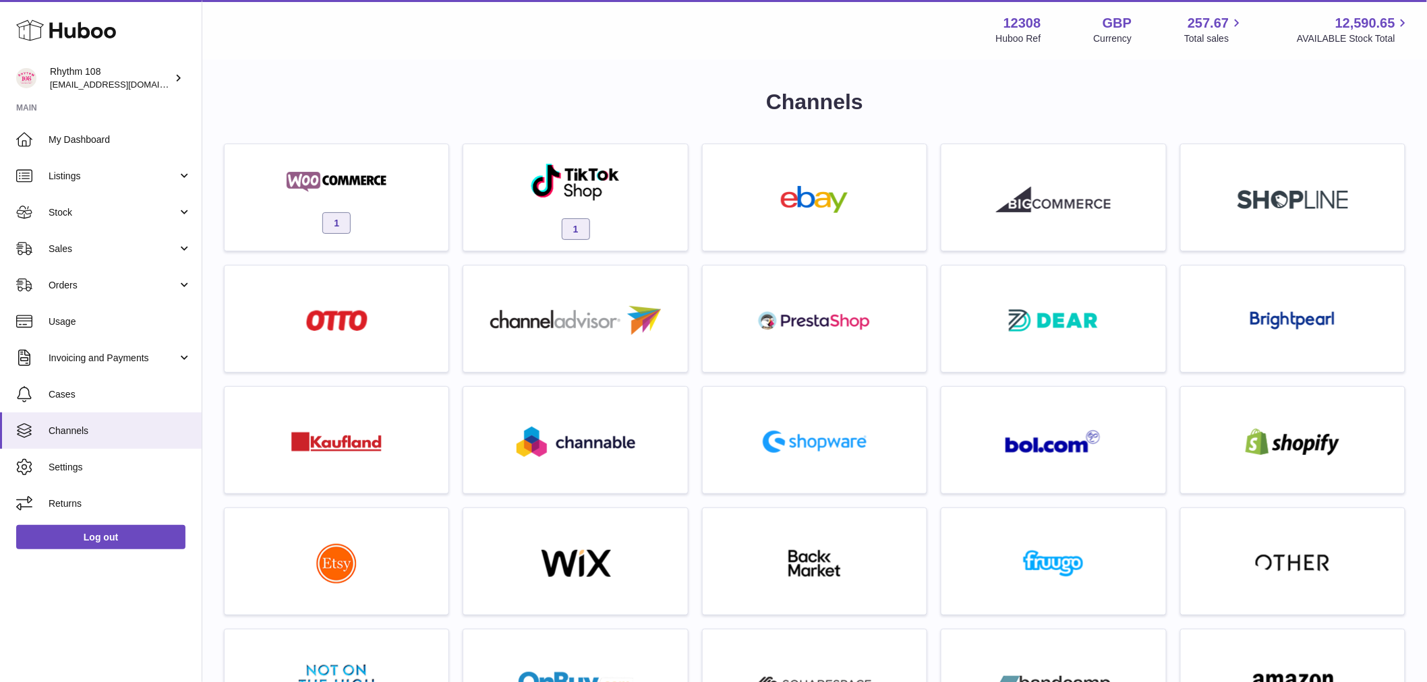
click at [425, 193] on div at bounding box center [713, 341] width 1427 height 682
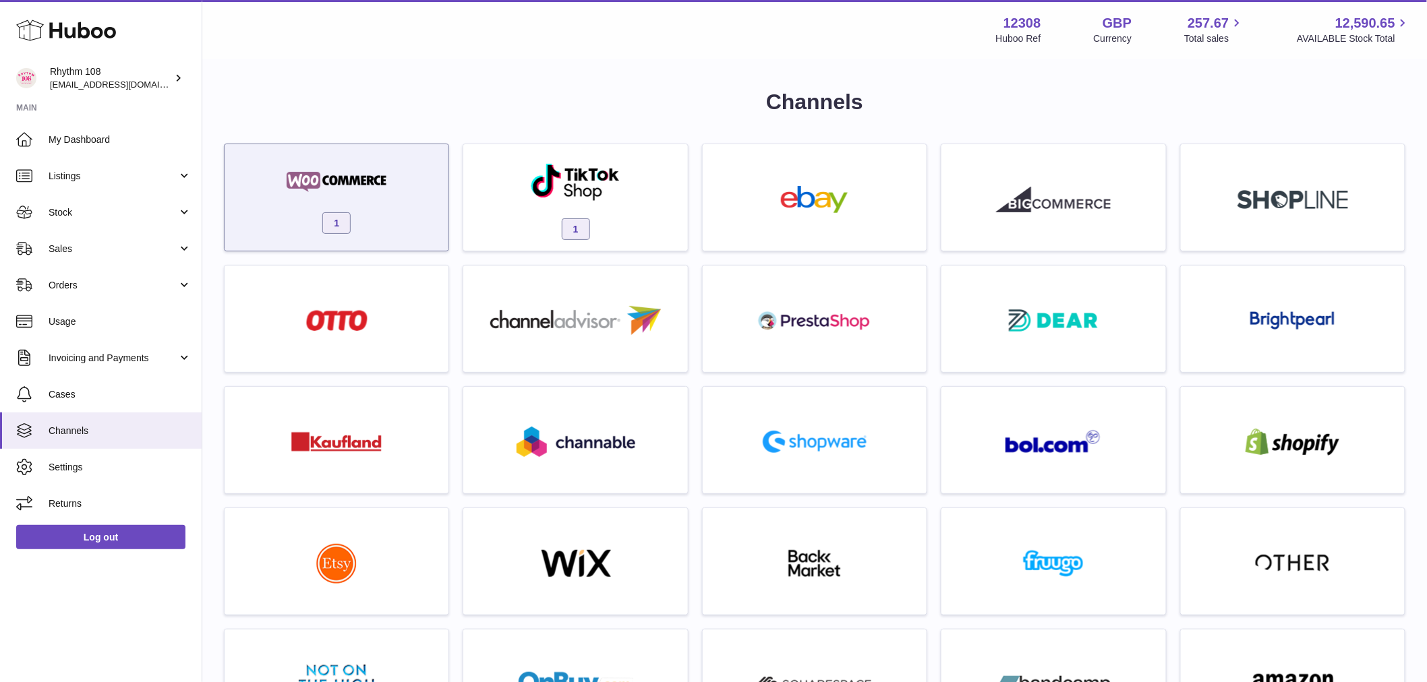
click at [396, 185] on div "1" at bounding box center [336, 201] width 210 height 86
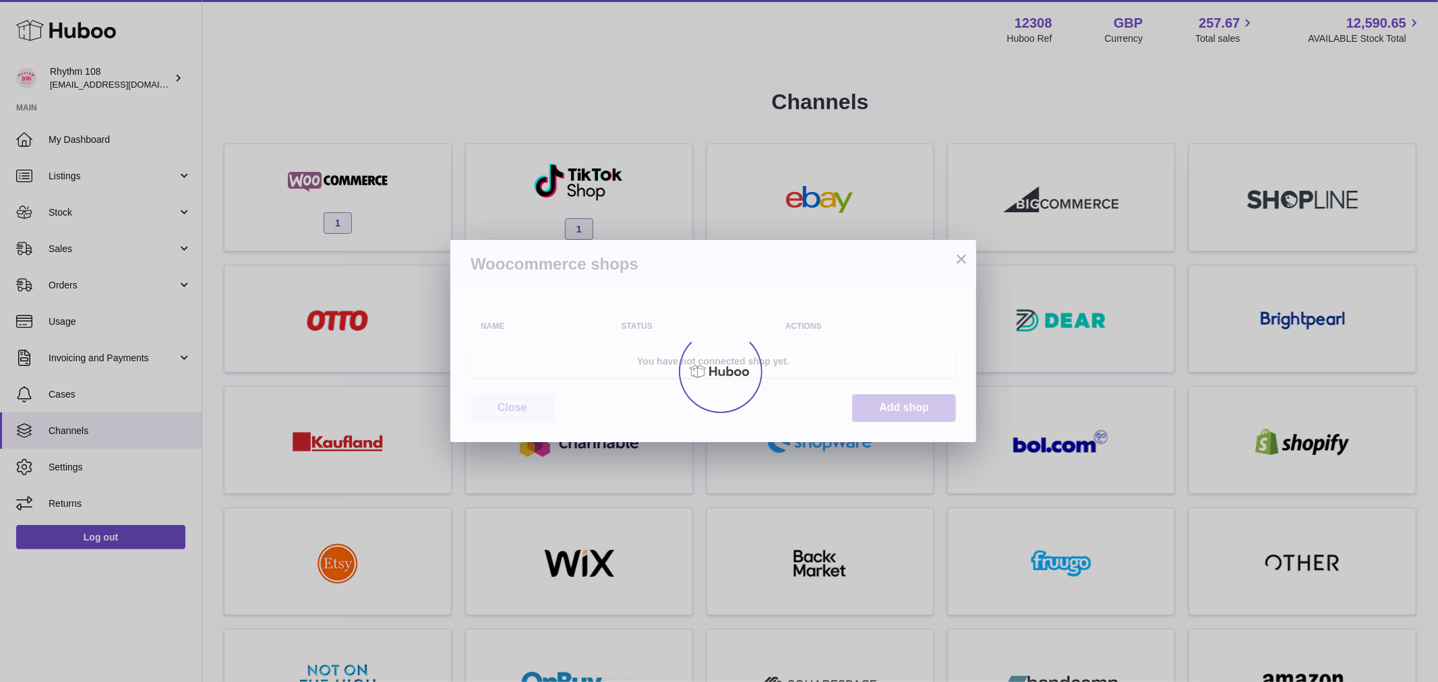
click at [962, 260] on div at bounding box center [719, 372] width 1438 height 622
click at [955, 257] on div at bounding box center [719, 372] width 1438 height 622
click at [858, 21] on div "× Woocommerce shops Name Status Actions You have not connected shop yet. Close …" at bounding box center [719, 341] width 1438 height 682
click at [860, 17] on div "× Woocommerce shops Name Status Actions You have not connected shop yet. Close …" at bounding box center [719, 341] width 1438 height 682
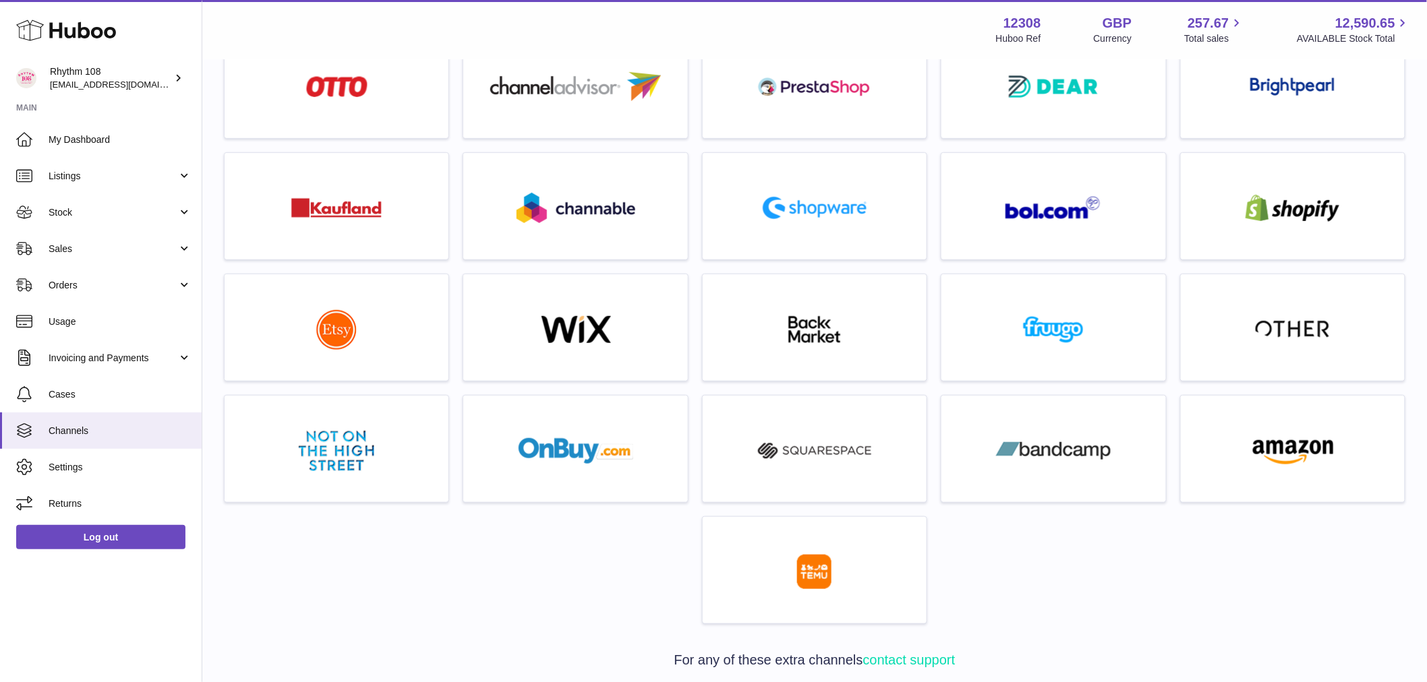
scroll to position [524, 0]
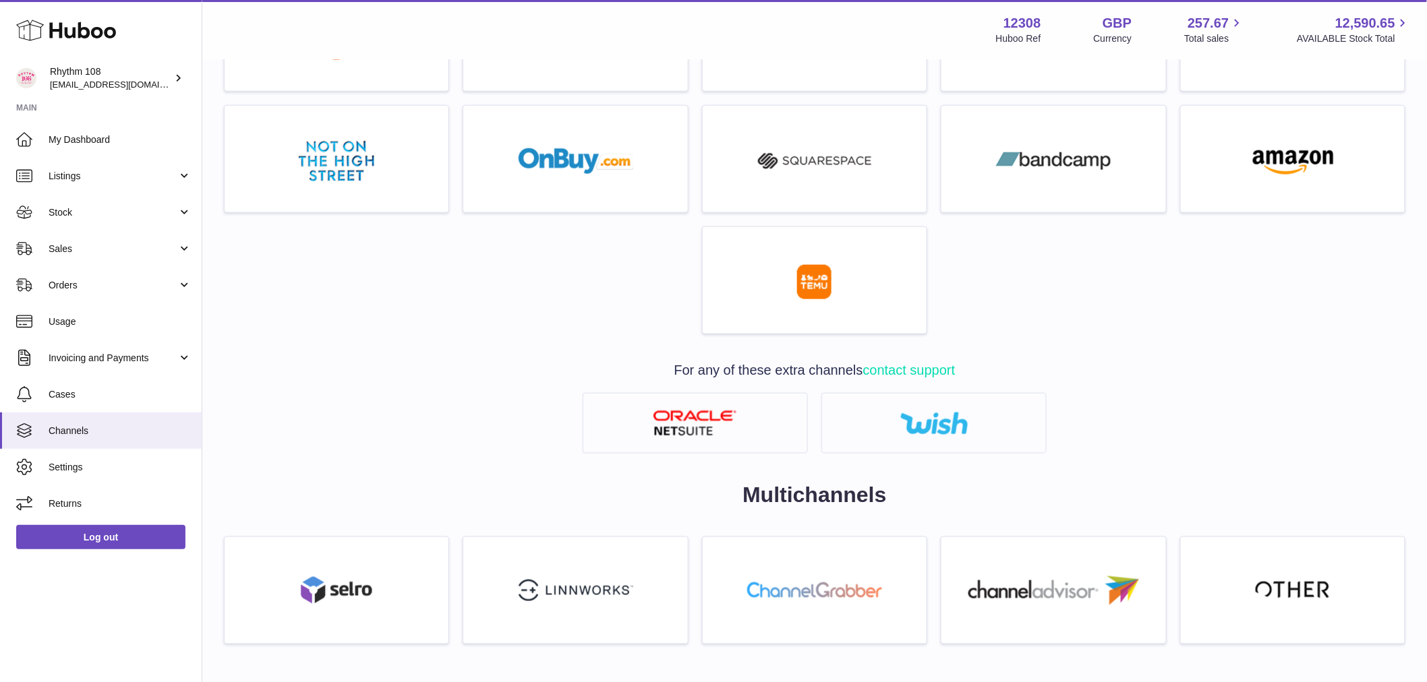
drag, startPoint x: 522, startPoint y: 376, endPoint x: 445, endPoint y: 13, distance: 370.1
click at [516, 357] on div "Channels 1 1 For any of these extra channels contact support Multichannels" at bounding box center [814, 111] width 1181 height 1094
click at [119, 491] on link "Returns" at bounding box center [101, 503] width 202 height 36
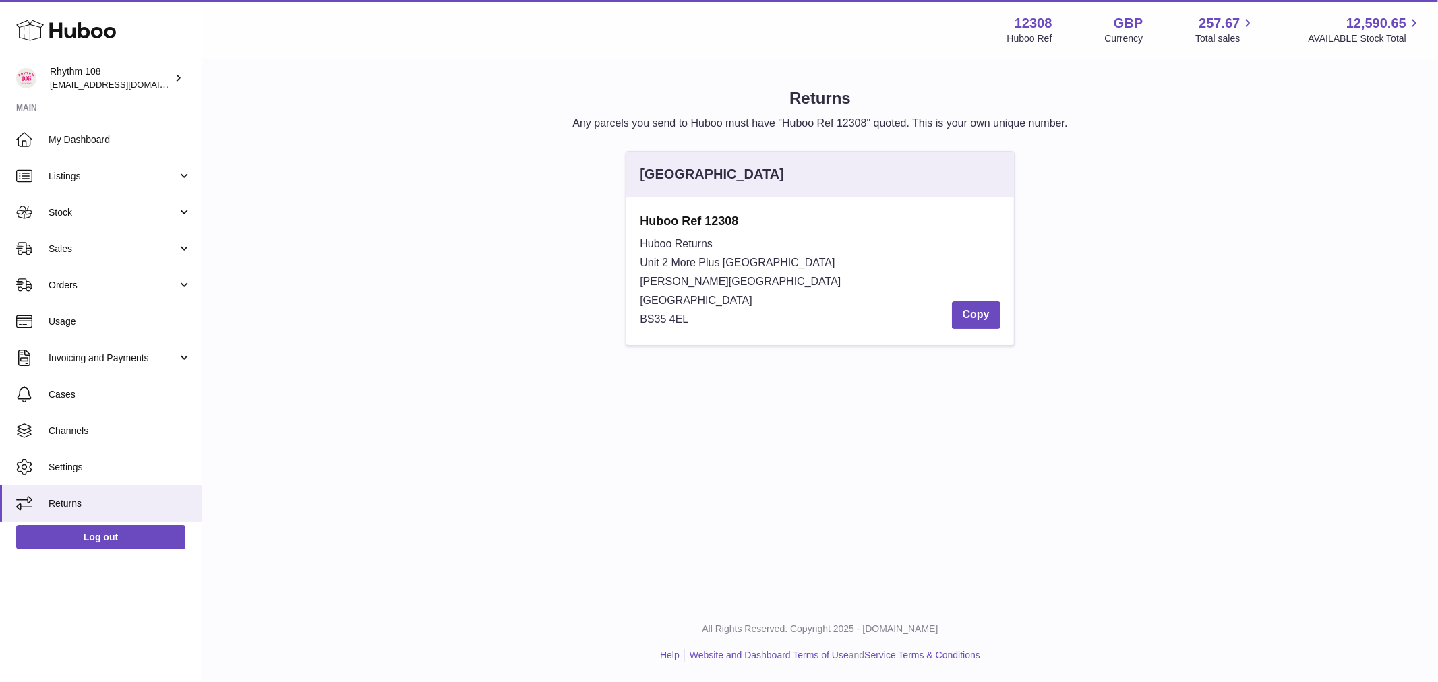
click at [717, 235] on div "Huboo Returns Unit 2 [GEOGRAPHIC_DATA][STREET_ADDRESS][PERSON_NAME] Copy" at bounding box center [820, 282] width 360 height 94
click at [717, 231] on div "Huboo Ref 12308 Huboo Returns Unit 2 More [GEOGRAPHIC_DATA][STREET_ADDRESS][PER…" at bounding box center [820, 271] width 360 height 116
click at [715, 225] on strong "Huboo Ref 12308" at bounding box center [820, 221] width 360 height 16
click at [713, 225] on strong "Huboo Ref 12308" at bounding box center [820, 221] width 360 height 16
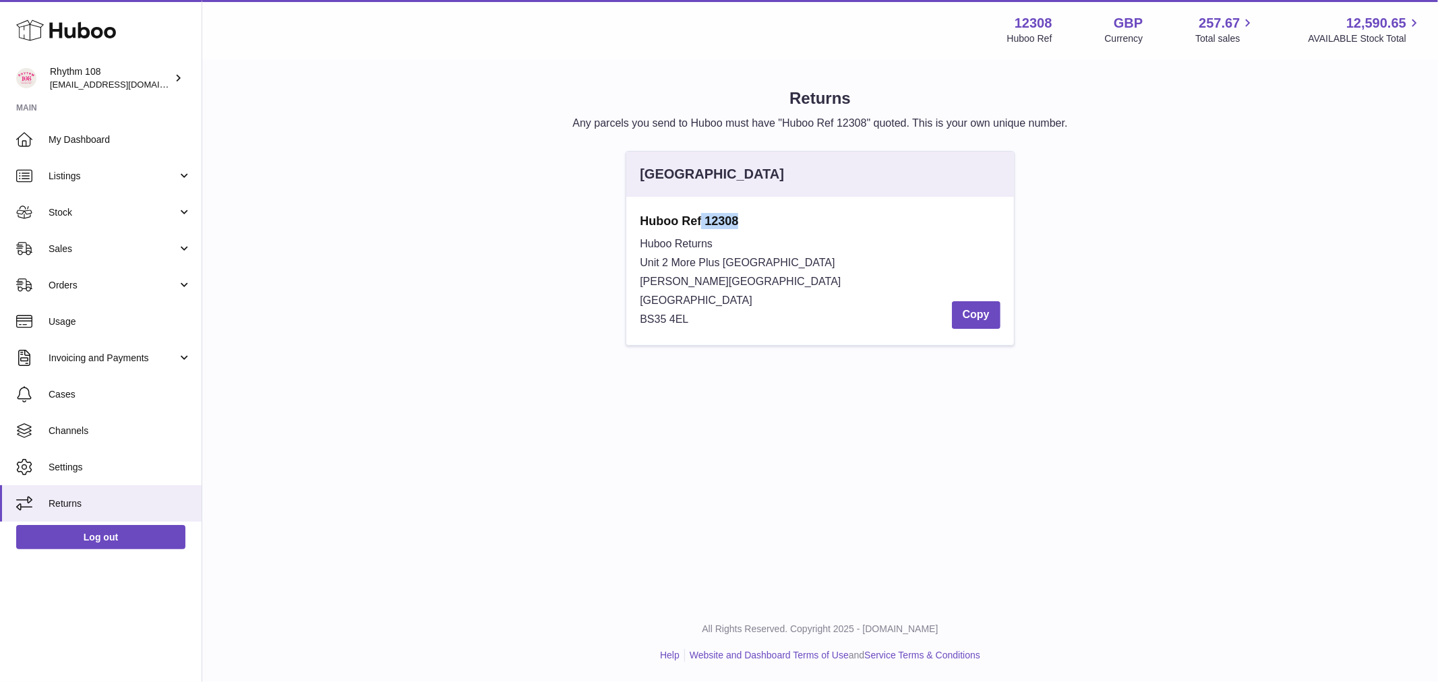
click at [713, 225] on strong "Huboo Ref 12308" at bounding box center [820, 221] width 360 height 16
click at [853, 268] on div "Huboo Returns Unit 2 [GEOGRAPHIC_DATA][STREET_ADDRESS][PERSON_NAME] Copy" at bounding box center [820, 282] width 360 height 94
click at [846, 300] on div "Huboo Returns Unit 2 [GEOGRAPHIC_DATA][STREET_ADDRESS][PERSON_NAME] Copy" at bounding box center [820, 282] width 360 height 94
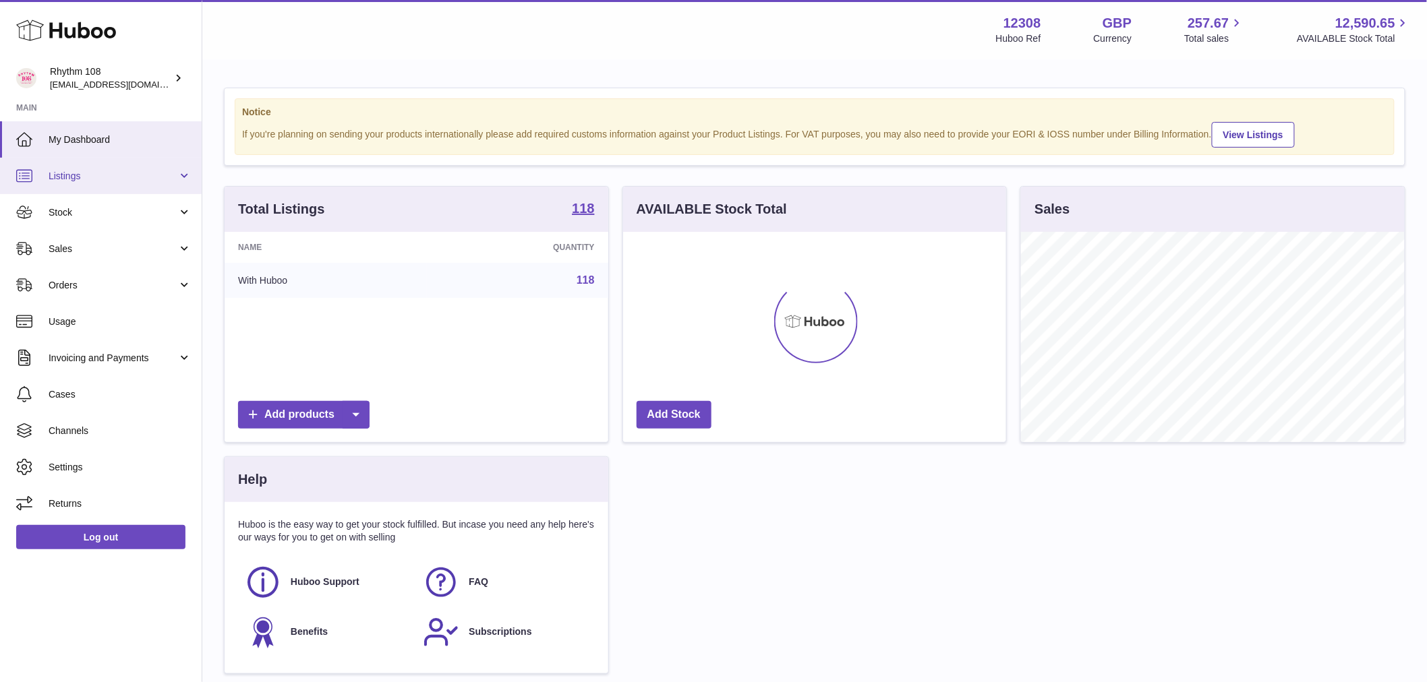
scroll to position [210, 383]
click at [109, 182] on span "Listings" at bounding box center [113, 176] width 129 height 13
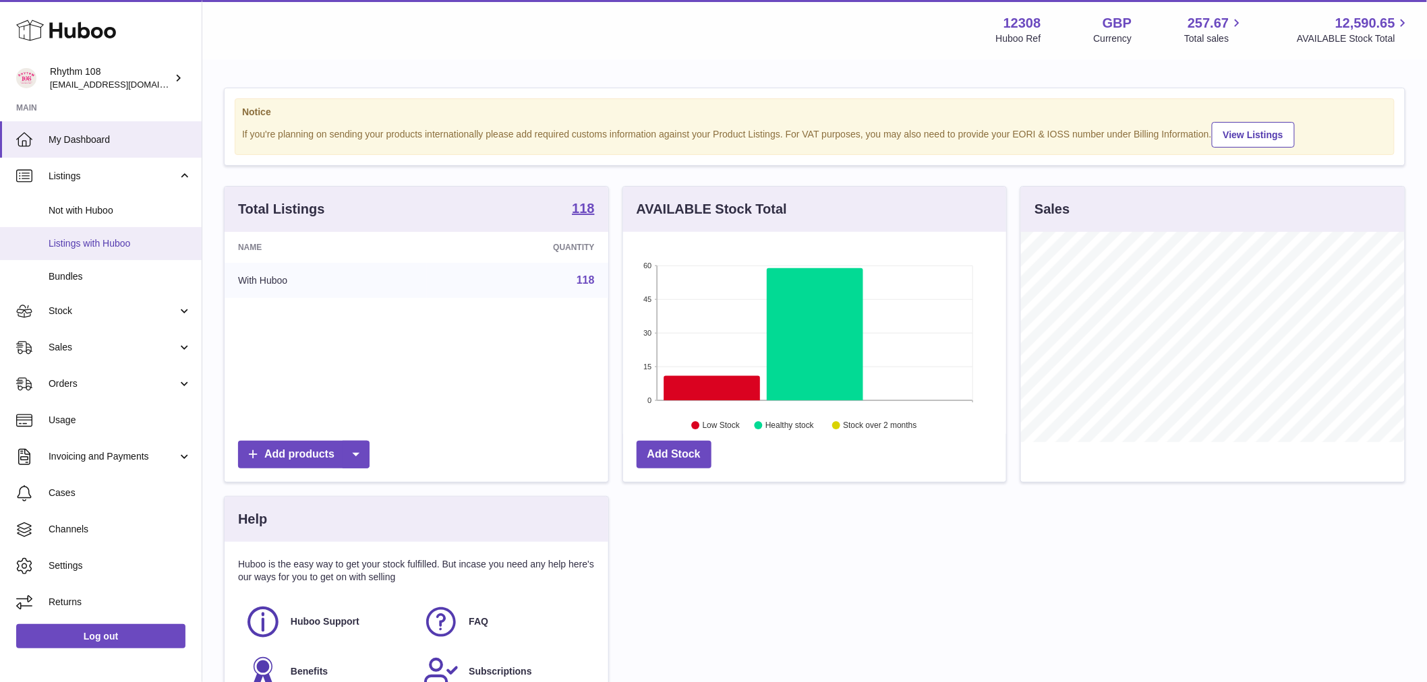
click at [53, 238] on span "Listings with Huboo" at bounding box center [120, 243] width 143 height 13
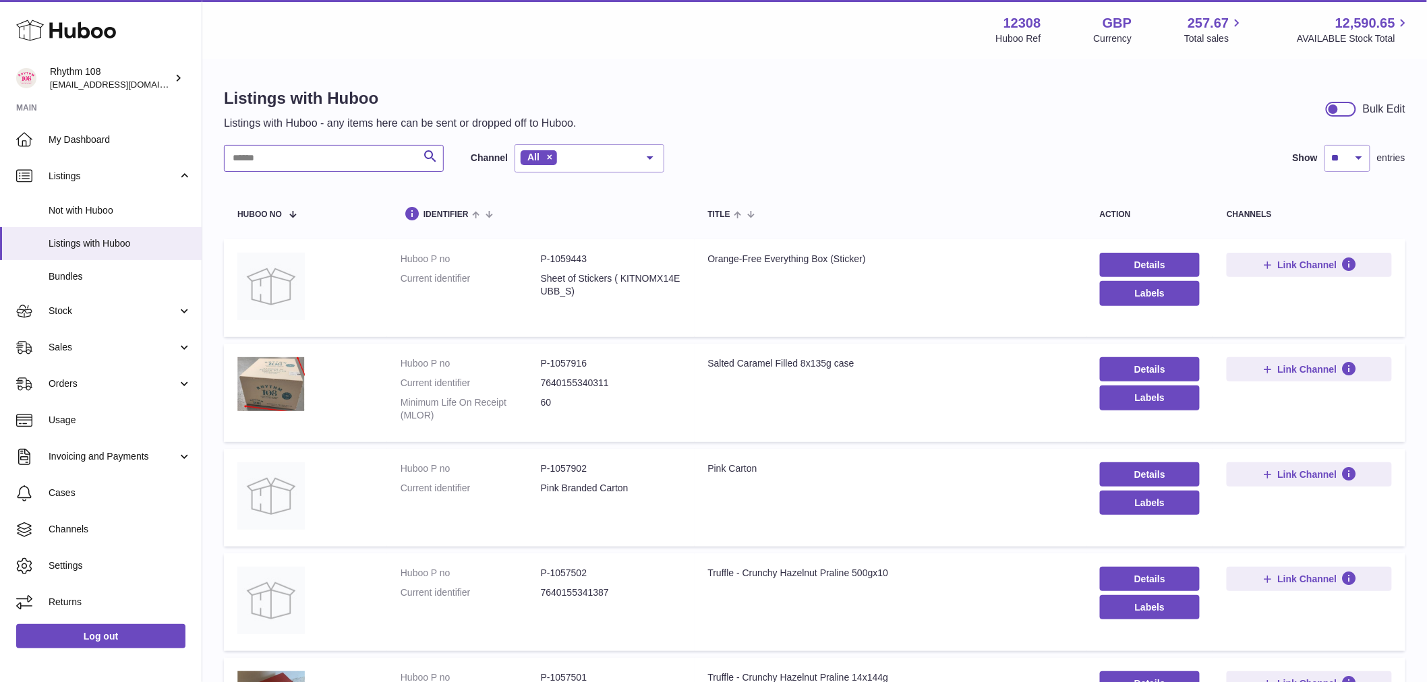
click at [287, 150] on input "text" at bounding box center [334, 158] width 220 height 27
drag, startPoint x: 583, startPoint y: 293, endPoint x: 530, endPoint y: 272, distance: 57.5
click at [530, 272] on dl "Huboo P no P-1059443 Current identifier Sheet of Stickers ( KITNOMX14EUBB_S)" at bounding box center [540, 279] width 280 height 52
drag, startPoint x: 917, startPoint y: 253, endPoint x: 763, endPoint y: 255, distance: 153.7
click at [763, 255] on div "Orange-Free Everything Box (Sticker)" at bounding box center [890, 259] width 365 height 13
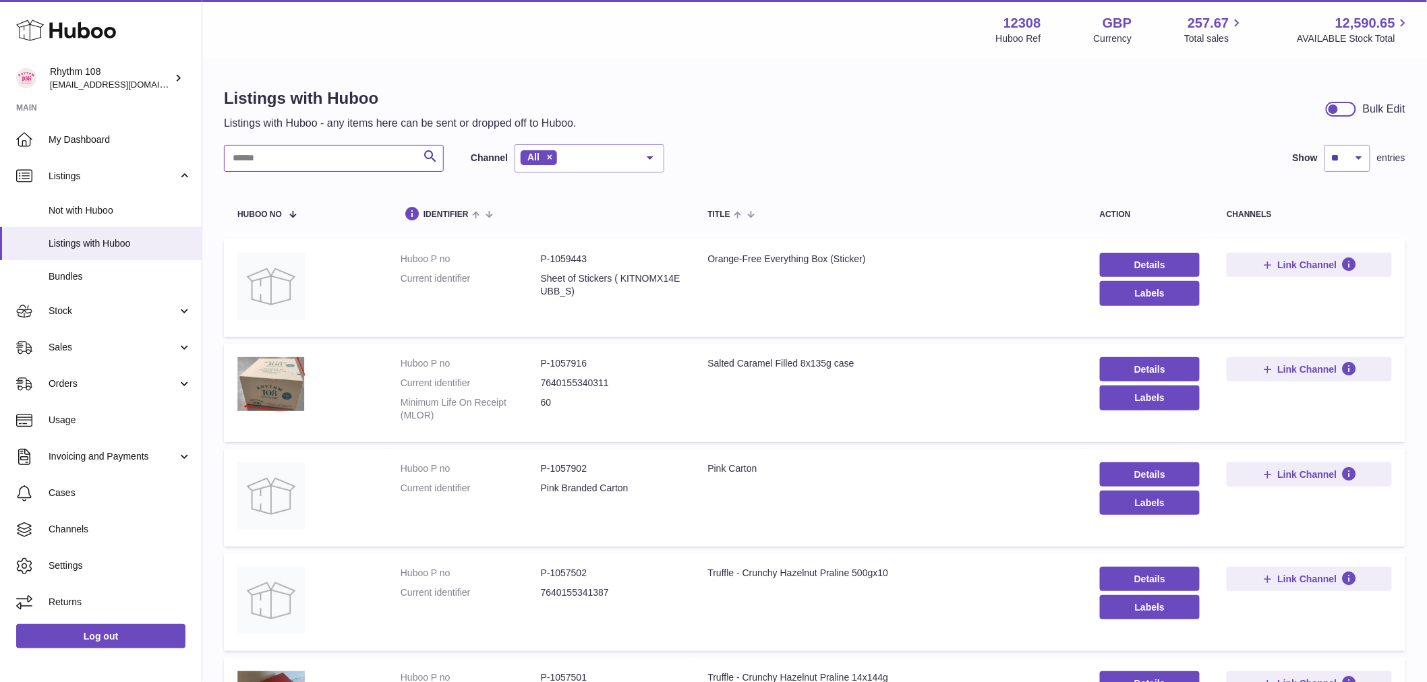
click at [347, 163] on input "text" at bounding box center [334, 158] width 220 height 27
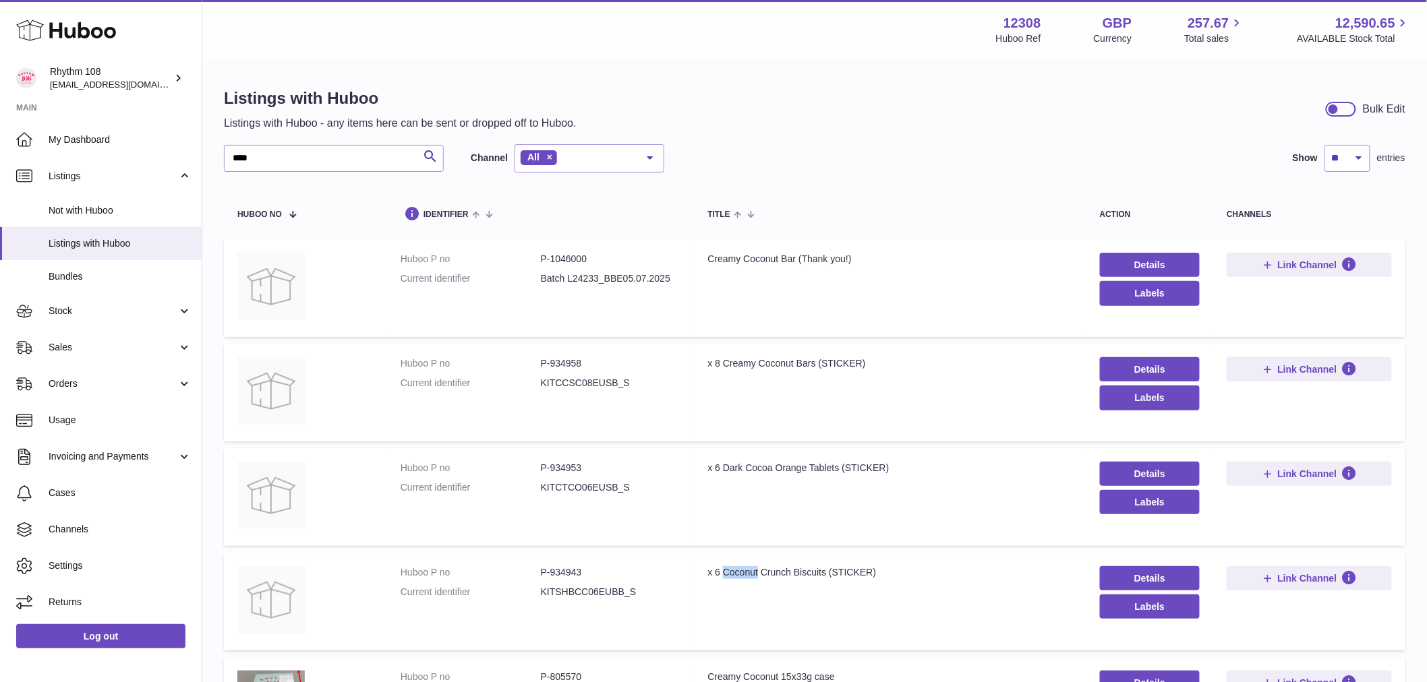
drag, startPoint x: 760, startPoint y: 574, endPoint x: 723, endPoint y: 568, distance: 37.6
click at [723, 568] on div "x 6 Coconut Crunch Biscuits (STICKER)" at bounding box center [890, 572] width 365 height 13
copy div "Coconut"
drag, startPoint x: 329, startPoint y: 165, endPoint x: 72, endPoint y: 138, distance: 258.3
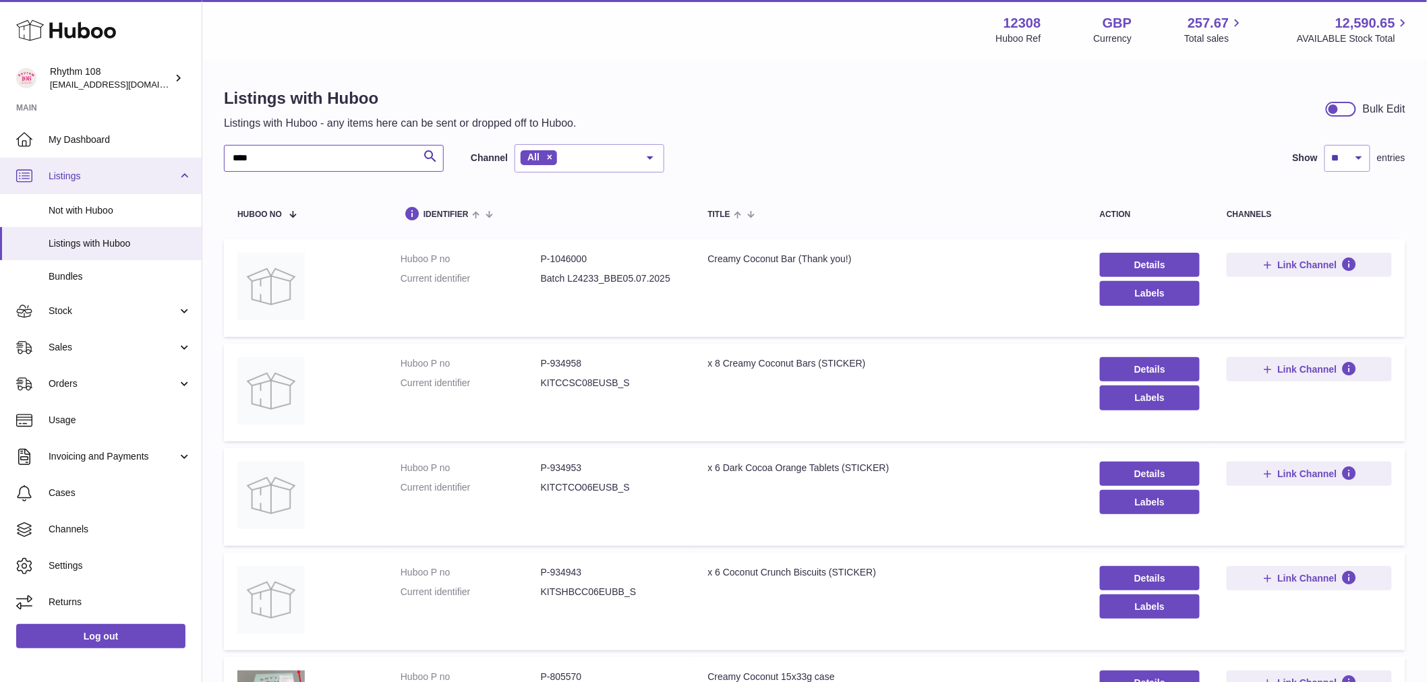
paste input "***"
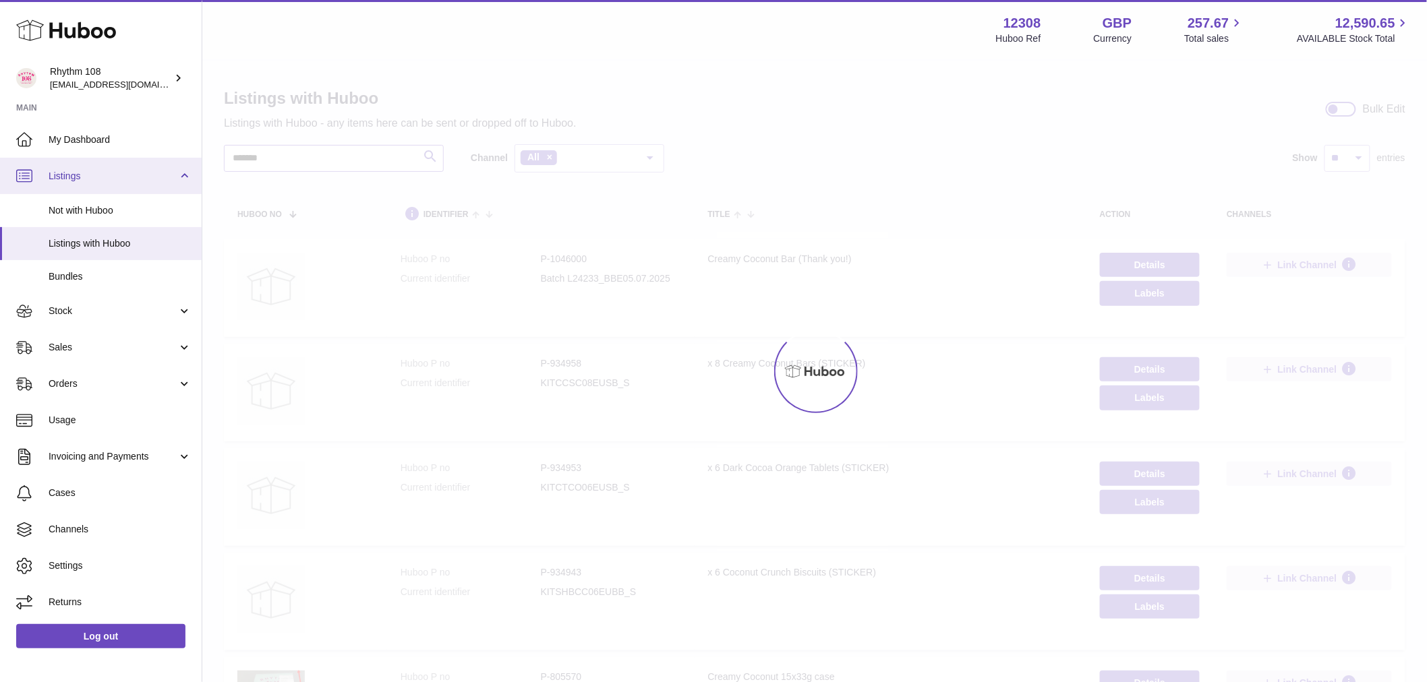
type input "*******"
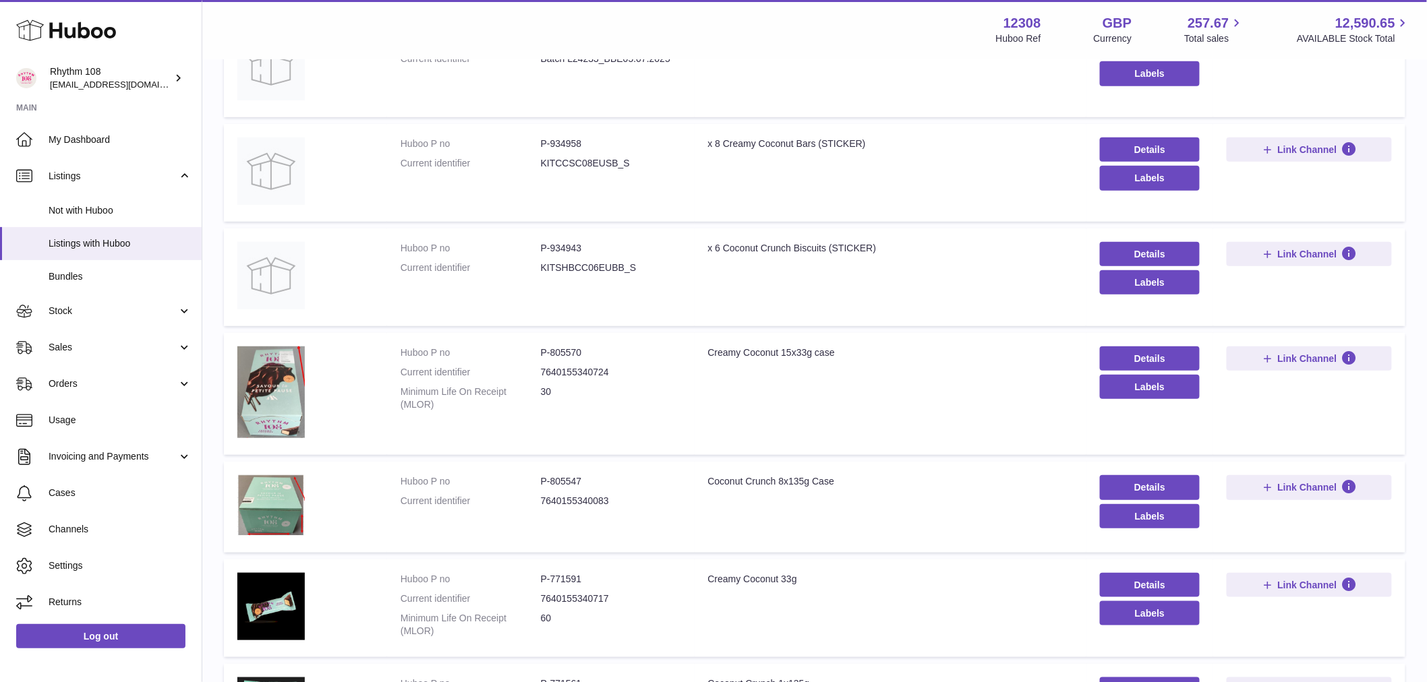
scroll to position [299, 0]
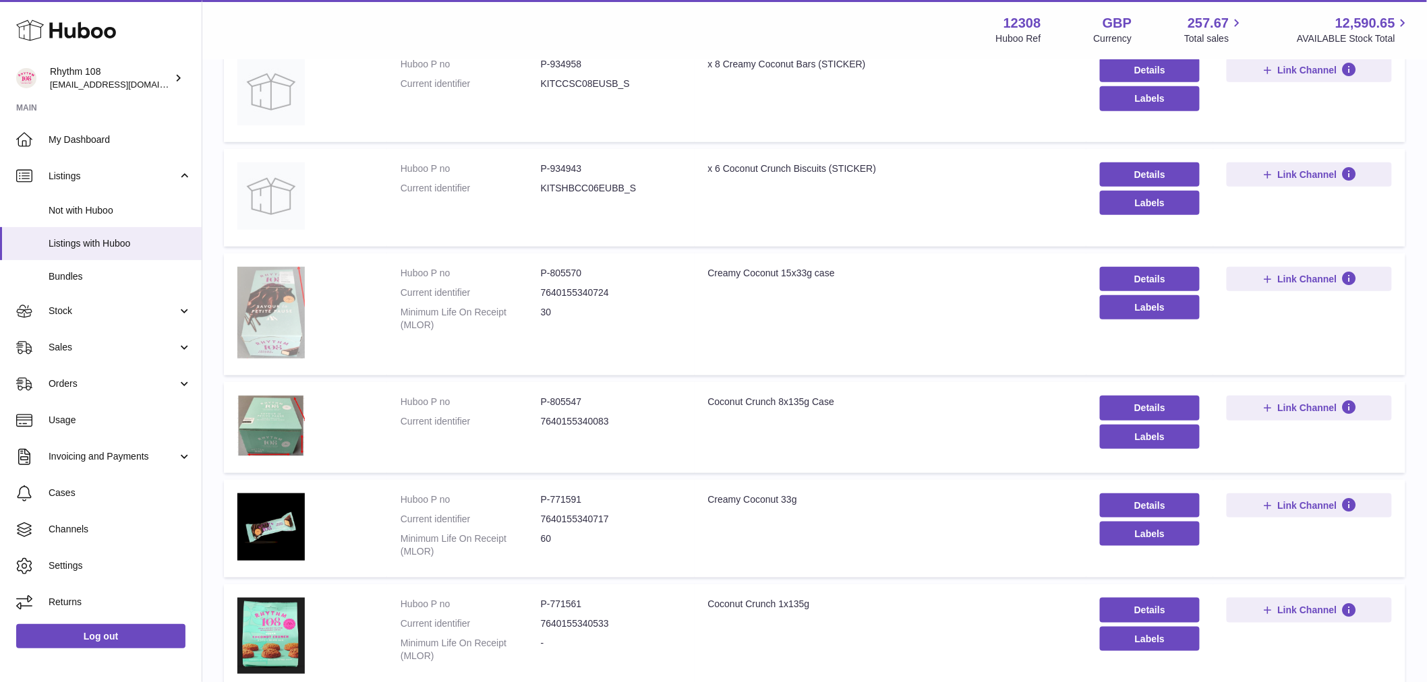
click at [278, 301] on img at bounding box center [270, 313] width 67 height 92
